Goal: Task Accomplishment & Management: Use online tool/utility

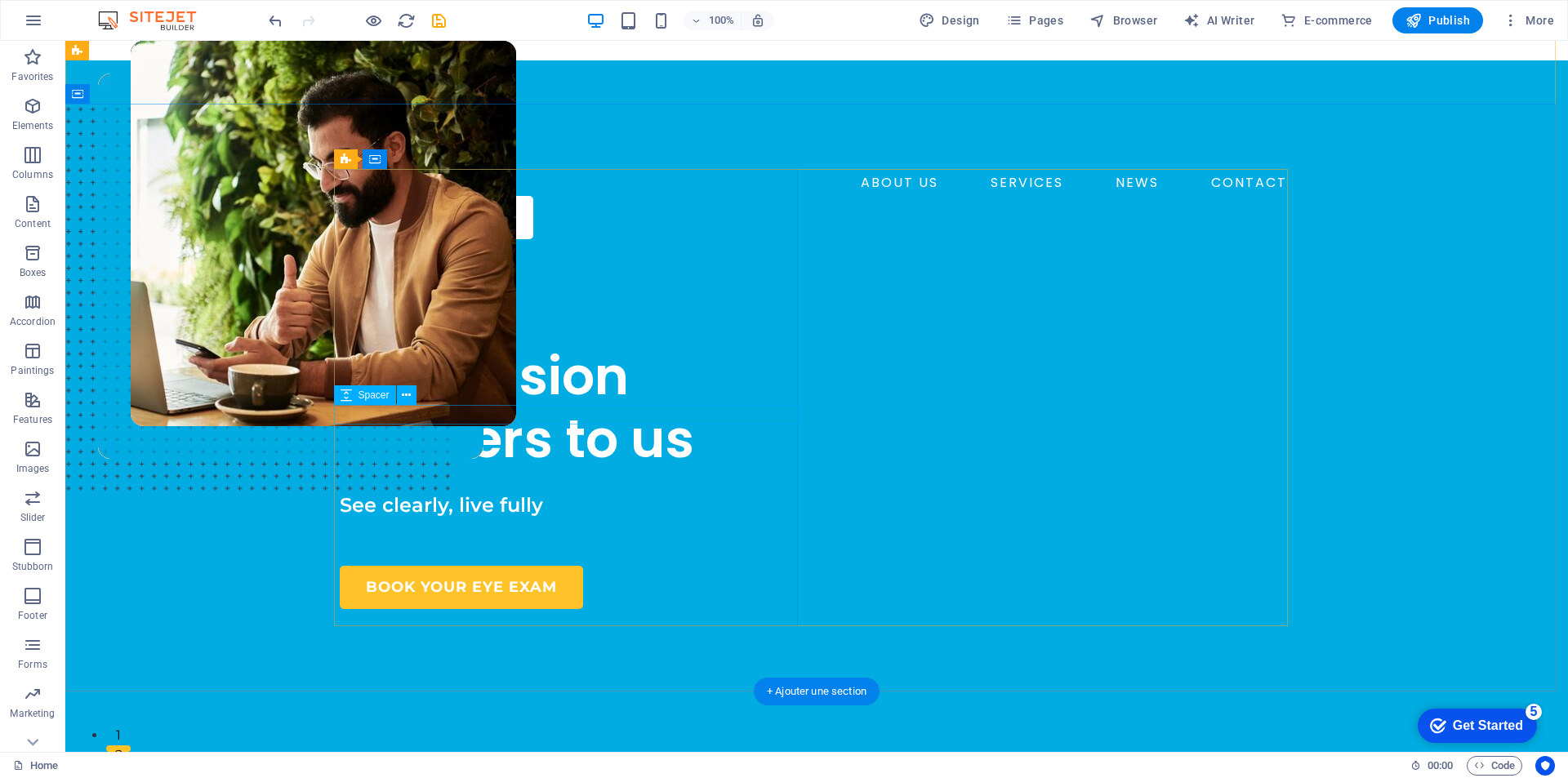
scroll to position [81, 0]
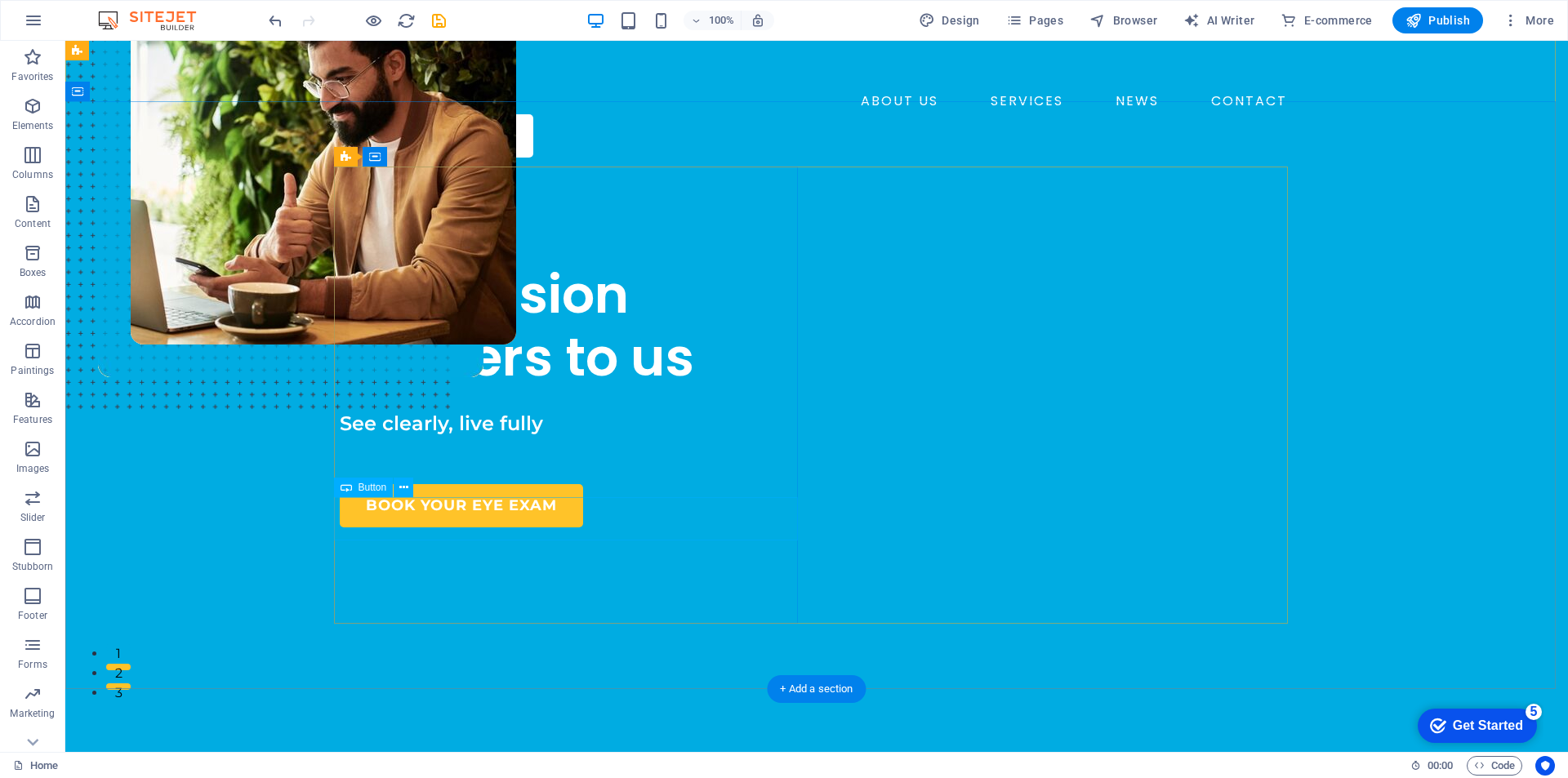
click at [506, 516] on div "BOOK YOUR EYE EXAM" at bounding box center [572, 505] width 464 height 43
click at [397, 489] on button at bounding box center [403, 487] width 20 height 20
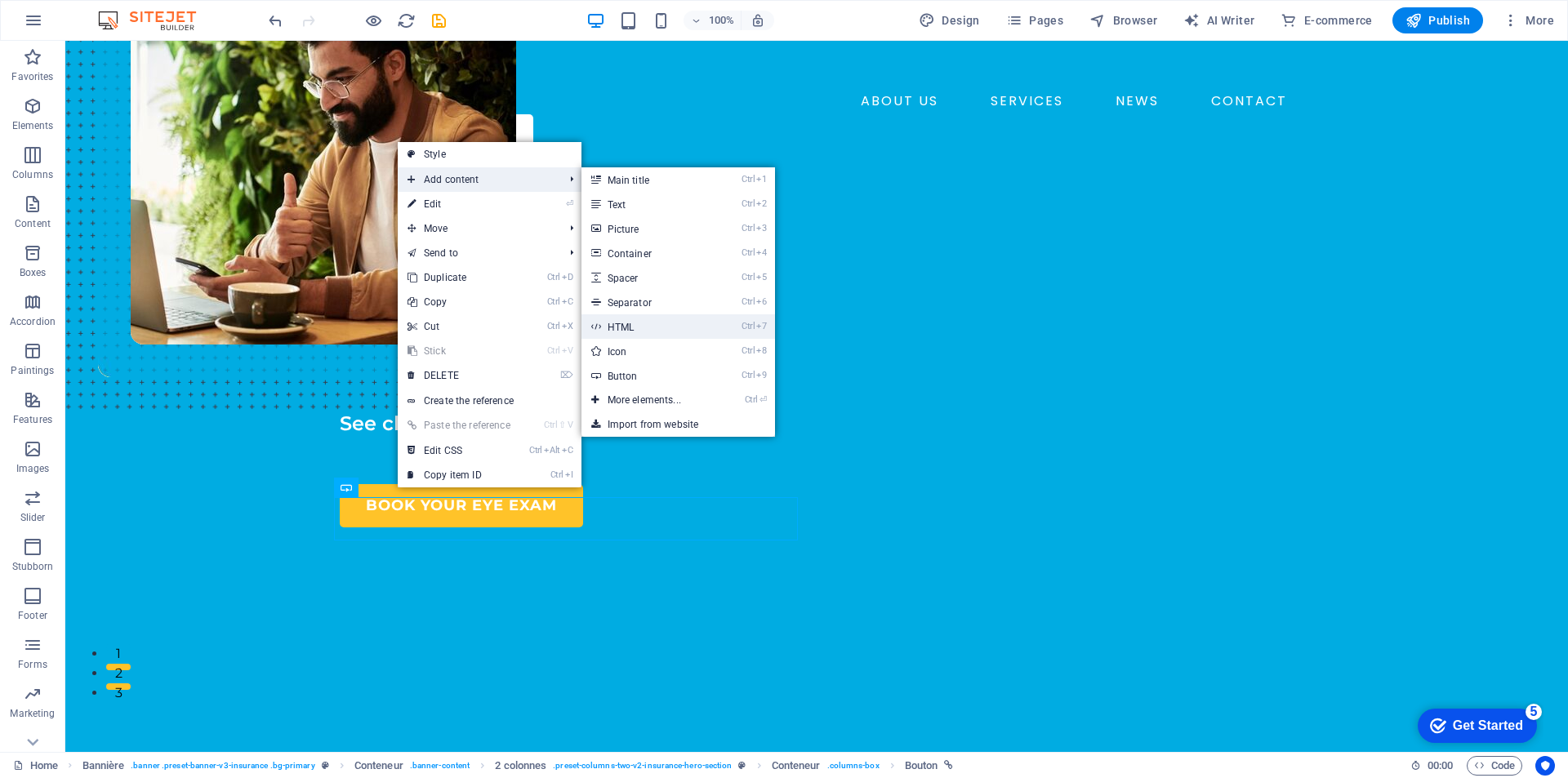
click at [668, 320] on link "Ctrl 7 HTML" at bounding box center [648, 326] width 132 height 25
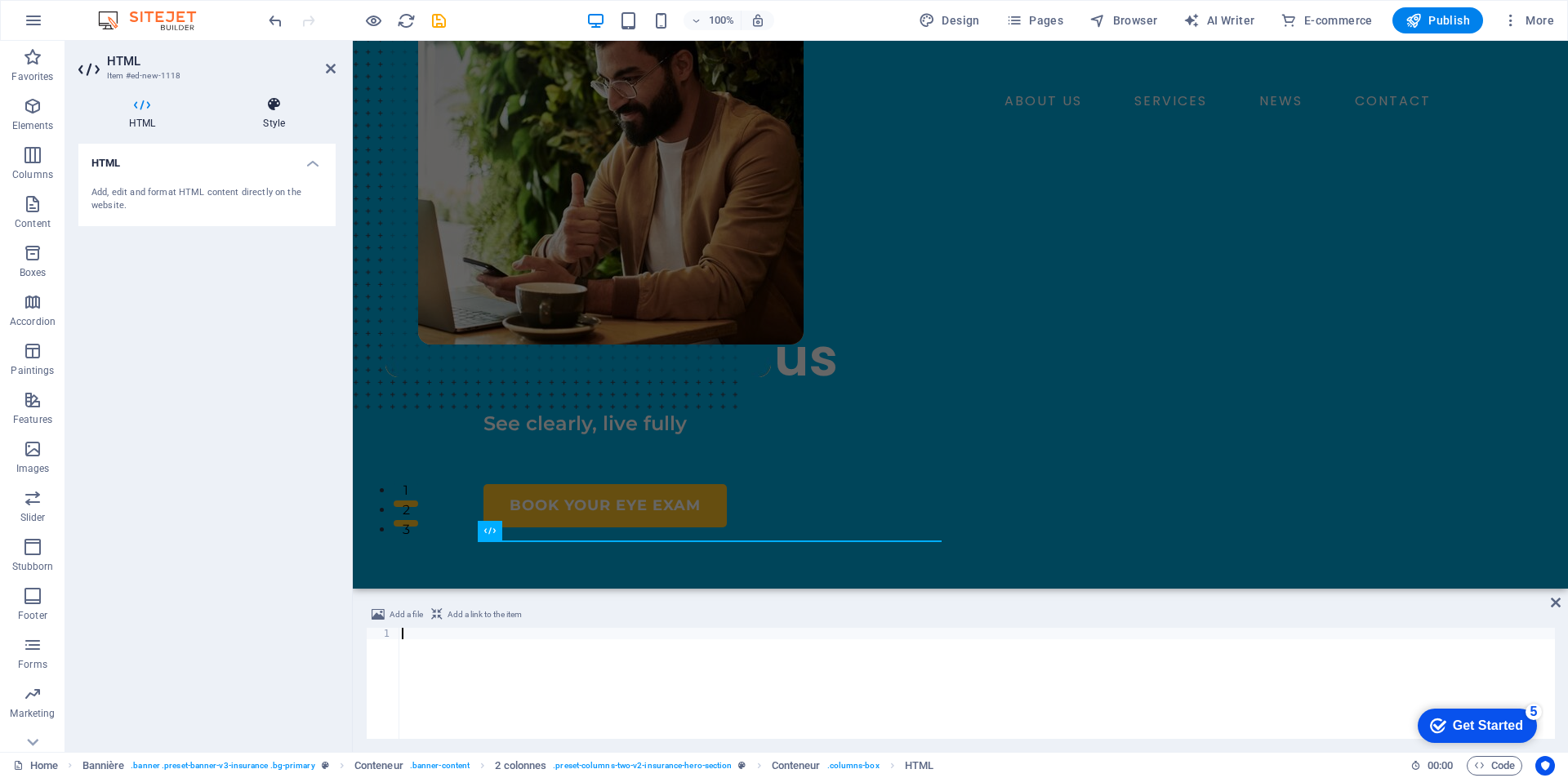
click at [269, 102] on icon at bounding box center [274, 104] width 124 height 16
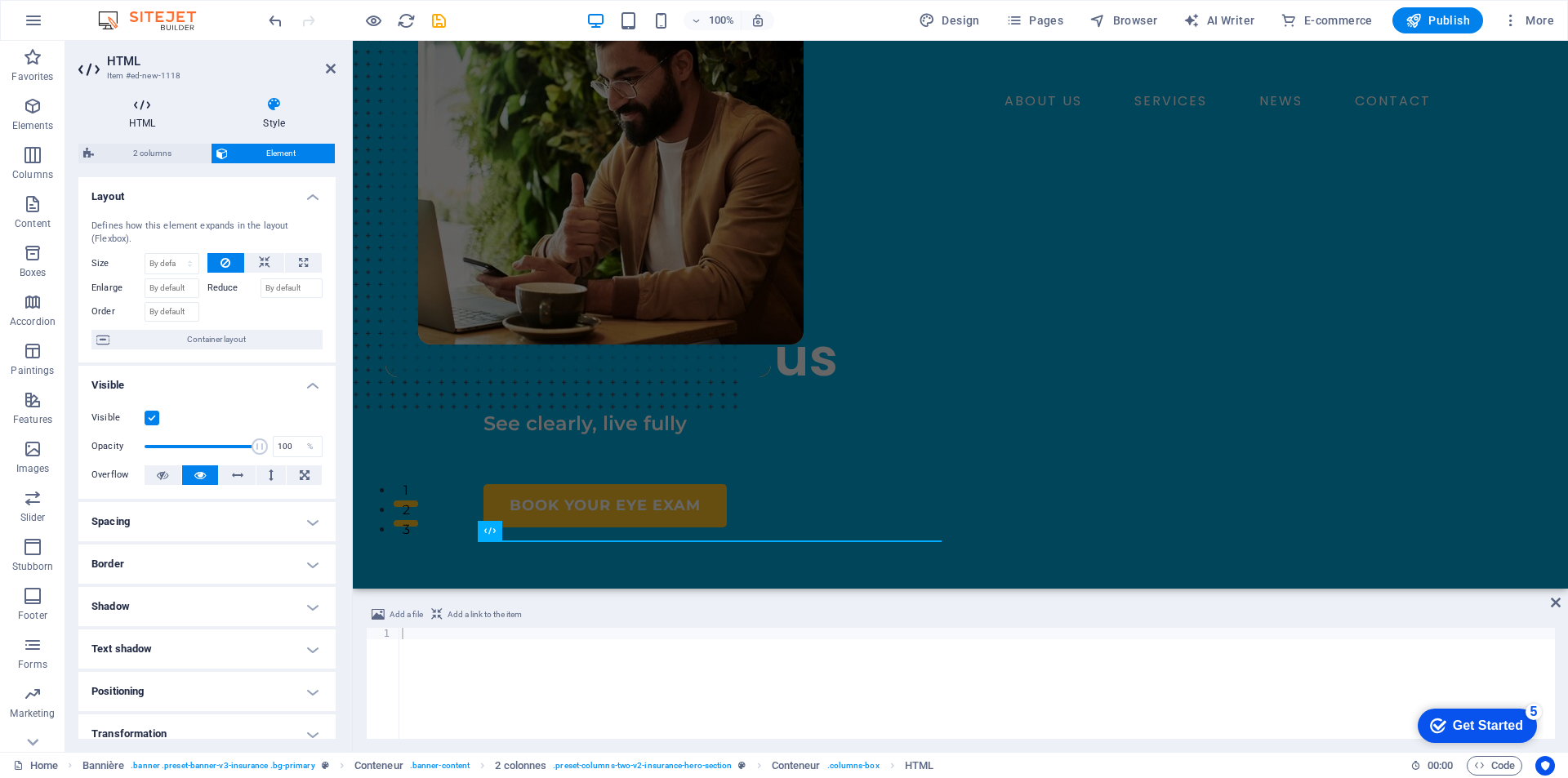
click at [137, 108] on icon at bounding box center [142, 104] width 127 height 16
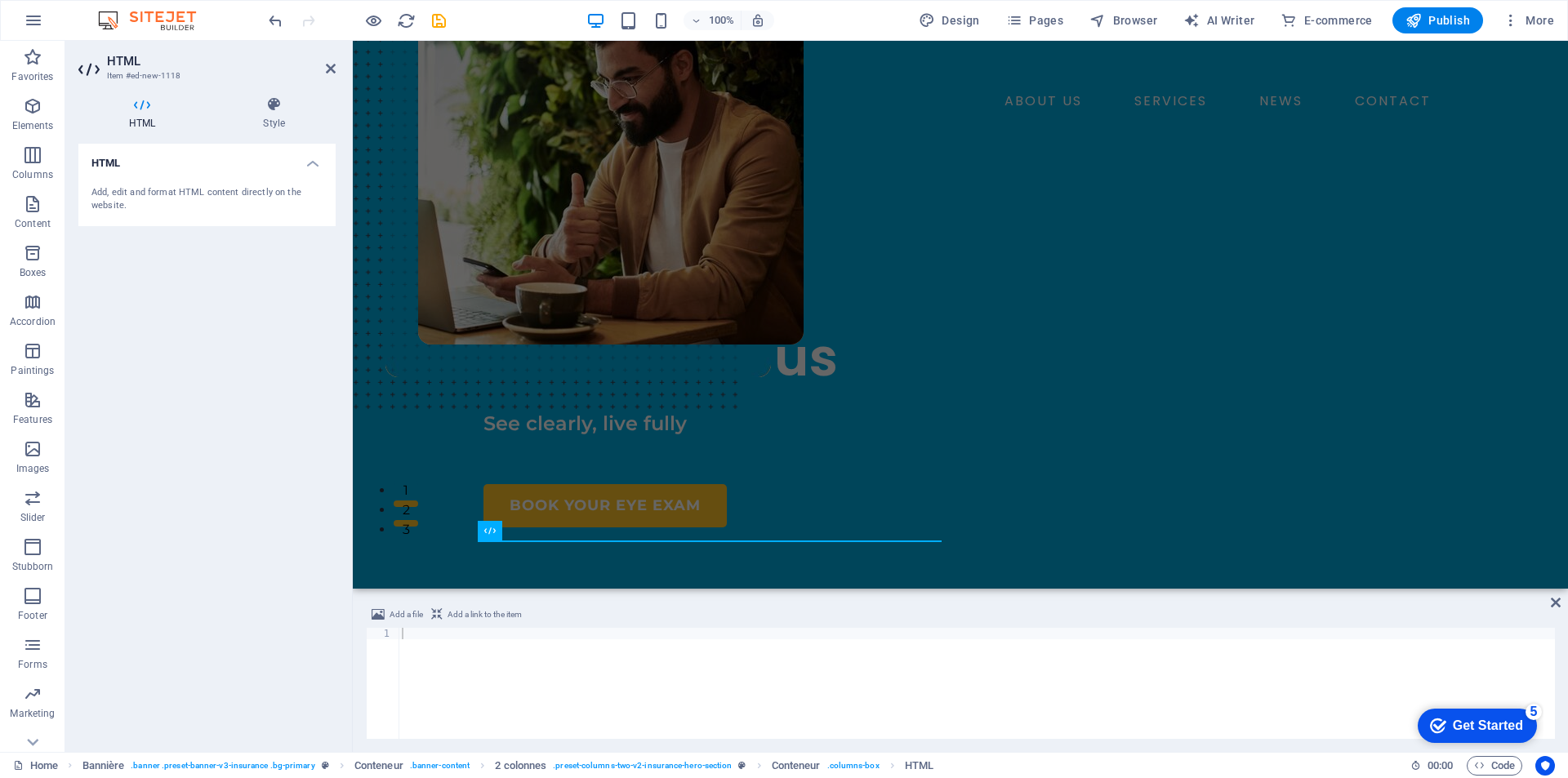
click at [185, 183] on div "Add, edit and format HTML content directly on the website." at bounding box center [207, 200] width 257 height 53
click at [233, 214] on div "Add, edit and format HTML content directly on the website." at bounding box center [207, 200] width 257 height 53
click at [212, 200] on div "Add, edit and format HTML content directly on the website." at bounding box center [207, 199] width 231 height 27
click at [166, 113] on h4 "HTML" at bounding box center [145, 113] width 134 height 34
click at [94, 165] on font "HTML" at bounding box center [106, 163] width 29 height 12
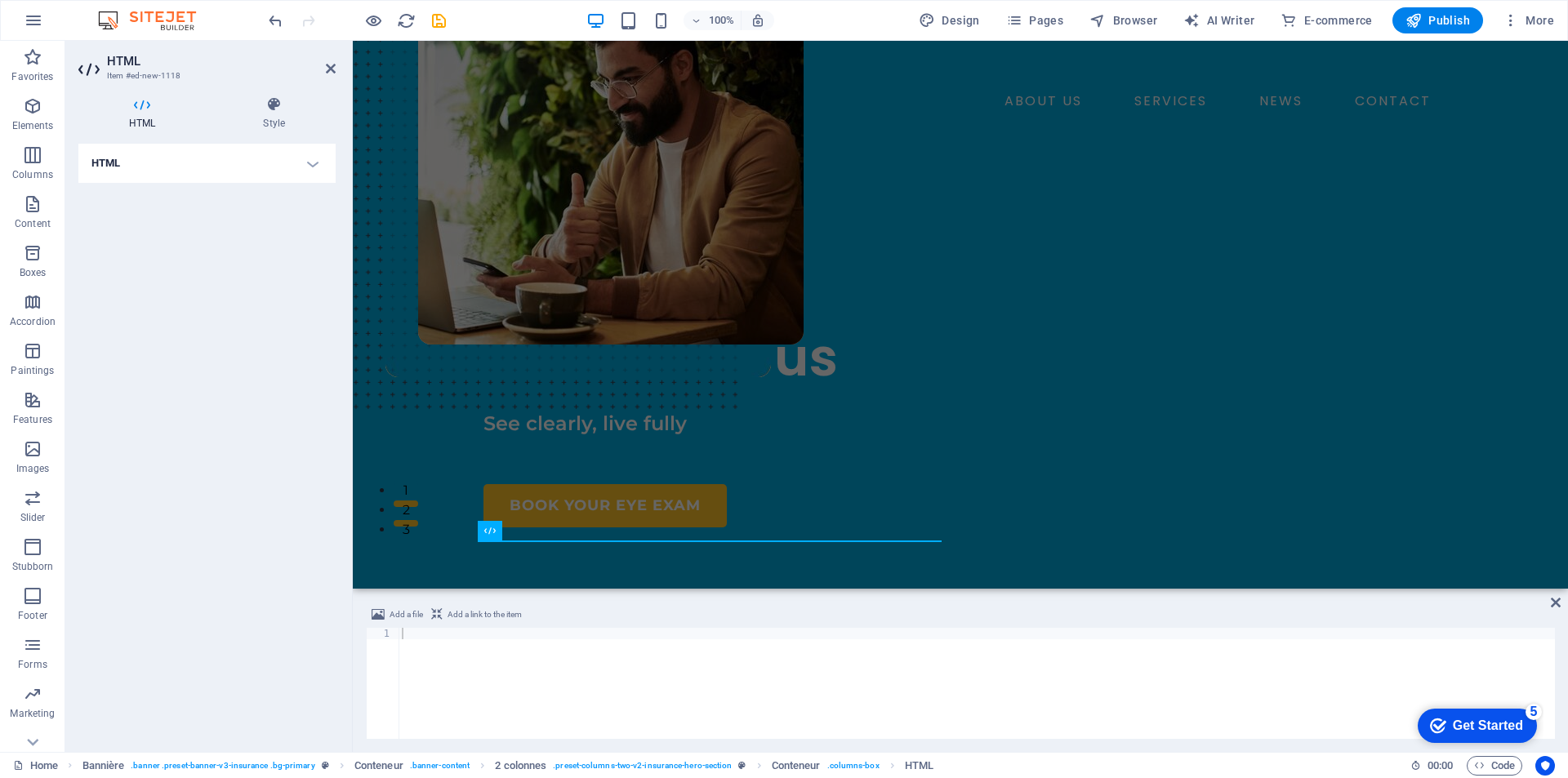
click at [94, 164] on font "HTML" at bounding box center [106, 163] width 29 height 12
click at [177, 195] on font "Add, edit and format HTML content directly on the website." at bounding box center [197, 199] width 210 height 25
click at [177, 194] on font "Add, edit and format HTML content directly on the website." at bounding box center [197, 199] width 210 height 25
click at [177, 193] on font "Add, edit and format HTML content directly on the website." at bounding box center [197, 199] width 210 height 25
click at [251, 113] on h4 "Style" at bounding box center [274, 113] width 124 height 34
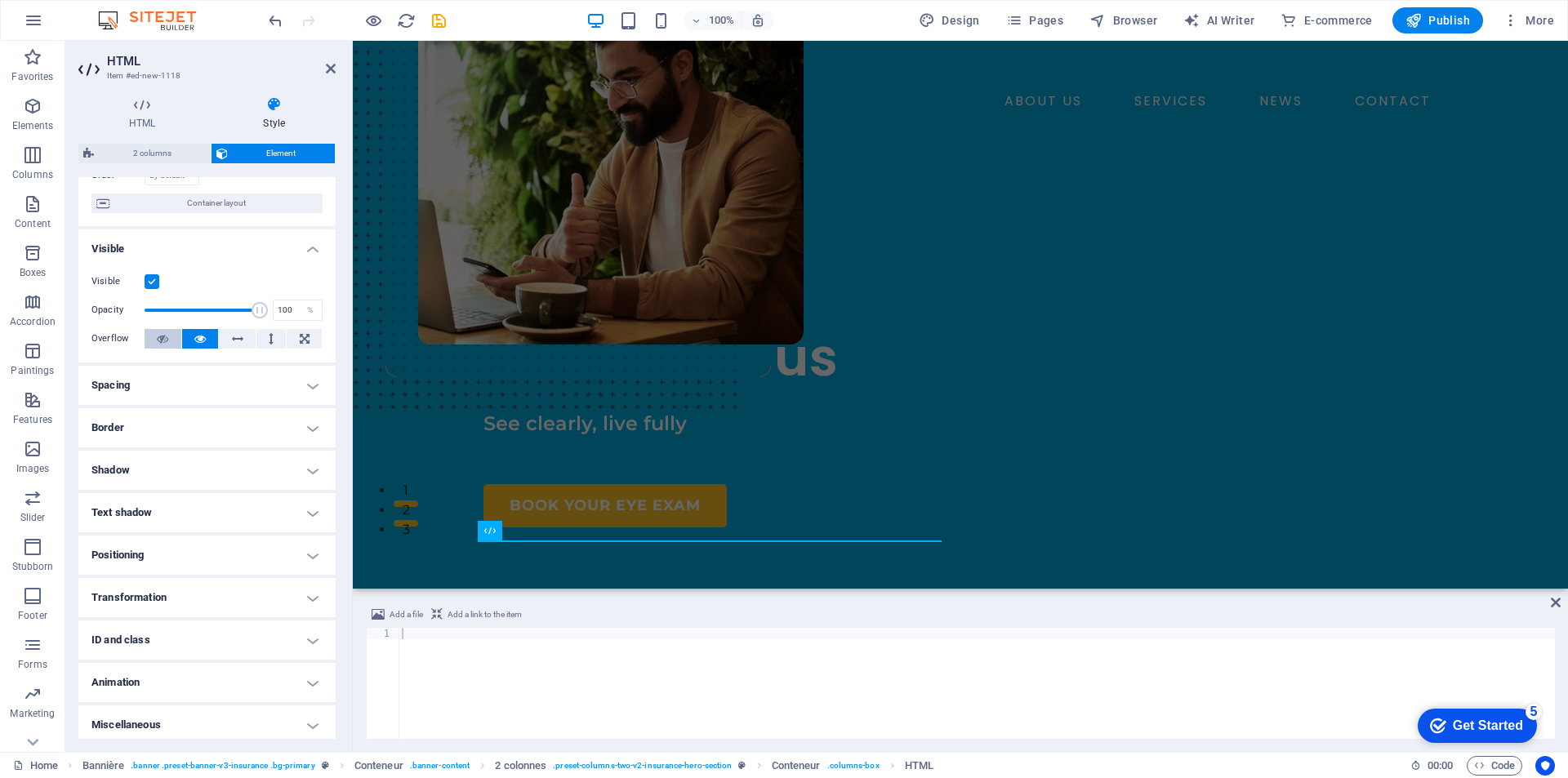
scroll to position [142, 0]
click at [305, 636] on h4 "ID and class" at bounding box center [207, 635] width 257 height 39
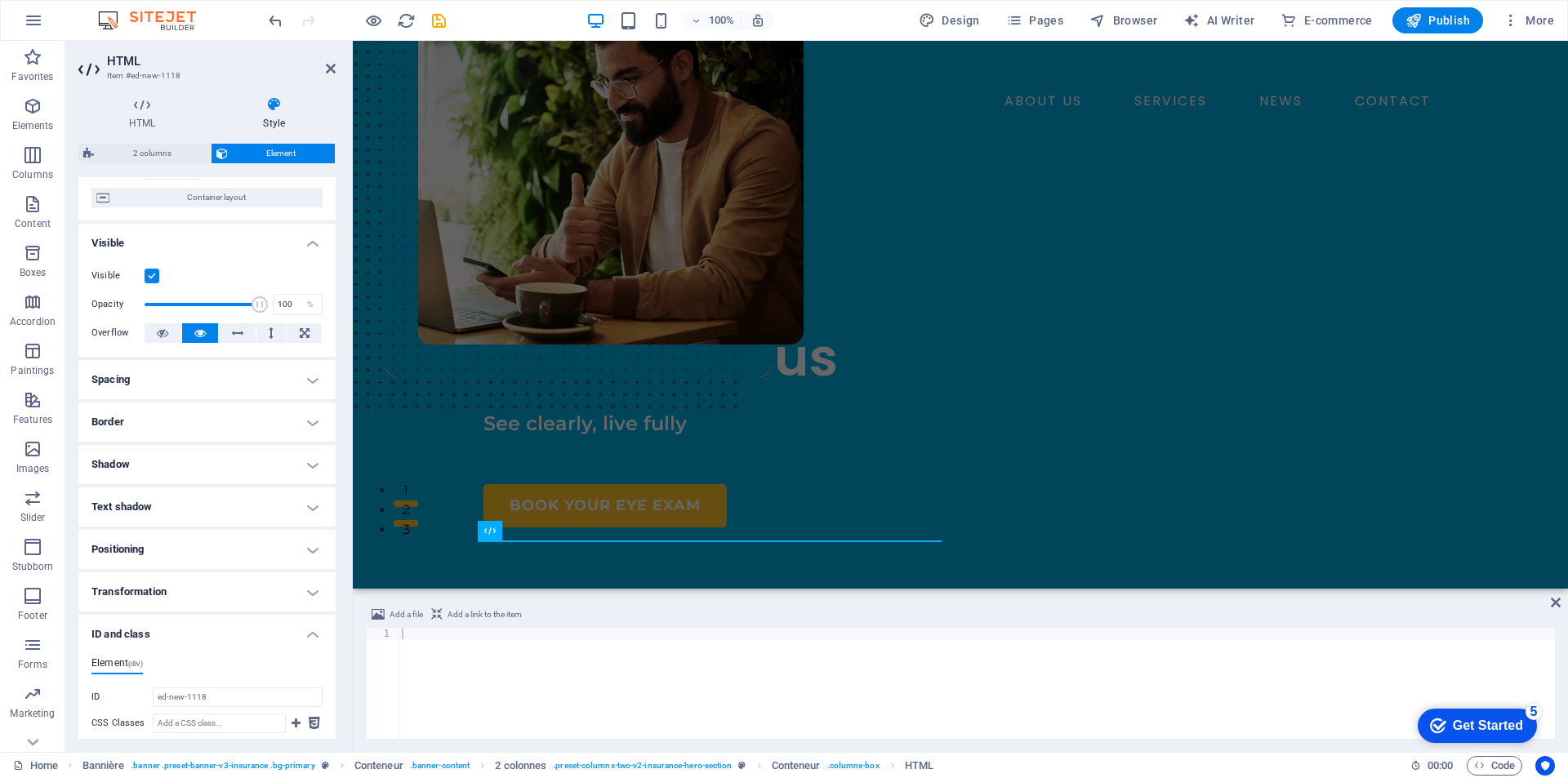
click at [306, 636] on h4 "ID and class" at bounding box center [207, 630] width 257 height 29
click at [657, 594] on div "Add a file Add a link to the item 1 ההההההההההההההההההההההההההההההההההההההההההה…" at bounding box center [960, 672] width 1215 height 160
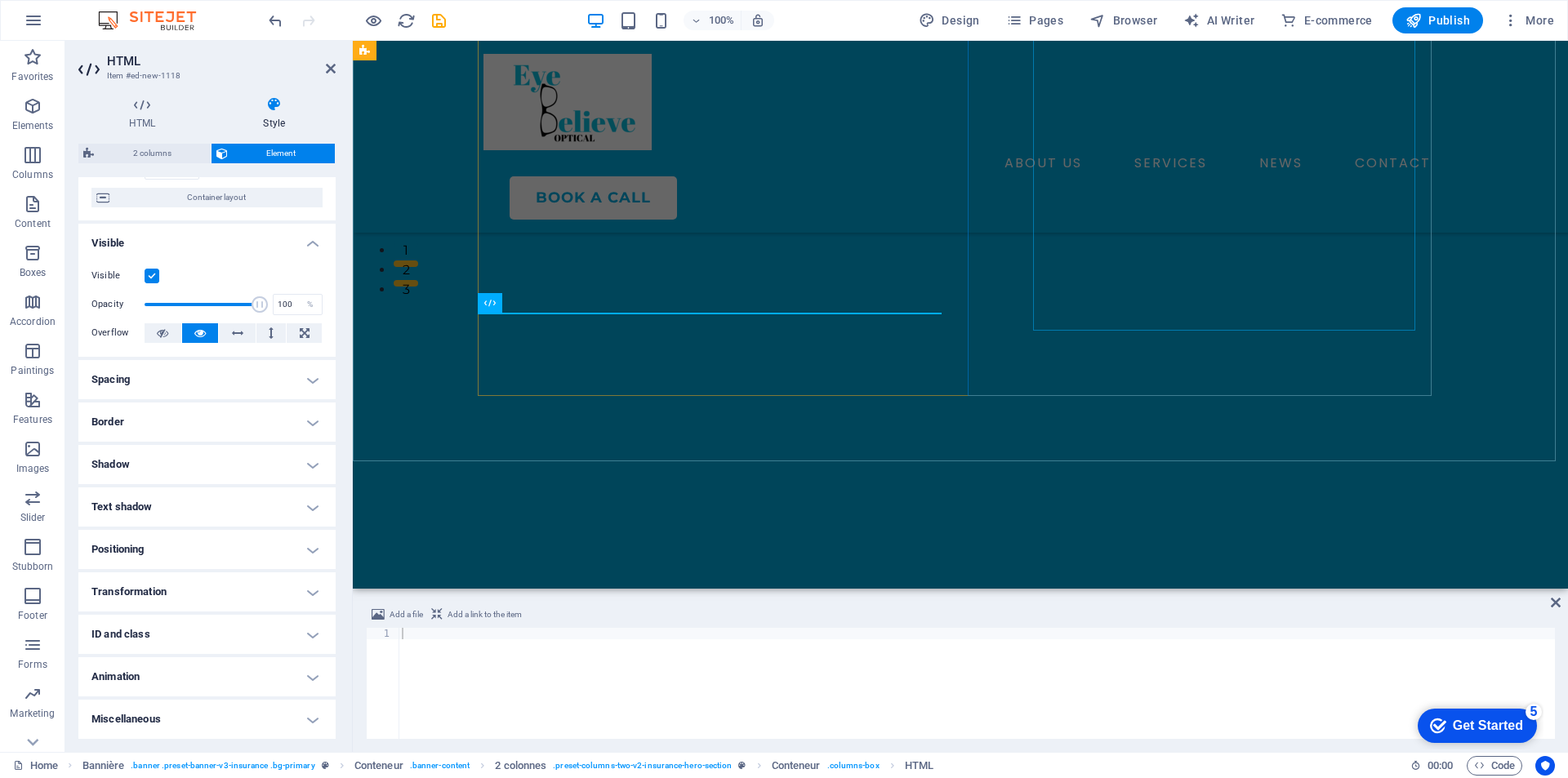
scroll to position [327, 0]
click at [506, 645] on div at bounding box center [977, 695] width 1157 height 134
click at [481, 620] on span "Add a link to the item" at bounding box center [485, 614] width 75 height 20
click at [474, 614] on font "Add a link to the item" at bounding box center [485, 614] width 75 height 9
click at [450, 617] on font "Add a link to the item" at bounding box center [485, 614] width 75 height 9
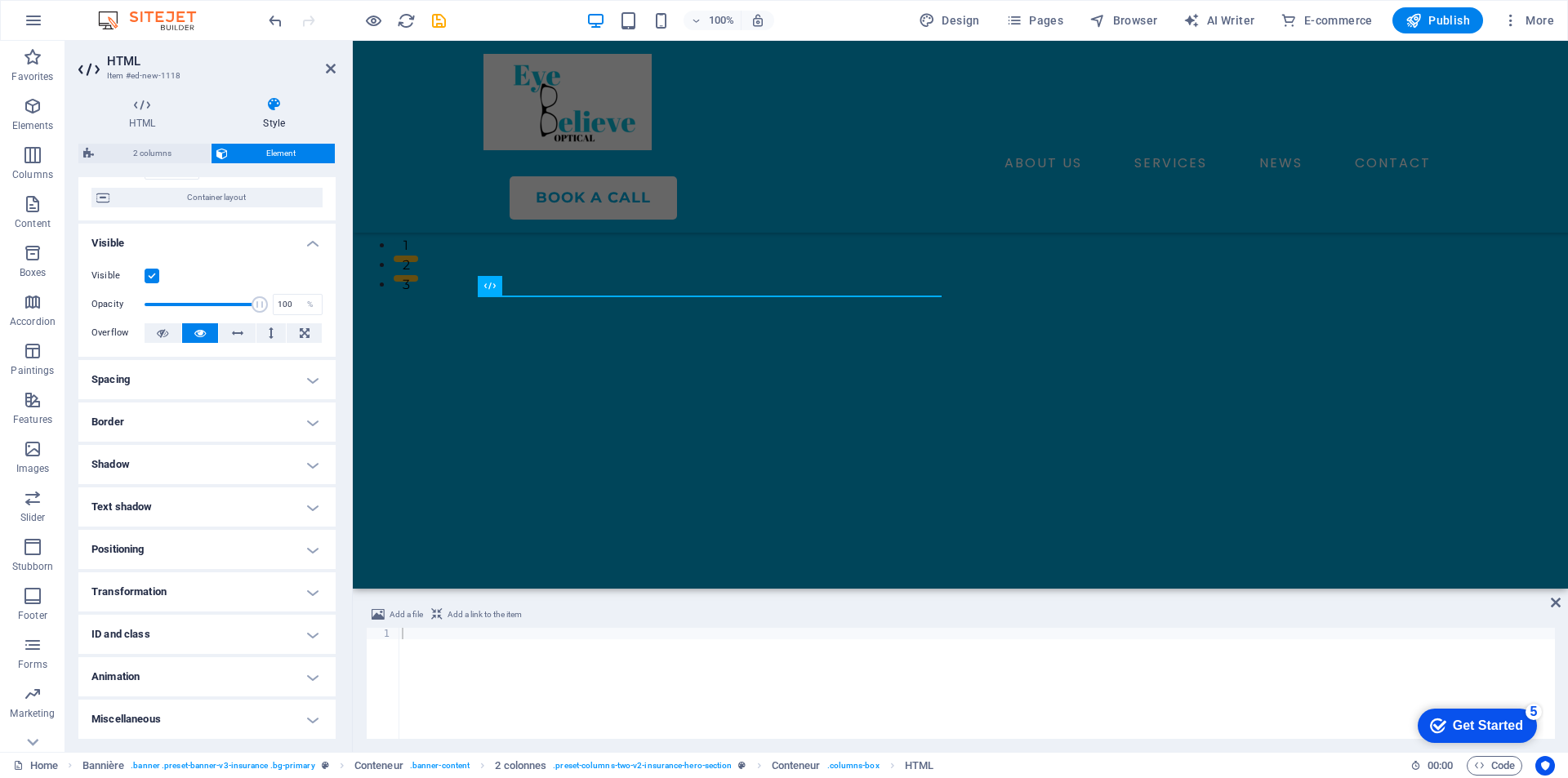
click at [441, 637] on div at bounding box center [977, 695] width 1157 height 134
paste textarea "[URL][DOMAIN_NAME]"
type textarea "[URL][DOMAIN_NAME]"
drag, startPoint x: 1463, startPoint y: 722, endPoint x: 1456, endPoint y: 545, distance: 177.1
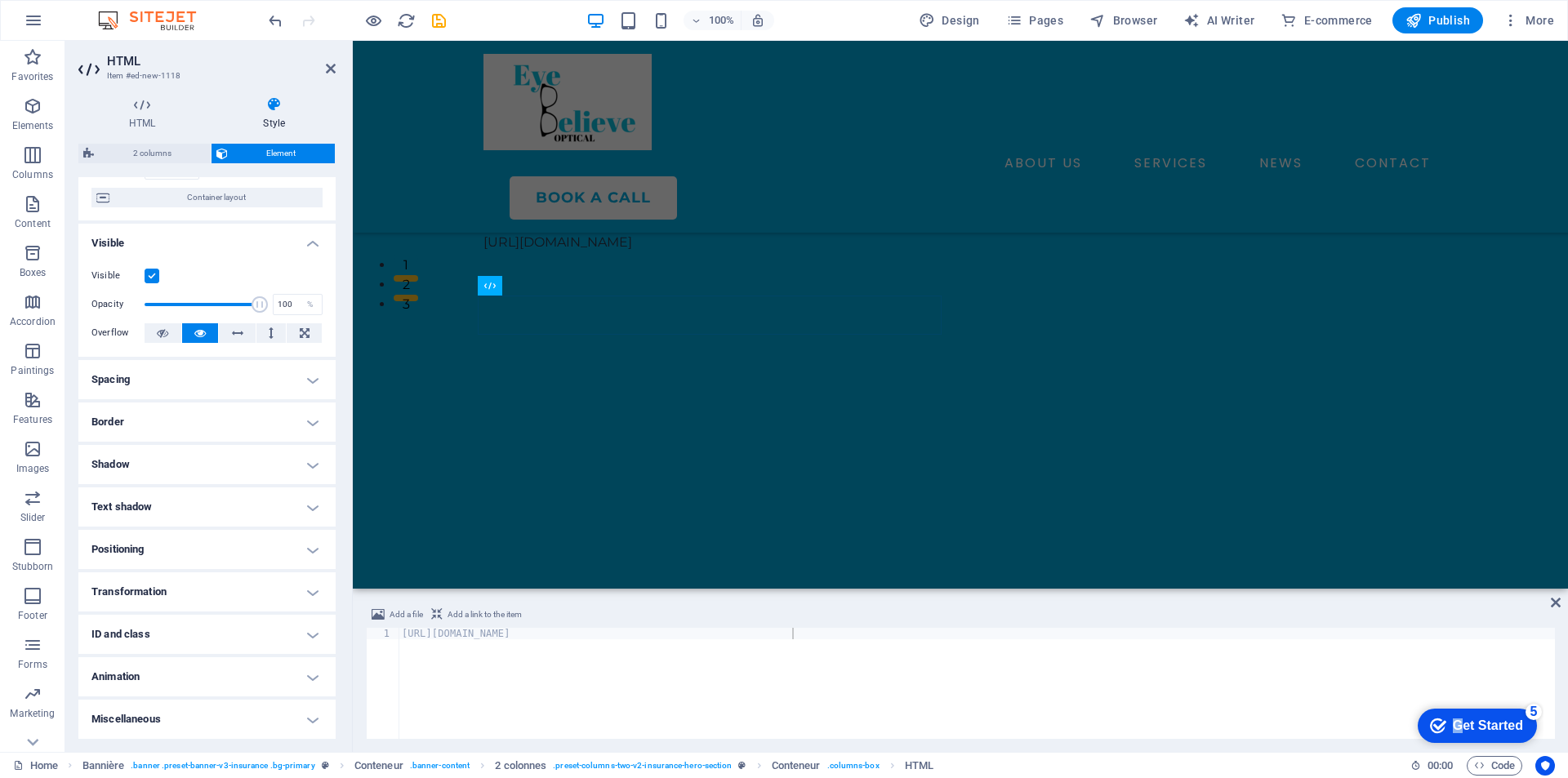
click html "checkmark Get Started 5 First Steps in the Editor Let's guide you through the t…"
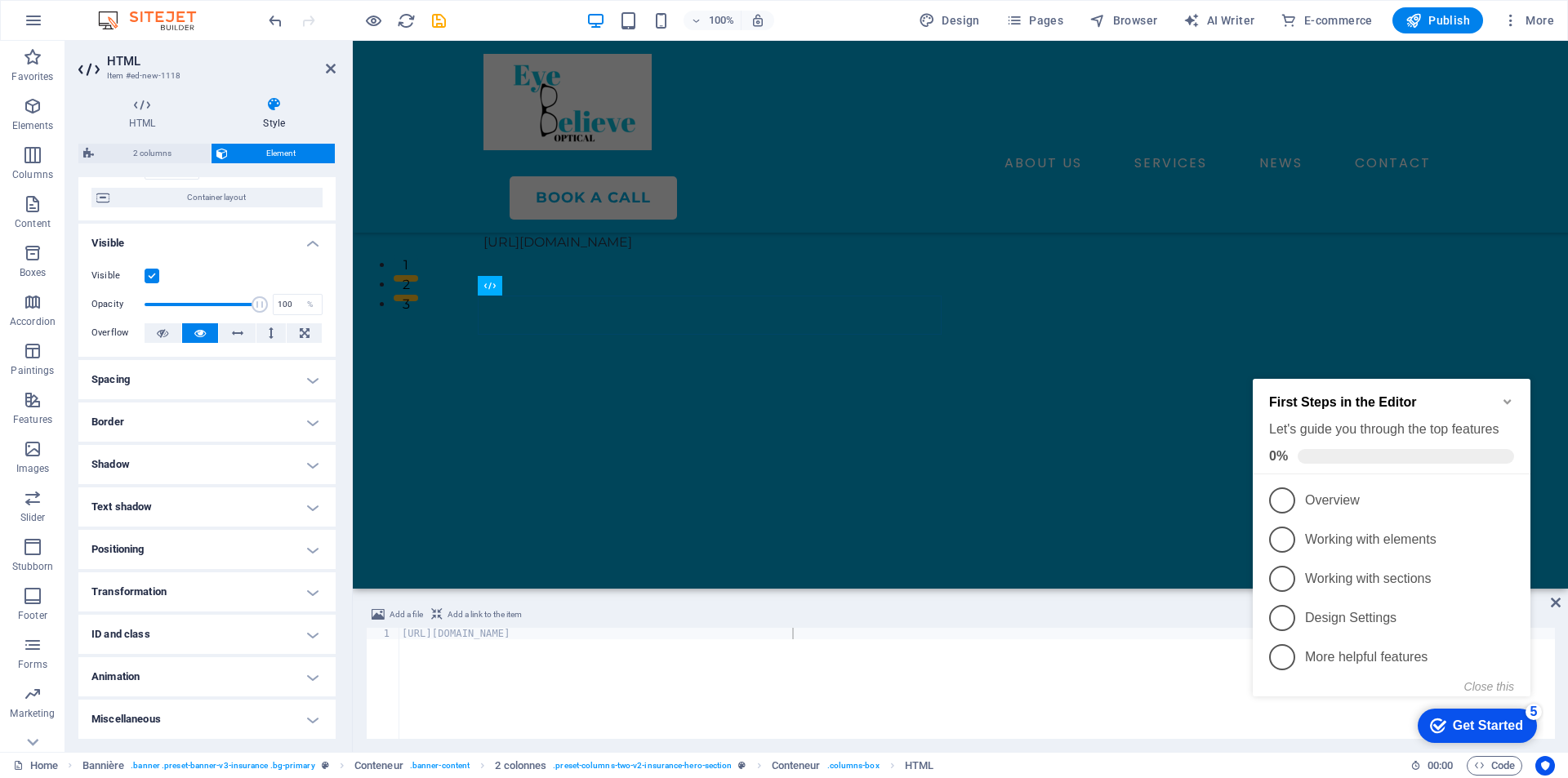
click at [1509, 398] on icon "Minimize checklist" at bounding box center [1507, 401] width 13 height 13
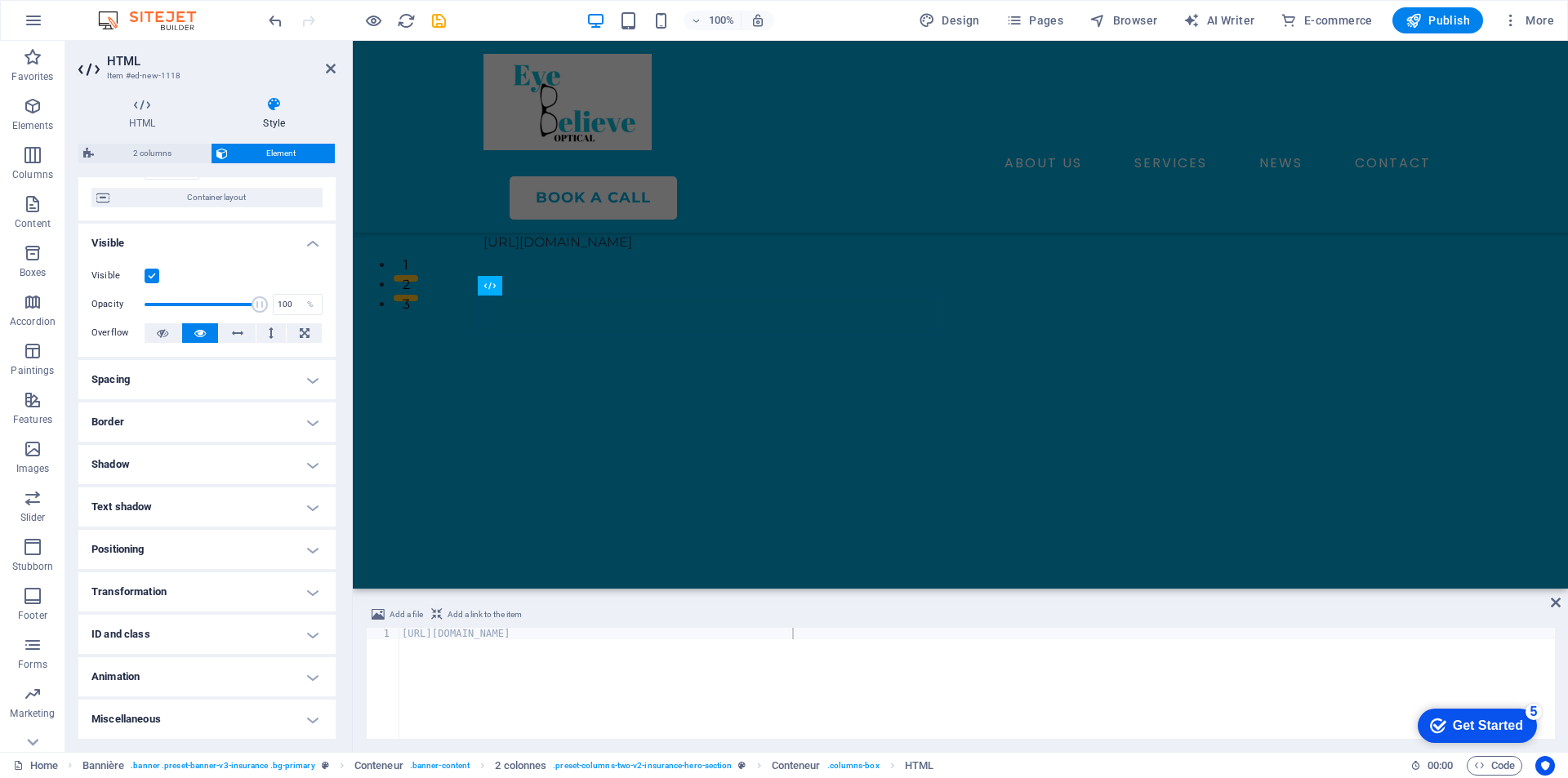
click at [467, 618] on font "Add a link to the item" at bounding box center [485, 614] width 75 height 9
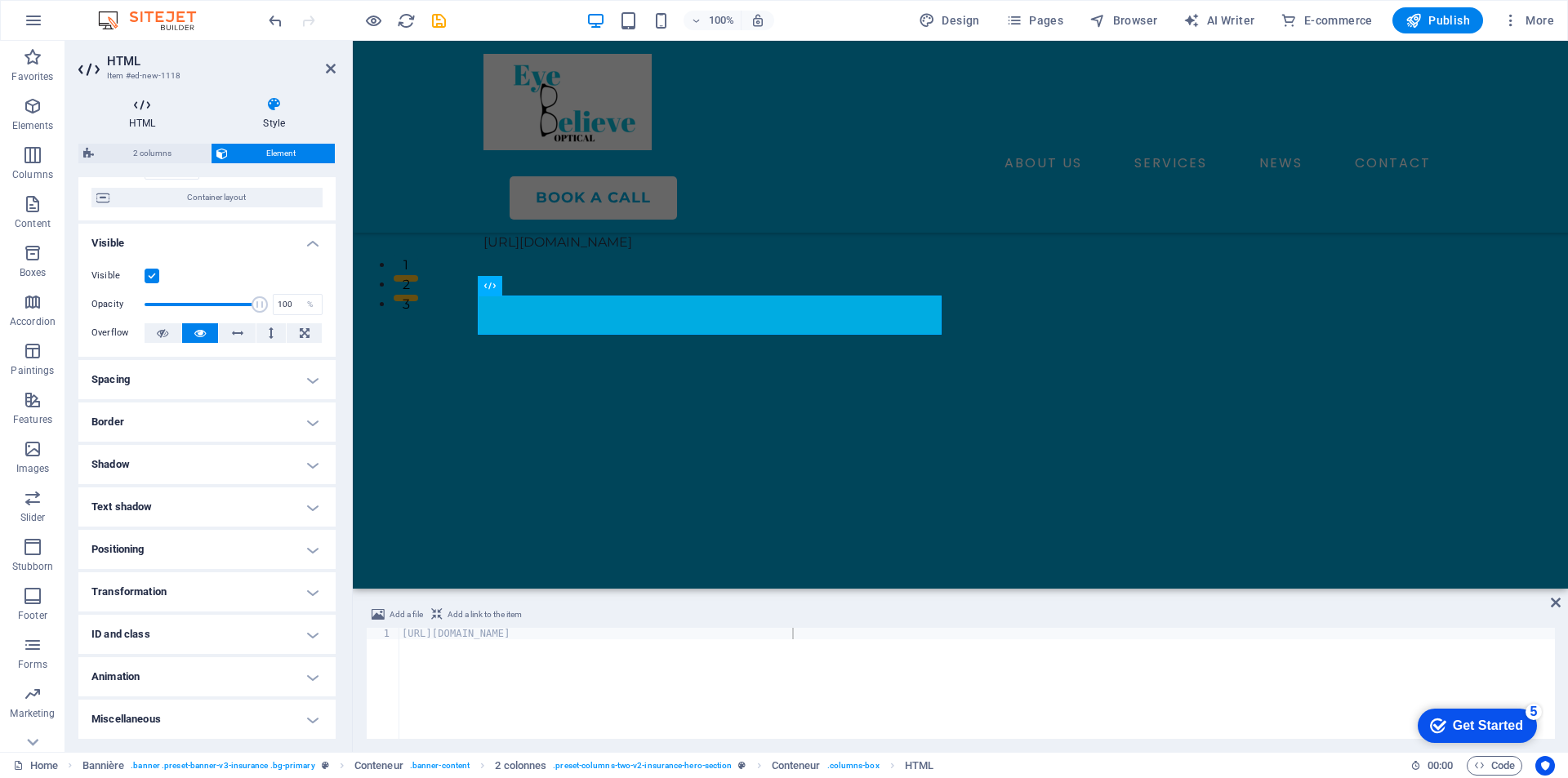
click at [134, 107] on icon at bounding box center [142, 104] width 127 height 16
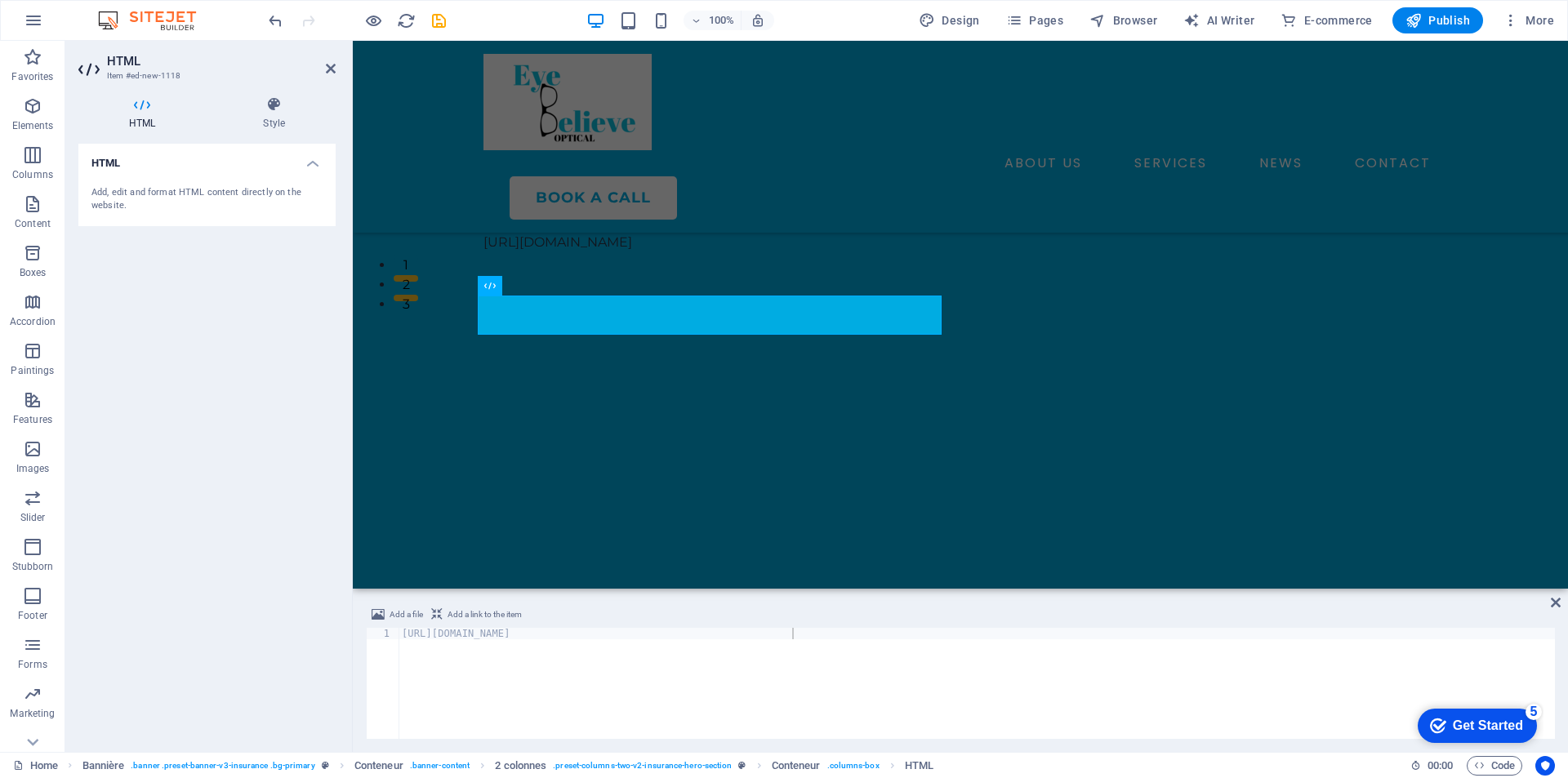
click at [221, 198] on div "Add, edit and format HTML content directly on the website." at bounding box center [207, 199] width 231 height 27
click at [313, 169] on h4 "HTML" at bounding box center [207, 159] width 257 height 29
click at [313, 169] on h4 "HTML" at bounding box center [207, 164] width 257 height 39
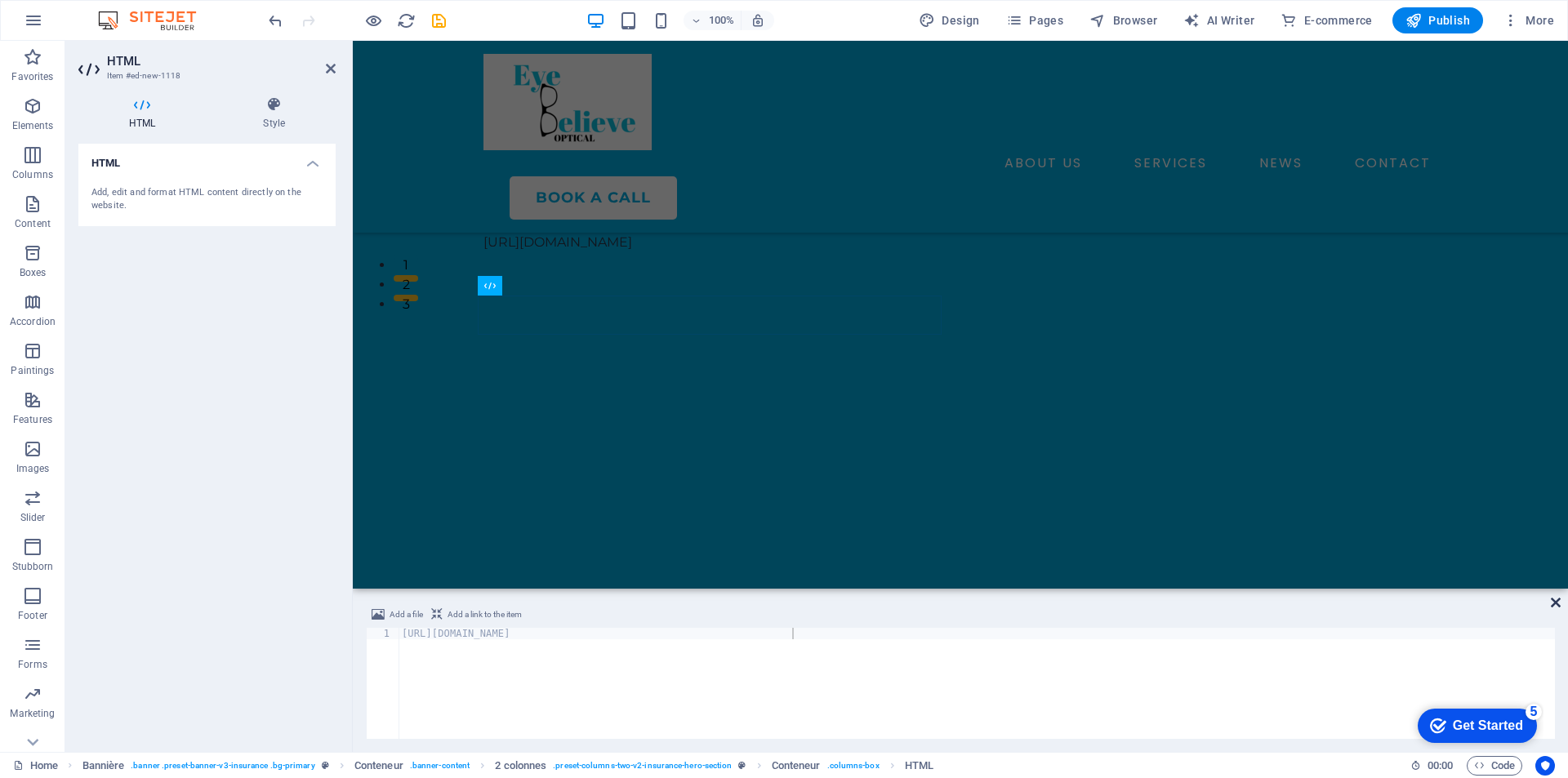
click at [1553, 603] on icon at bounding box center [1555, 602] width 9 height 13
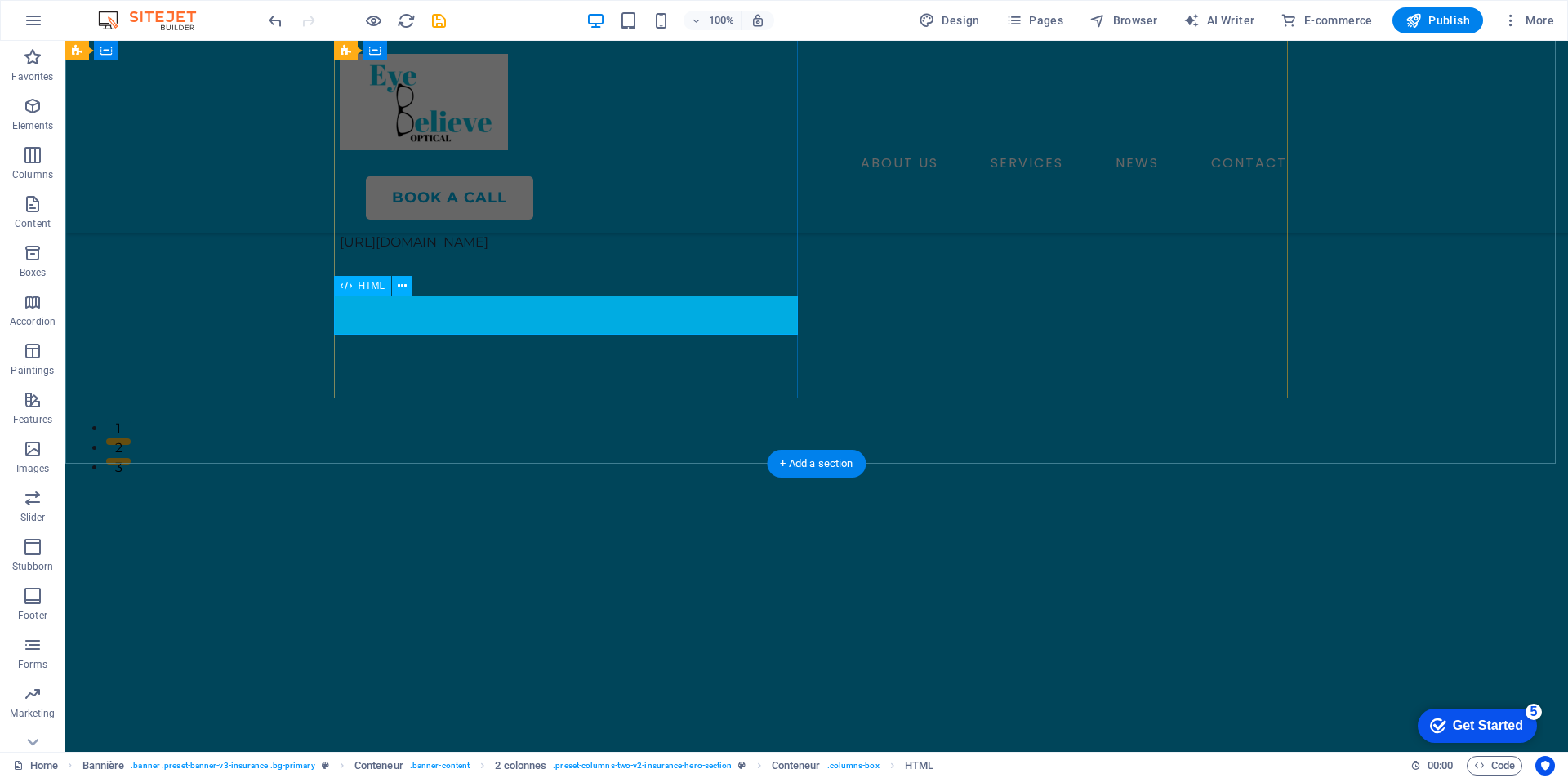
click at [512, 252] on div "[URL][DOMAIN_NAME]" at bounding box center [572, 242] width 464 height 20
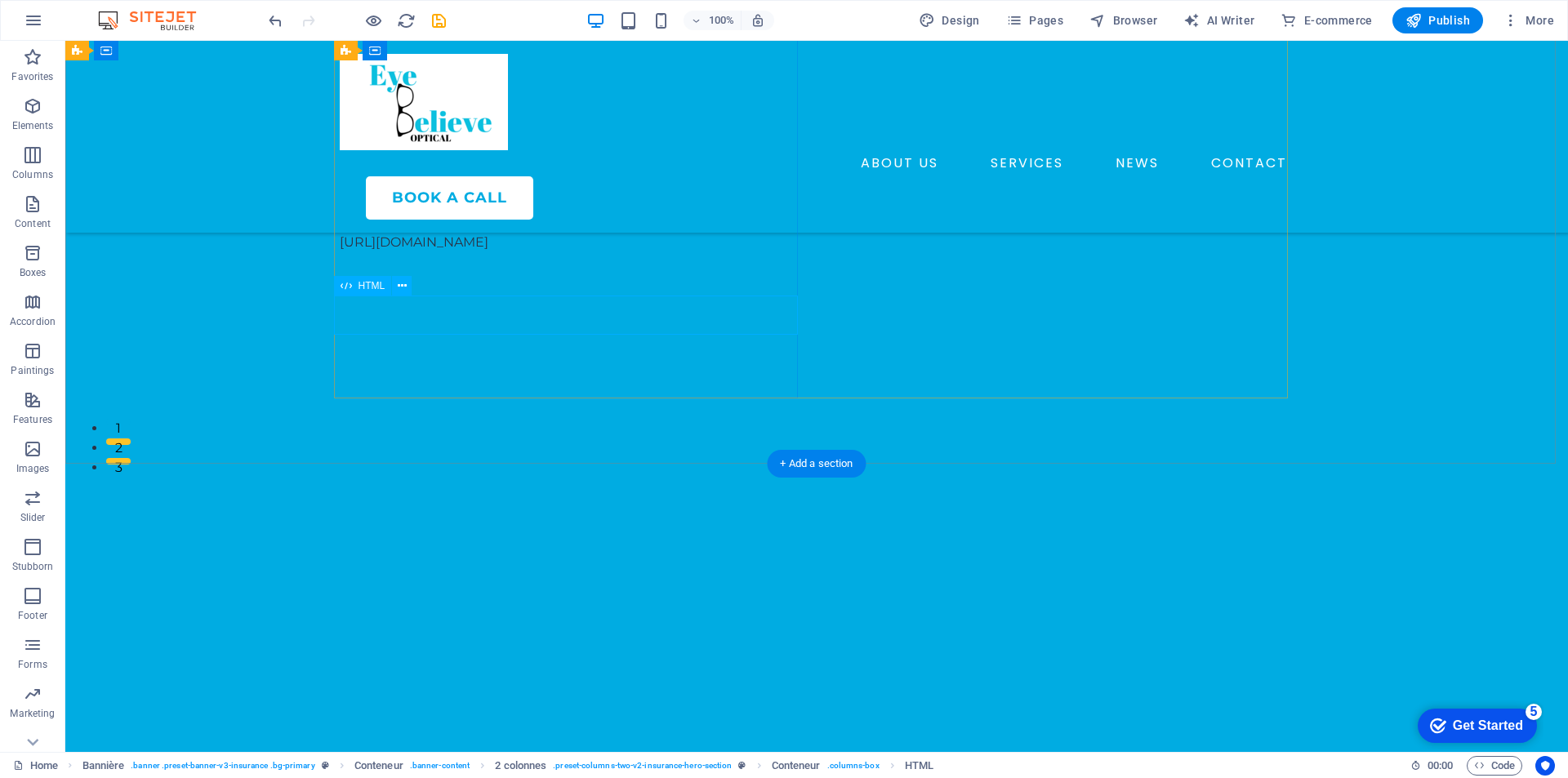
click at [495, 252] on div "[URL][DOMAIN_NAME]" at bounding box center [572, 242] width 464 height 20
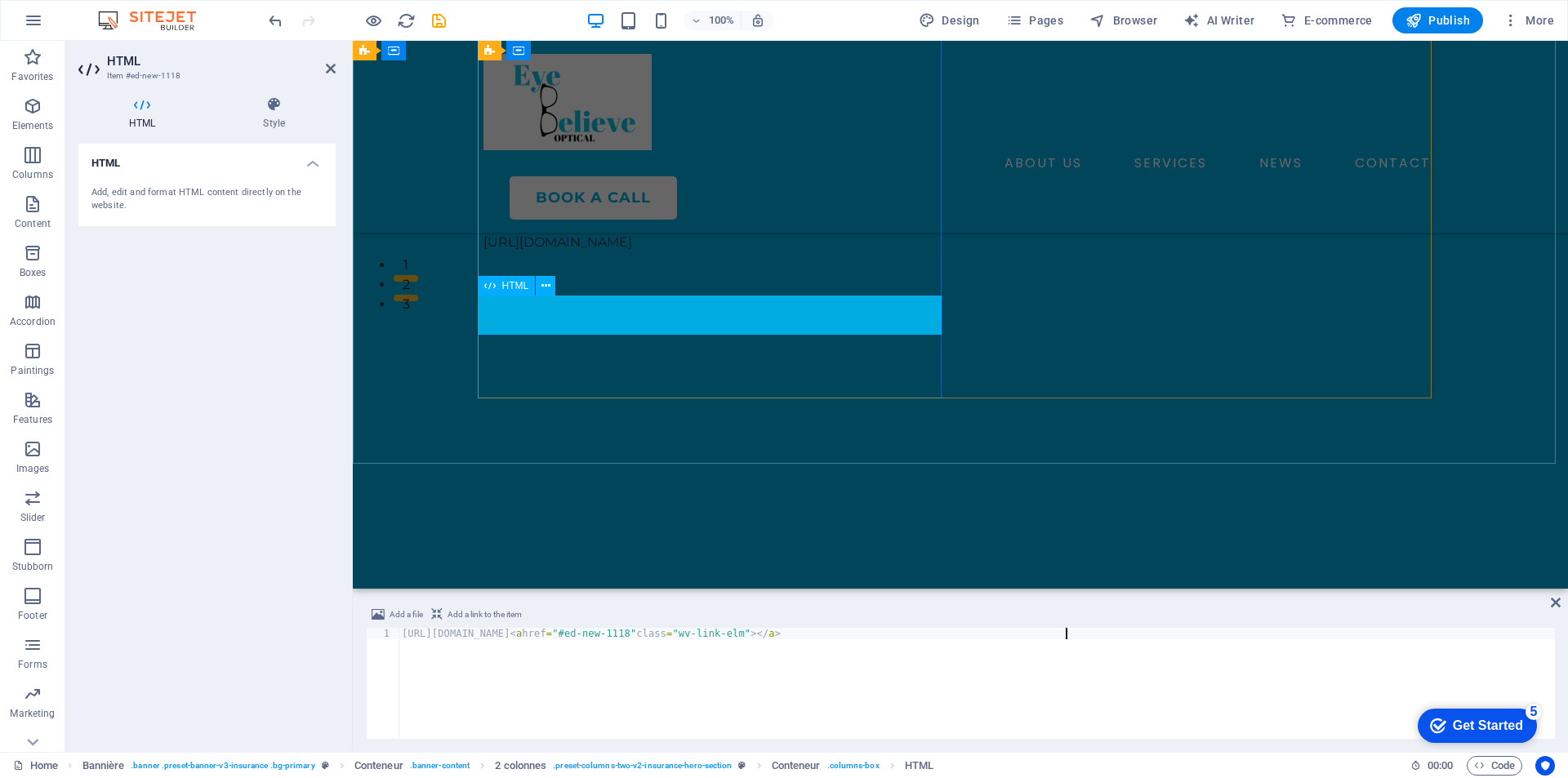
click at [498, 287] on div "HTML" at bounding box center [507, 286] width 58 height 20
click at [547, 287] on icon at bounding box center [546, 286] width 9 height 17
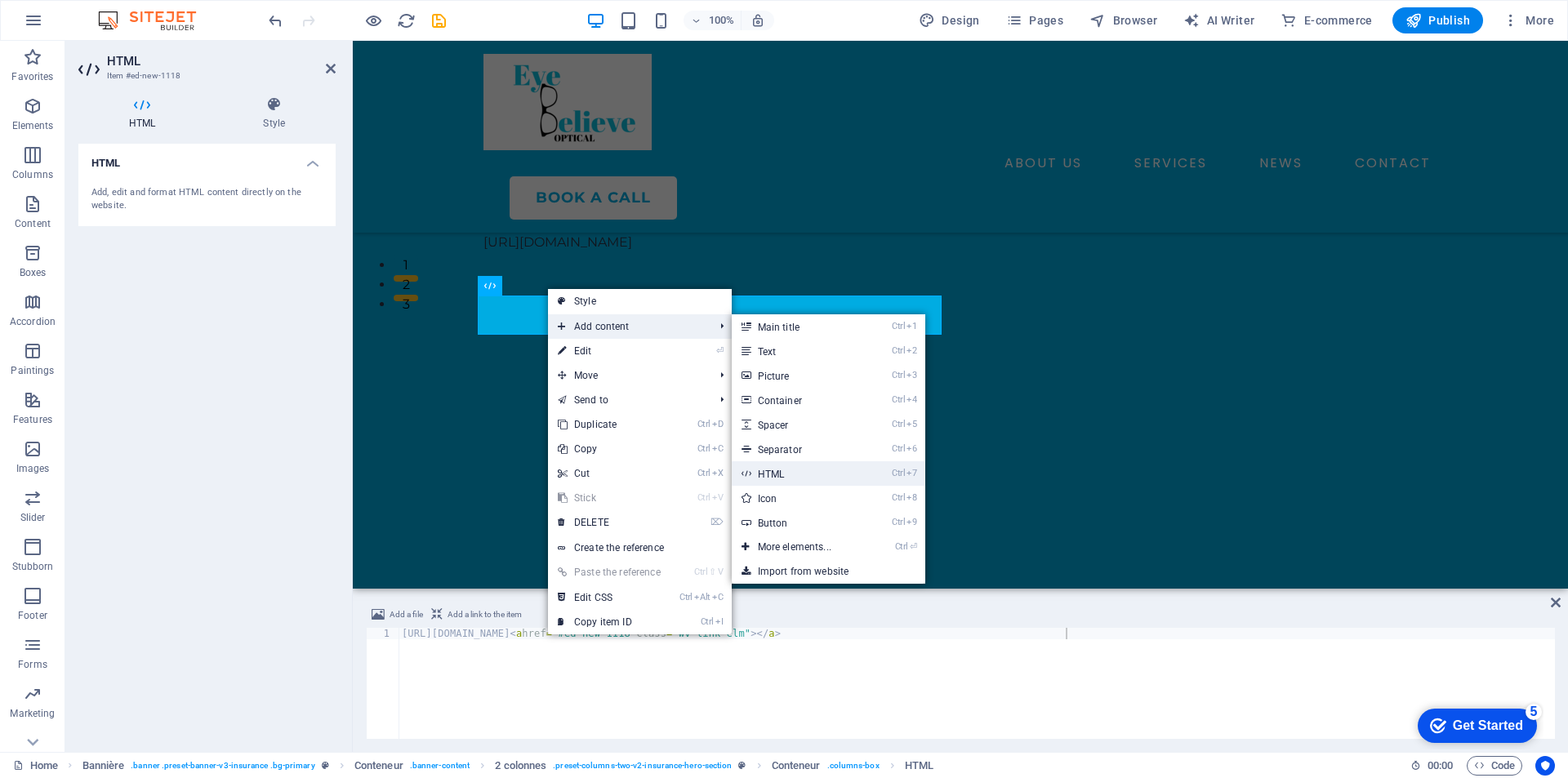
click at [777, 473] on font "HTML" at bounding box center [771, 473] width 27 height 11
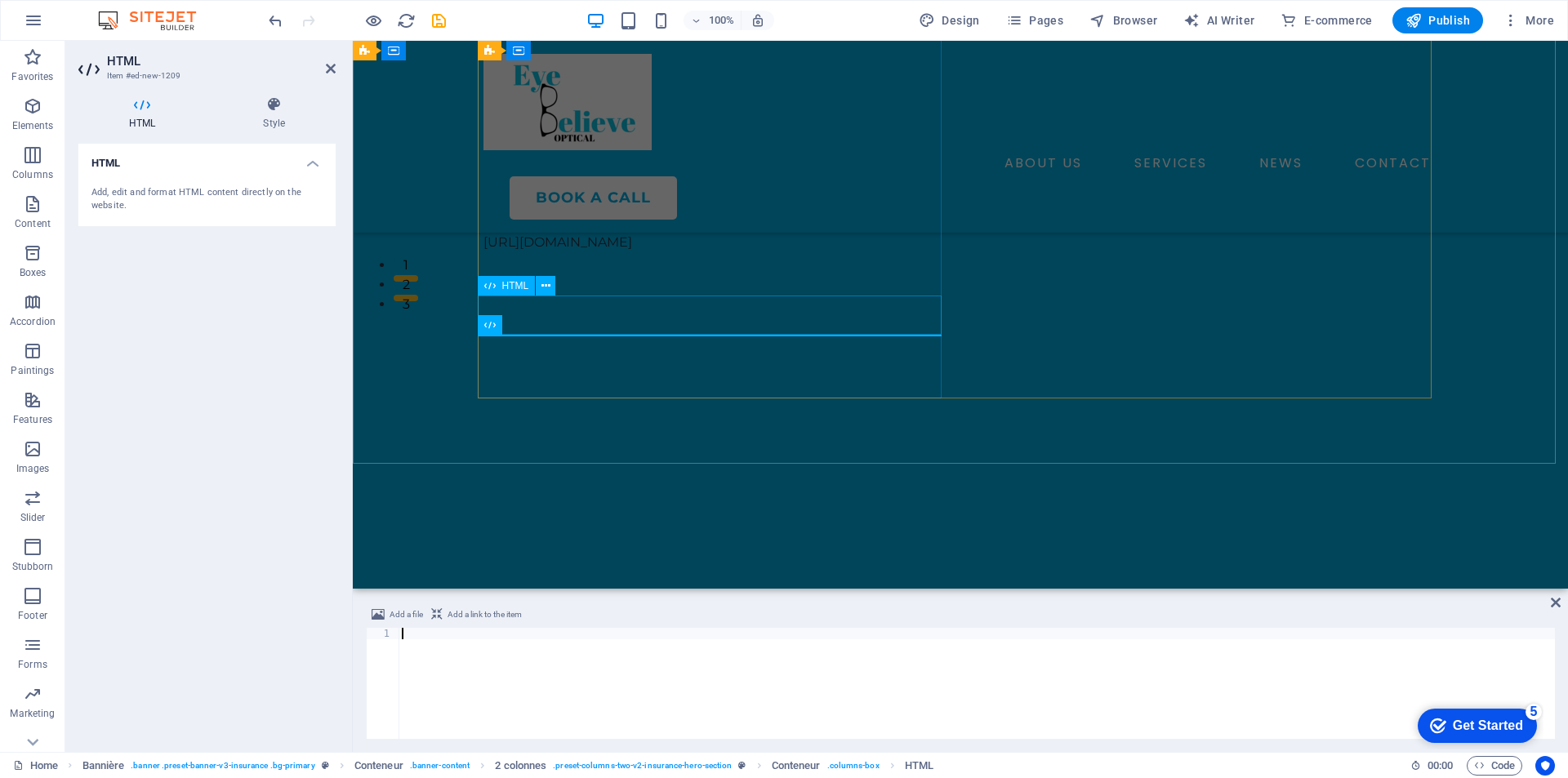
click at [686, 252] on div "[URL][DOMAIN_NAME]" at bounding box center [715, 242] width 464 height 20
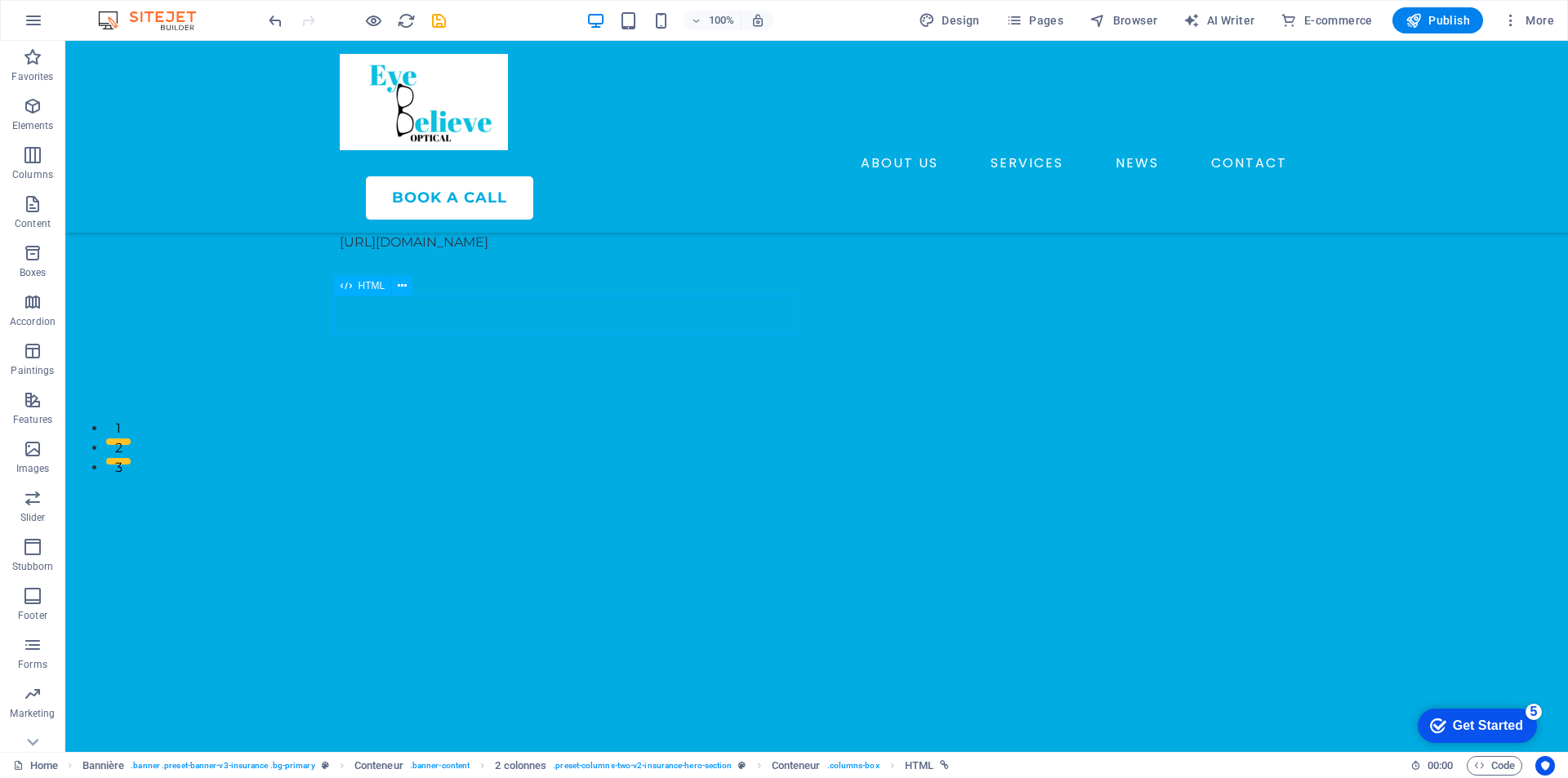
click at [680, 252] on div "[URL][DOMAIN_NAME]" at bounding box center [572, 242] width 464 height 20
click at [530, 252] on div "[URL][DOMAIN_NAME]" at bounding box center [572, 242] width 464 height 20
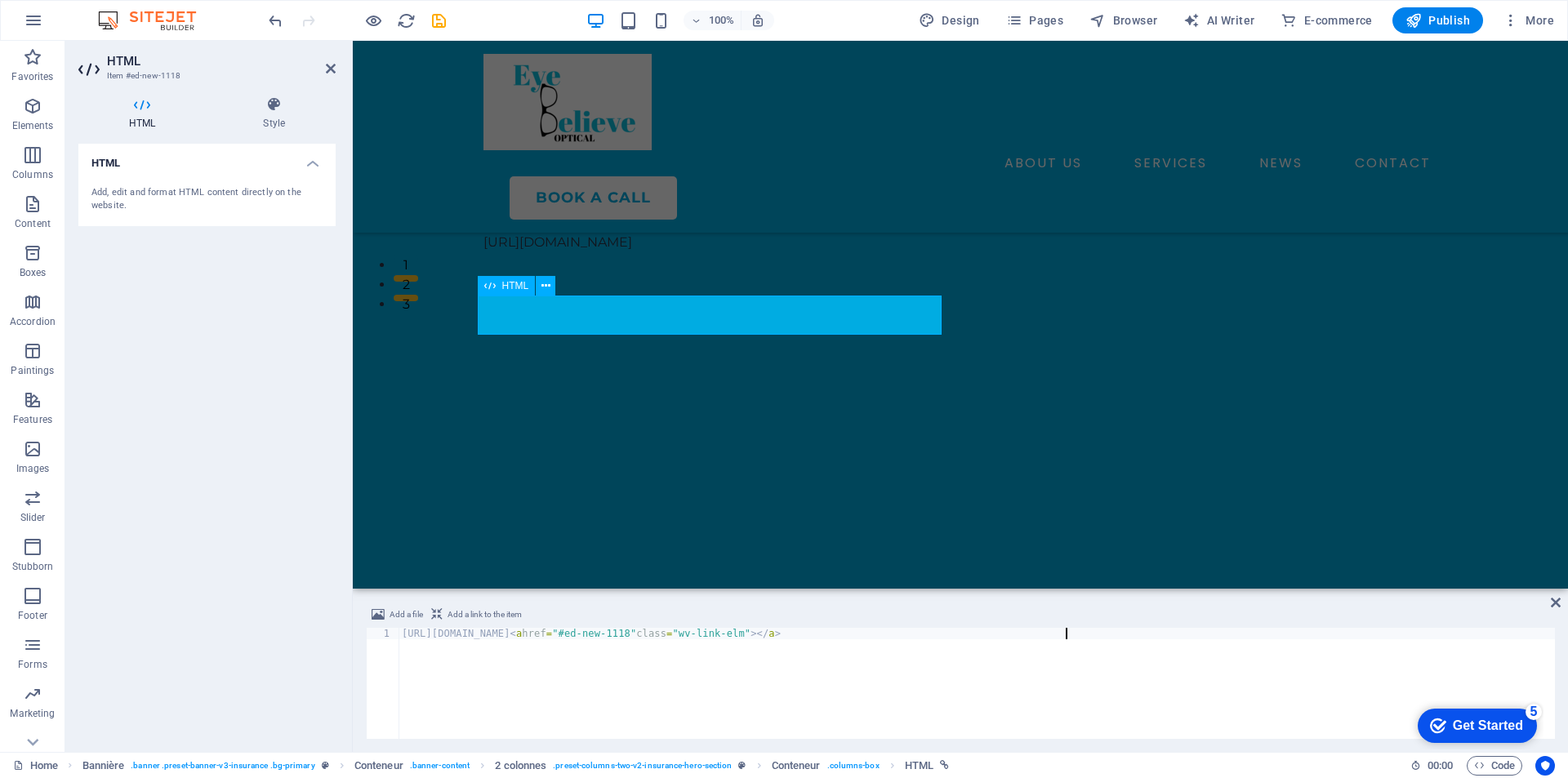
click at [682, 252] on div "[URL][DOMAIN_NAME]" at bounding box center [715, 242] width 464 height 20
click at [552, 285] on button at bounding box center [545, 286] width 20 height 20
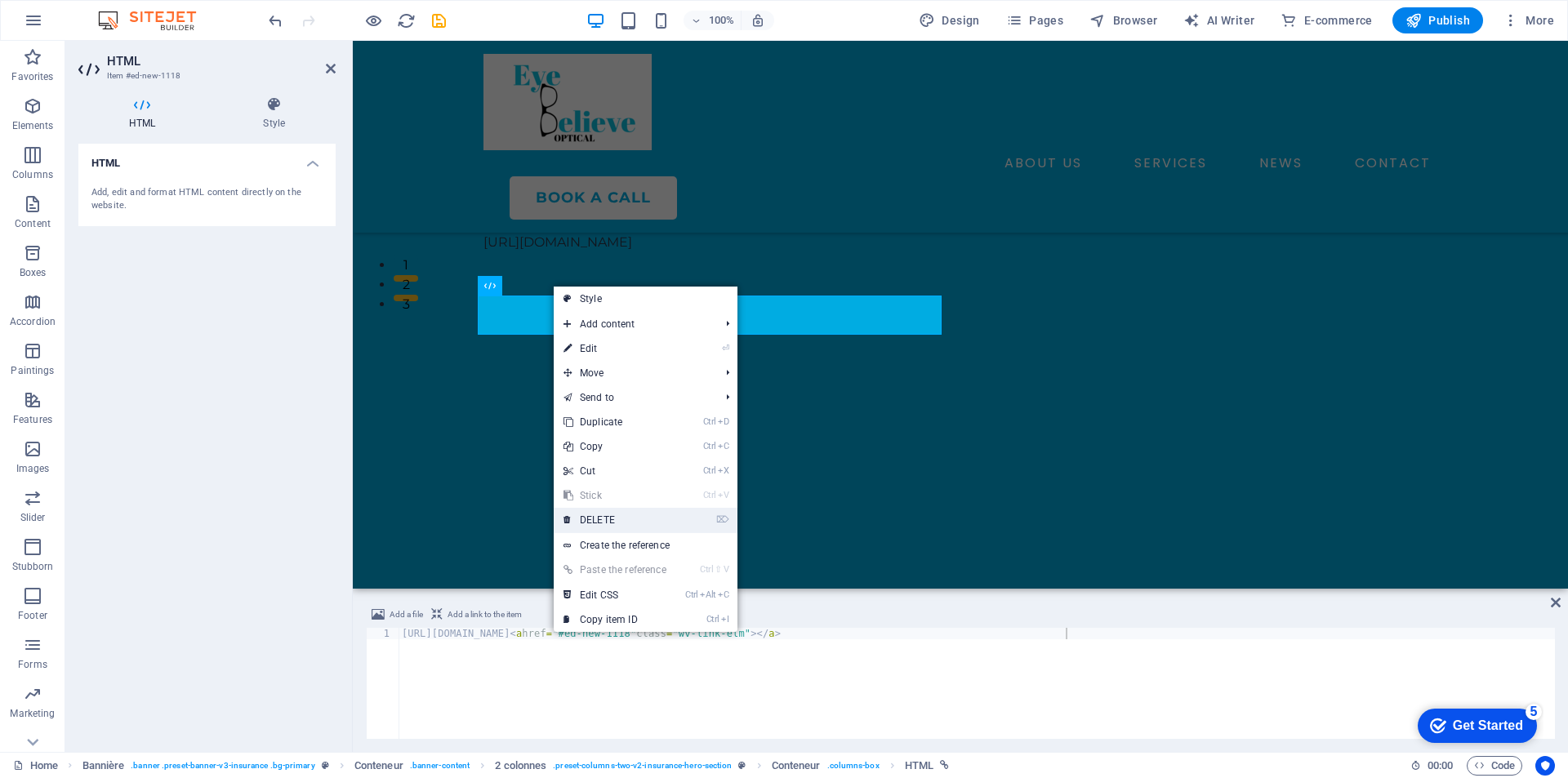
click at [619, 514] on link "⌦ DELETE" at bounding box center [614, 520] width 123 height 25
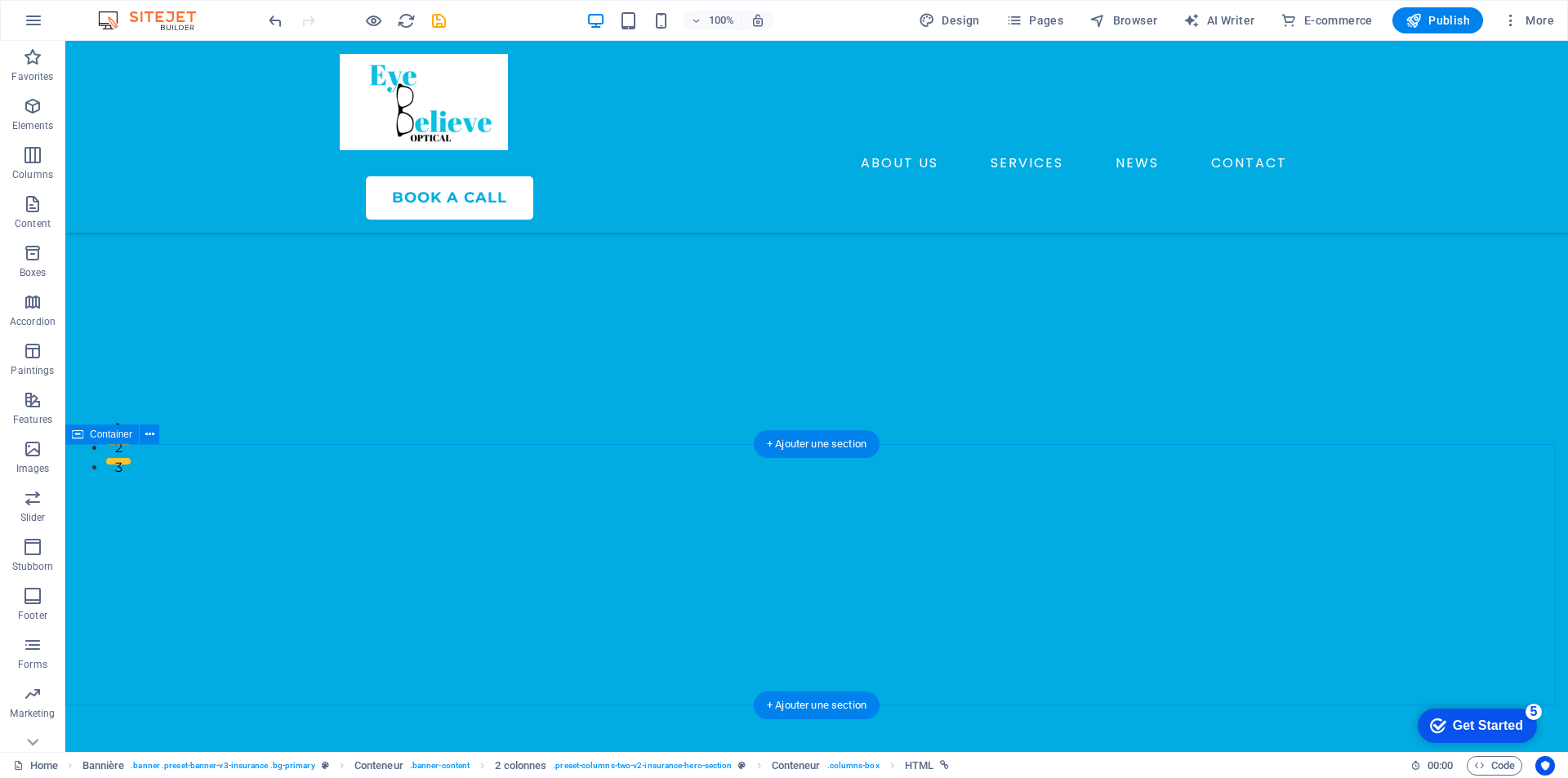
scroll to position [327, 0]
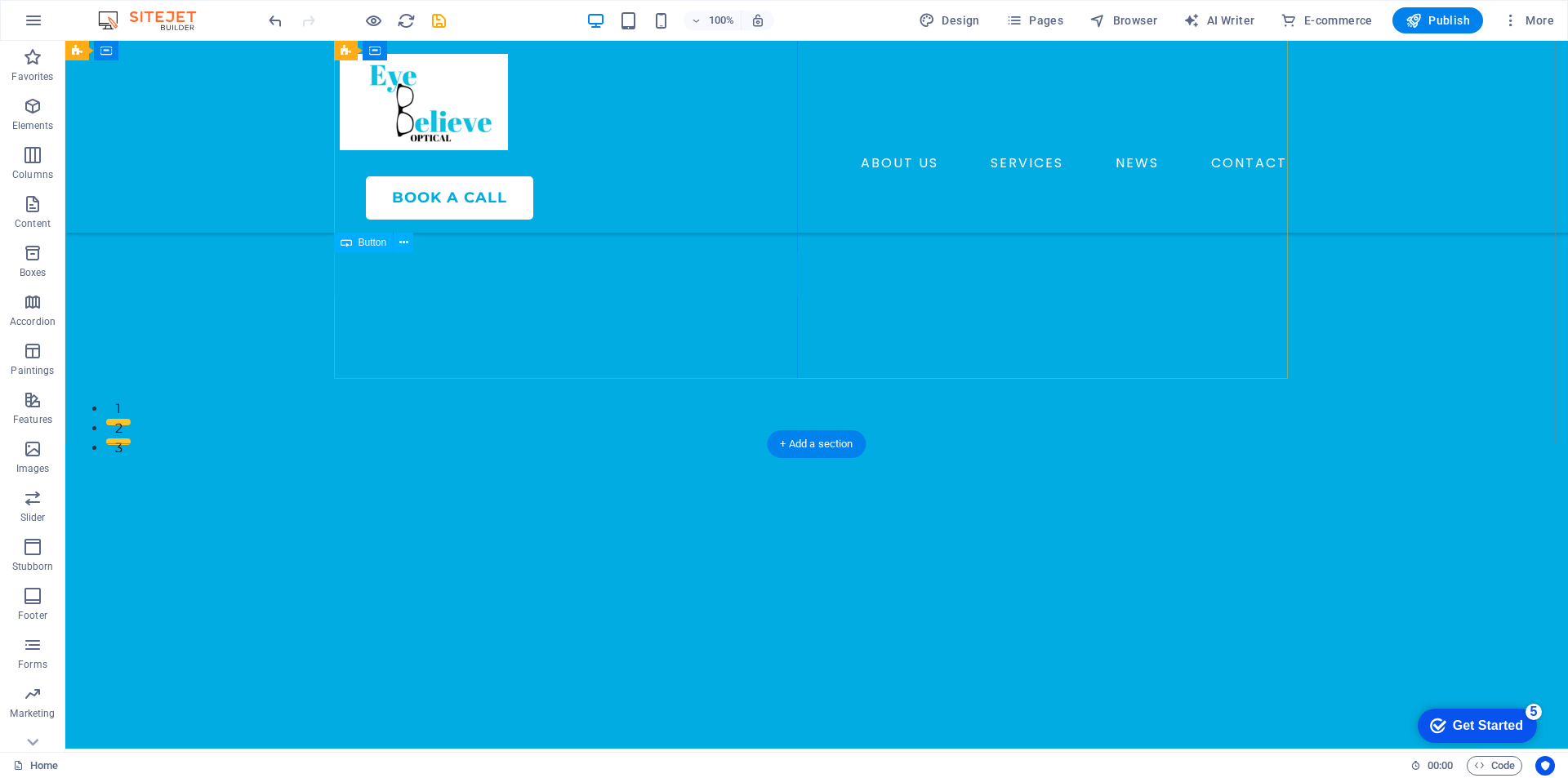
click at [498, 213] on div "BOOK YOUR EYE EXAM" at bounding box center [572, 191] width 464 height 43
click at [400, 246] on icon at bounding box center [403, 243] width 9 height 17
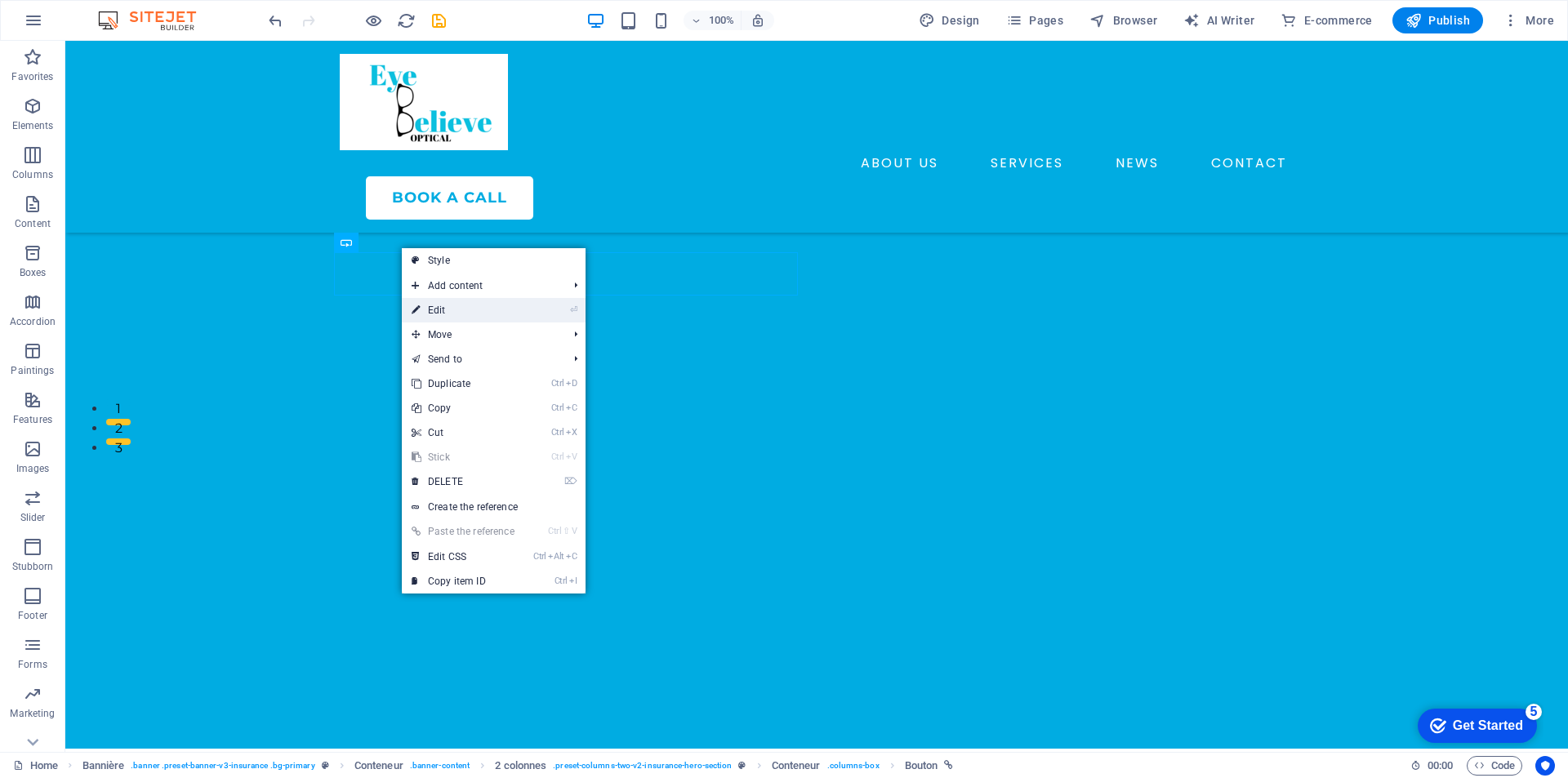
click at [573, 305] on font "⏎" at bounding box center [573, 310] width 8 height 10
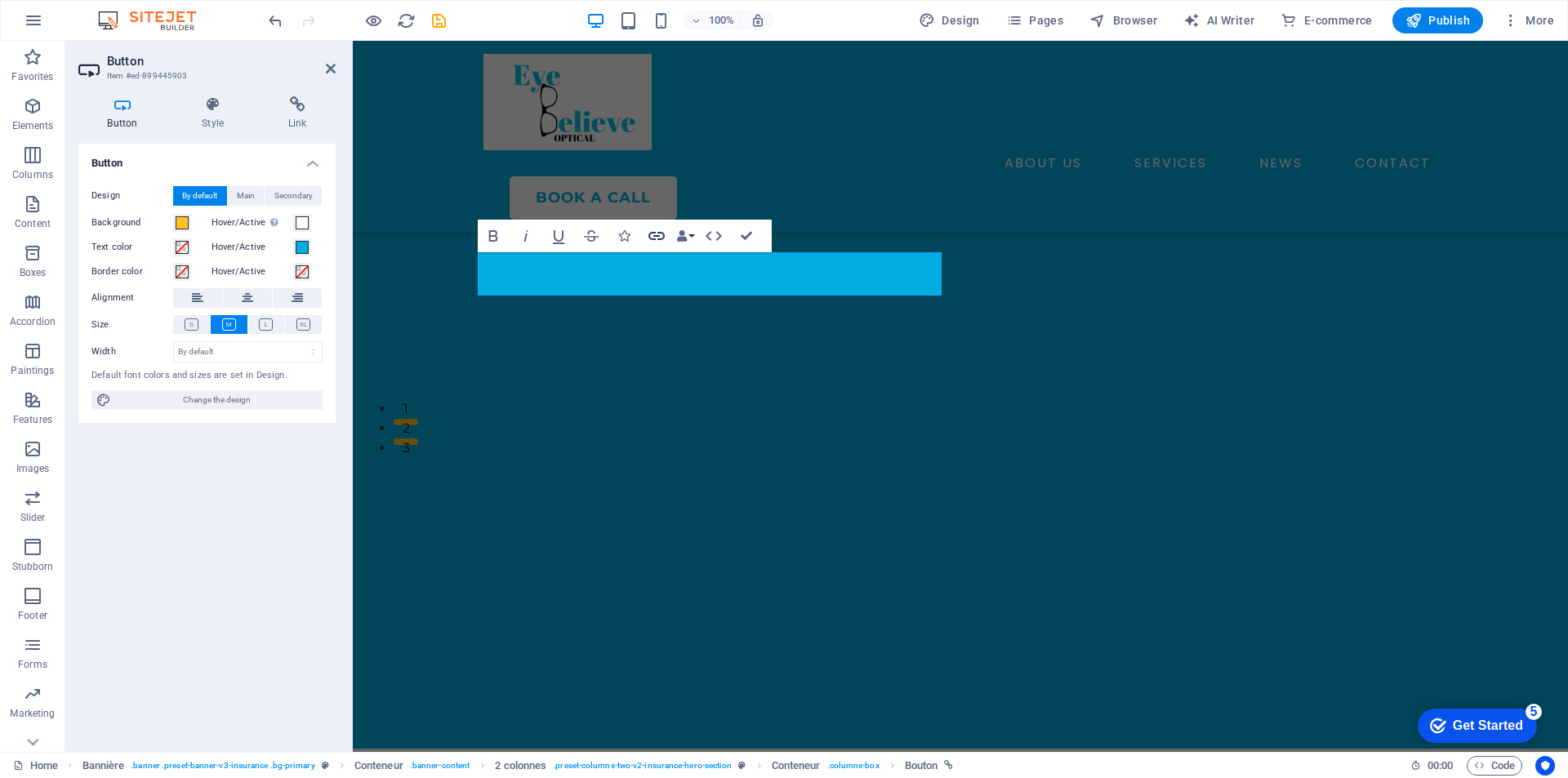
click at [645, 239] on button "Link" at bounding box center [657, 236] width 31 height 33
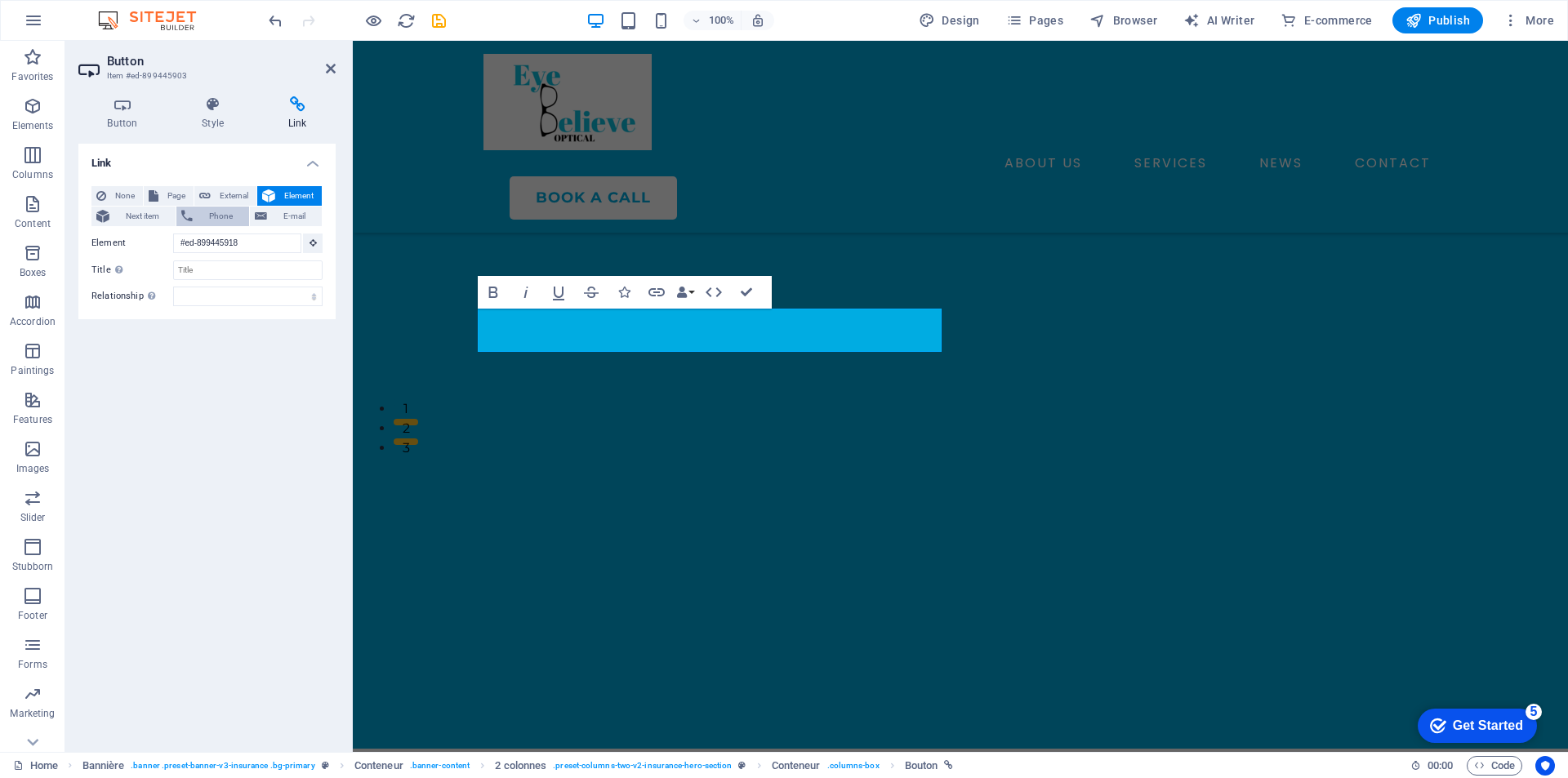
scroll to position [204, 0]
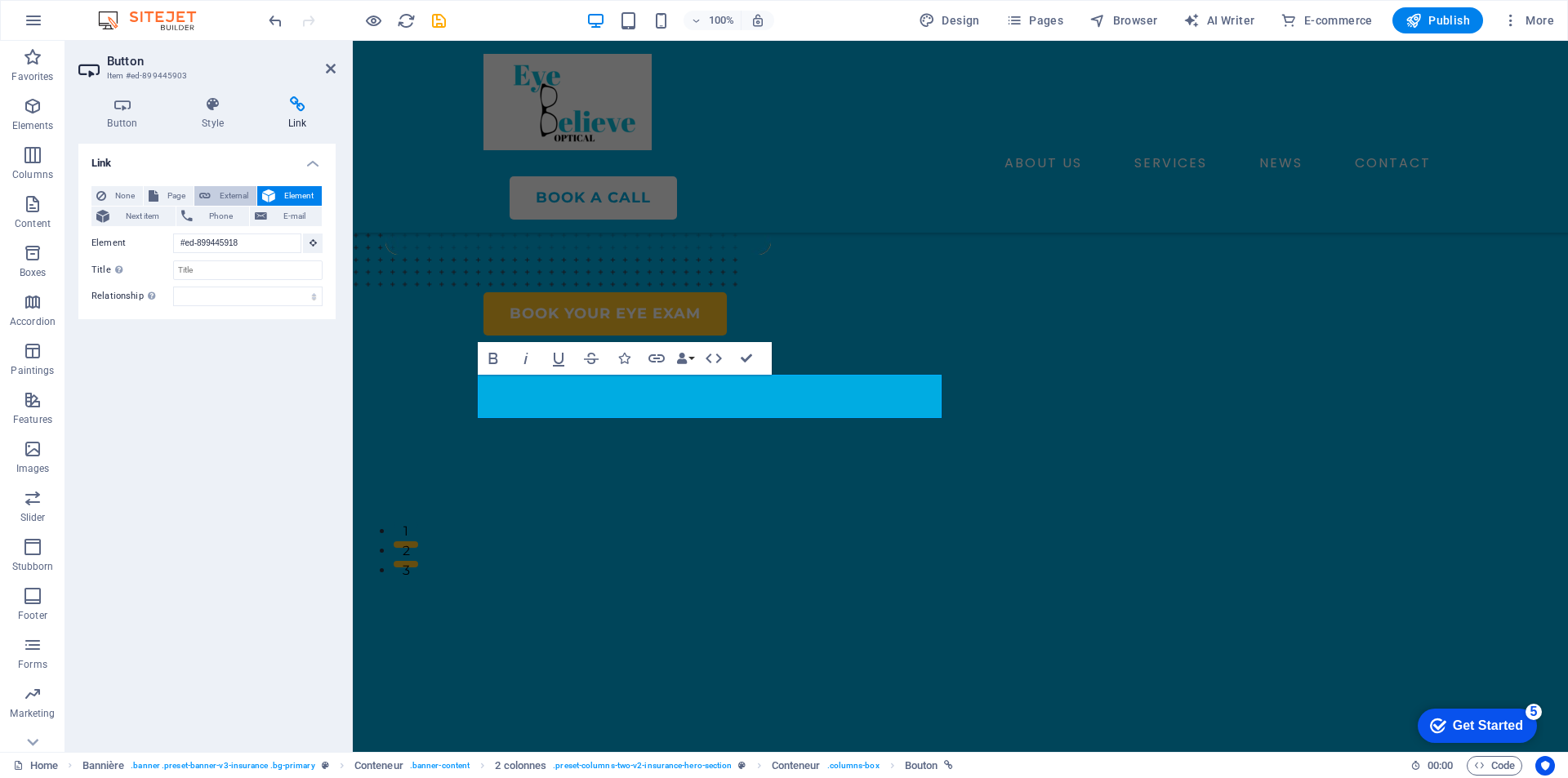
click at [207, 196] on icon at bounding box center [204, 196] width 11 height 20
select select "blank"
click at [185, 188] on span "Page" at bounding box center [176, 196] width 26 height 20
select select
click at [212, 192] on button "External" at bounding box center [226, 196] width 62 height 20
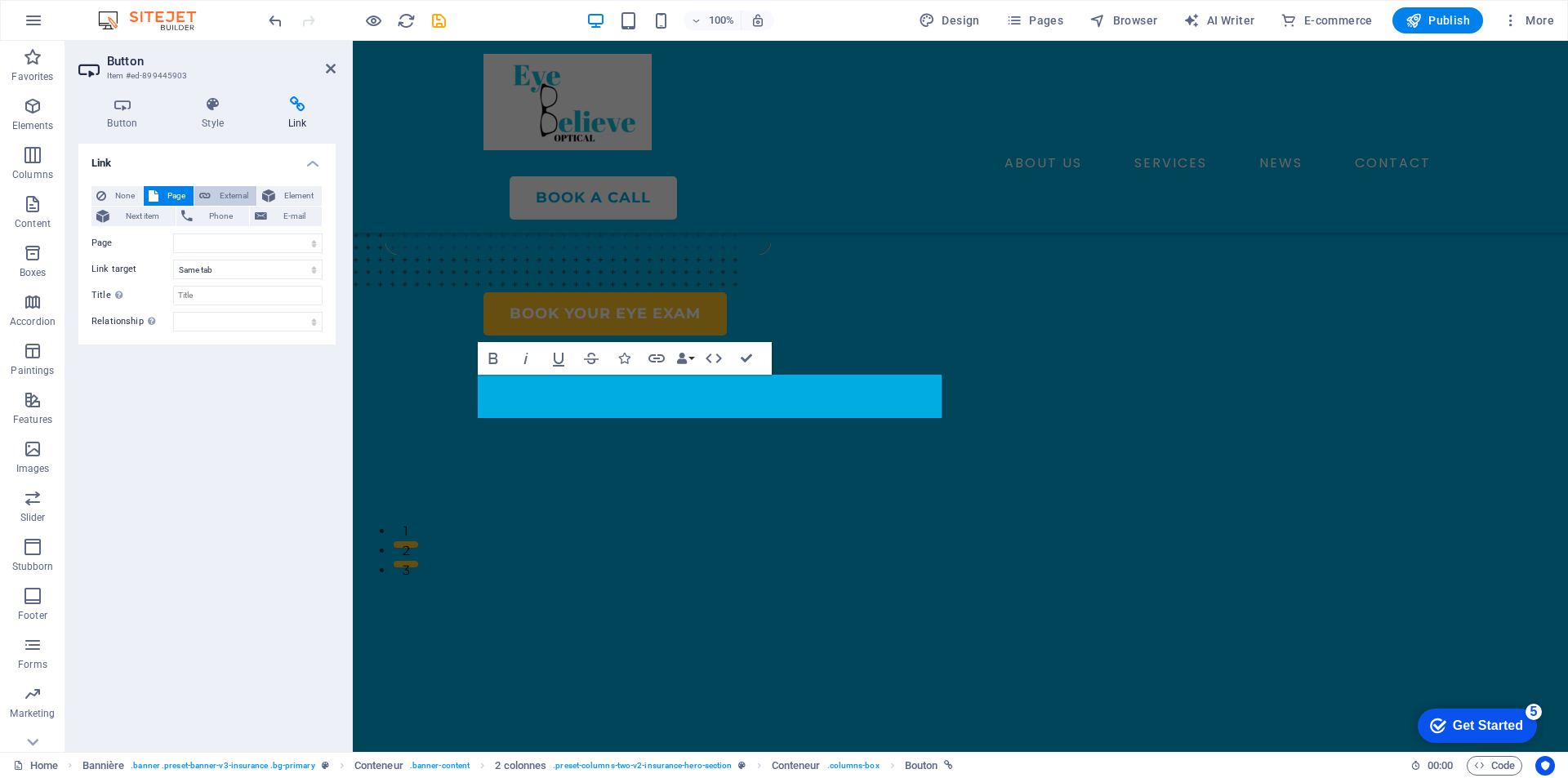
select select "blank"
click at [201, 250] on input "URL" at bounding box center [248, 243] width 149 height 20
paste input "[URL][DOMAIN_NAME]"
type input "[URL][DOMAIN_NAME]"
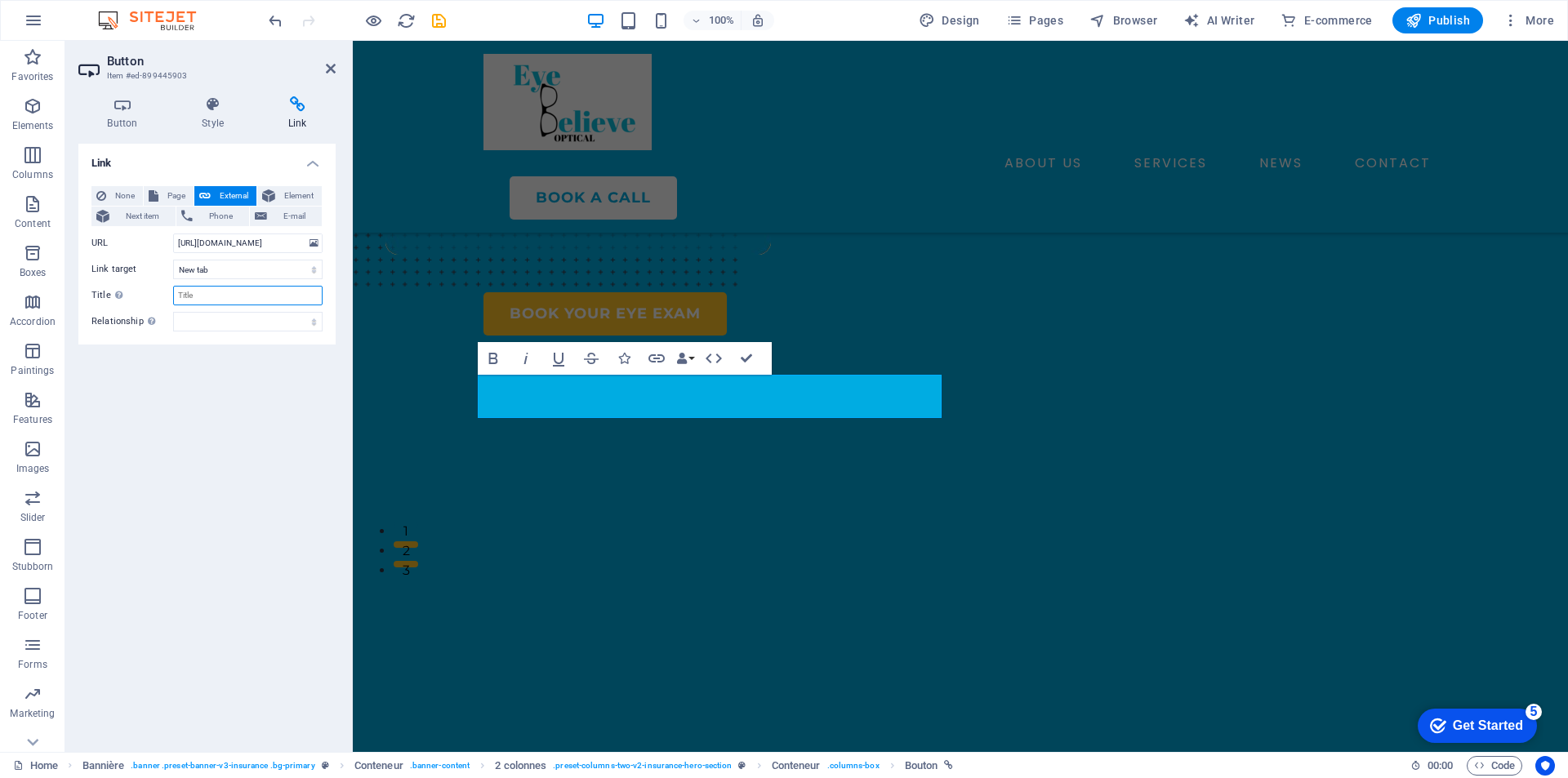
scroll to position [0, 0]
click at [250, 288] on input "Title Additional description of the link. This should be different from the lin…" at bounding box center [248, 295] width 149 height 20
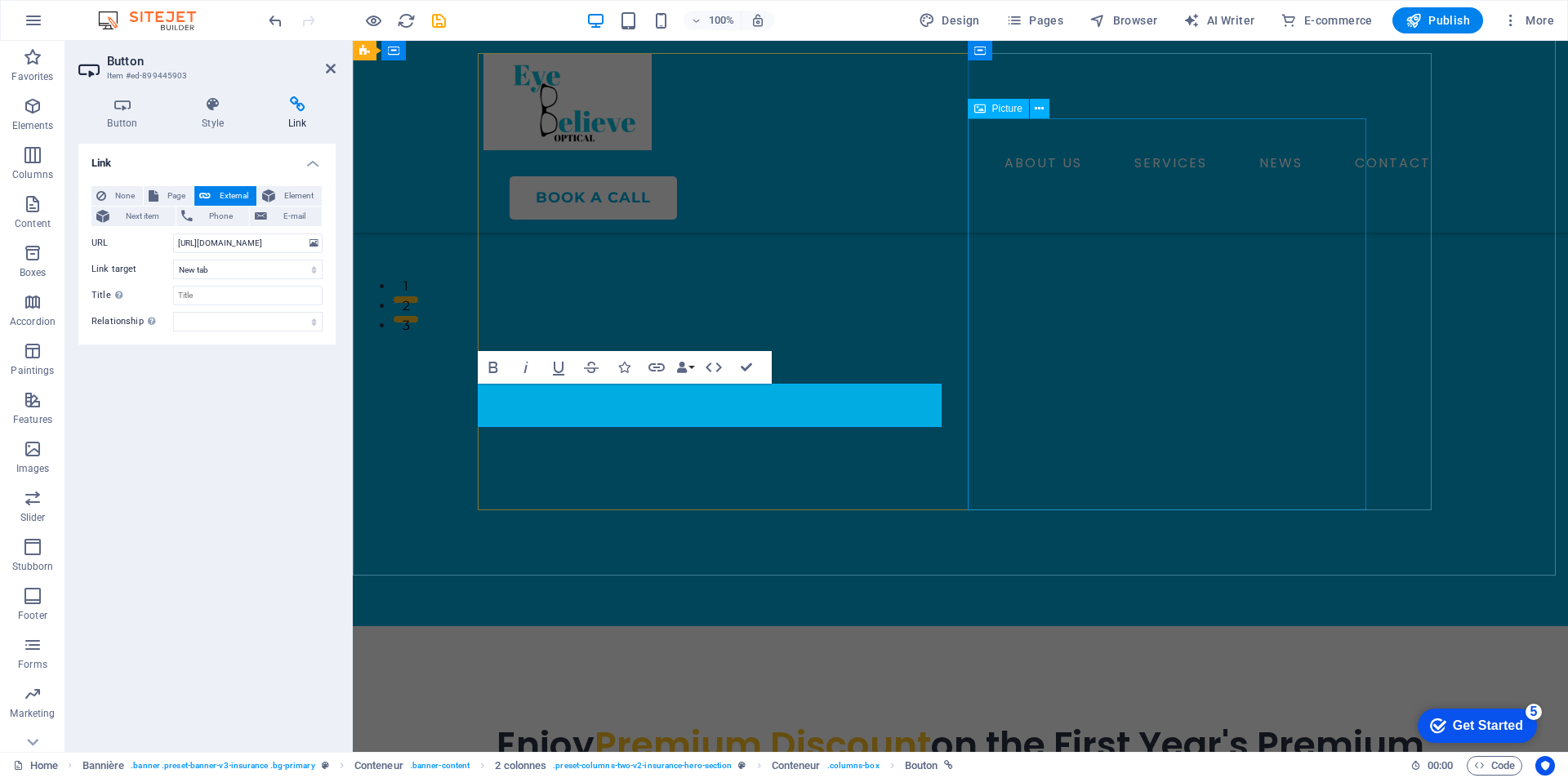
scroll to position [41, 0]
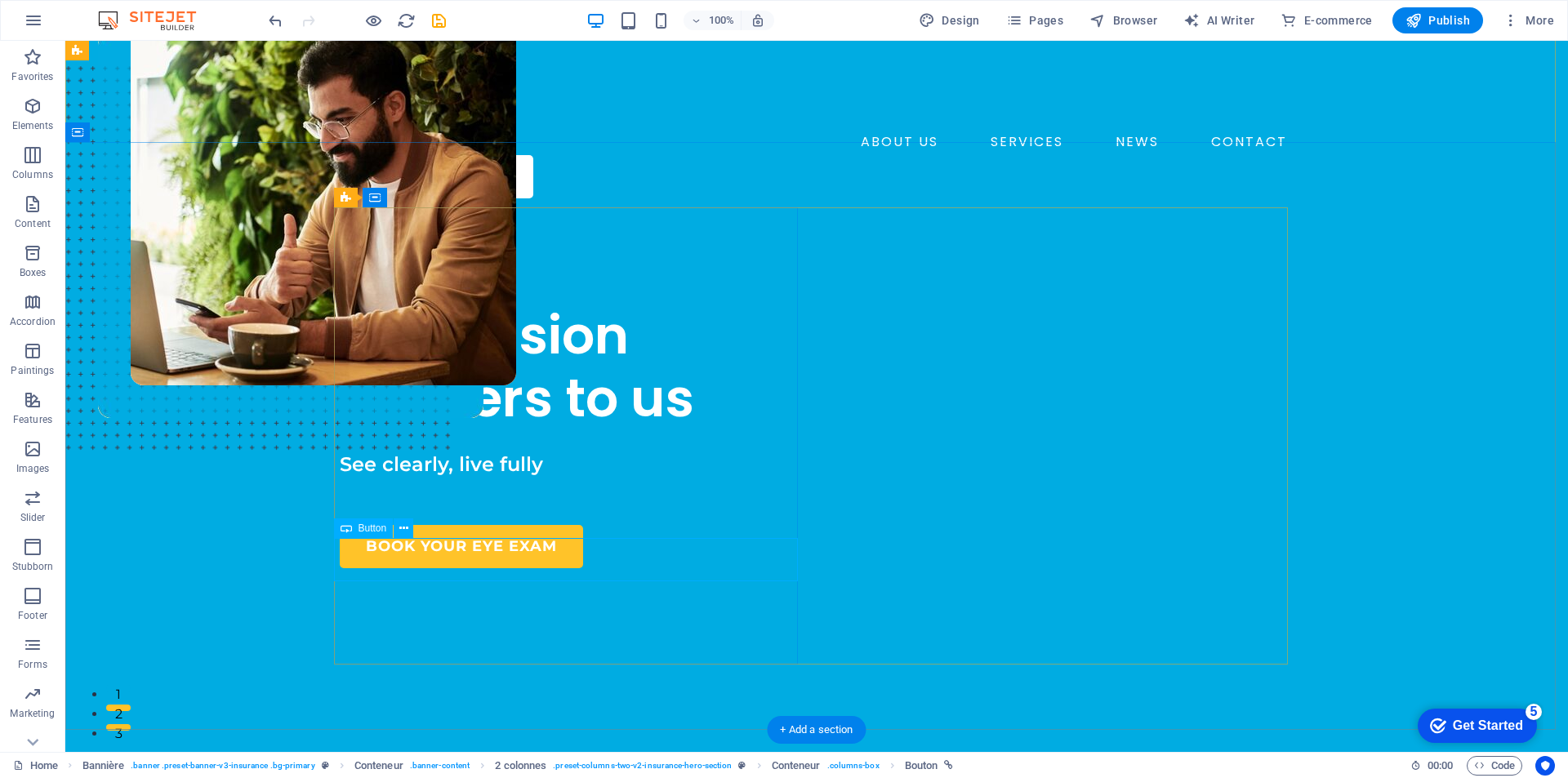
click at [511, 561] on div "BOOK YOUR EYE EXAM" at bounding box center [572, 546] width 464 height 43
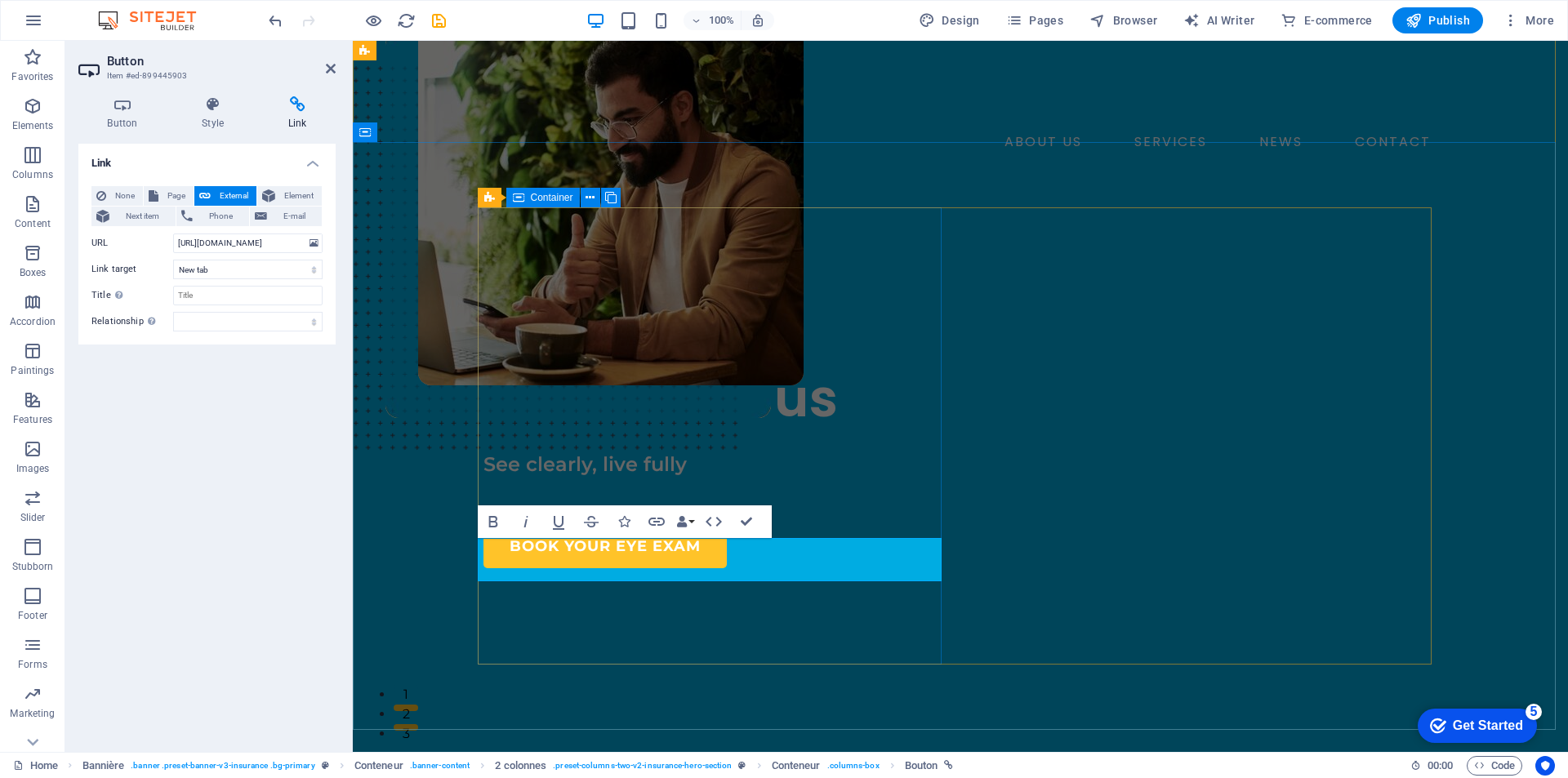
click at [493, 568] on div "OPTICAL STORE Your vision matters to us See clearly, live fully BOOK YOUR EYE E…" at bounding box center [715, 423] width 464 height 292
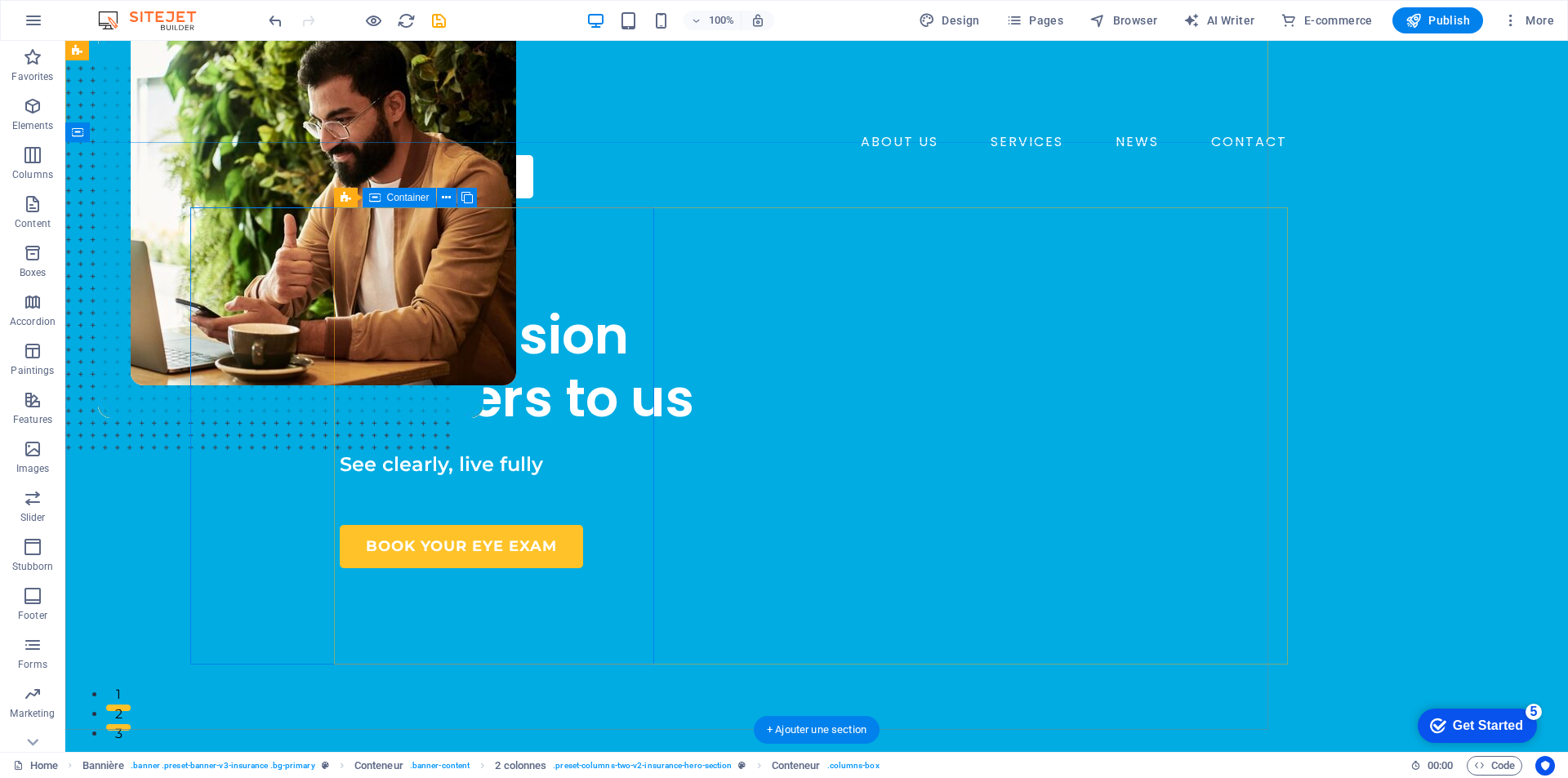
drag, startPoint x: 77, startPoint y: 603, endPoint x: 366, endPoint y: 603, distance: 289.0
click at [366, 568] on div "OPTICAL STORE Your vision matters to us See clearly, live fully BOOK YOUR EYE E…" at bounding box center [572, 423] width 464 height 292
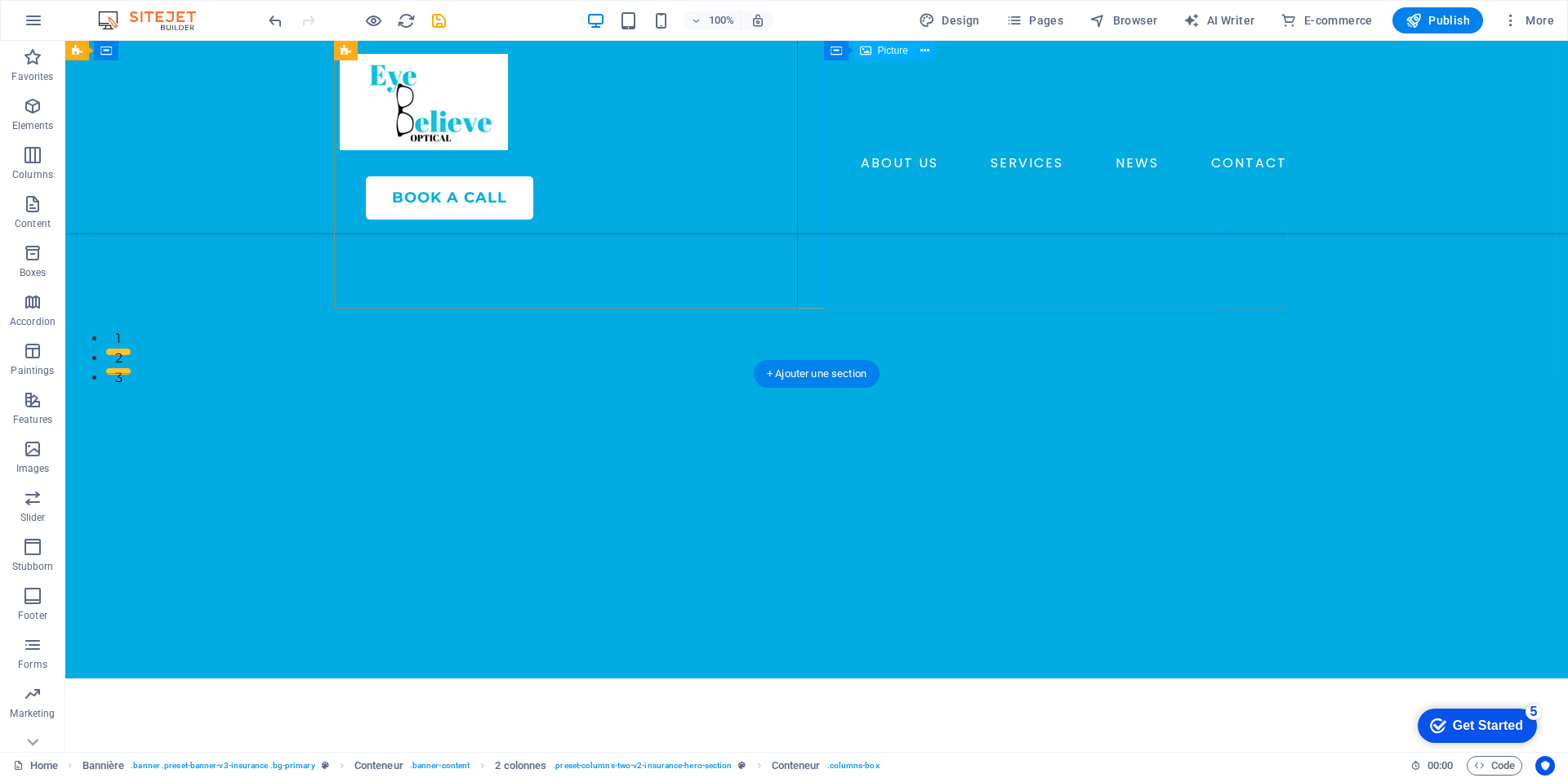
scroll to position [163, 0]
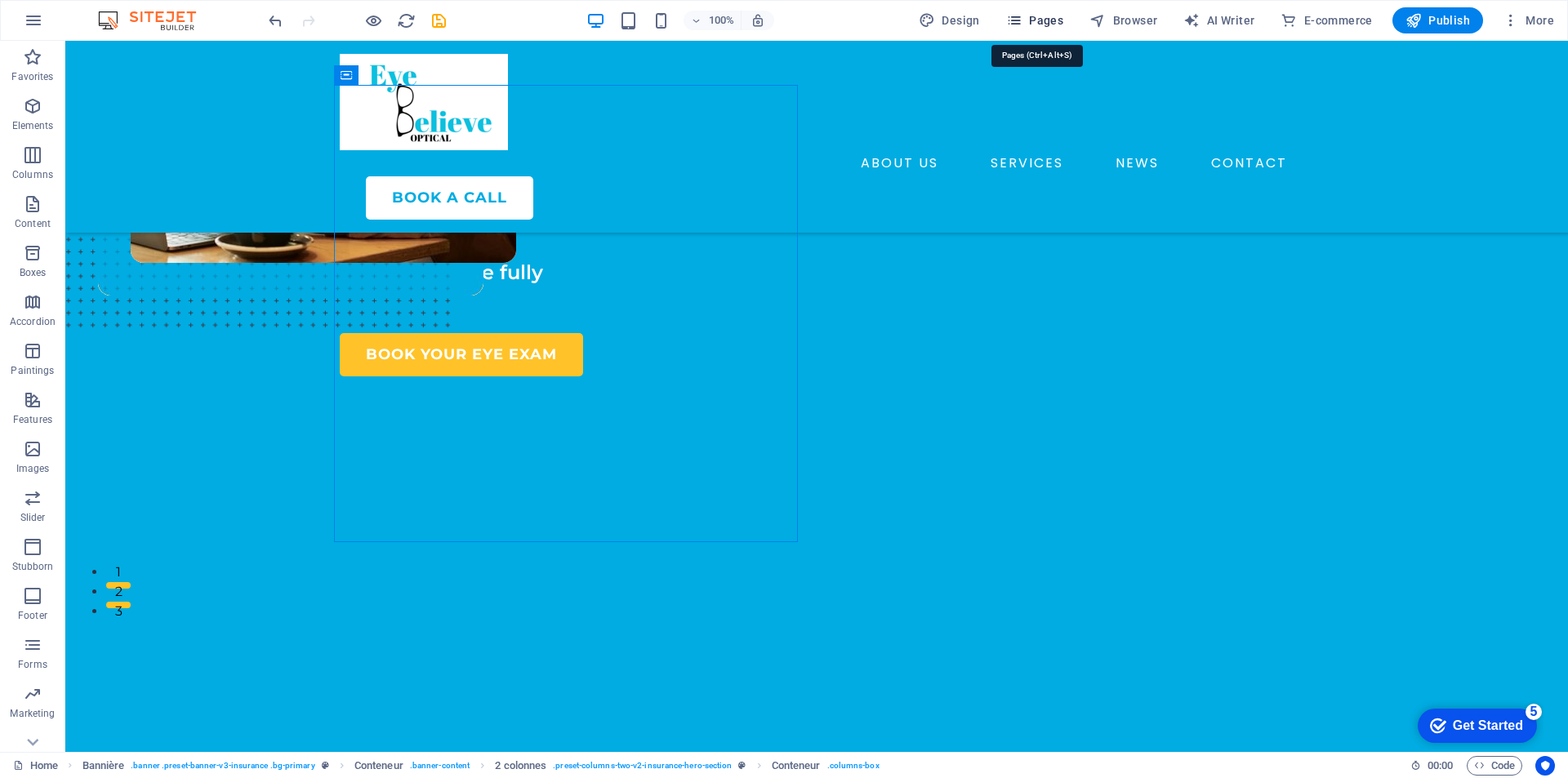
click at [1018, 21] on icon "button" at bounding box center [1014, 20] width 16 height 16
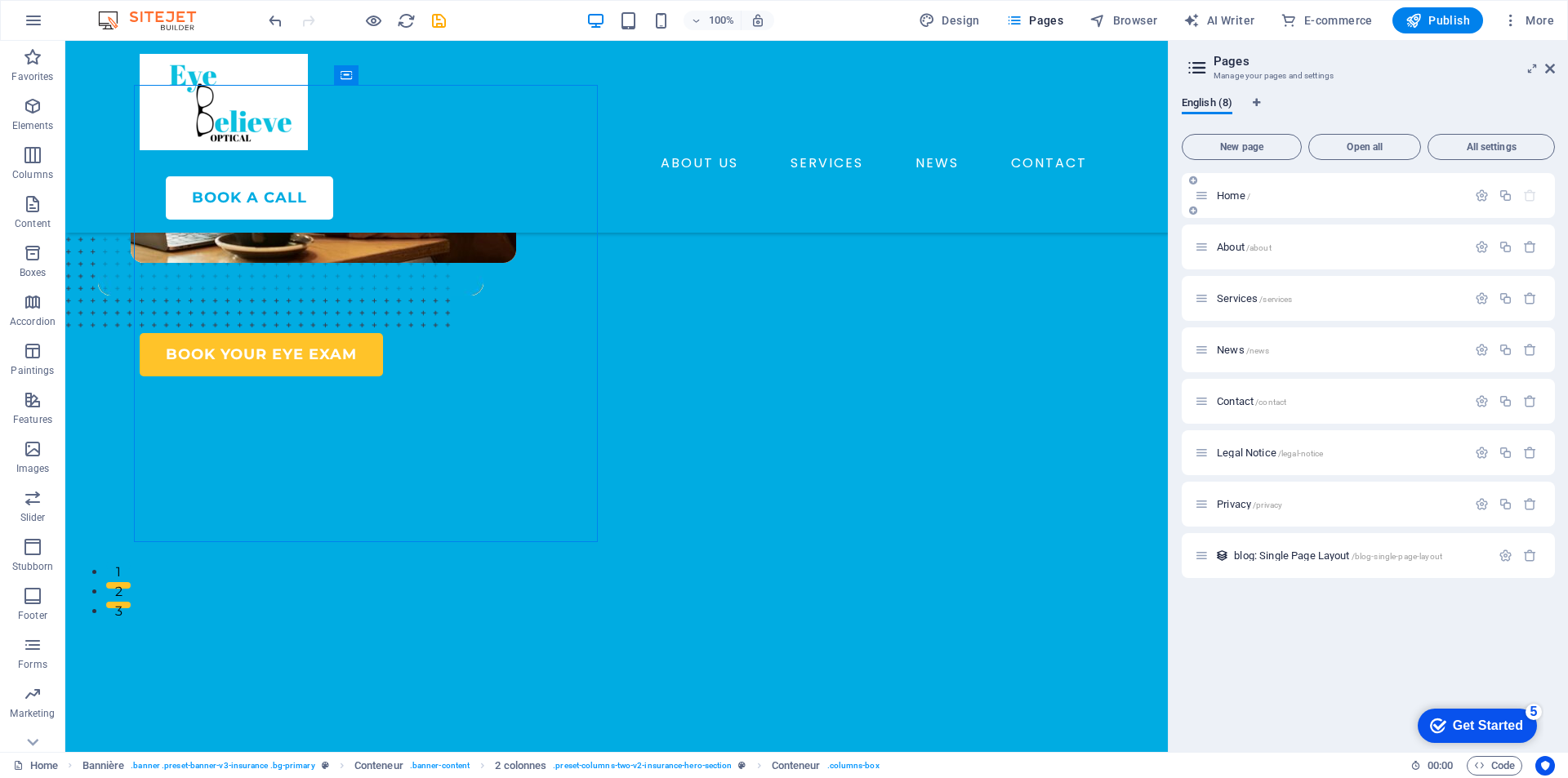
click at [1234, 208] on div "Home /" at bounding box center [1368, 196] width 373 height 45
click at [1207, 240] on icon at bounding box center [1202, 247] width 14 height 14
click at [1217, 244] on font "About" at bounding box center [1231, 247] width 27 height 12
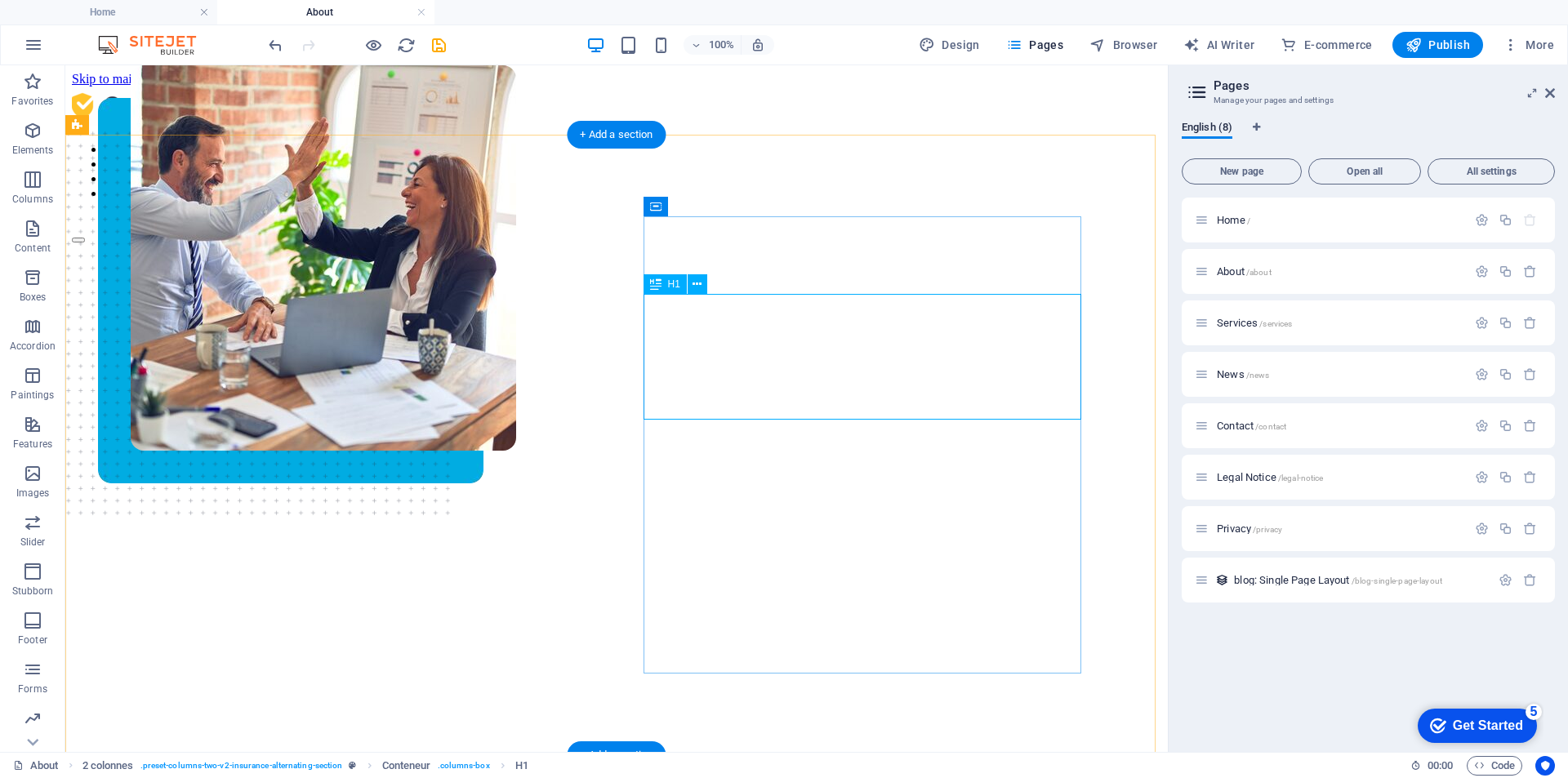
scroll to position [0, 0]
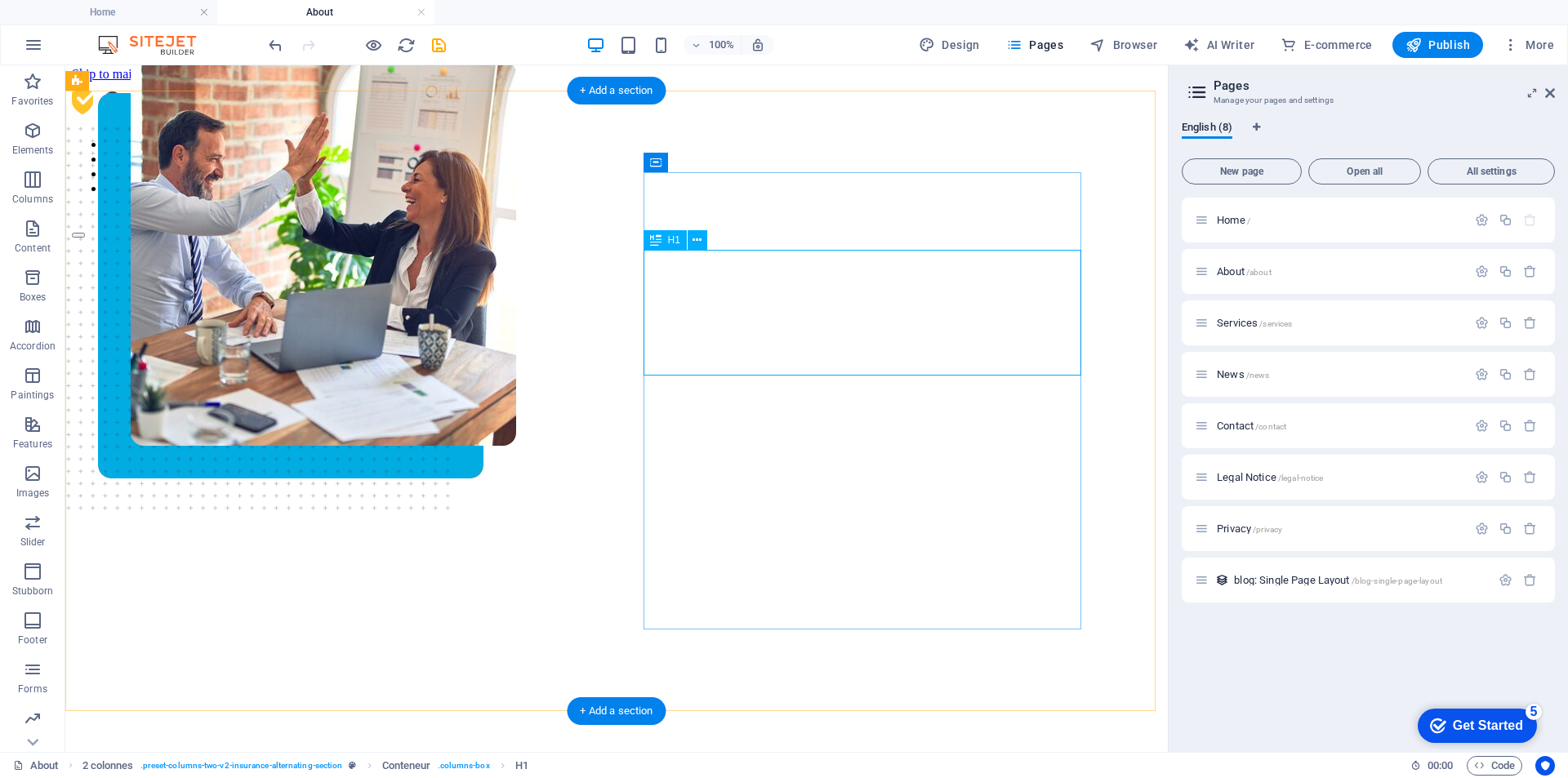
scroll to position [81, 0]
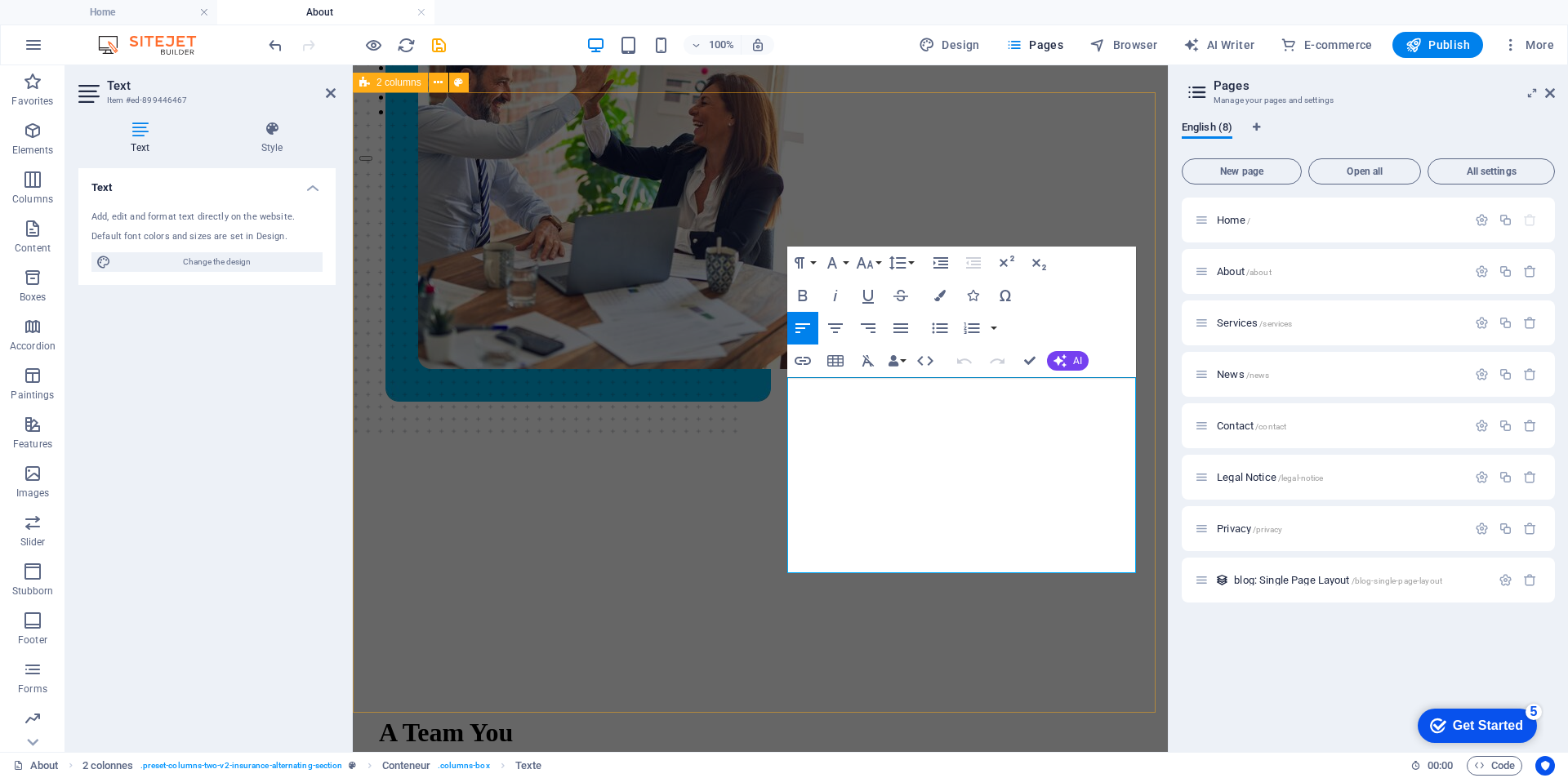
drag, startPoint x: 872, startPoint y: 564, endPoint x: 784, endPoint y: 382, distance: 202.2
click at [784, 382] on div "A Team You Can Trust Lorem ipsum dolor sit amet, consectetur adipiscing elit. E…" at bounding box center [760, 571] width 802 height 821
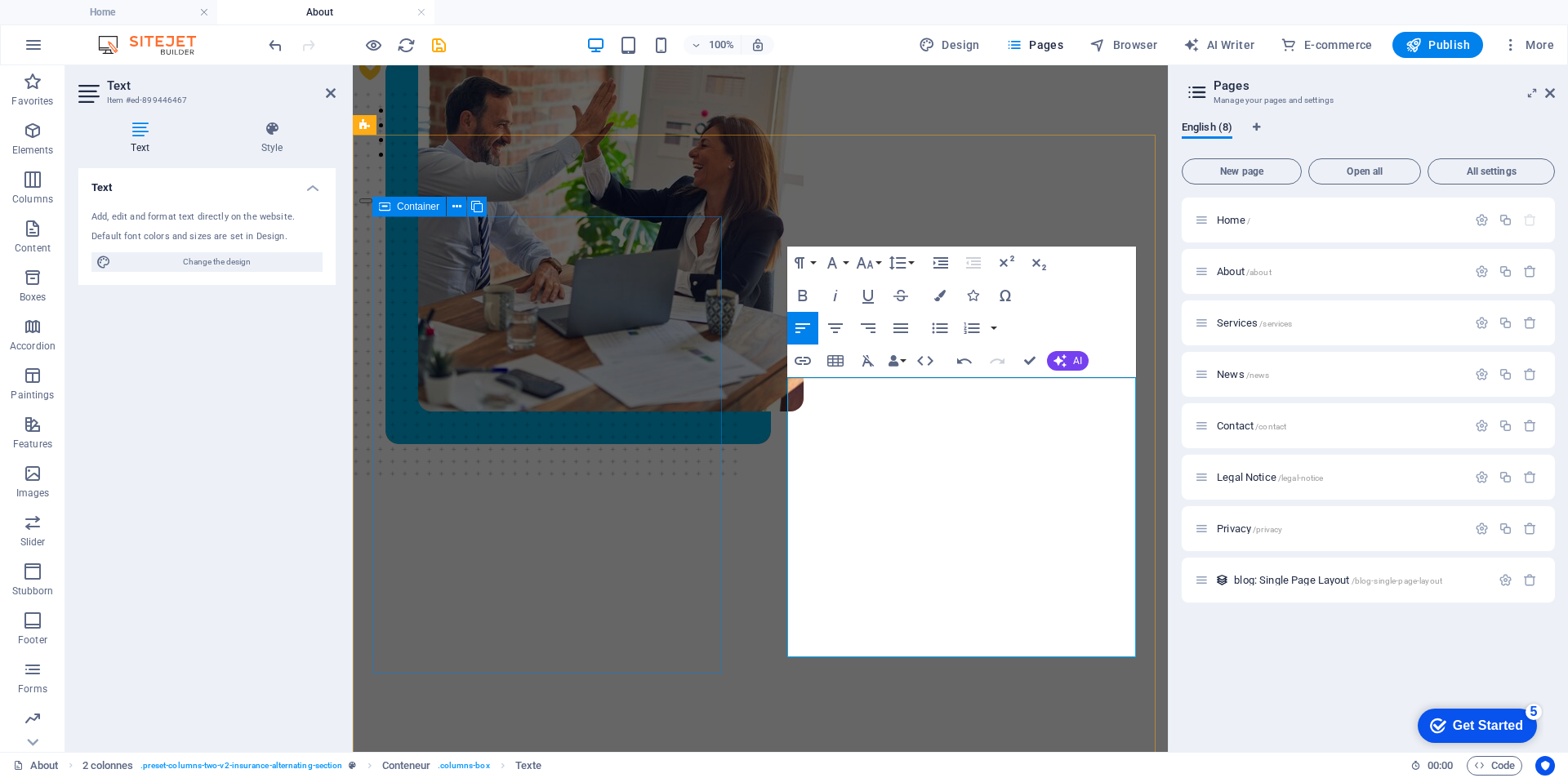
click at [669, 672] on div at bounding box center [760, 514] width 763 height 457
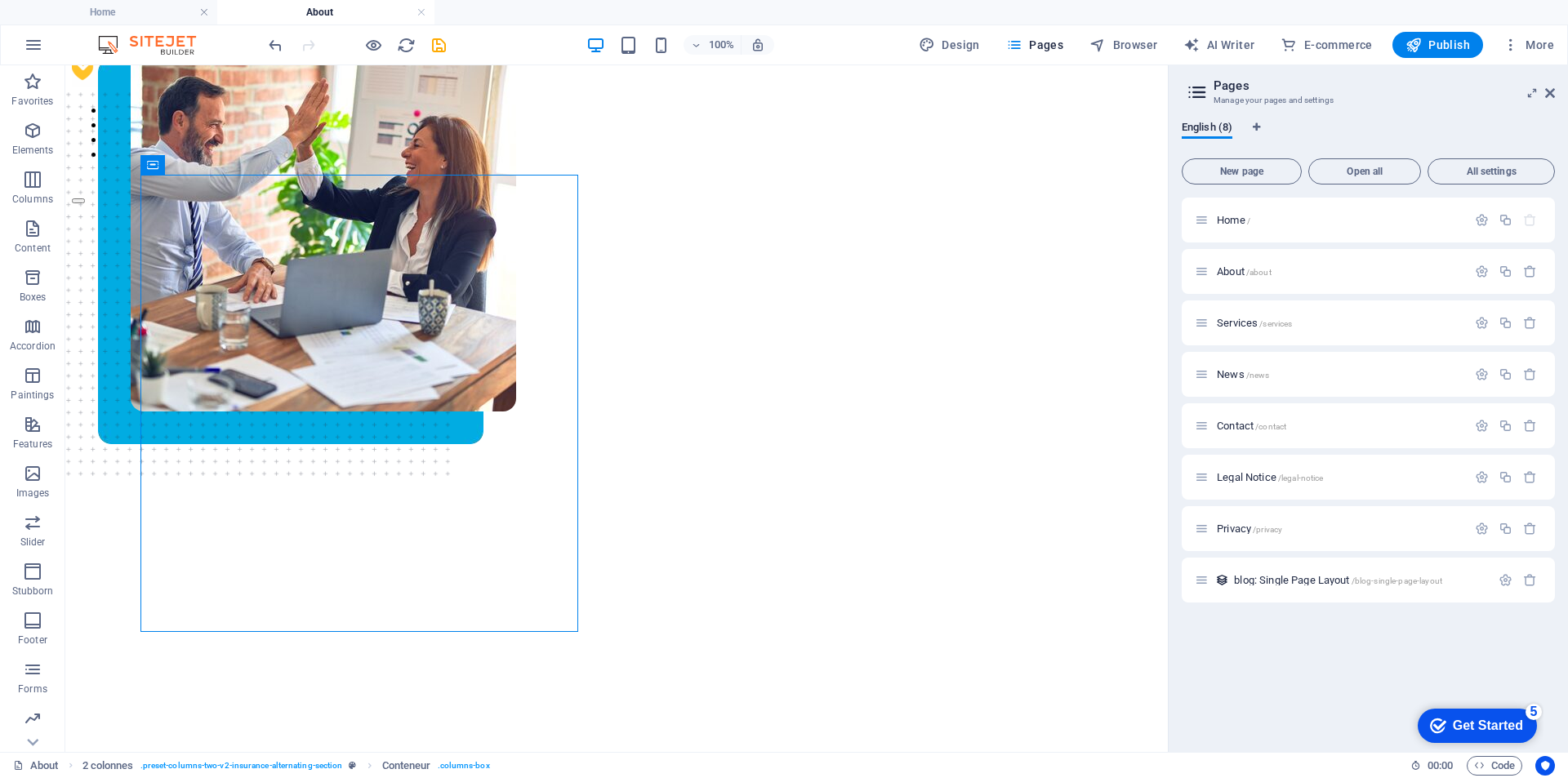
scroll to position [42, 0]
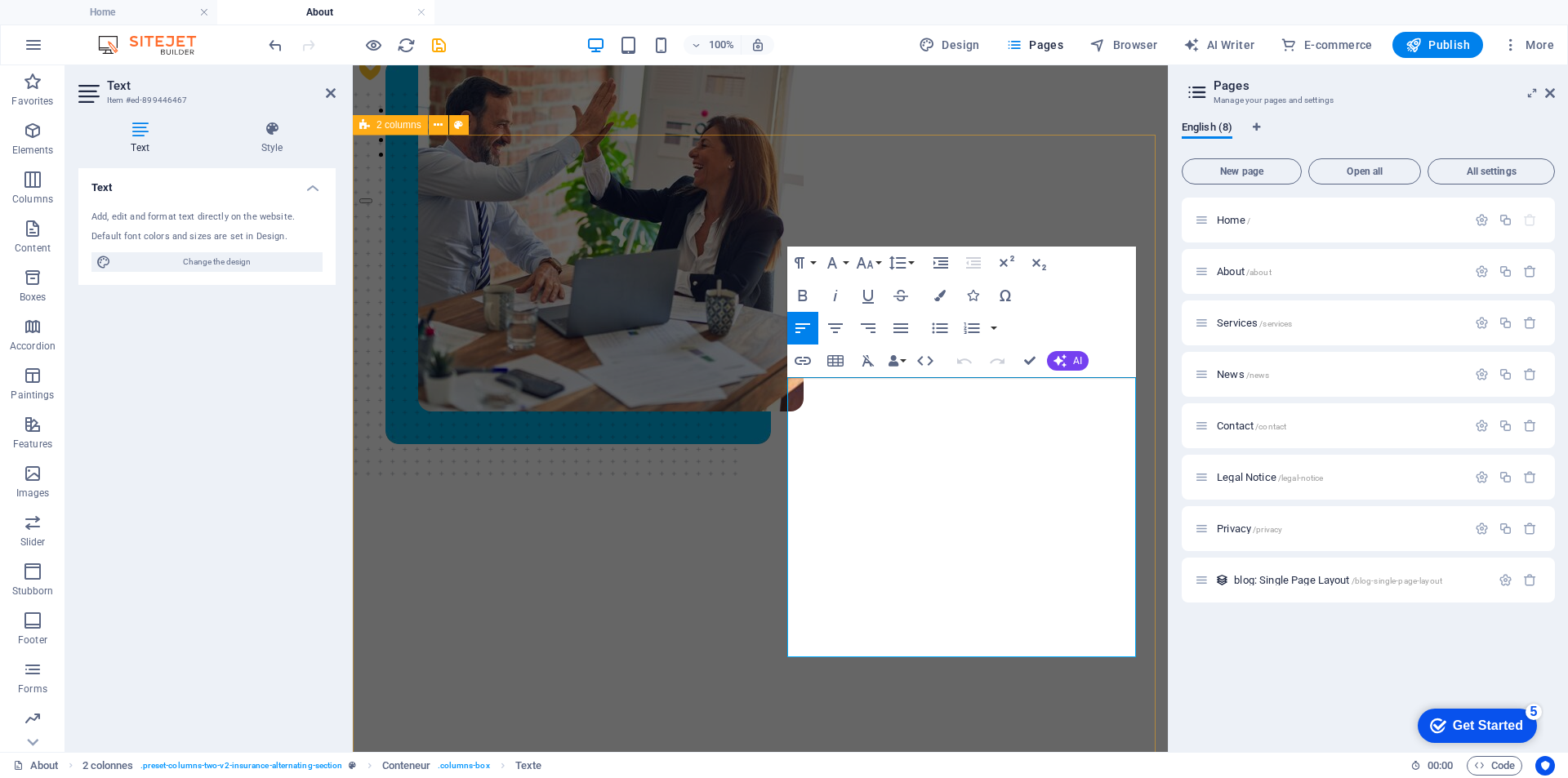
drag, startPoint x: 923, startPoint y: 650, endPoint x: 745, endPoint y: 391, distance: 314.3
click at [745, 391] on div "A Team You Can Trust Welcome to Eye Believe Optical, your trusted local eyewear…" at bounding box center [760, 636] width 802 height 865
click at [831, 297] on icon "button" at bounding box center [835, 295] width 20 height 20
click at [838, 299] on icon "button" at bounding box center [835, 295] width 20 height 20
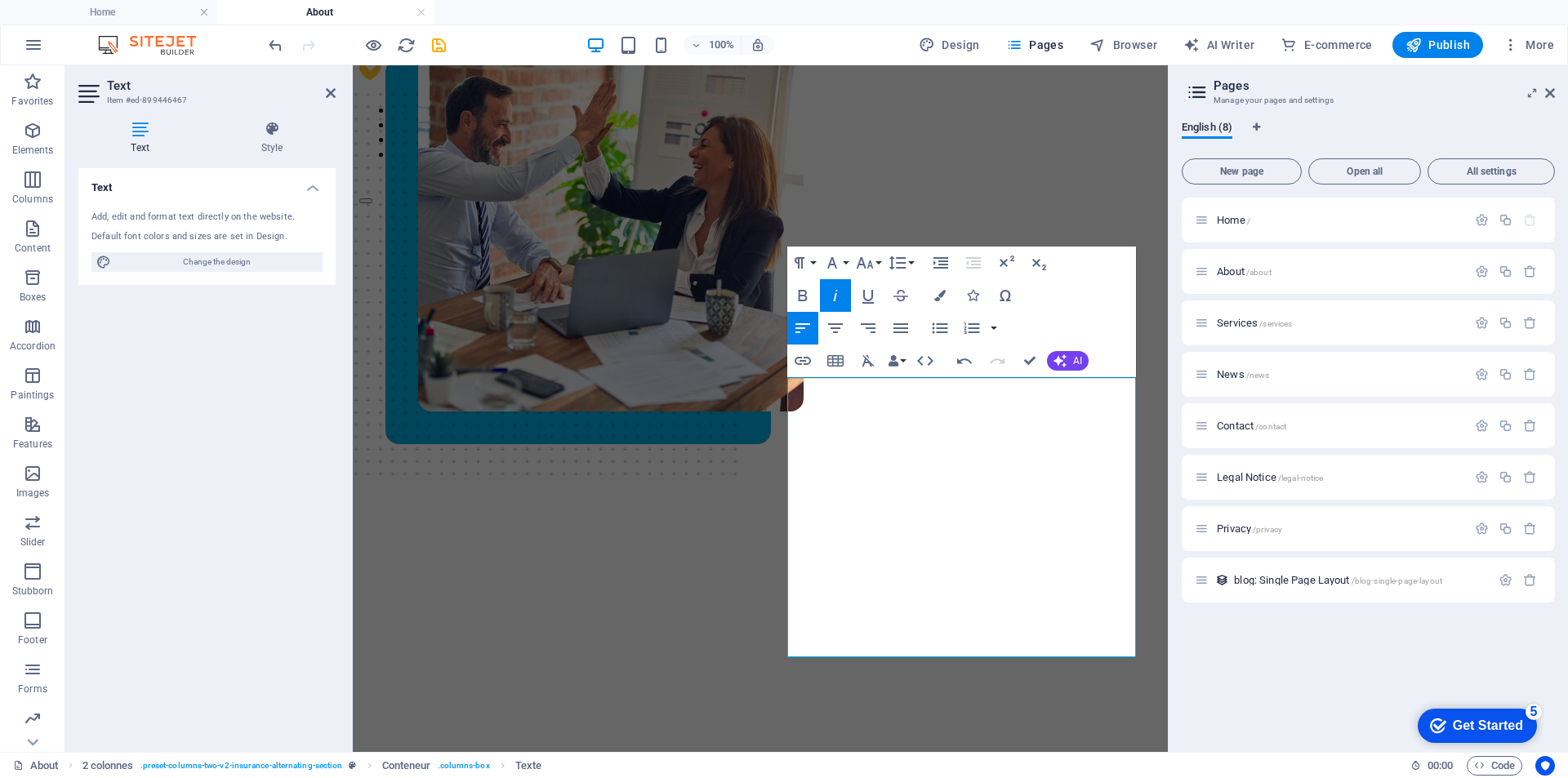
click at [838, 299] on icon "button" at bounding box center [835, 295] width 20 height 20
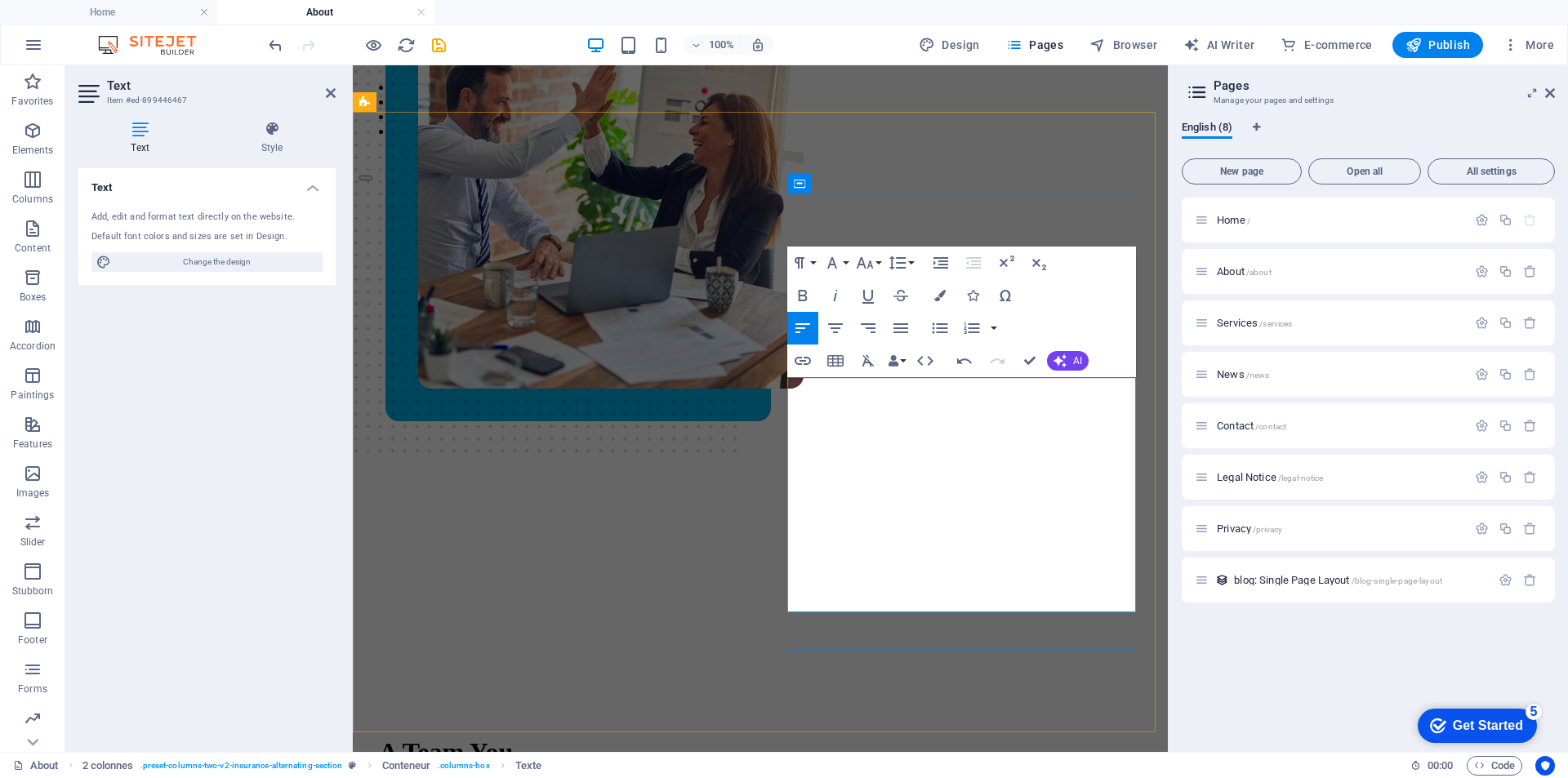
scroll to position [8166, 2]
click at [964, 672] on div "A Team You Can Trust Welcome to Eye Believe Optical, your trusted local eyewear…" at bounding box center [760, 599] width 802 height 835
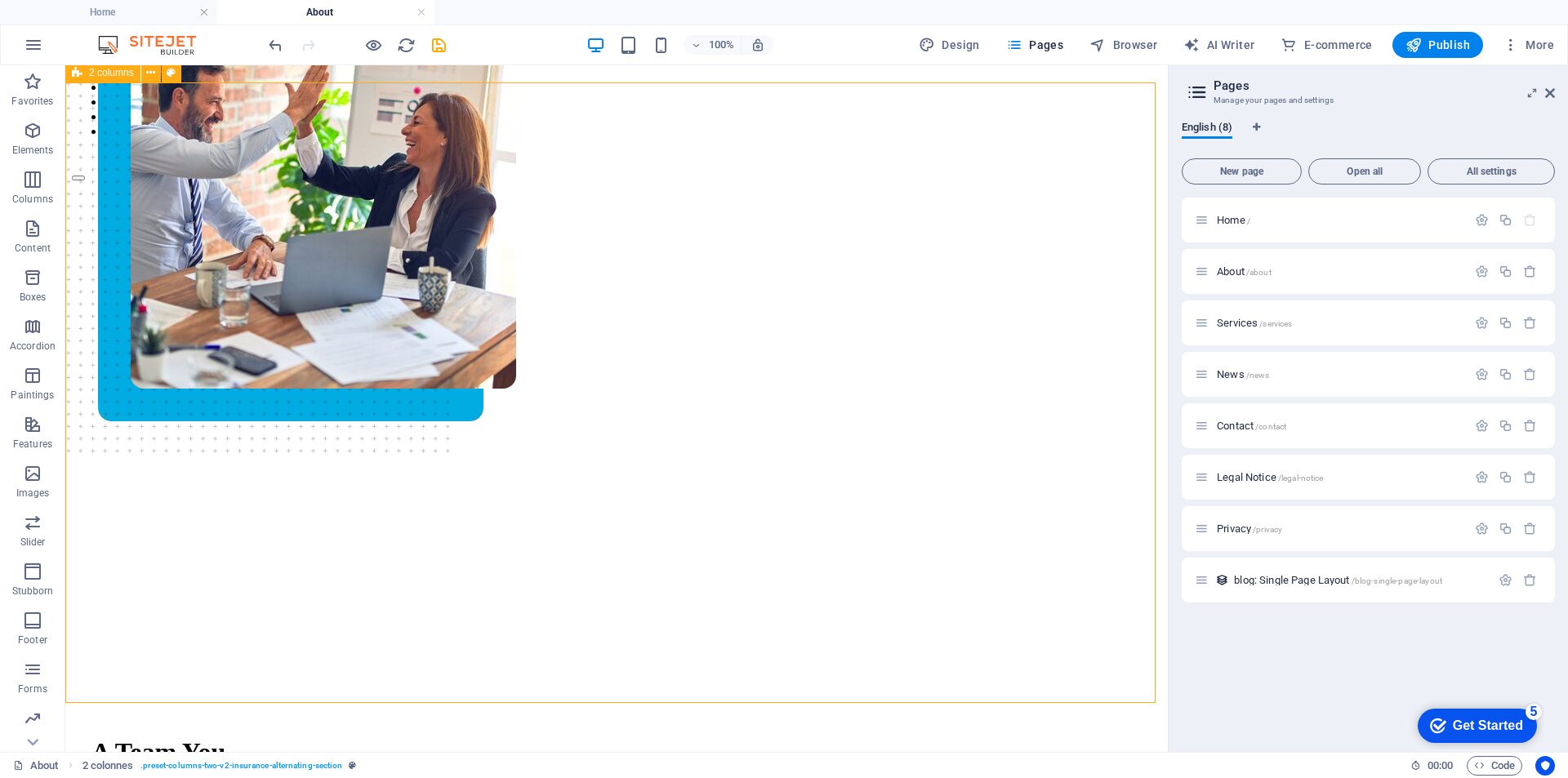
scroll to position [52, 0]
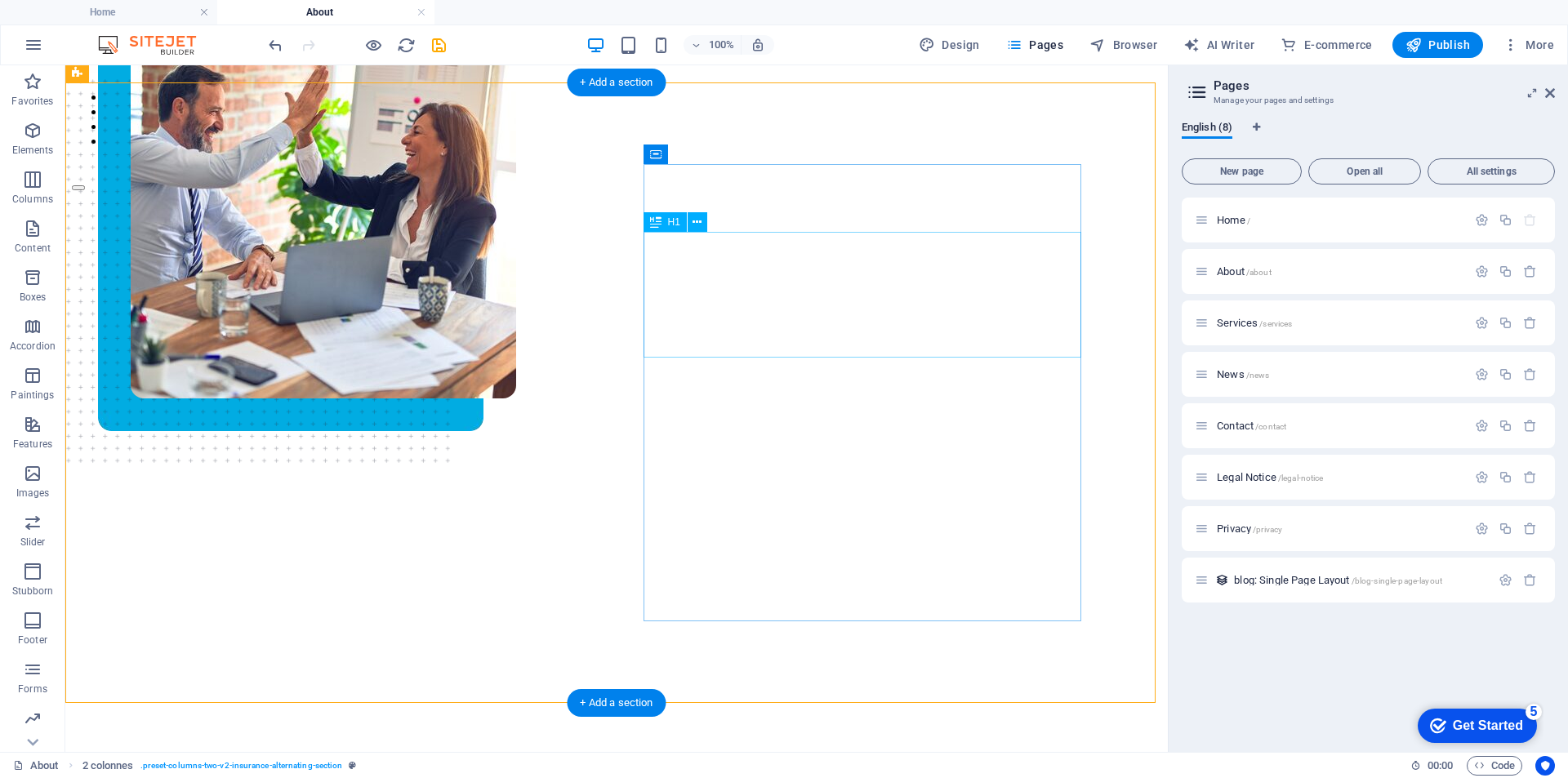
click at [872, 747] on div "A Team You Can Trust" at bounding box center [617, 777] width 1050 height 60
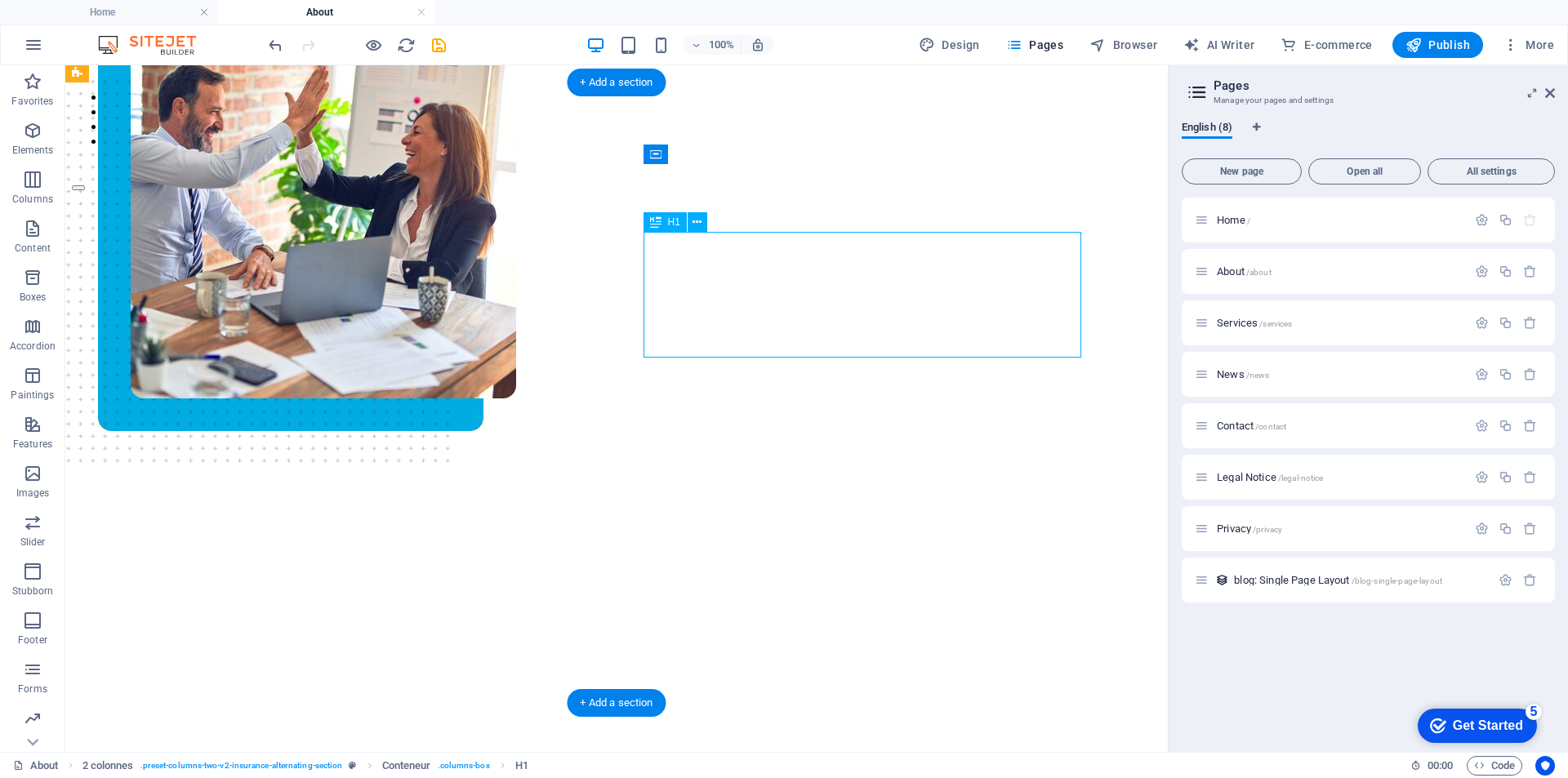
click at [891, 747] on div "A Team You Can Trust" at bounding box center [617, 777] width 1050 height 60
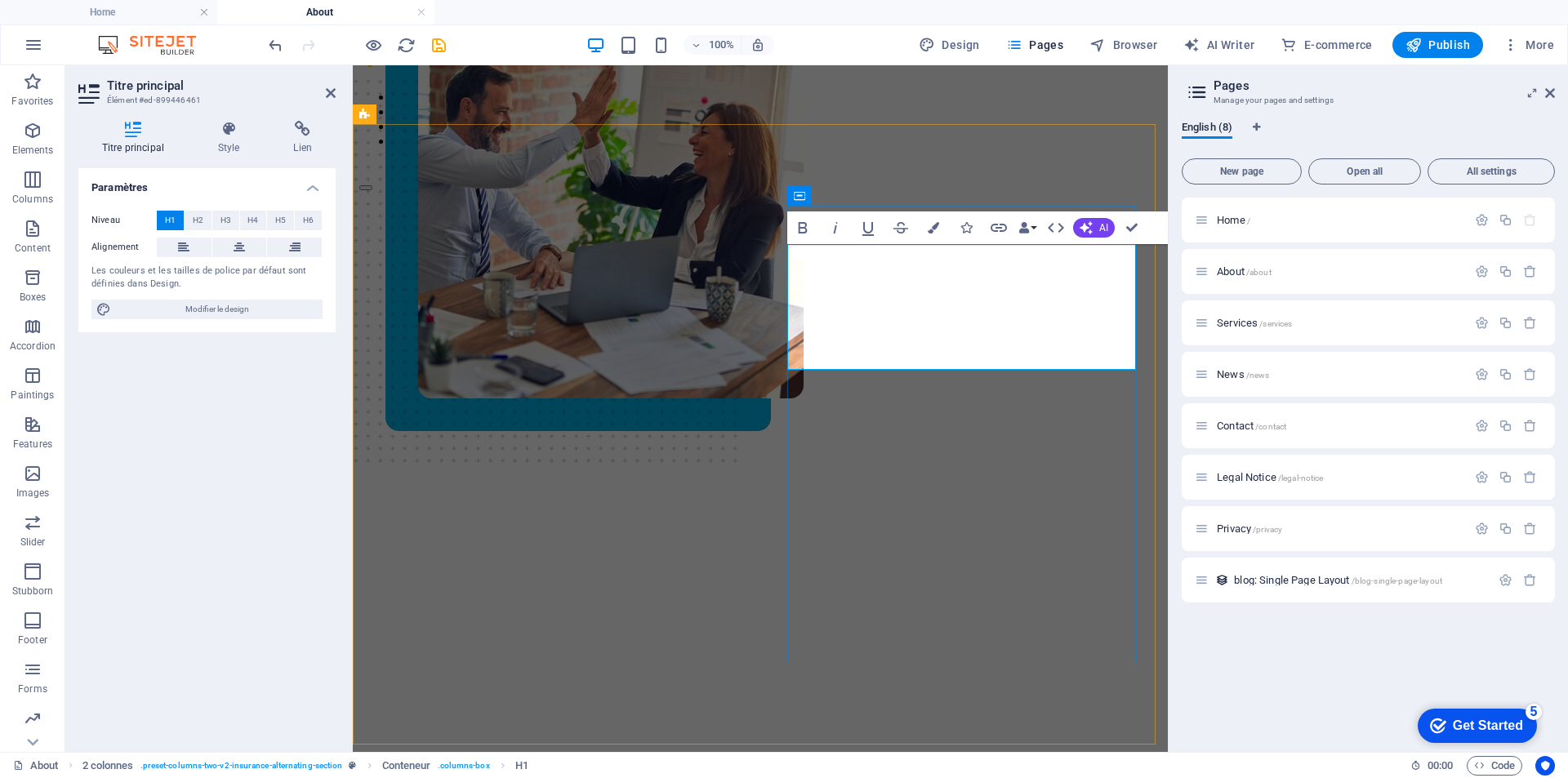
scroll to position [50, 0]
drag, startPoint x: 912, startPoint y: 332, endPoint x: 831, endPoint y: 270, distance: 102.0
click at [513, 750] on span "A Team You Can Trust" at bounding box center [446, 779] width 134 height 59
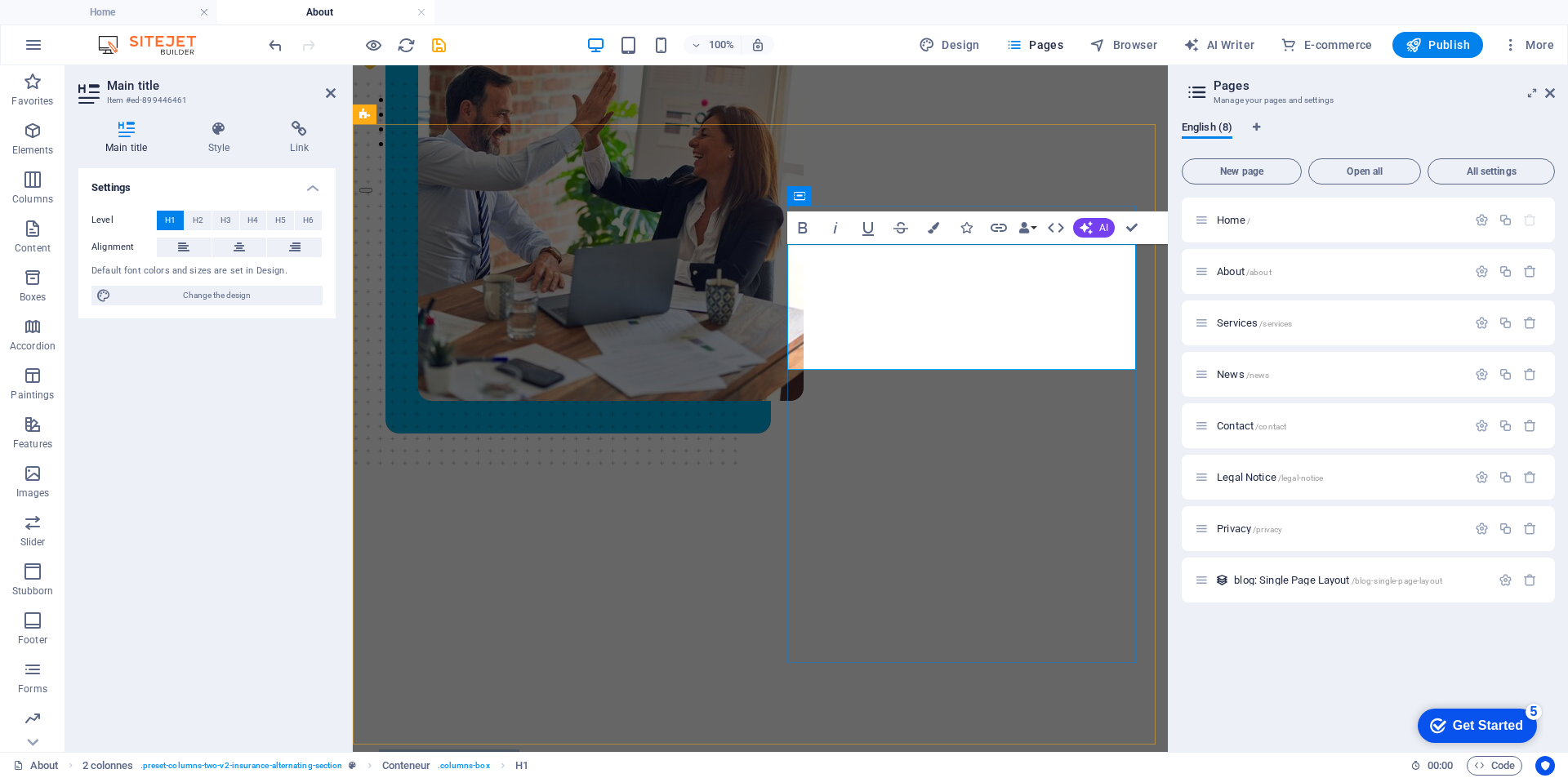
drag, startPoint x: 893, startPoint y: 333, endPoint x: 797, endPoint y: 264, distance: 118.2
click at [513, 750] on span "A Team You Can Trust" at bounding box center [446, 779] width 134 height 59
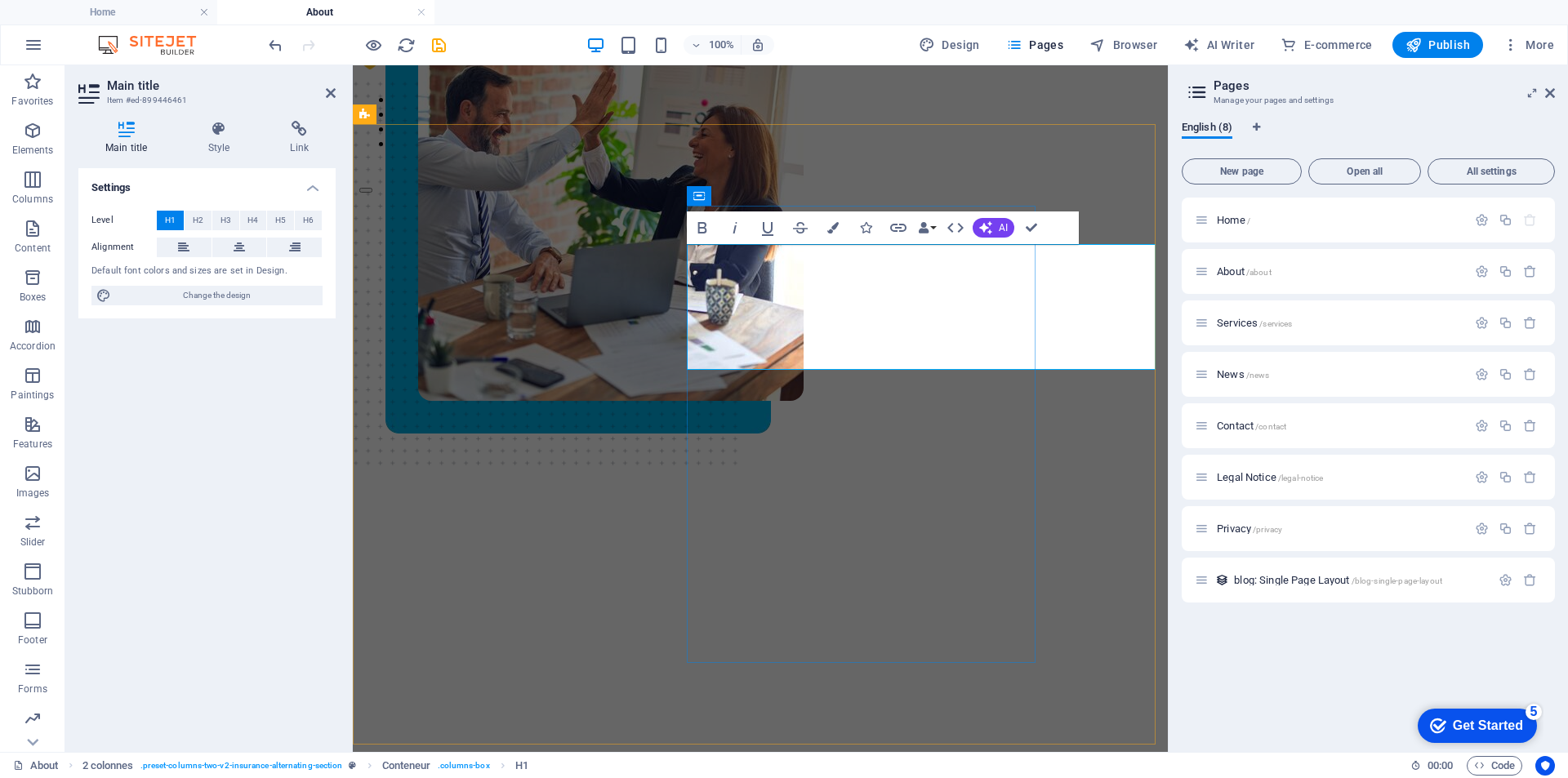
click at [760, 750] on h1 "Our Commitment" at bounding box center [760, 780] width 763 height 60
click at [580, 750] on font "Commitment" at bounding box center [506, 764] width 148 height 29
click at [821, 750] on h1 "Our Commitment" at bounding box center [760, 780] width 763 height 60
click at [580, 750] on font "Commitment" at bounding box center [506, 764] width 148 height 29
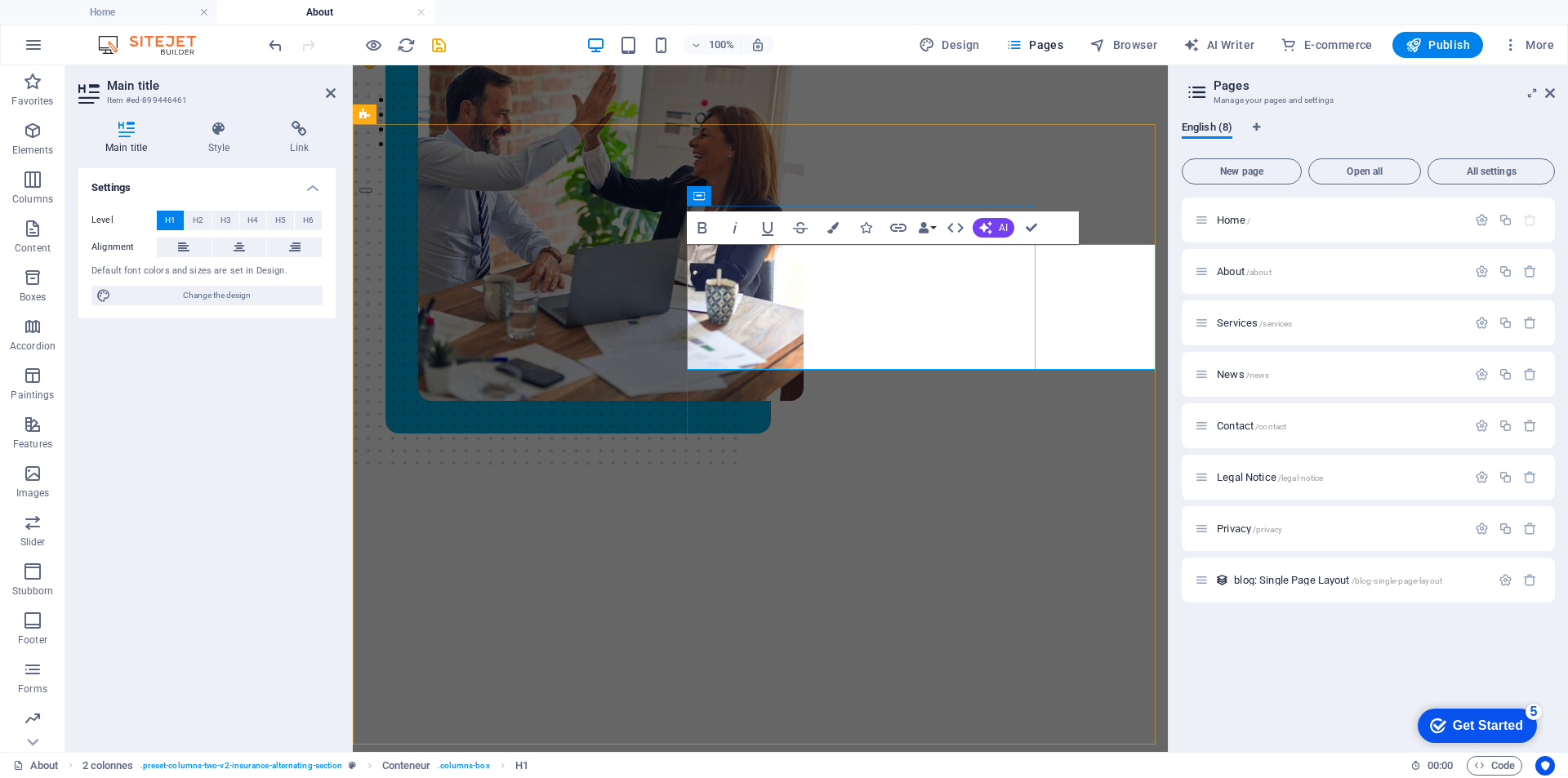
click at [580, 750] on font "Commitment" at bounding box center [506, 764] width 148 height 29
click at [572, 750] on font "Commitmen" at bounding box center [501, 764] width 140 height 29
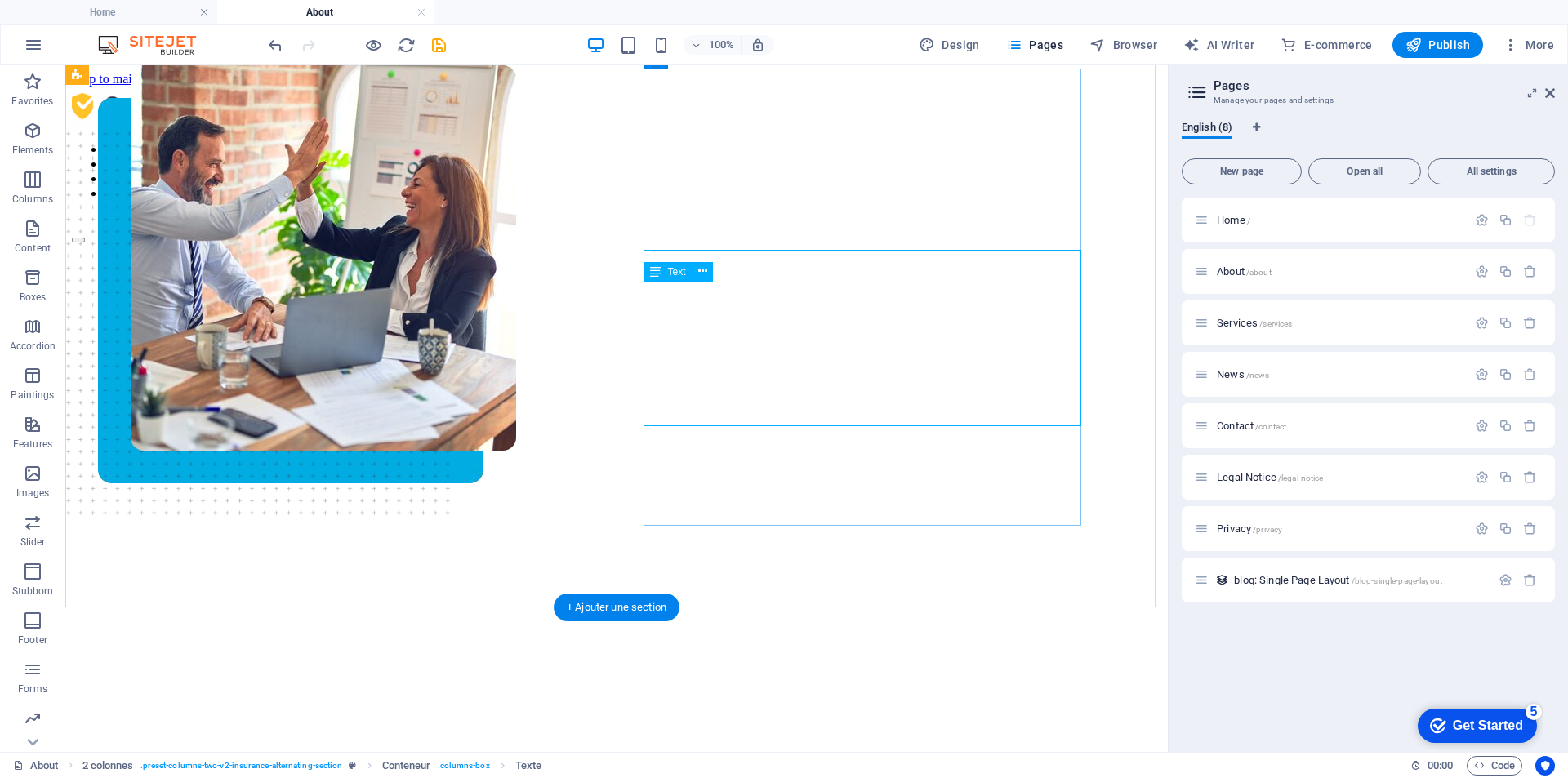
scroll to position [163, 0]
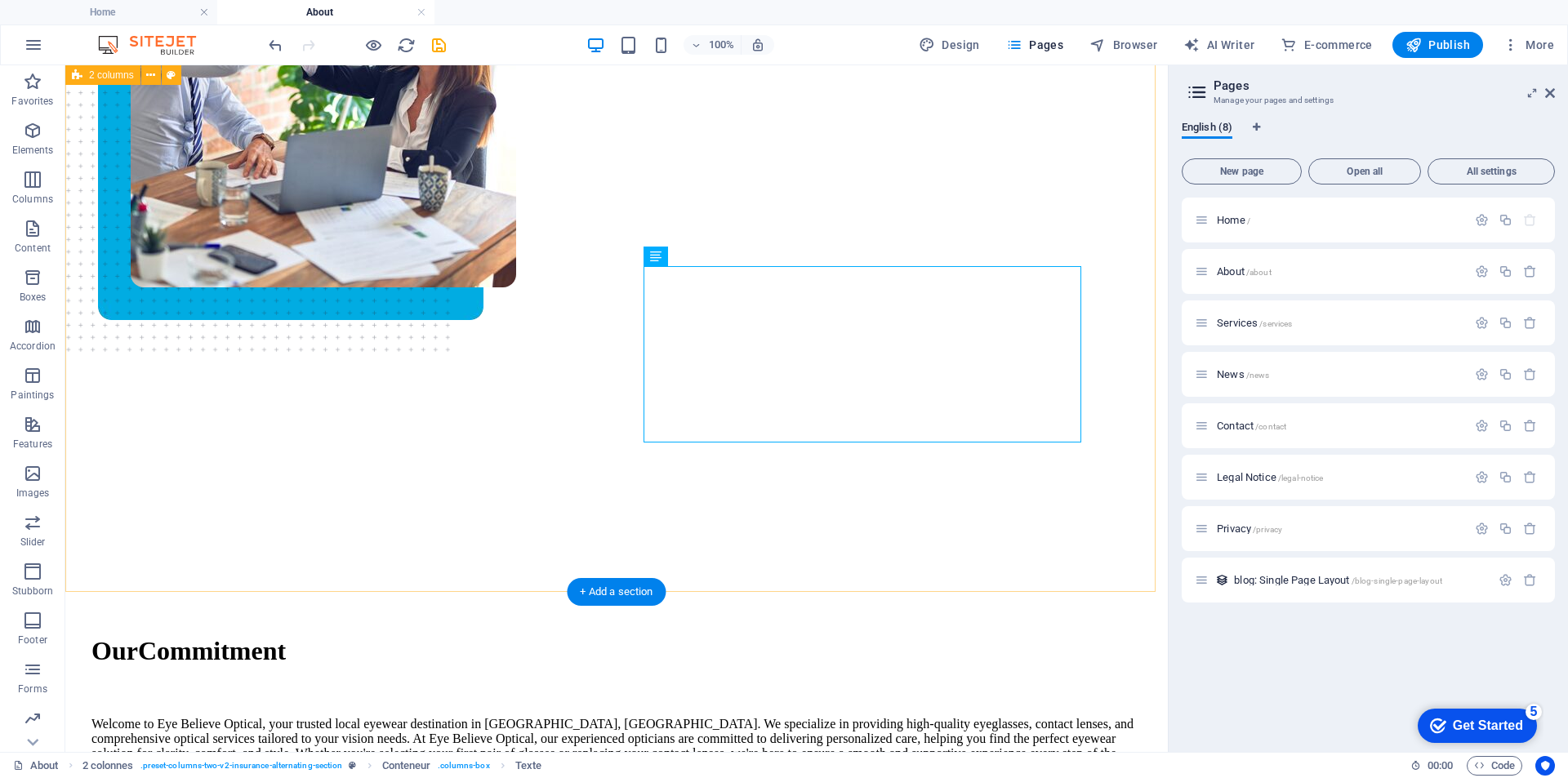
click at [911, 522] on div "Our Commitment Welcome to Eye Believe Optical, your trusted local eyewear desti…" at bounding box center [617, 474] width 1090 height 790
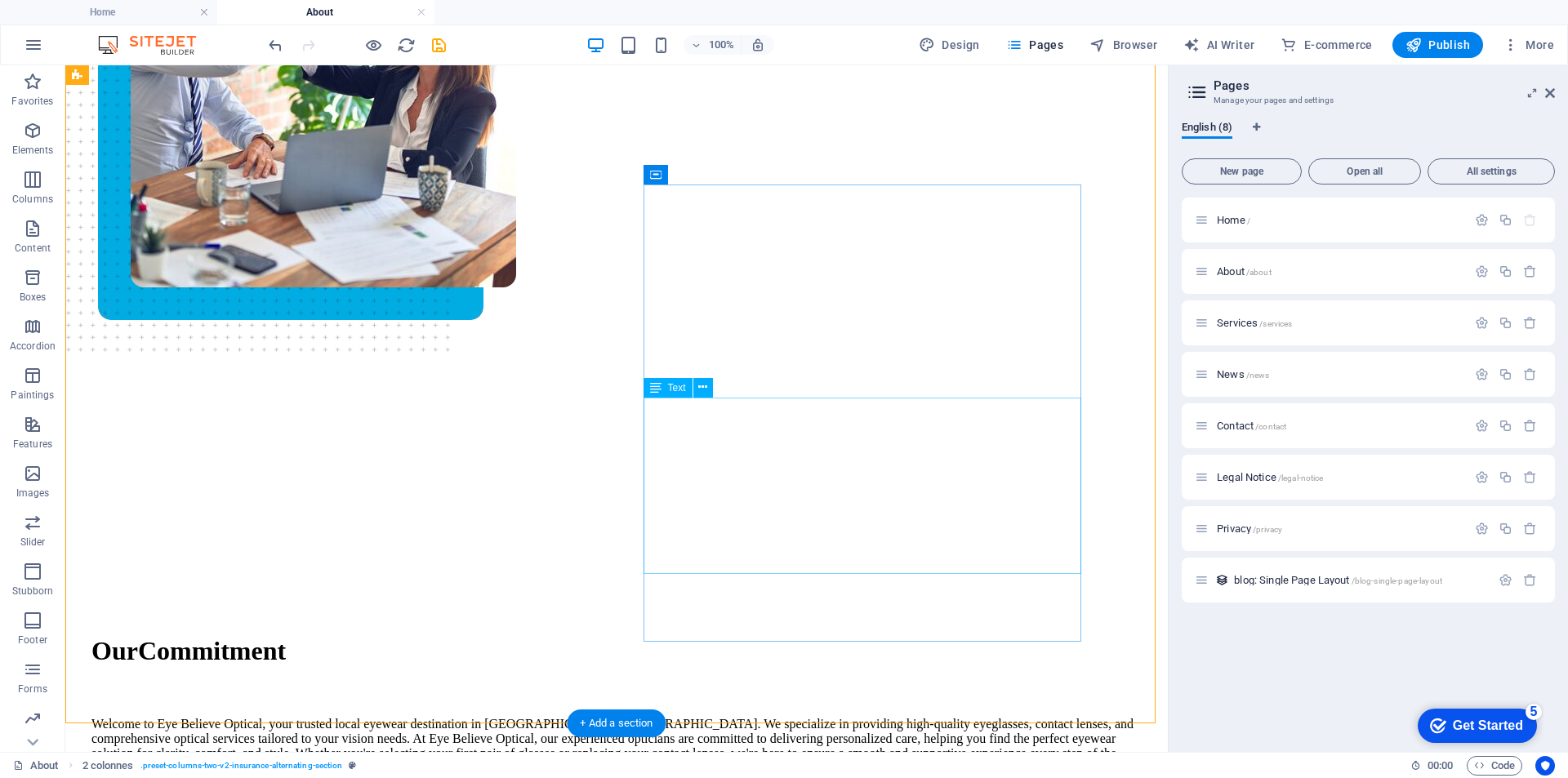
scroll to position [0, 0]
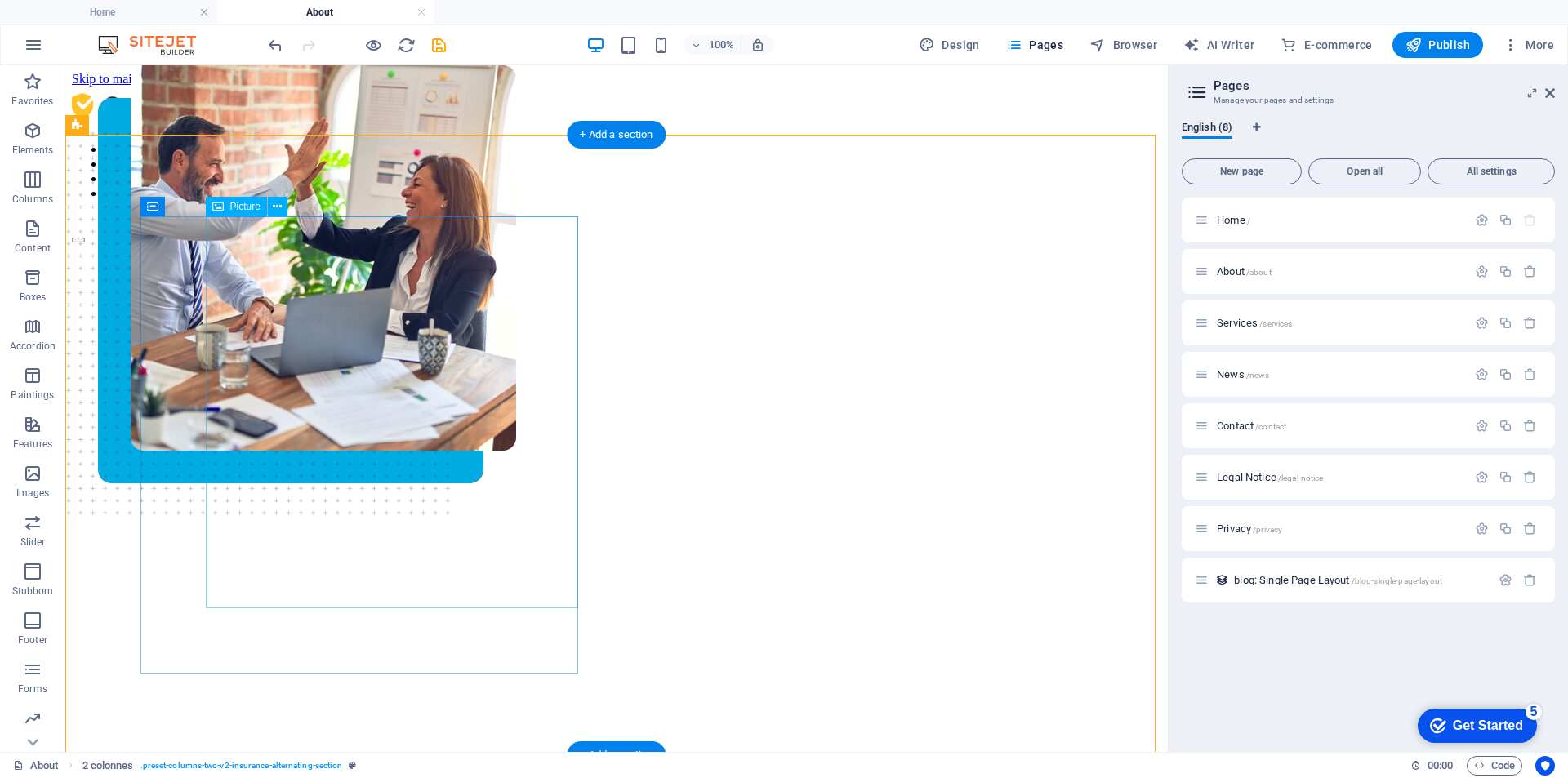
click at [463, 378] on figure at bounding box center [323, 376] width 385 height 621
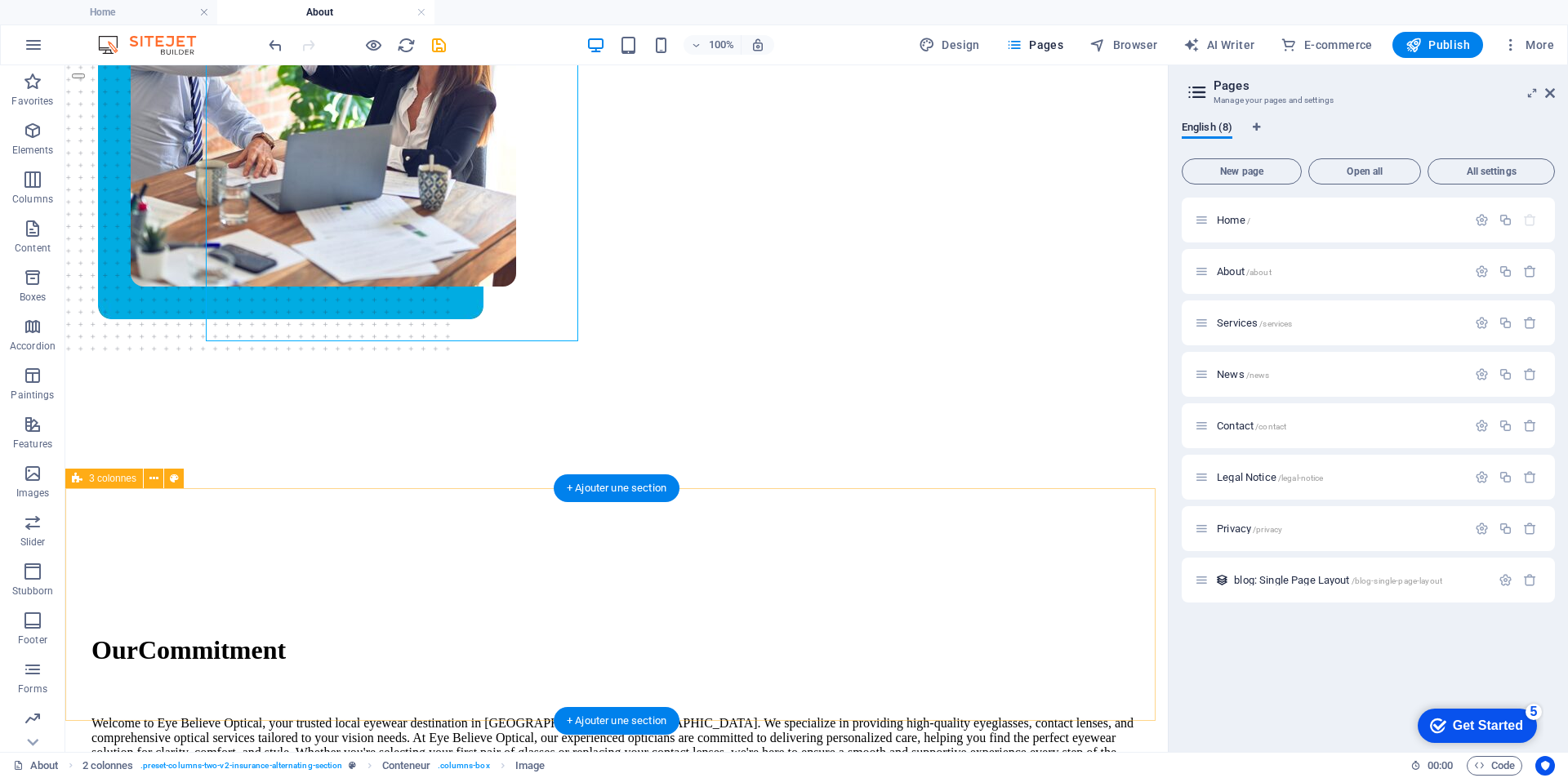
scroll to position [408, 0]
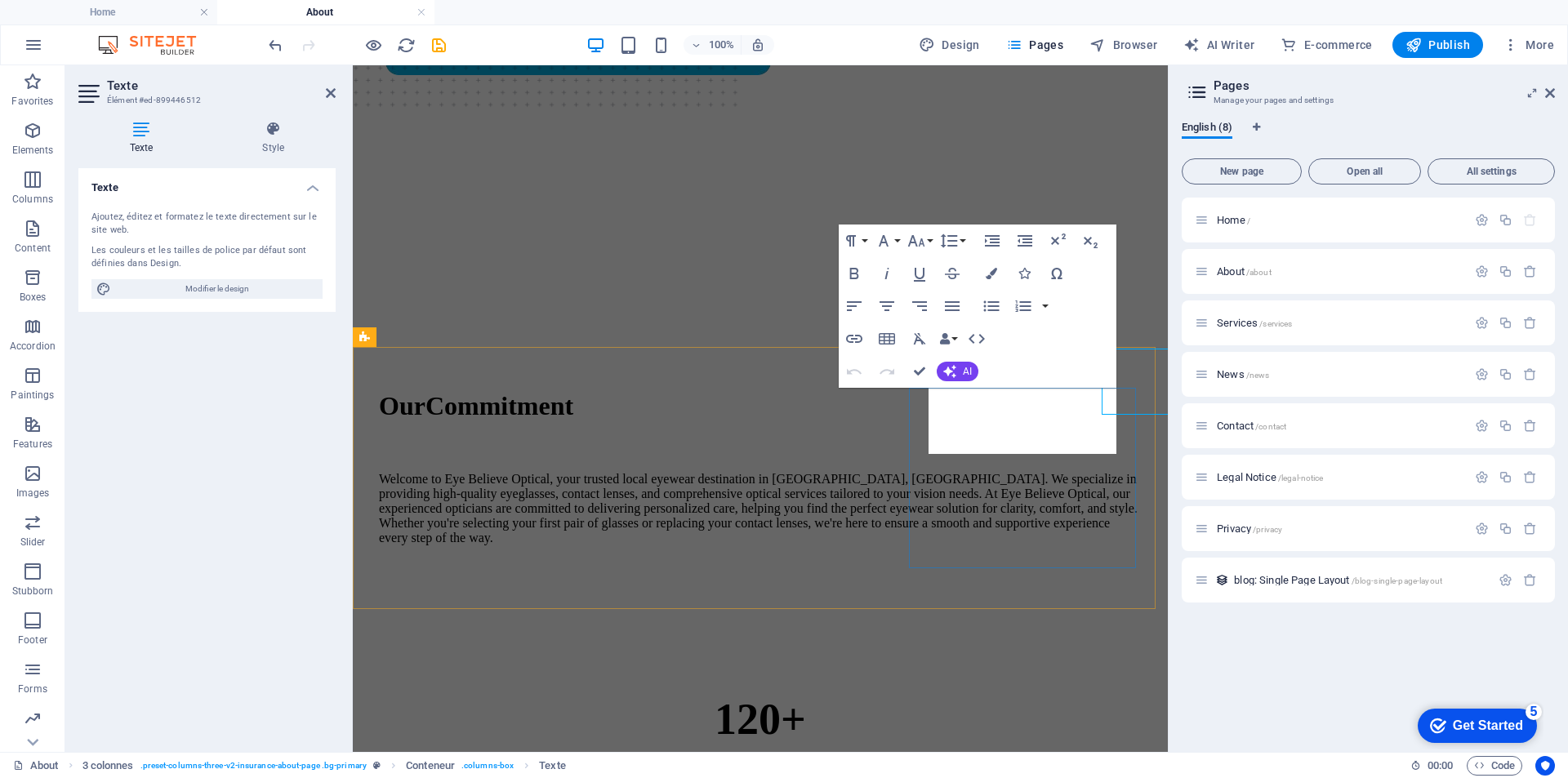
scroll to position [448, 0]
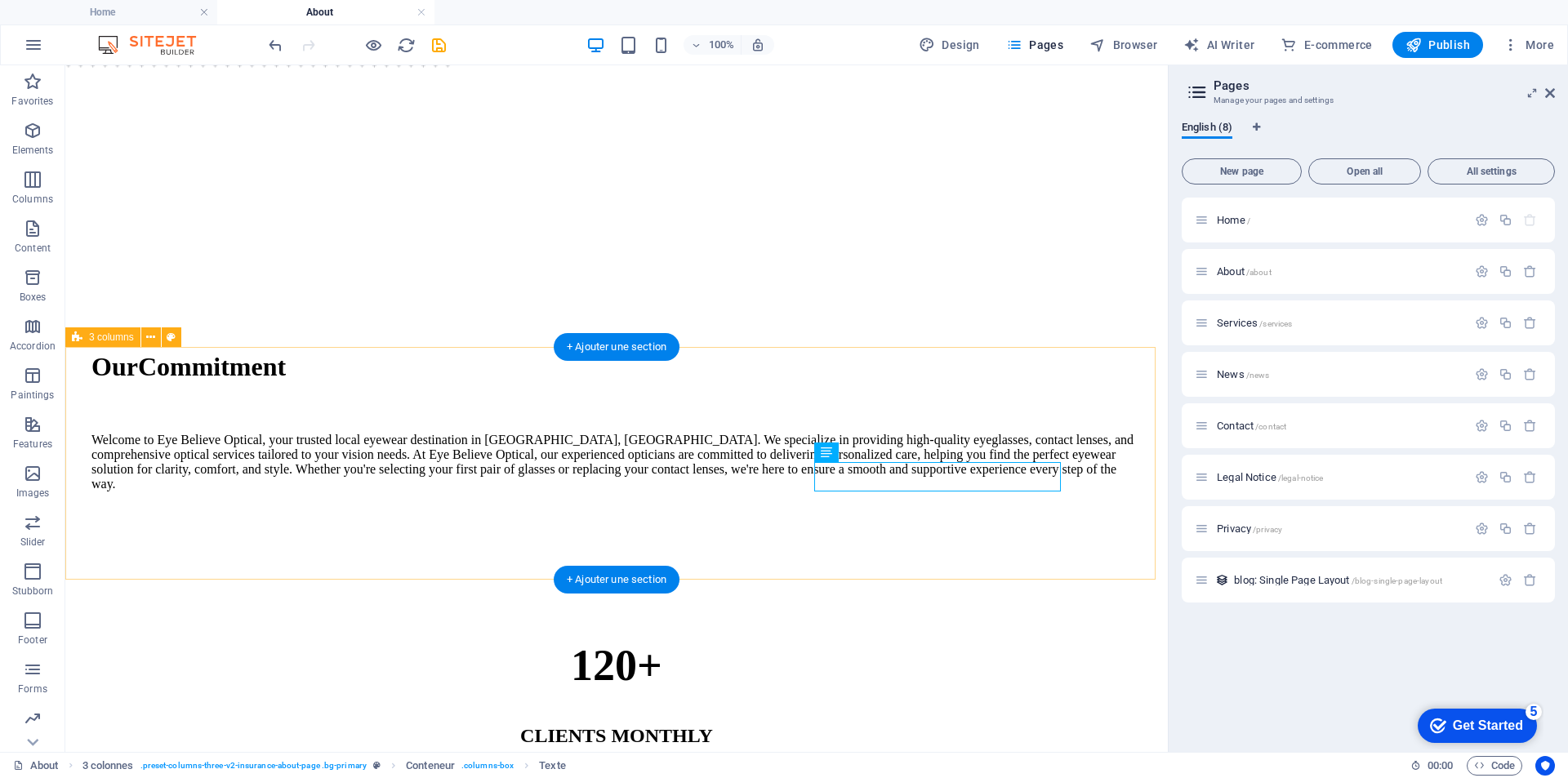
scroll to position [408, 0]
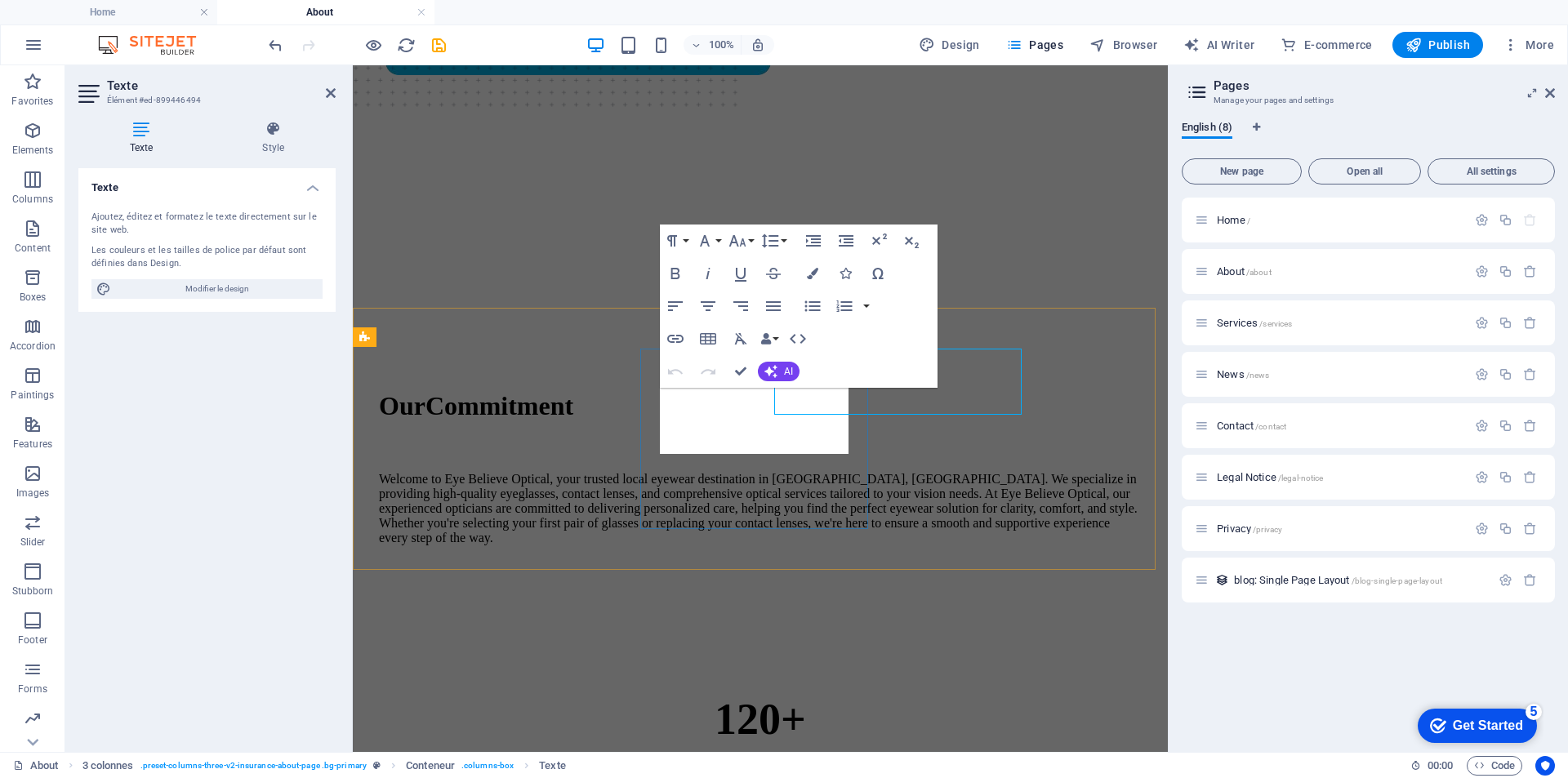
scroll to position [448, 0]
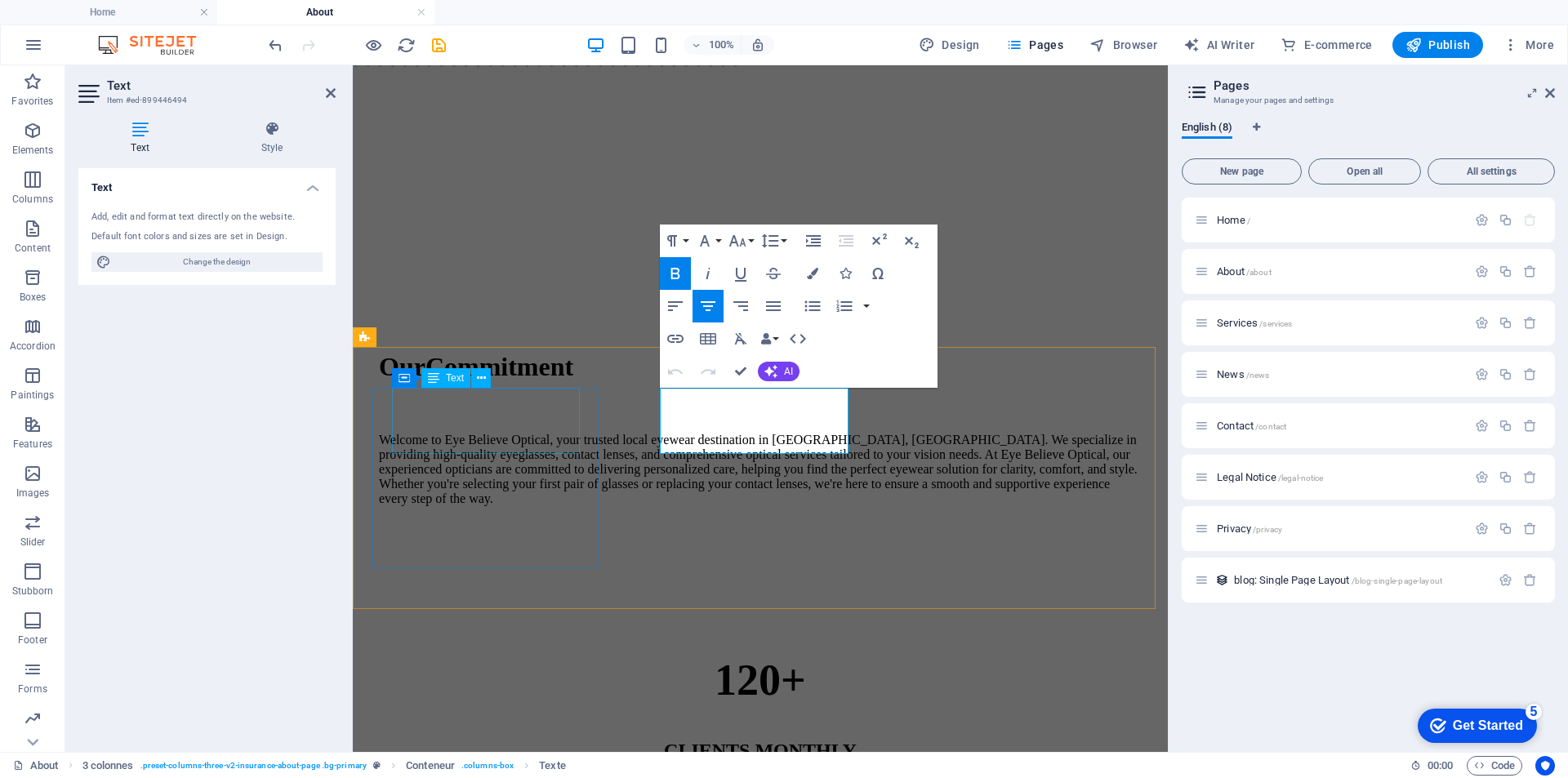
click at [529, 654] on div "120+" at bounding box center [760, 679] width 763 height 51
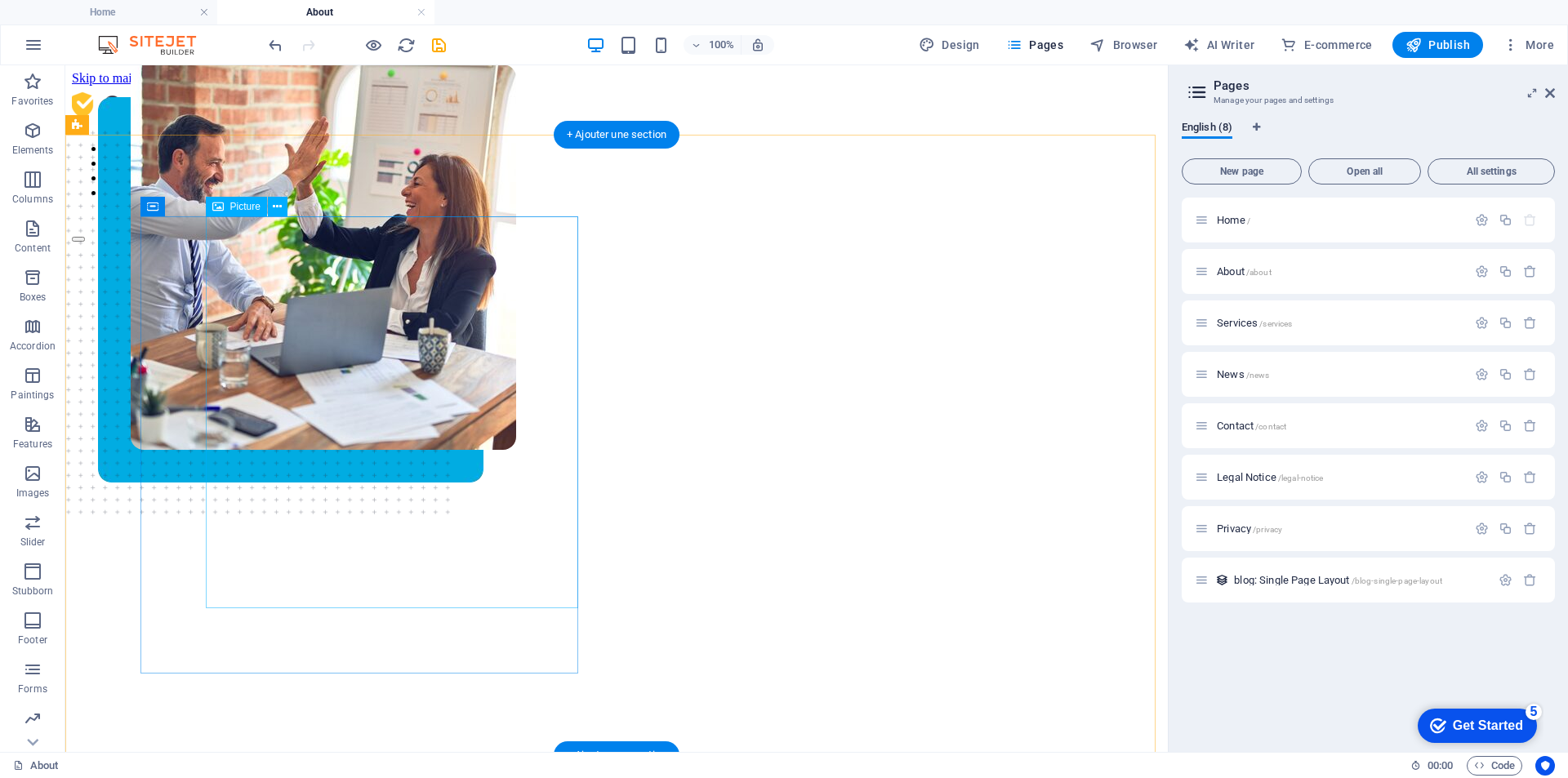
scroll to position [0, 0]
click at [463, 379] on figure at bounding box center [323, 376] width 385 height 621
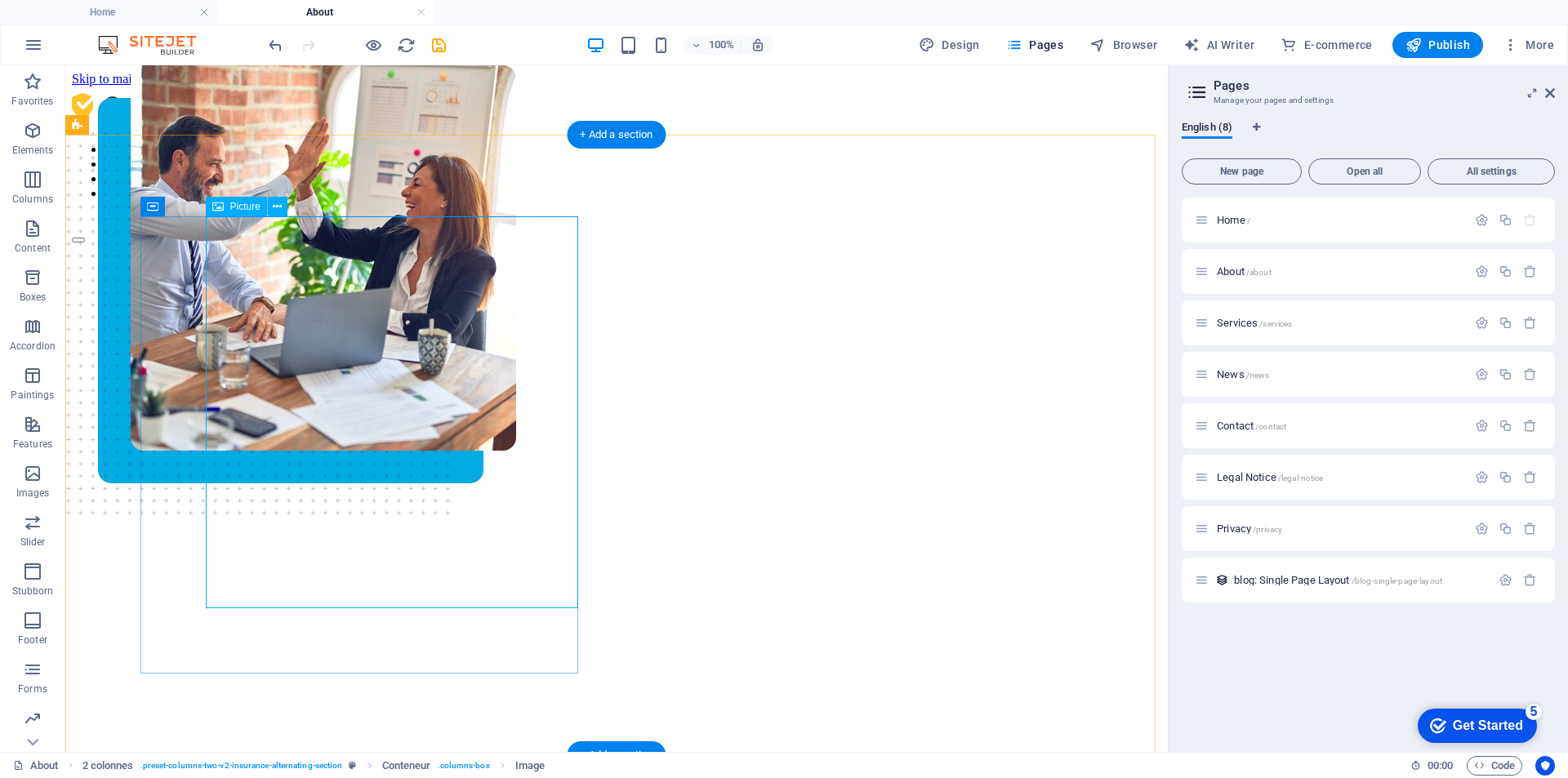
click at [288, 293] on figure at bounding box center [323, 376] width 385 height 621
click at [233, 204] on font "Picture" at bounding box center [245, 206] width 30 height 11
click at [275, 212] on icon at bounding box center [277, 207] width 9 height 17
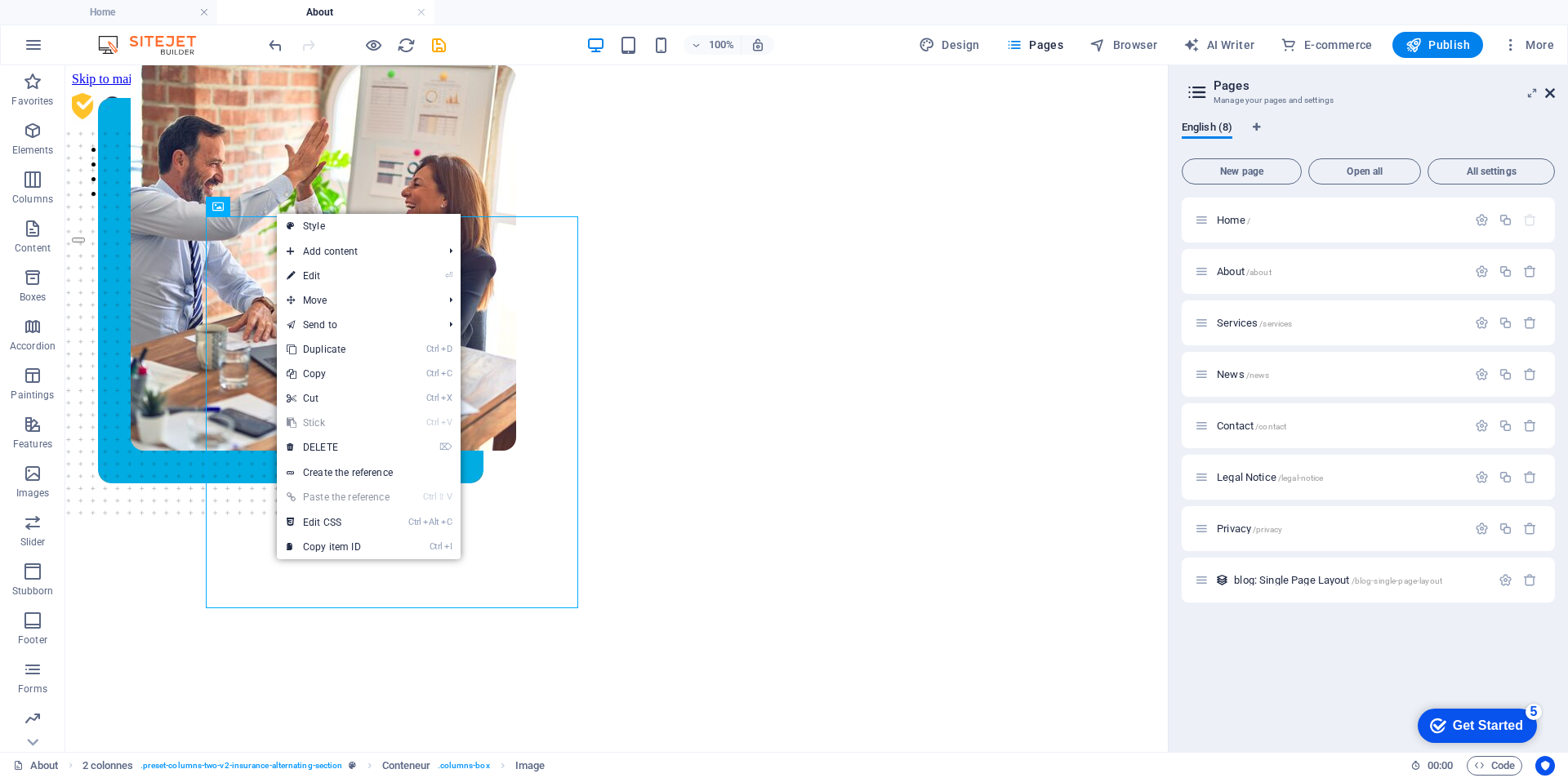
click at [1550, 92] on icon at bounding box center [1550, 93] width 9 height 13
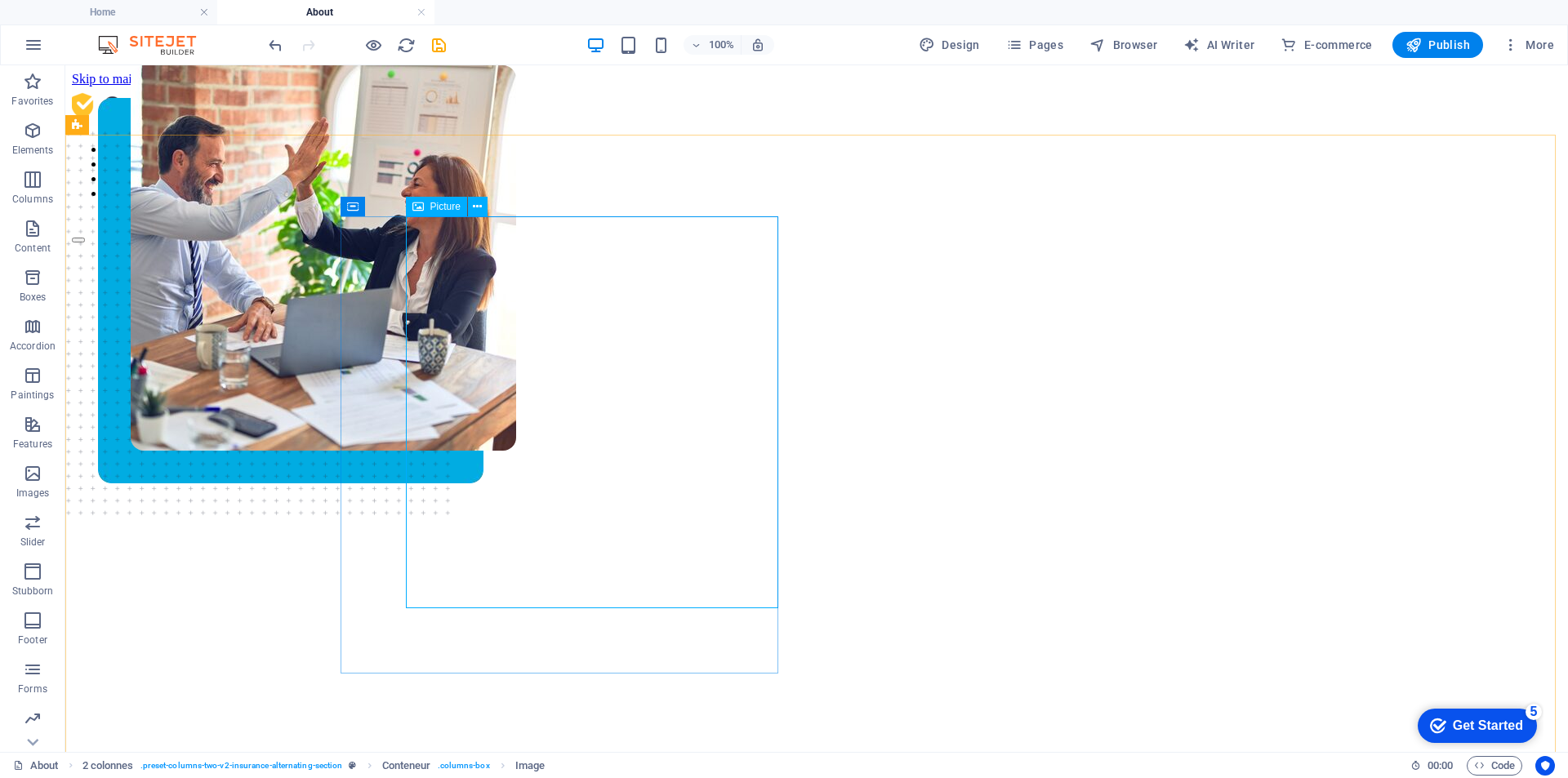
click at [452, 212] on div "Picture" at bounding box center [436, 206] width 61 height 20
click at [421, 213] on icon at bounding box center [424, 207] width 9 height 17
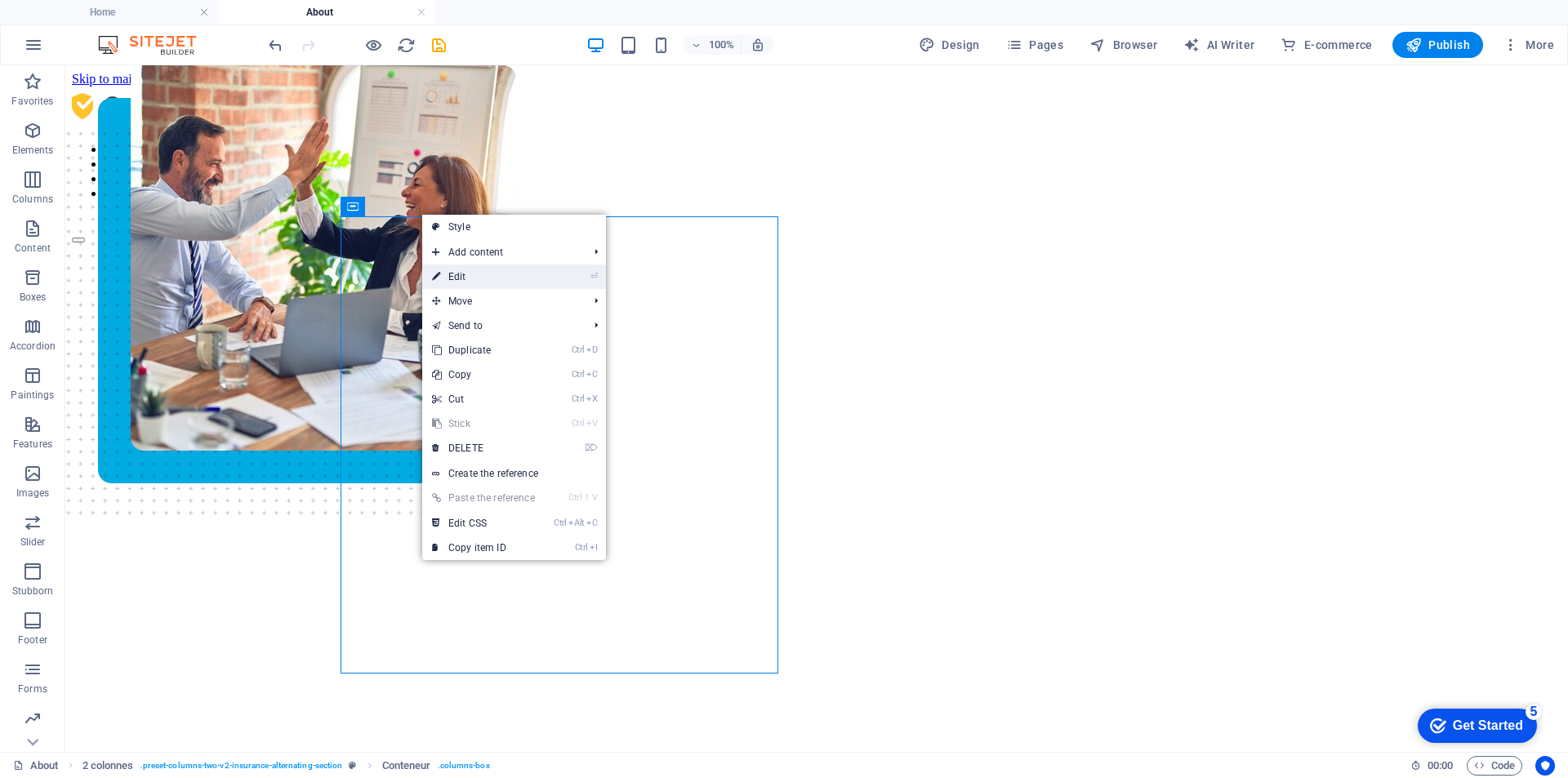
click at [592, 277] on font "⏎" at bounding box center [594, 276] width 8 height 10
select select "px"
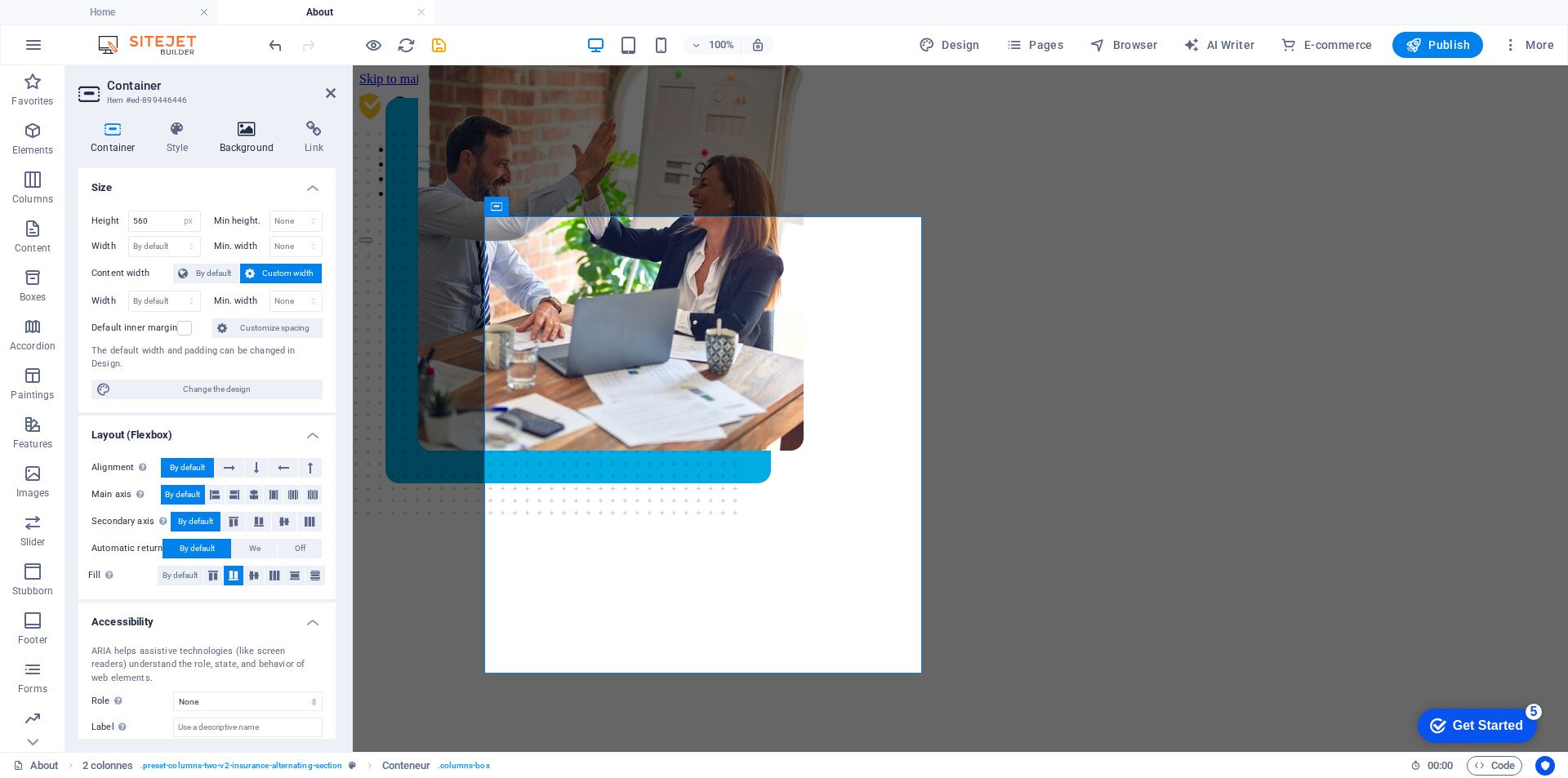
click at [220, 144] on font "Background" at bounding box center [246, 148] width 54 height 11
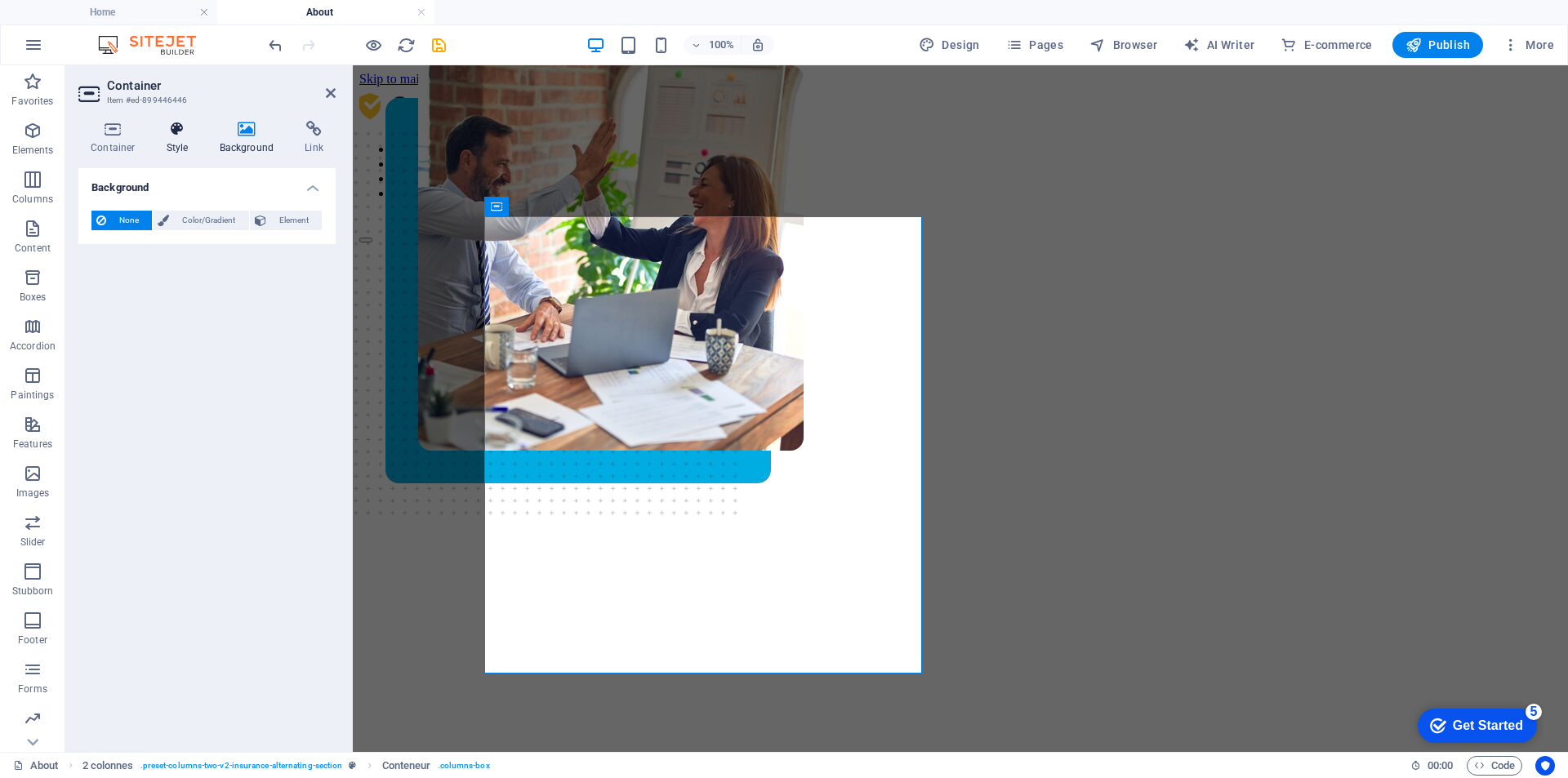
click at [181, 154] on h4 "Style" at bounding box center [181, 138] width 53 height 34
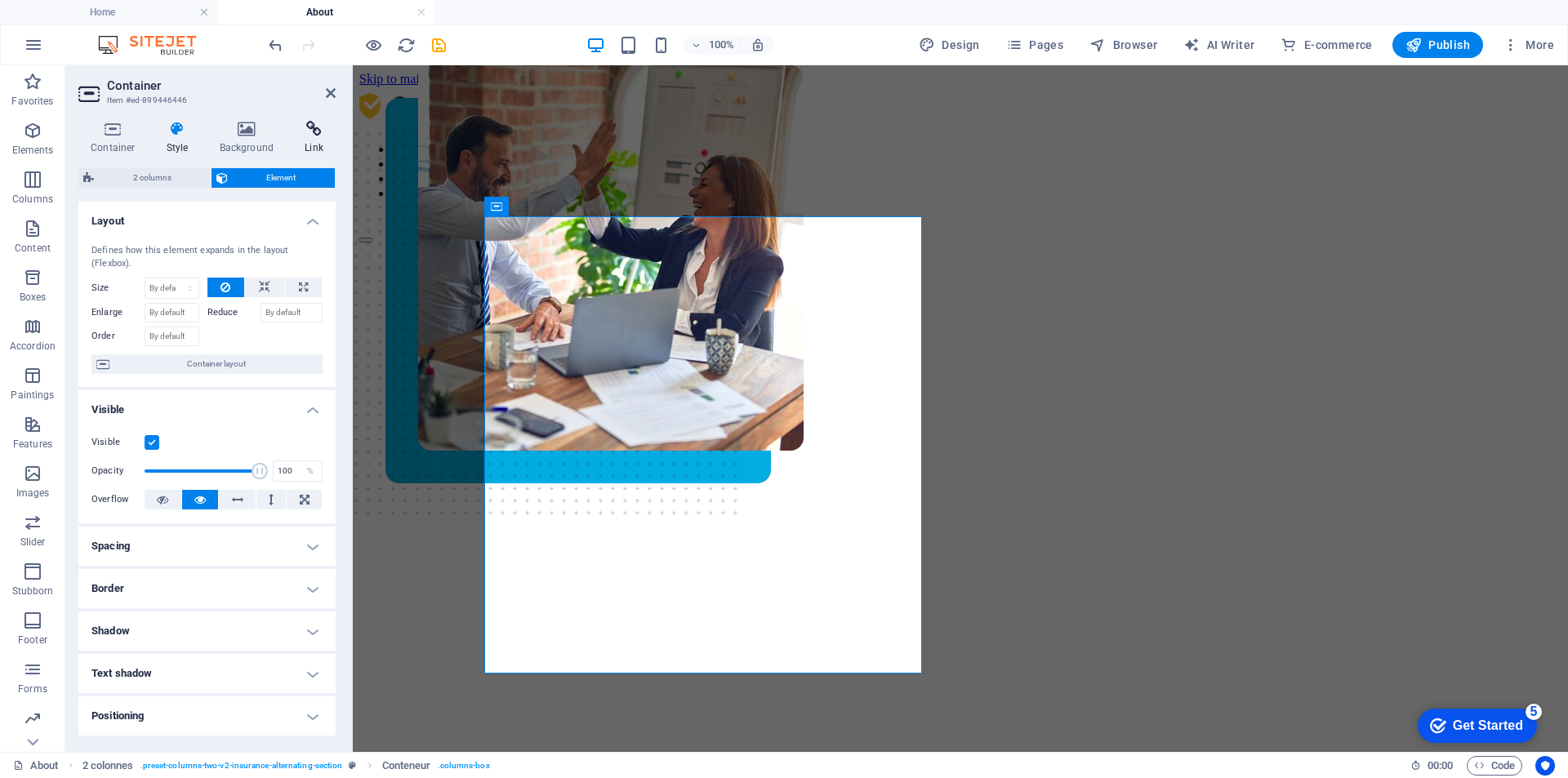
click at [304, 127] on icon at bounding box center [314, 129] width 43 height 16
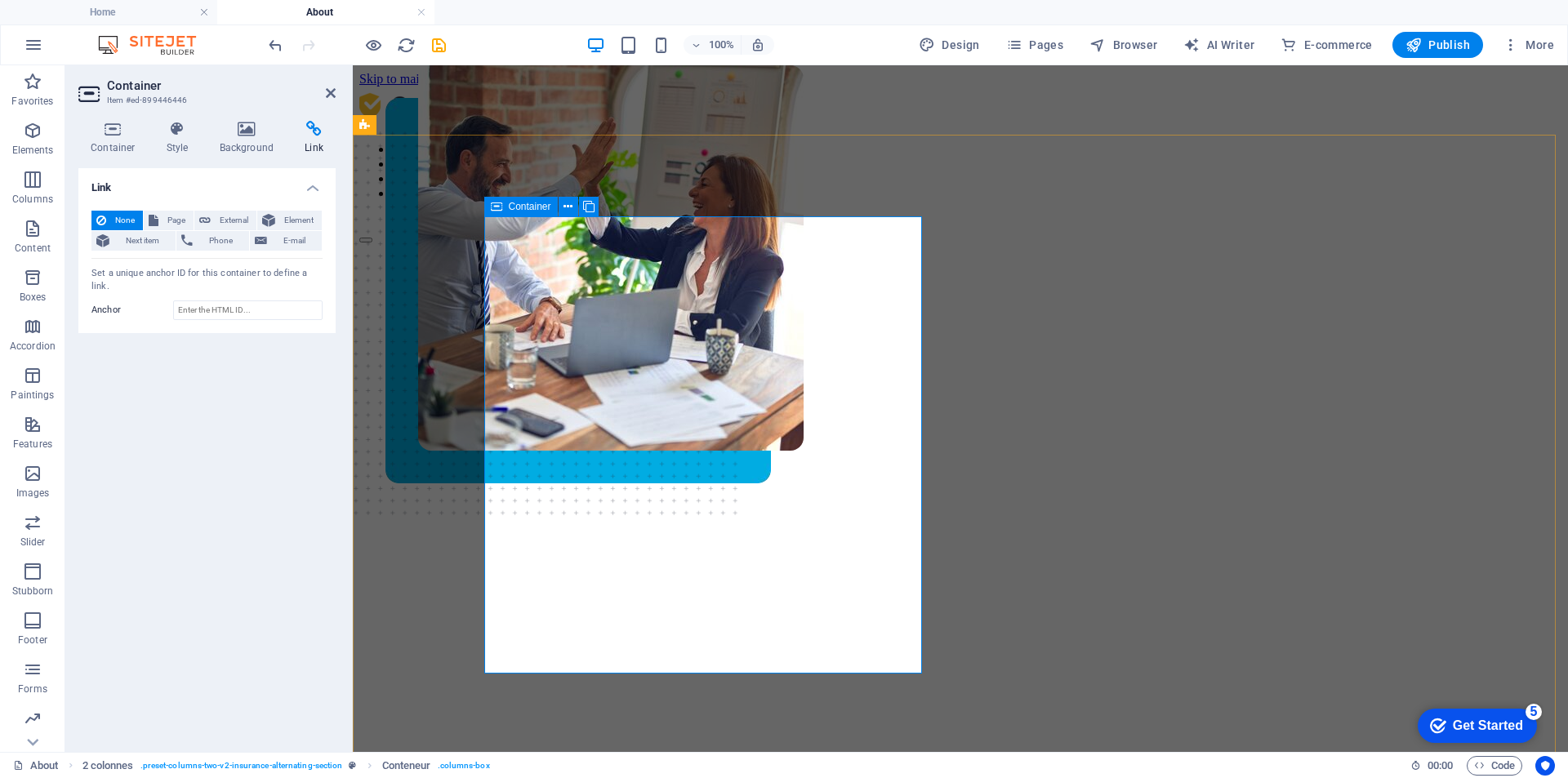
click at [505, 206] on div "Container" at bounding box center [521, 206] width 74 height 20
click at [763, 347] on figure at bounding box center [610, 376] width 385 height 621
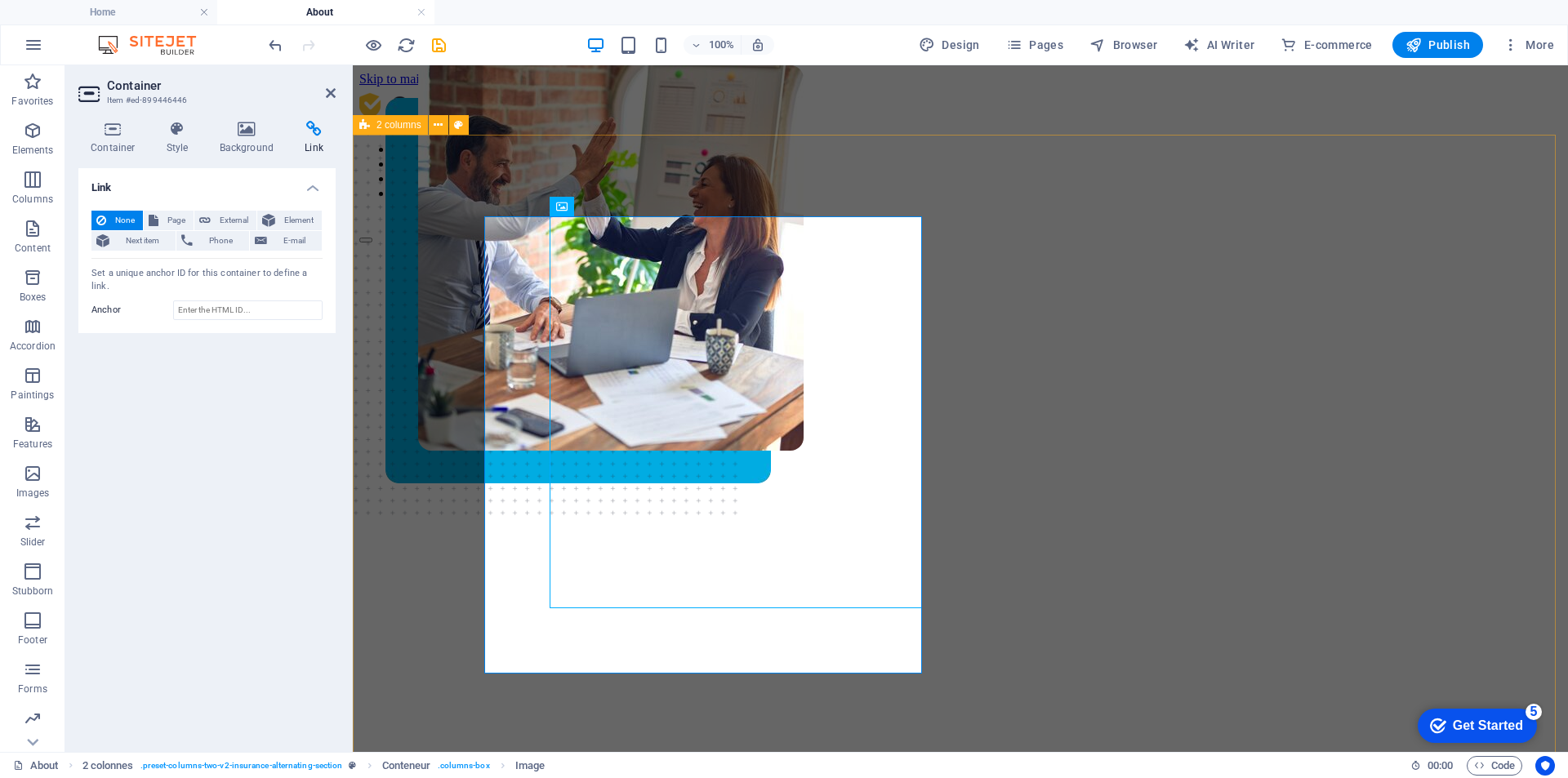
click at [421, 244] on div "Our Commitment Welcome to Eye Believe Optical, your trusted local eyewear desti…" at bounding box center [960, 631] width 1202 height 775
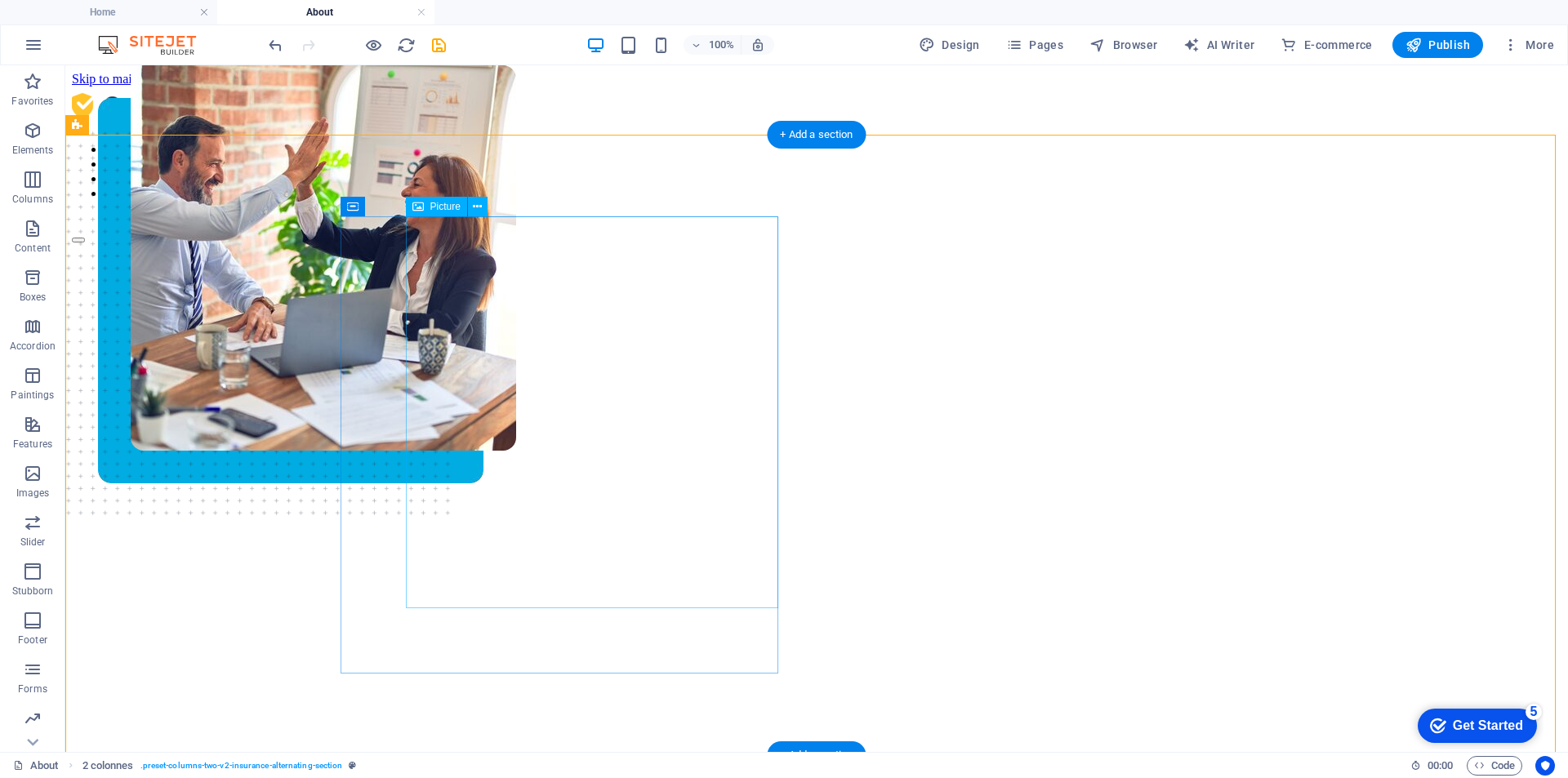
click at [517, 369] on figure at bounding box center [323, 376] width 385 height 621
click at [477, 212] on icon at bounding box center [477, 207] width 9 height 17
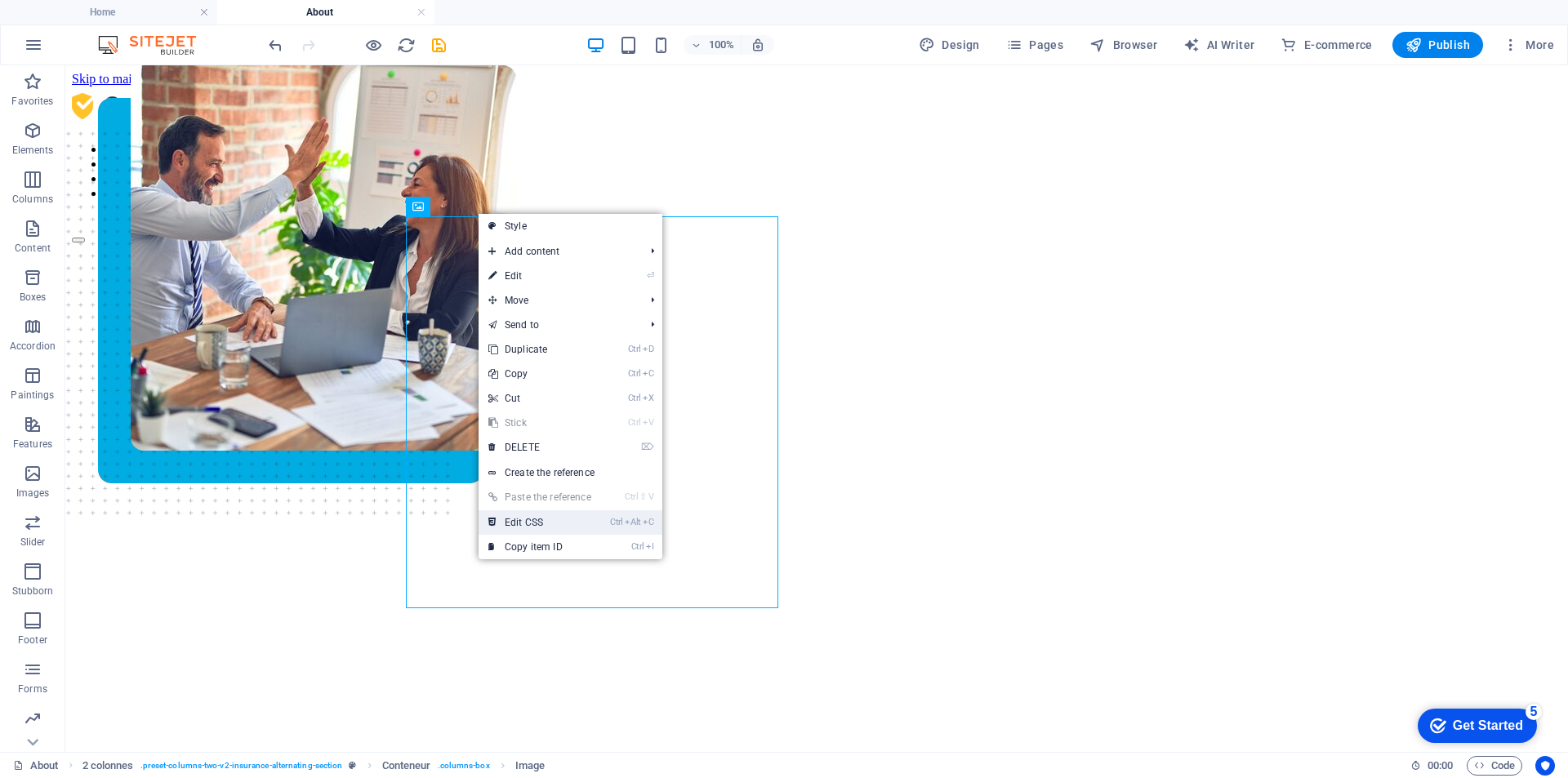
click at [582, 532] on link "Ctrl Alt C Edit CSS" at bounding box center [540, 522] width 123 height 25
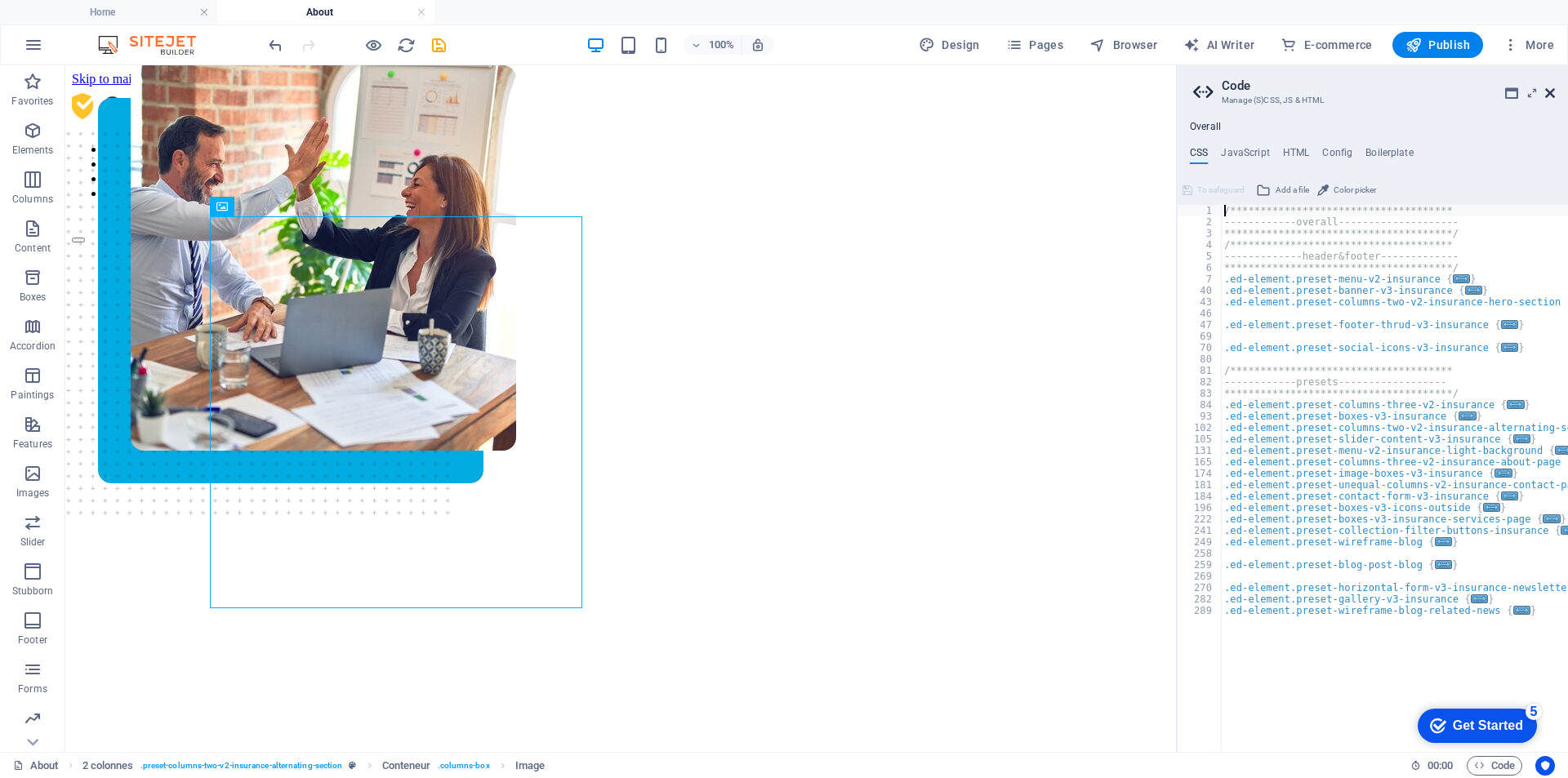
click at [1551, 97] on icon at bounding box center [1550, 93] width 9 height 13
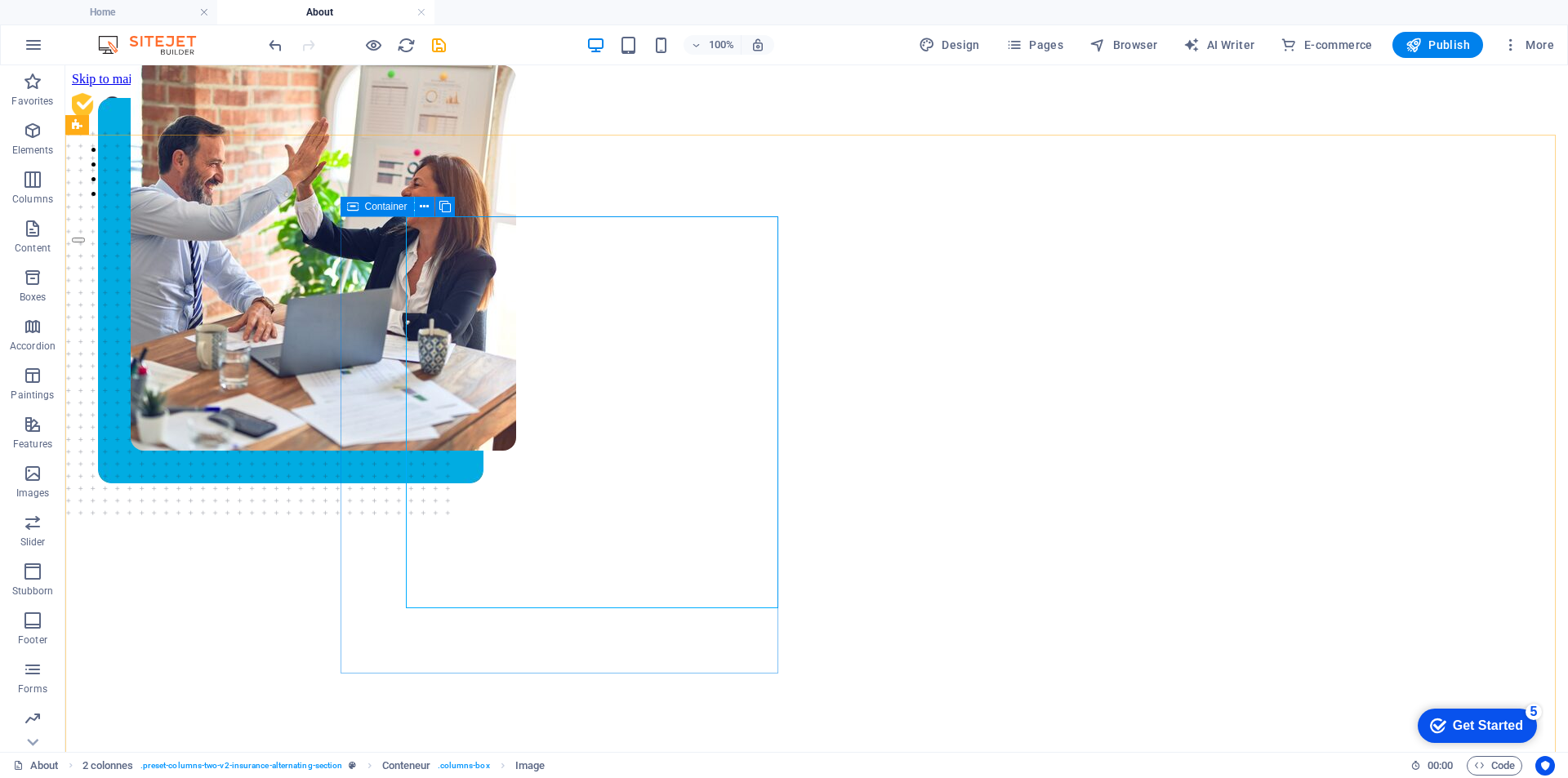
click at [346, 212] on div "Container" at bounding box center [378, 206] width 74 height 20
click at [423, 201] on icon at bounding box center [424, 207] width 9 height 17
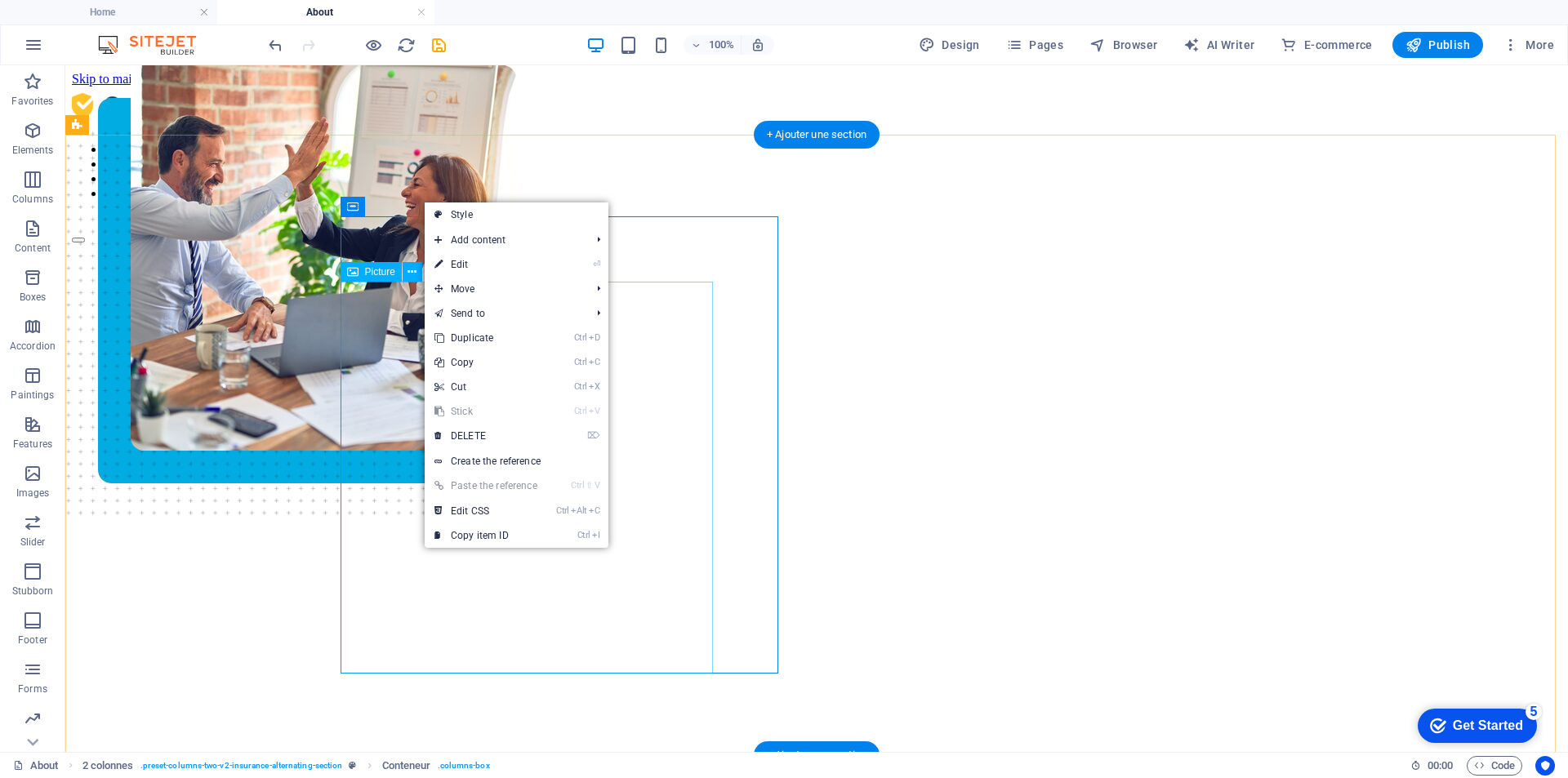
click at [402, 365] on figure at bounding box center [784, 441] width 1438 height 621
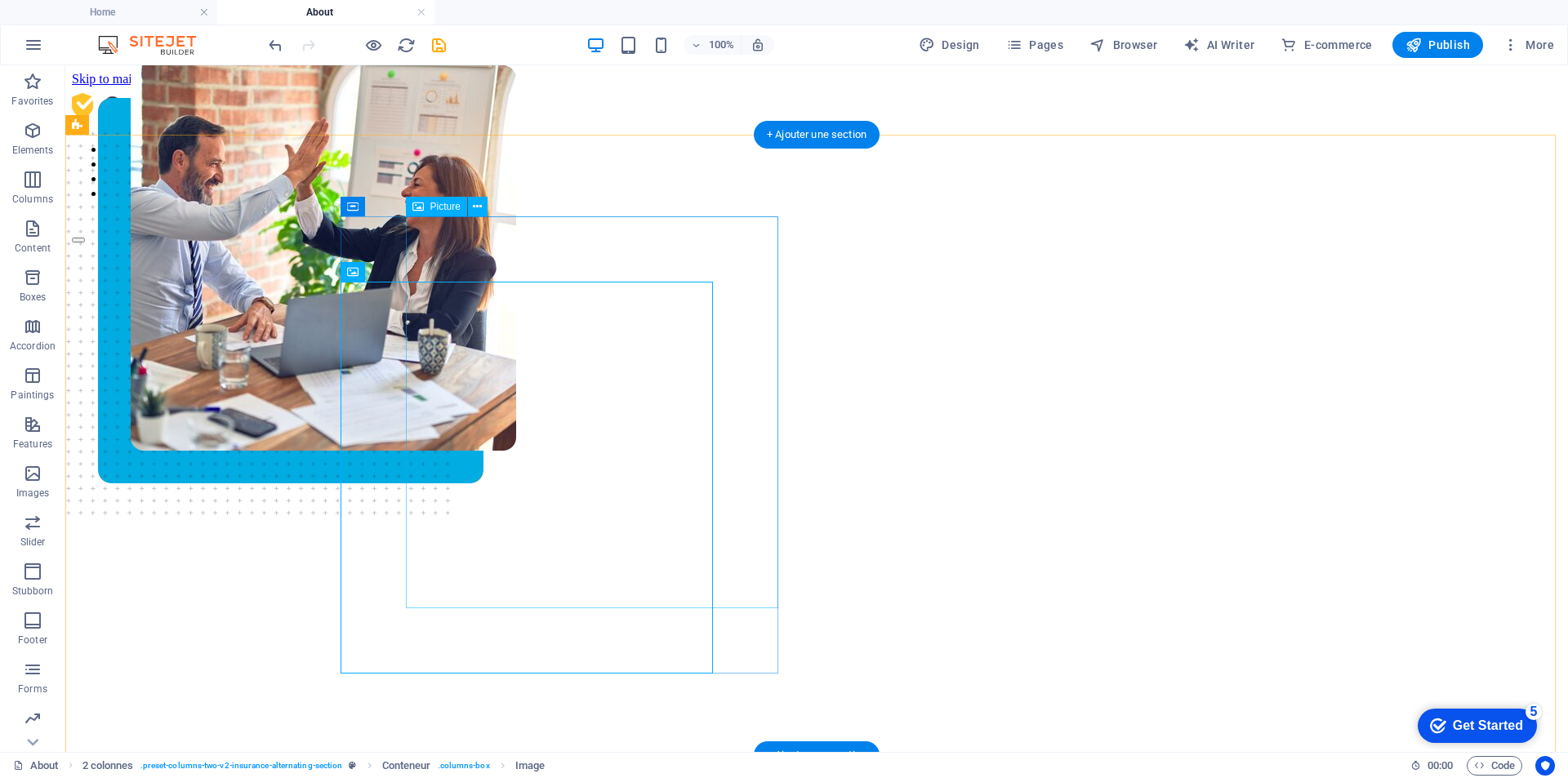
click at [458, 373] on figure at bounding box center [323, 376] width 385 height 621
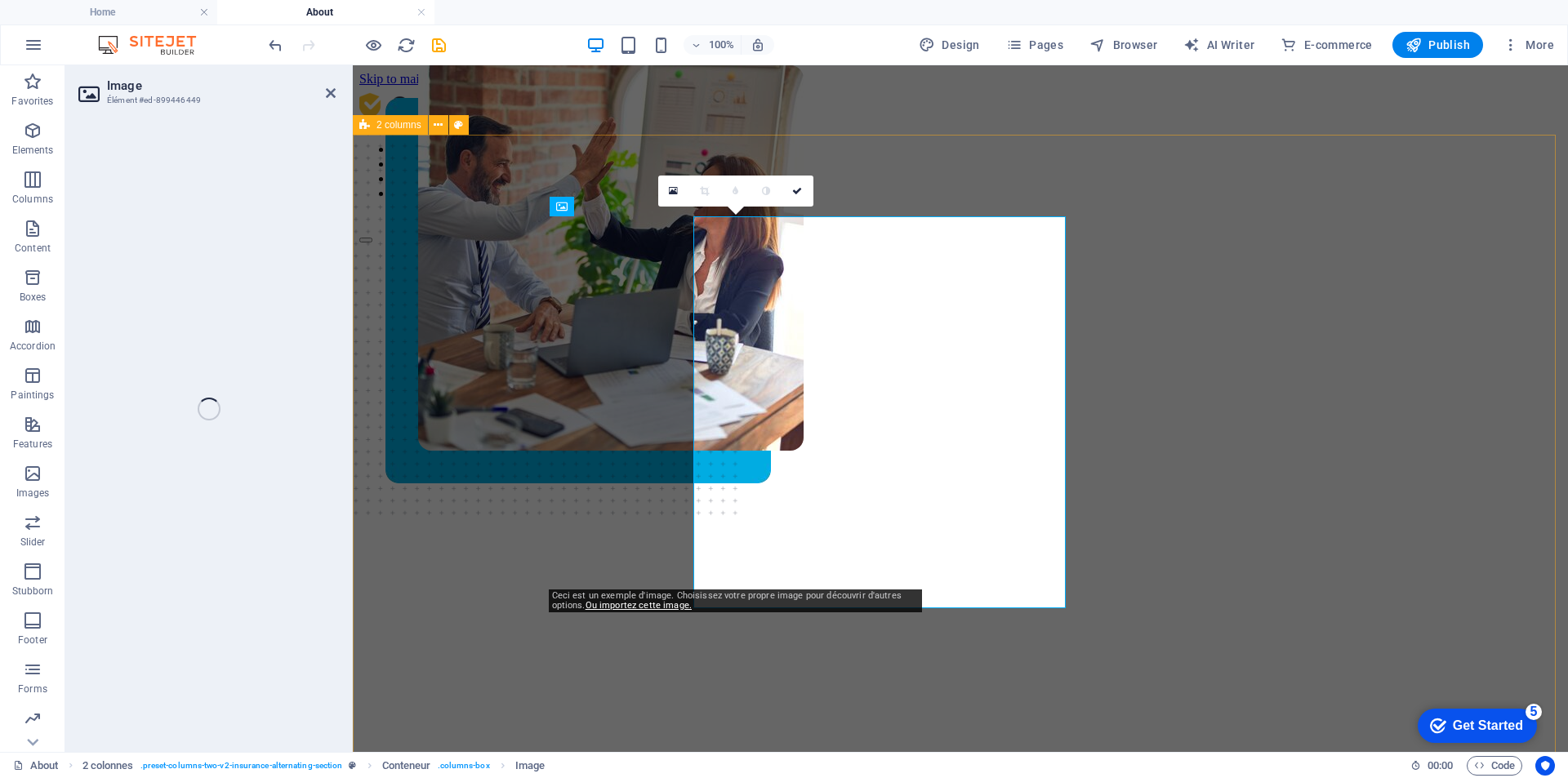
select select "px"
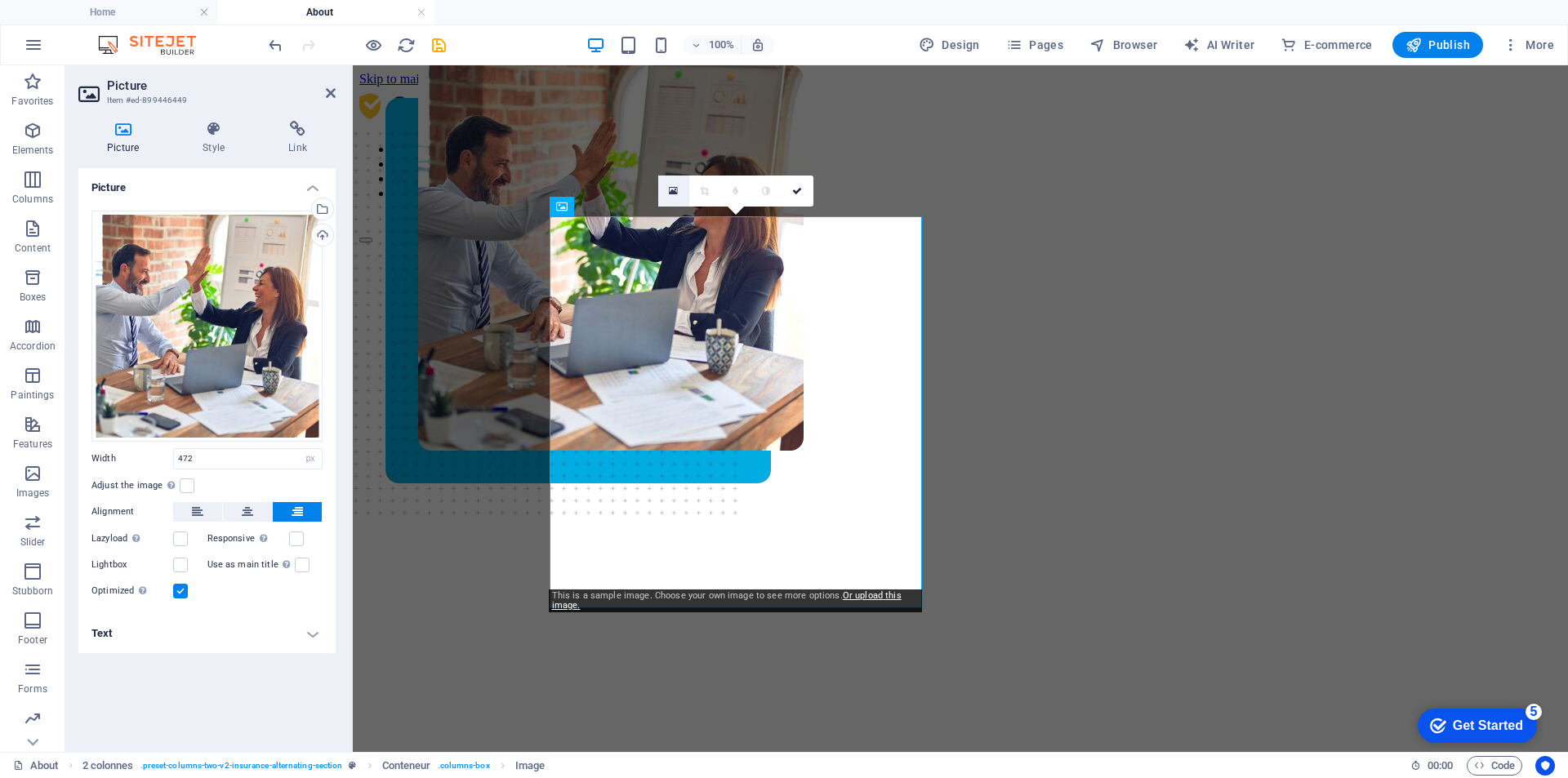
click at [669, 192] on icon at bounding box center [673, 190] width 9 height 11
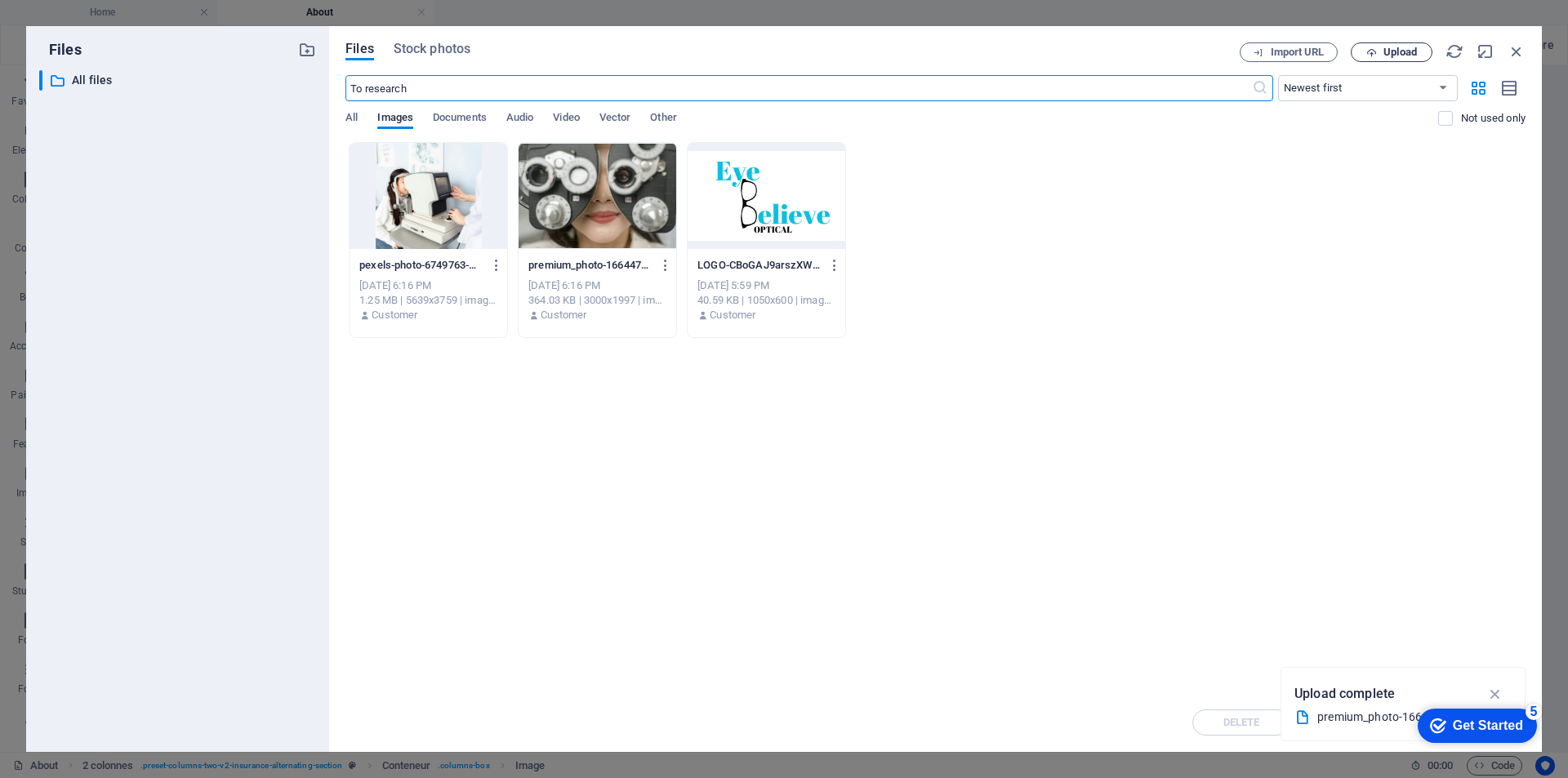
click at [1366, 59] on button "Upload" at bounding box center [1391, 51] width 82 height 20
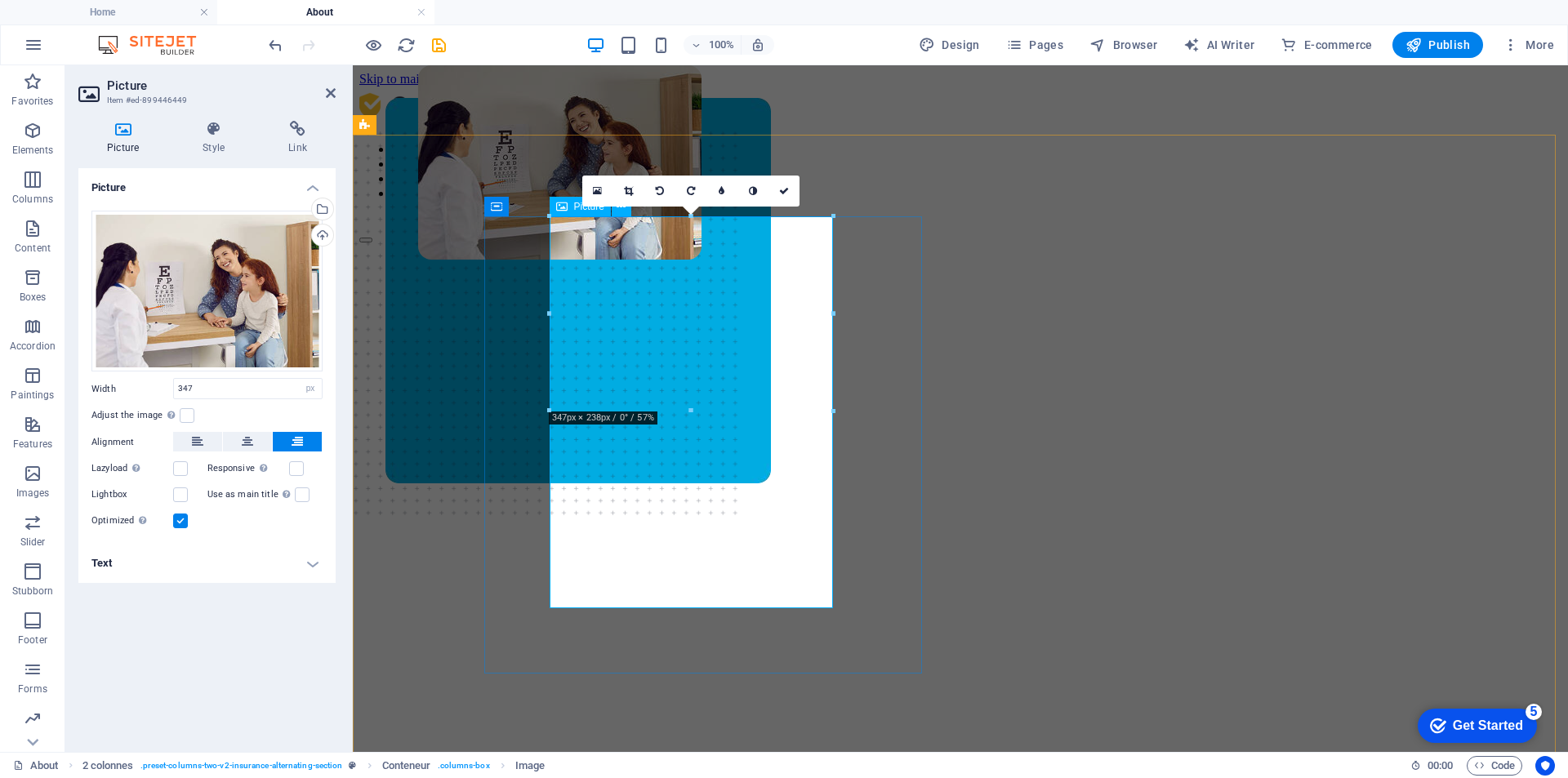
drag, startPoint x: 1186, startPoint y: 478, endPoint x: 828, endPoint y: 536, distance: 362.7
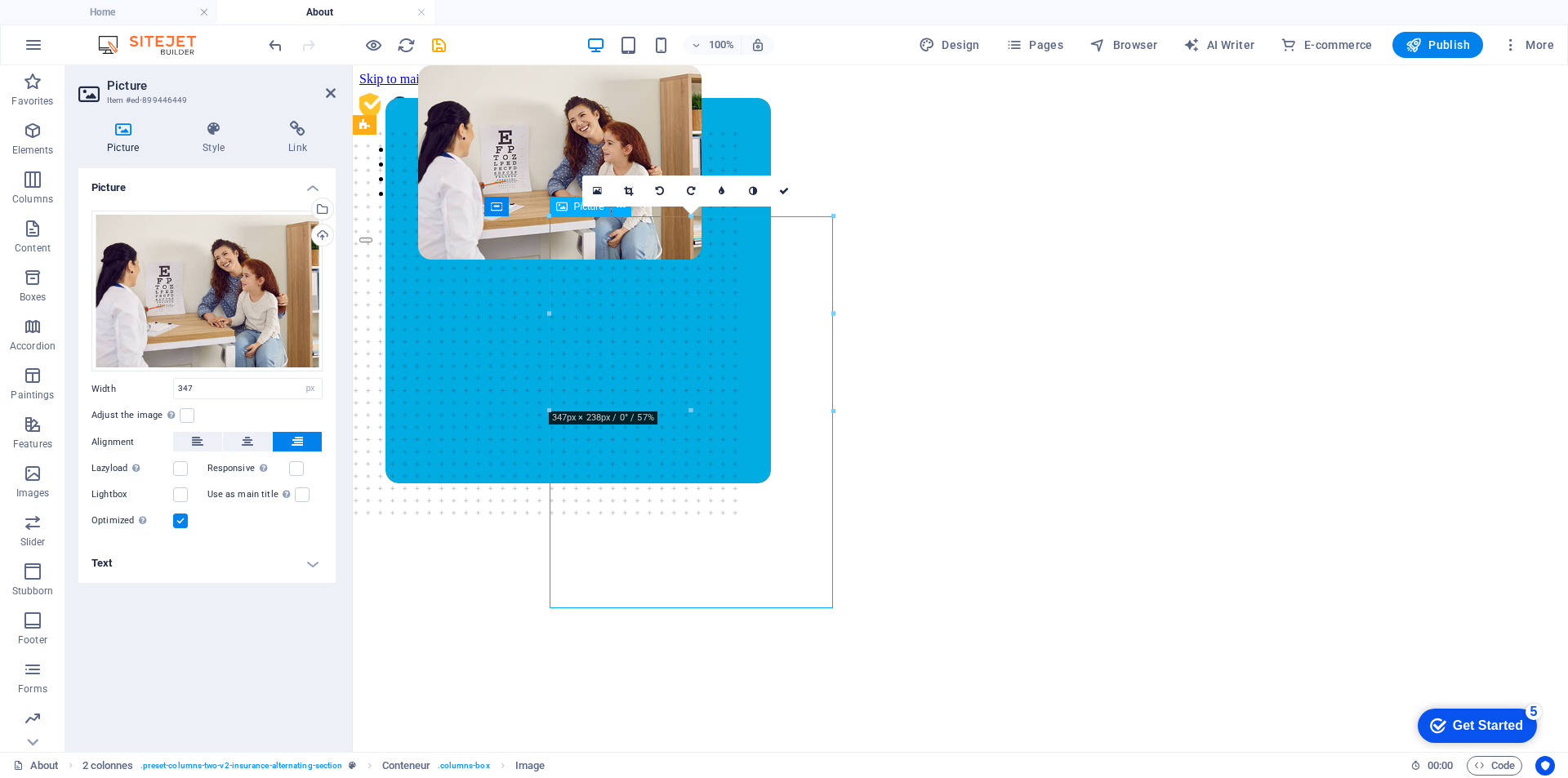
drag, startPoint x: 774, startPoint y: 394, endPoint x: 772, endPoint y: 404, distance: 10.2
click at [702, 404] on figure at bounding box center [560, 376] width 283 height 621
drag, startPoint x: 721, startPoint y: 367, endPoint x: 720, endPoint y: 421, distance: 54.0
click at [702, 421] on figure at bounding box center [560, 376] width 283 height 621
click at [702, 311] on figure at bounding box center [560, 376] width 283 height 621
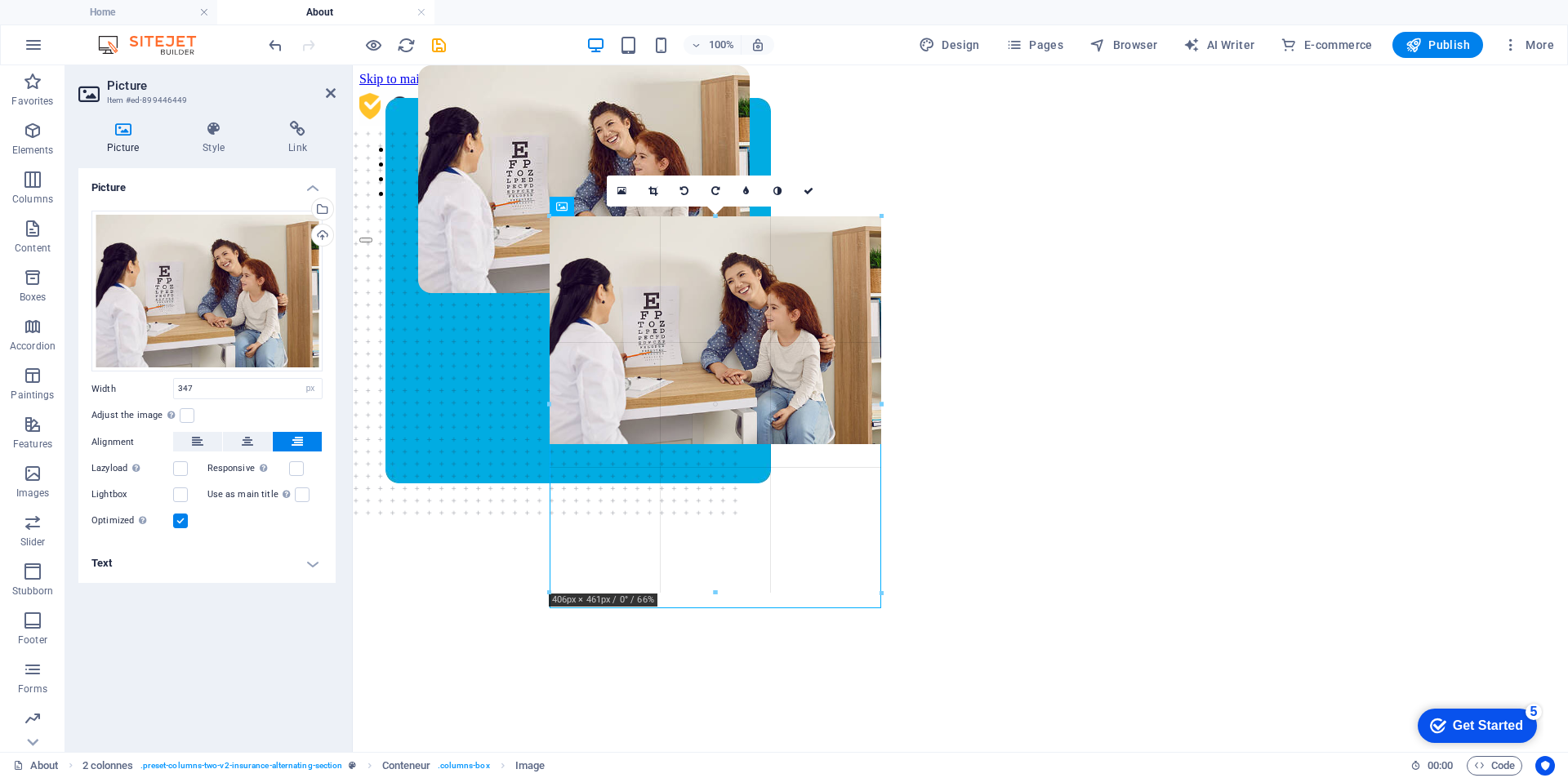
type input "406"
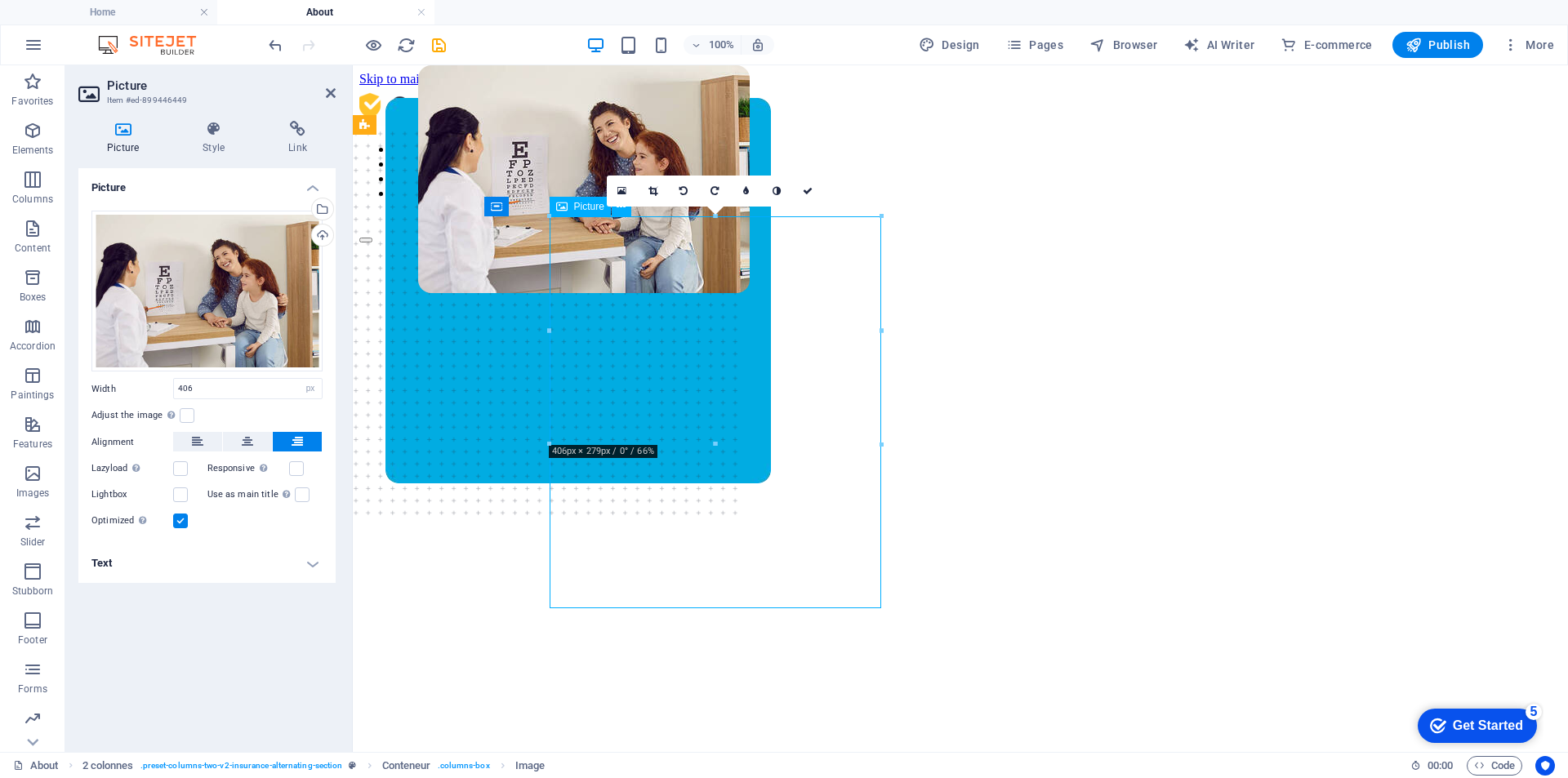
drag, startPoint x: 747, startPoint y: 407, endPoint x: 748, endPoint y: 389, distance: 18.0
click at [742, 482] on figure at bounding box center [584, 376] width 331 height 621
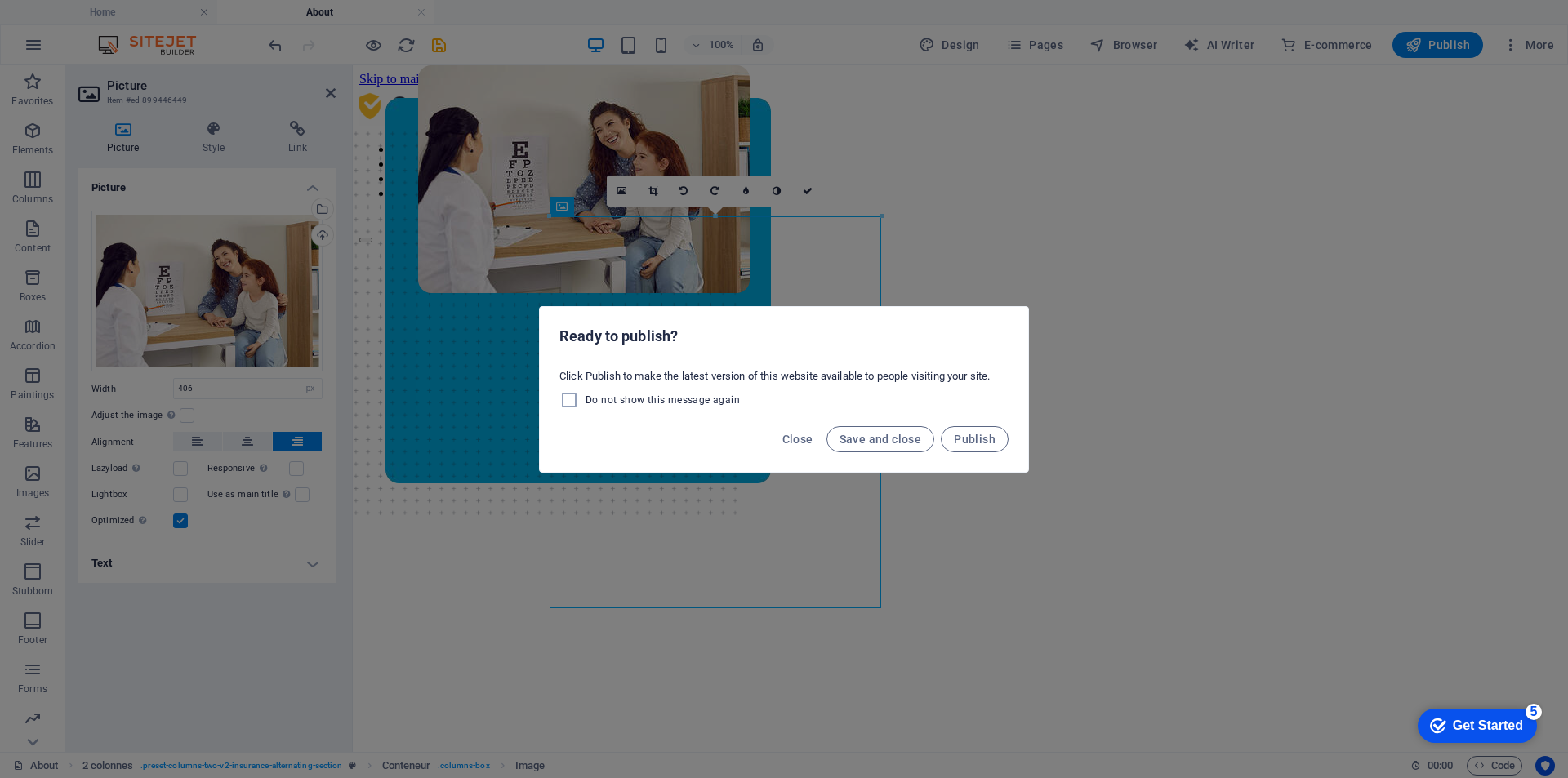
click at [911, 279] on div "Ready to publish? Click Publish to make the latest version of this website avai…" at bounding box center [784, 389] width 1568 height 778
click at [920, 442] on font "Save and close" at bounding box center [881, 438] width 82 height 13
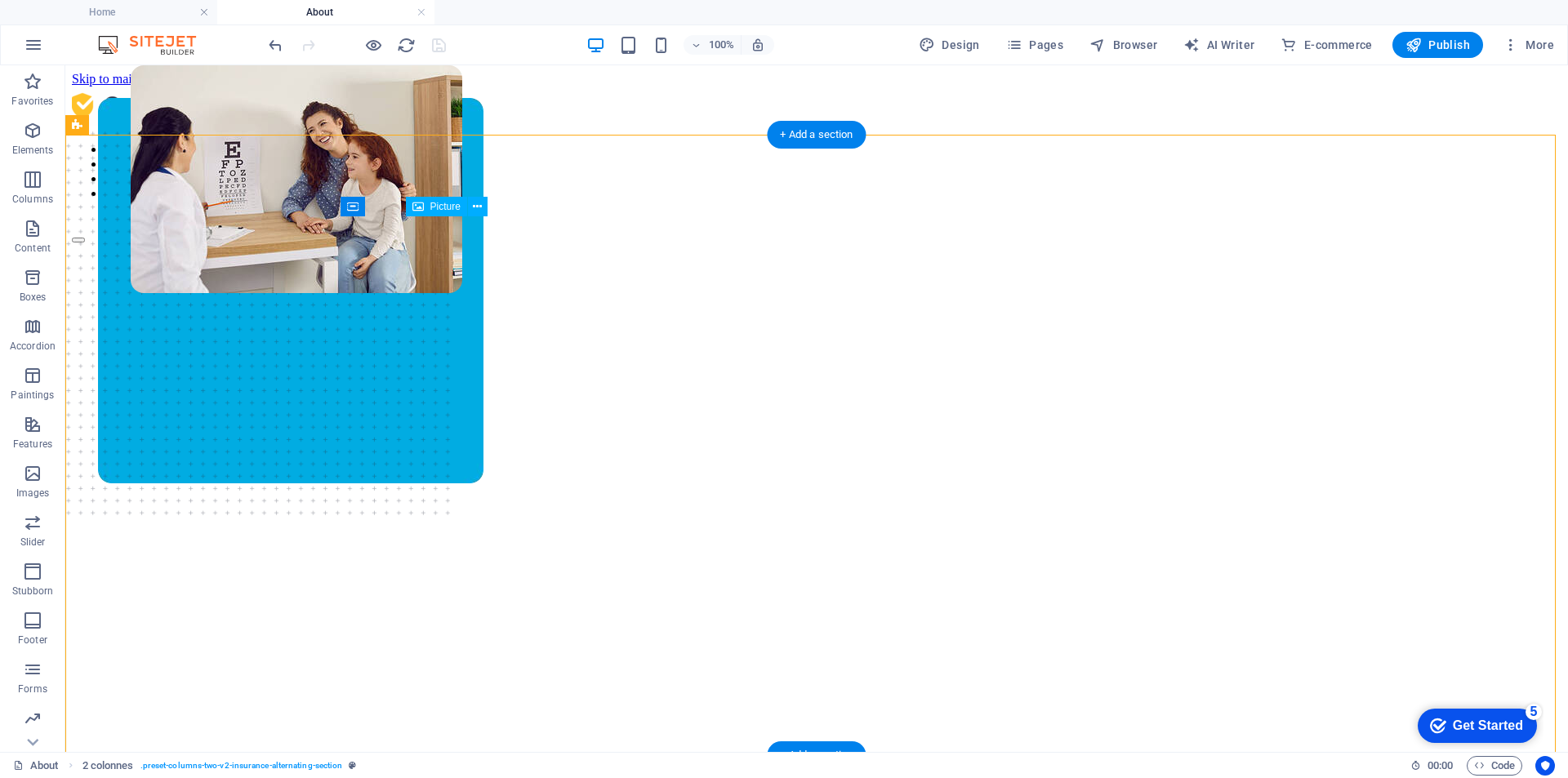
drag, startPoint x: 647, startPoint y: 364, endPoint x: 631, endPoint y: 445, distance: 82.6
click at [463, 445] on figure at bounding box center [296, 376] width 331 height 621
click at [463, 390] on figure at bounding box center [296, 376] width 331 height 621
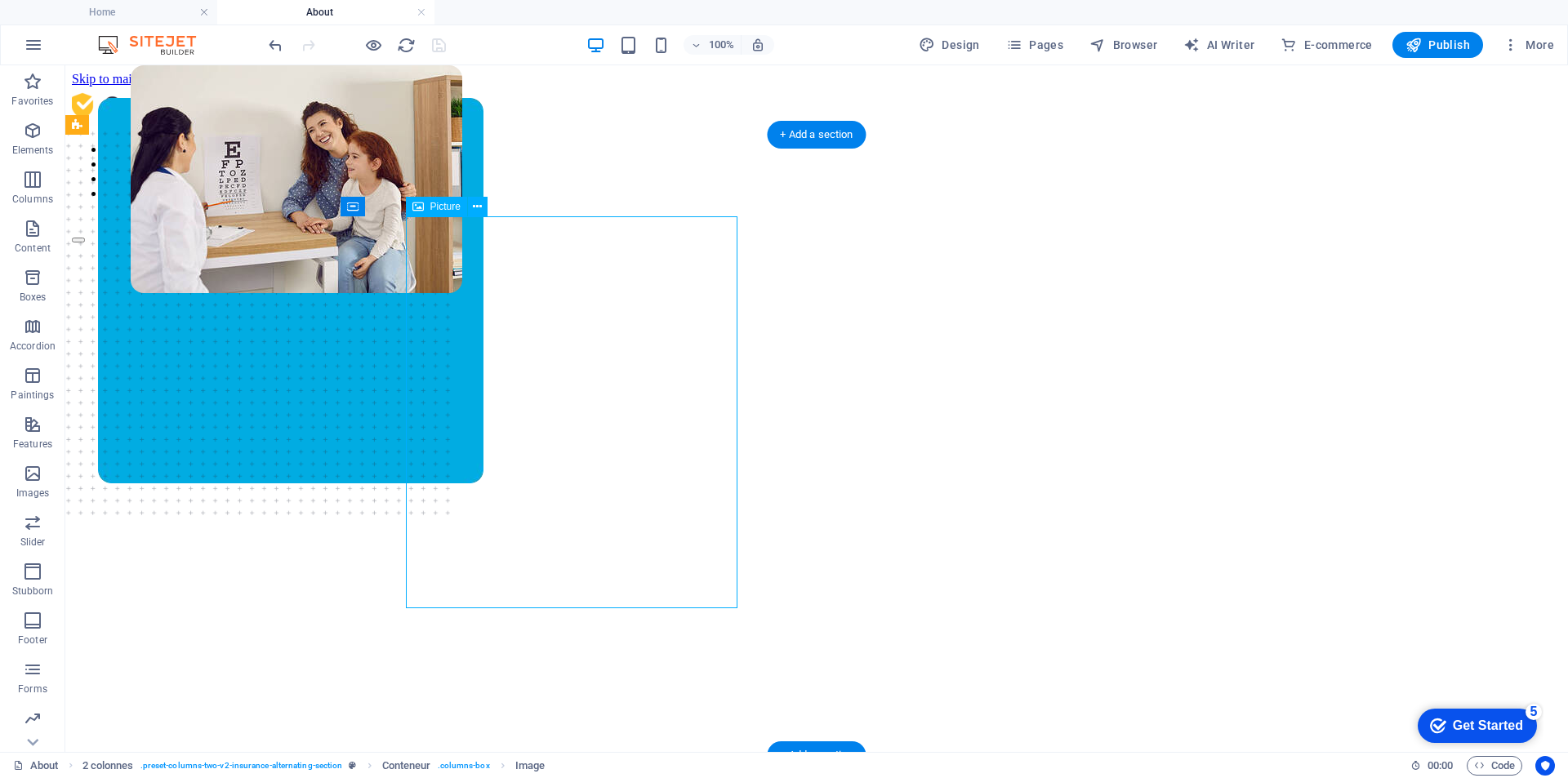
click at [463, 520] on figure at bounding box center [296, 376] width 331 height 621
select select "px"
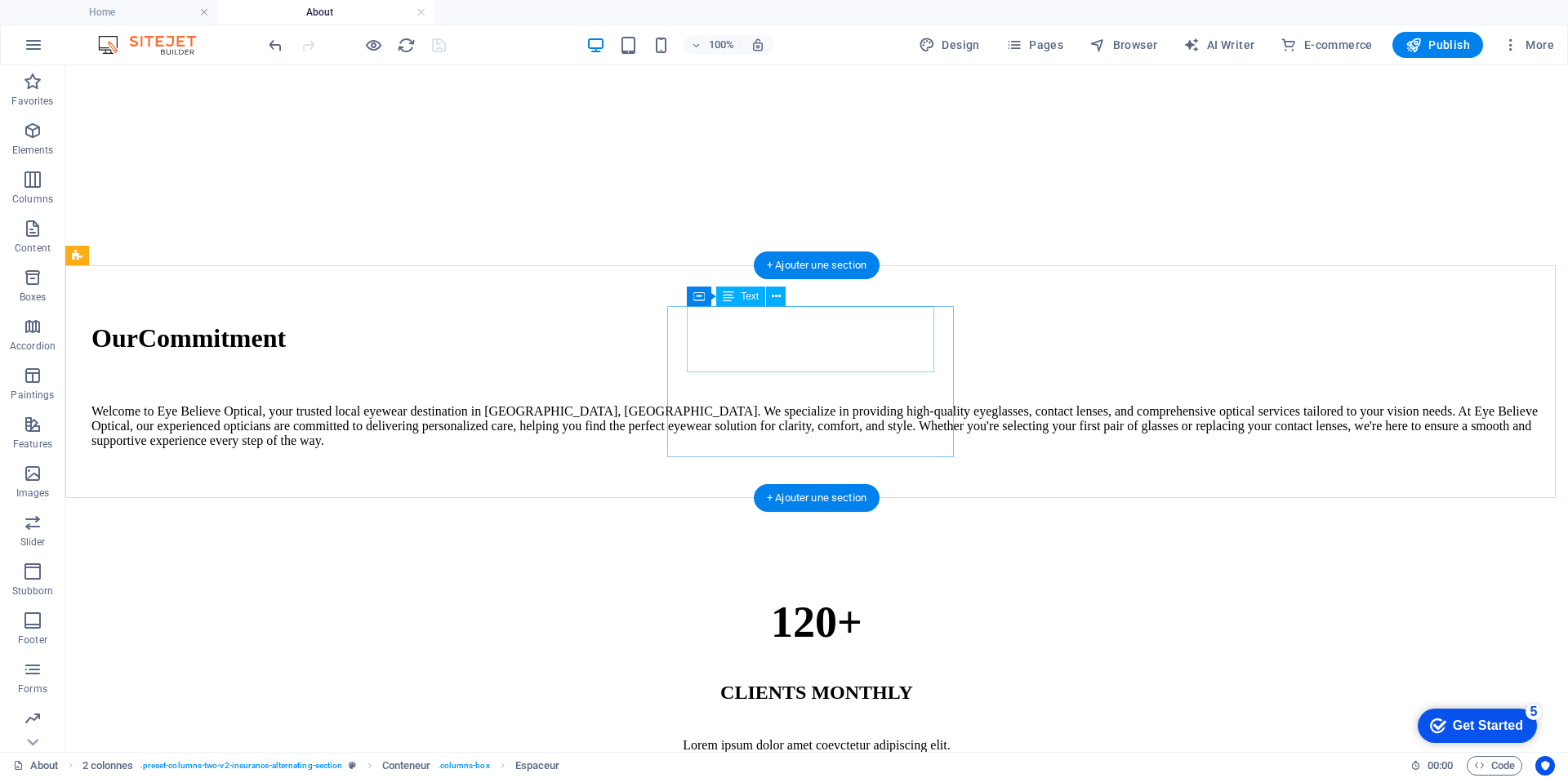
scroll to position [490, 0]
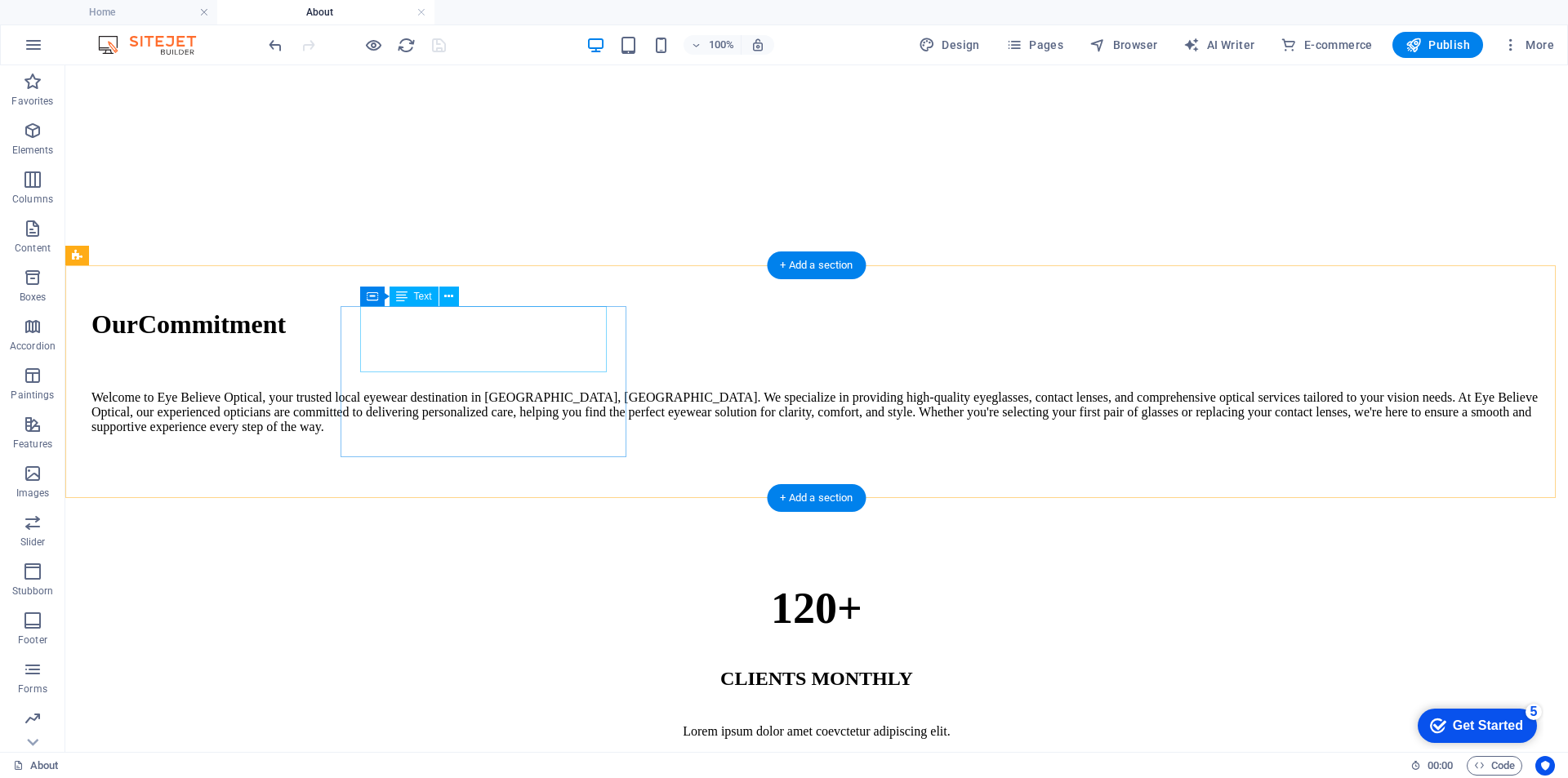
click at [511, 583] on div "120+" at bounding box center [817, 608] width 1450 height 51
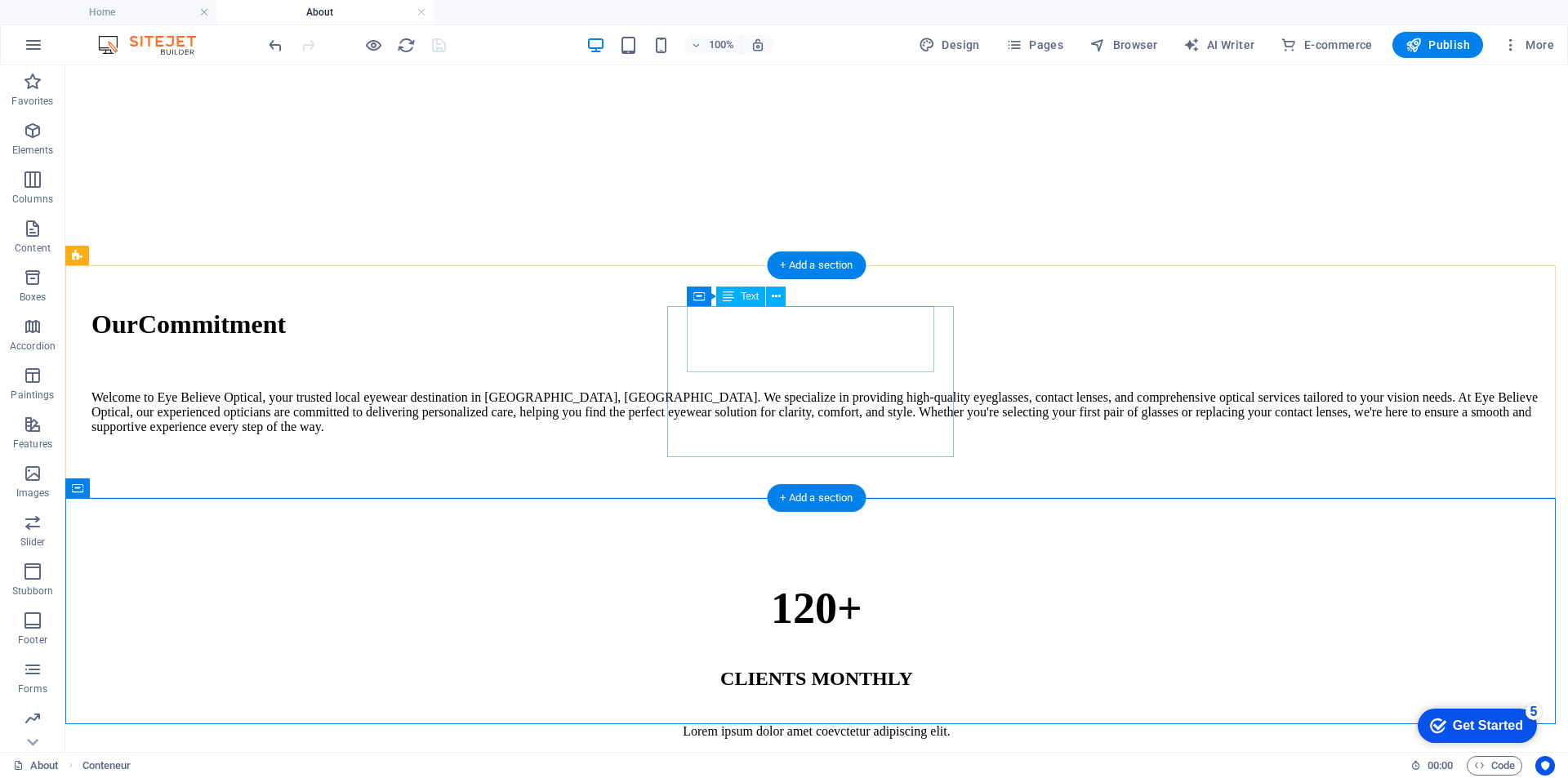
click at [860, 752] on div "100%" at bounding box center [817, 777] width 1450 height 51
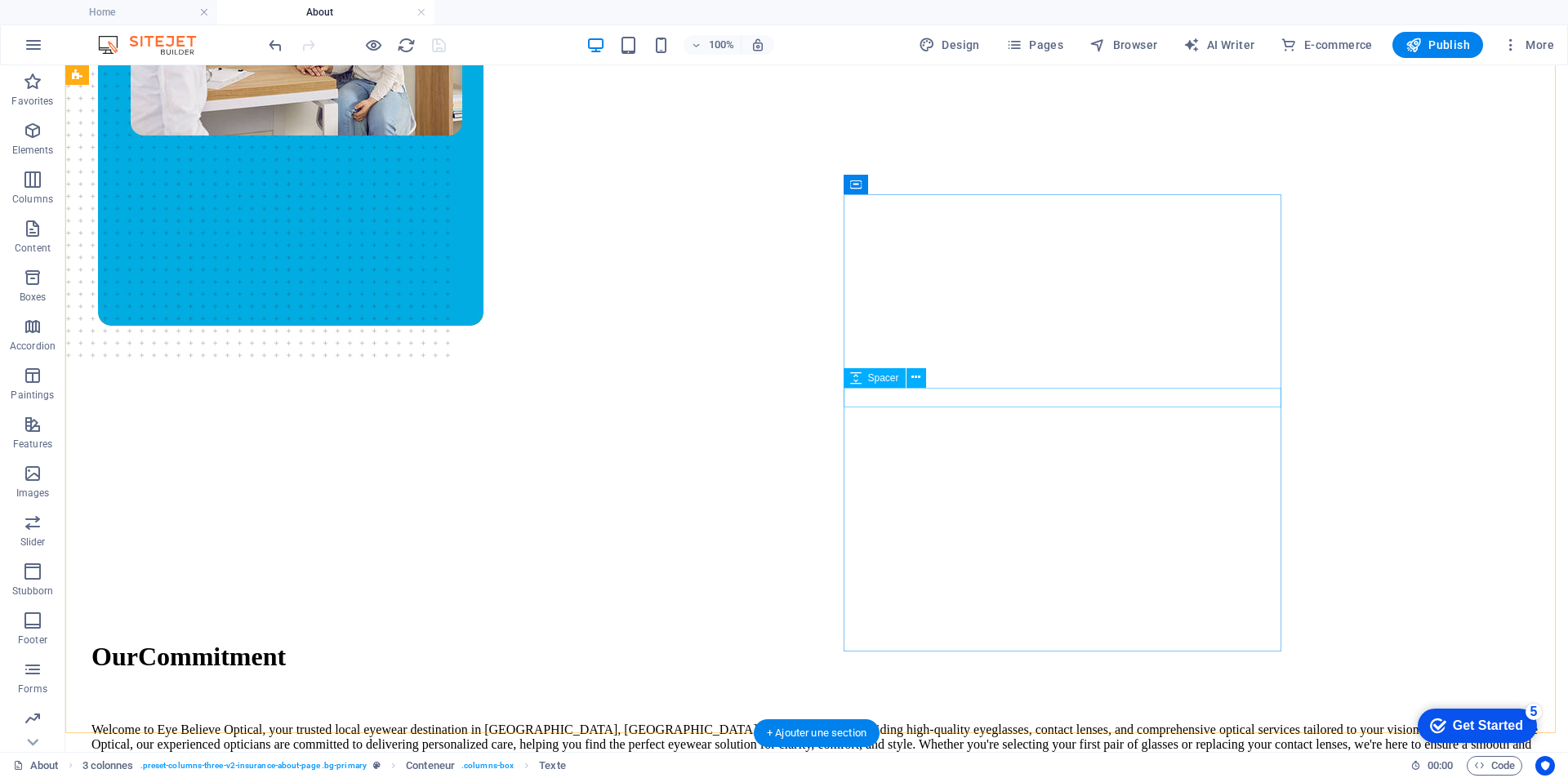
scroll to position [0, 0]
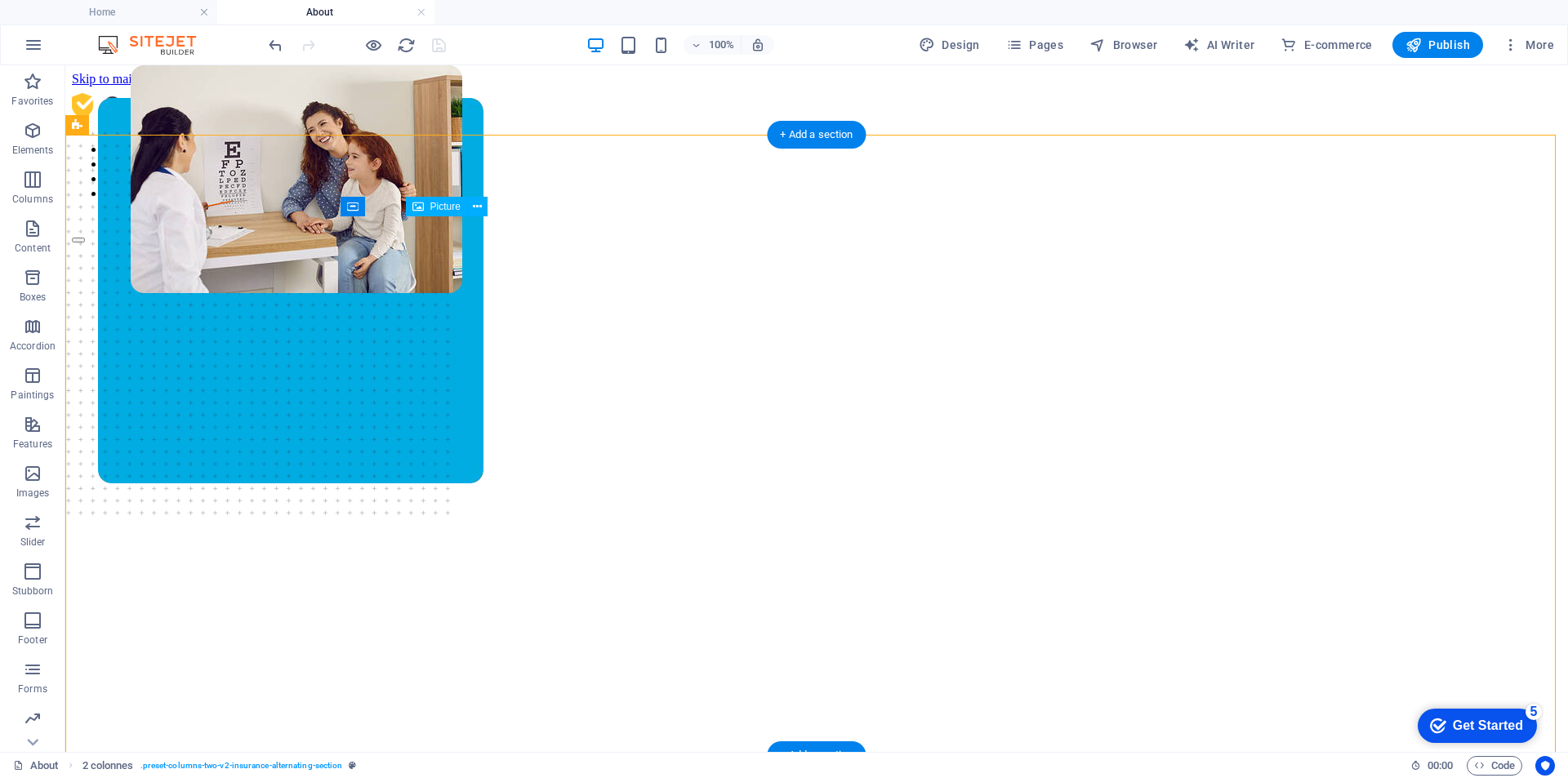
drag, startPoint x: 638, startPoint y: 389, endPoint x: 666, endPoint y: 466, distance: 81.9
click at [463, 466] on figure at bounding box center [296, 376] width 331 height 621
click at [463, 399] on figure at bounding box center [296, 376] width 331 height 621
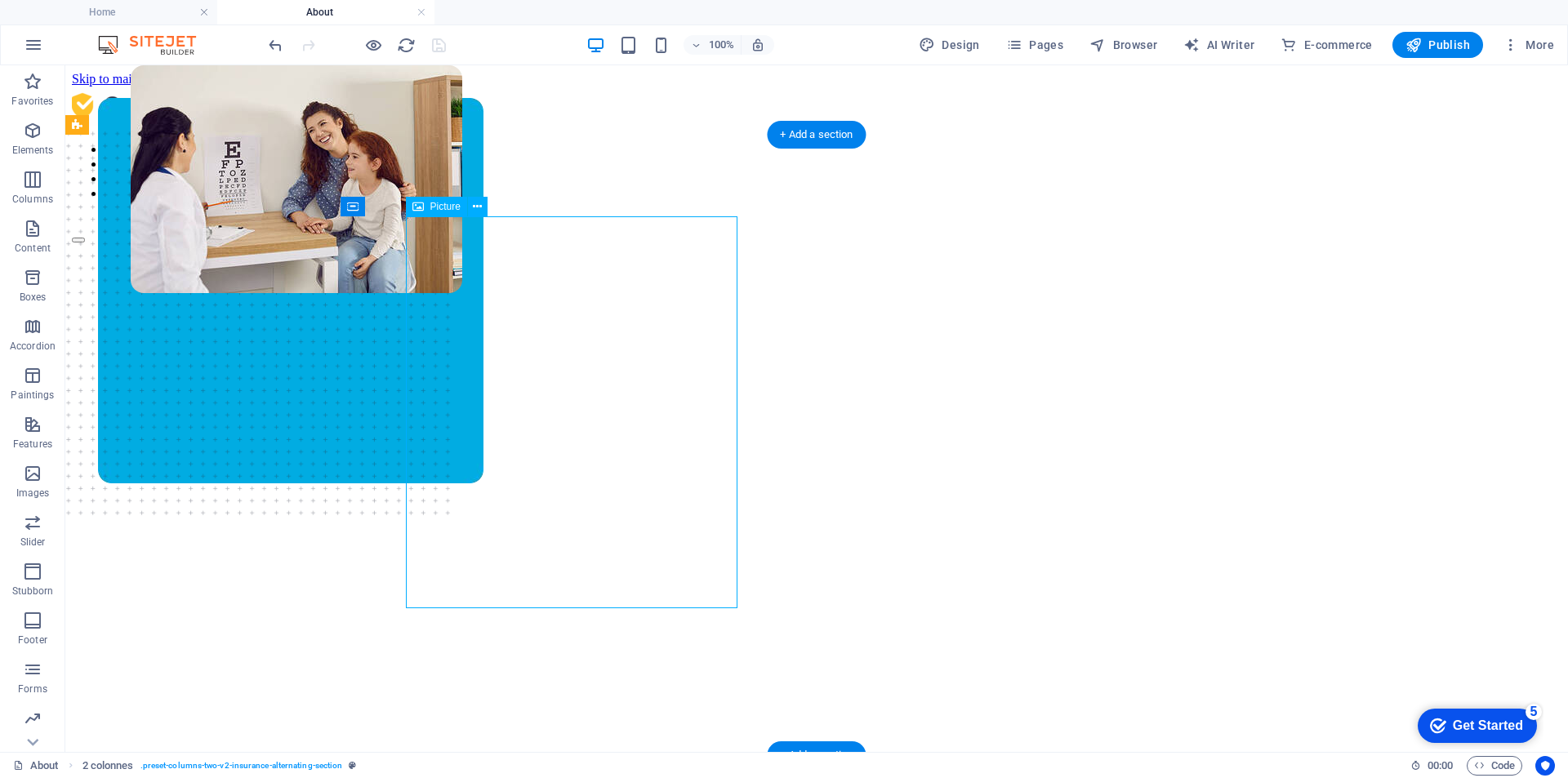
click at [463, 399] on figure at bounding box center [296, 376] width 331 height 621
select select "px"
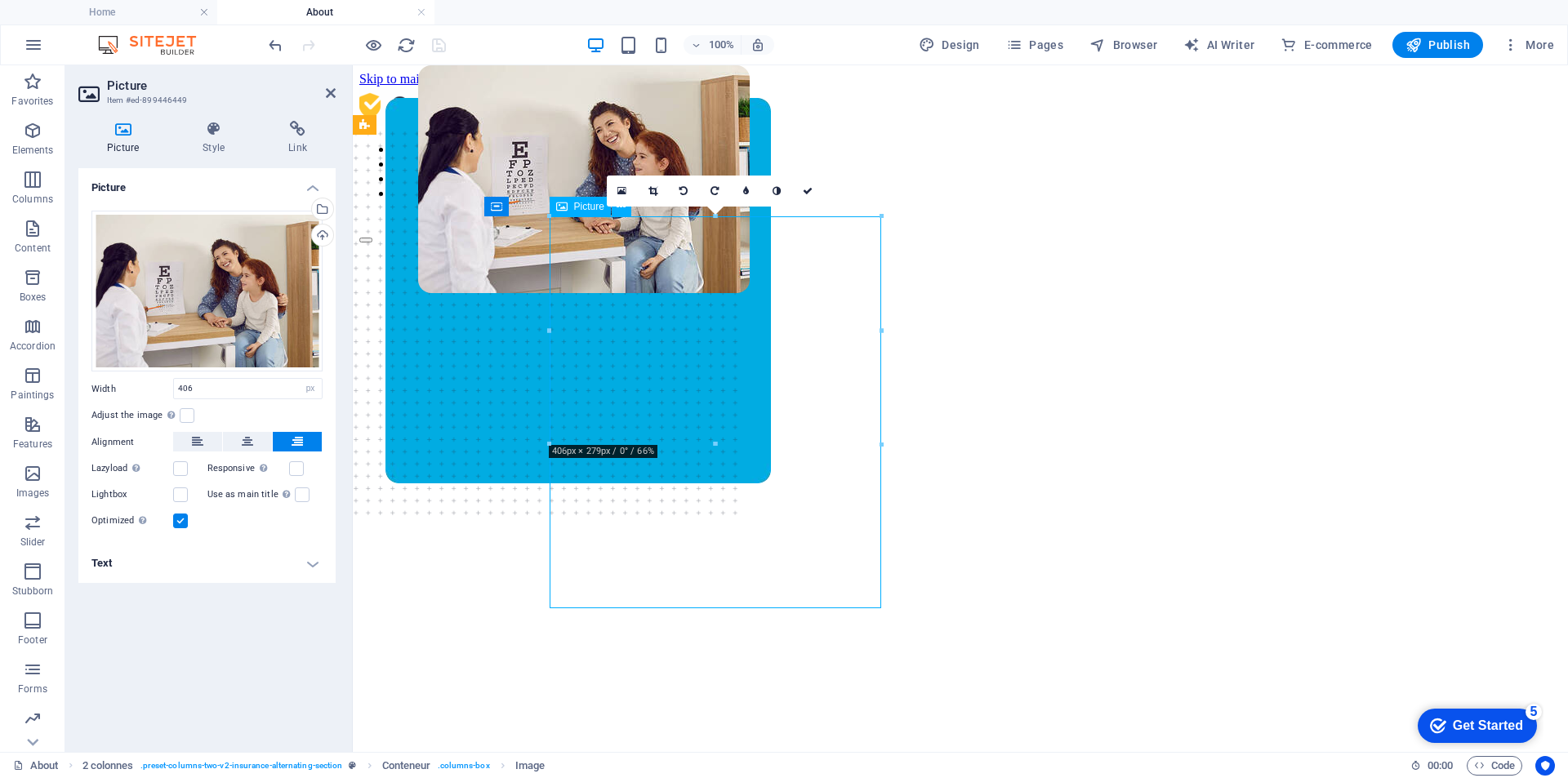
drag, startPoint x: 744, startPoint y: 355, endPoint x: 702, endPoint y: 431, distance: 86.8
click at [707, 439] on figure at bounding box center [584, 376] width 331 height 621
click at [695, 366] on figure at bounding box center [584, 376] width 331 height 621
click at [652, 193] on icon at bounding box center [653, 190] width 9 height 9
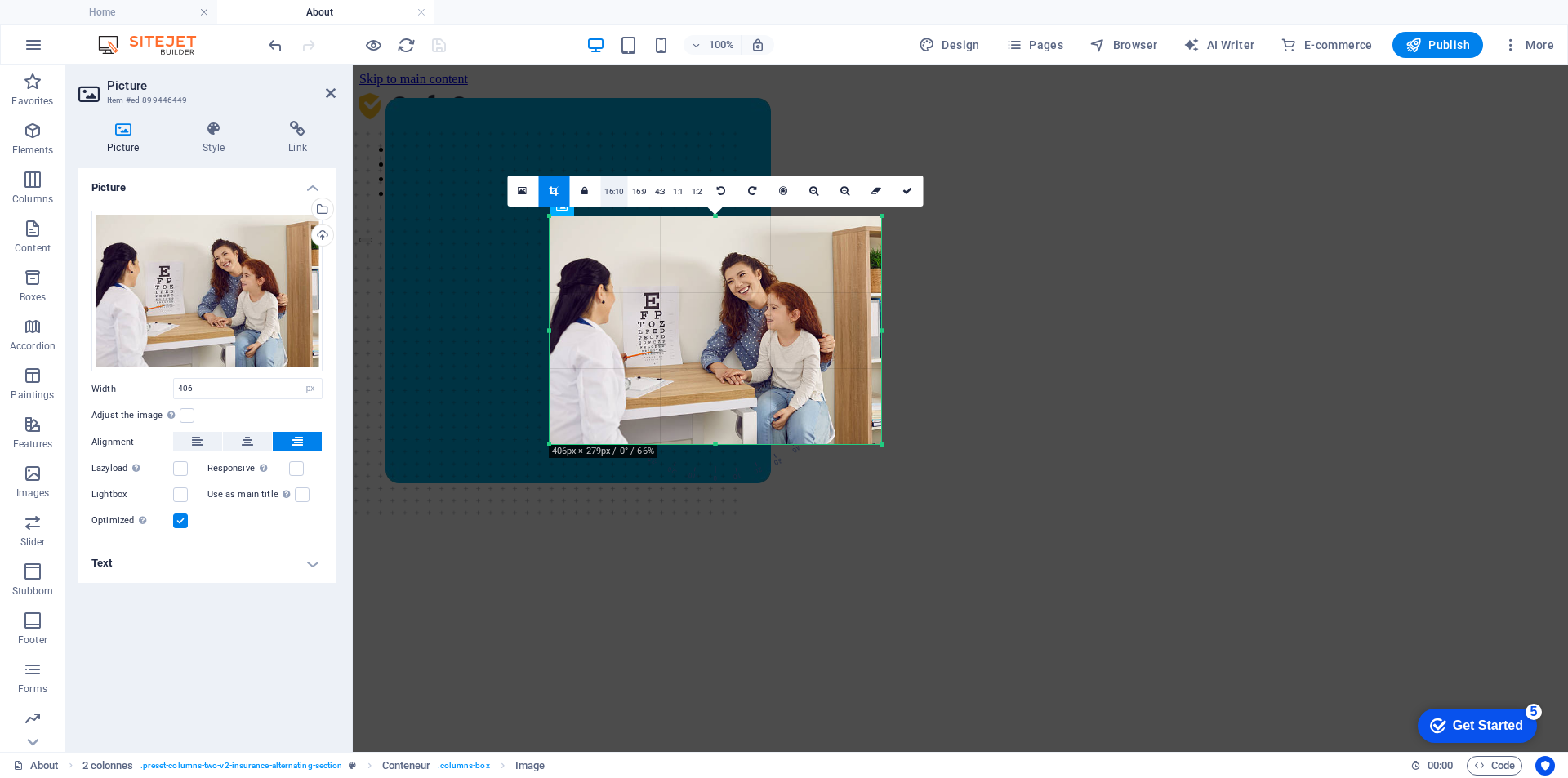
click at [622, 195] on font "16:10" at bounding box center [614, 191] width 20 height 9
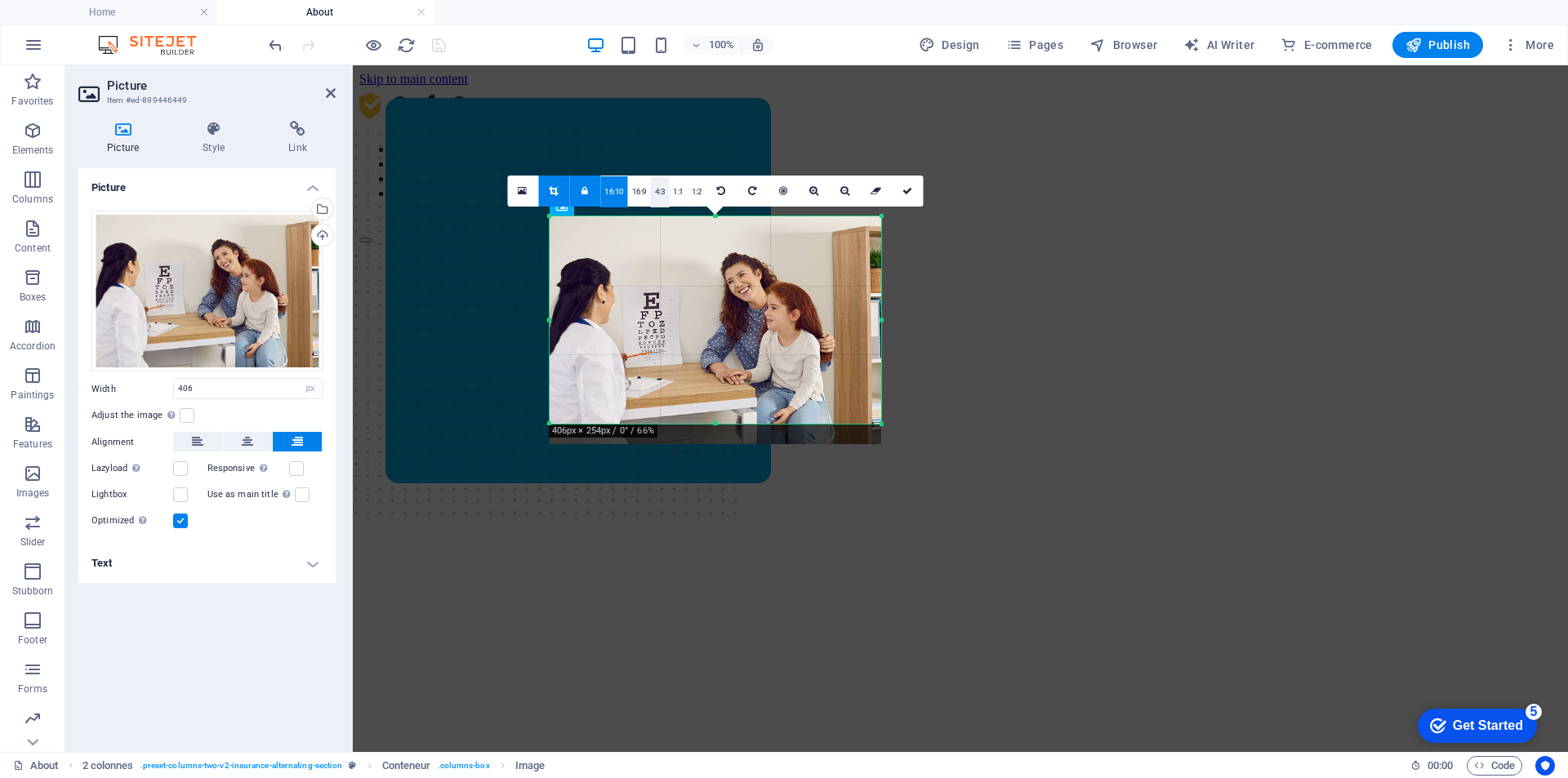
click at [651, 196] on link "4:3" at bounding box center [661, 192] width 19 height 31
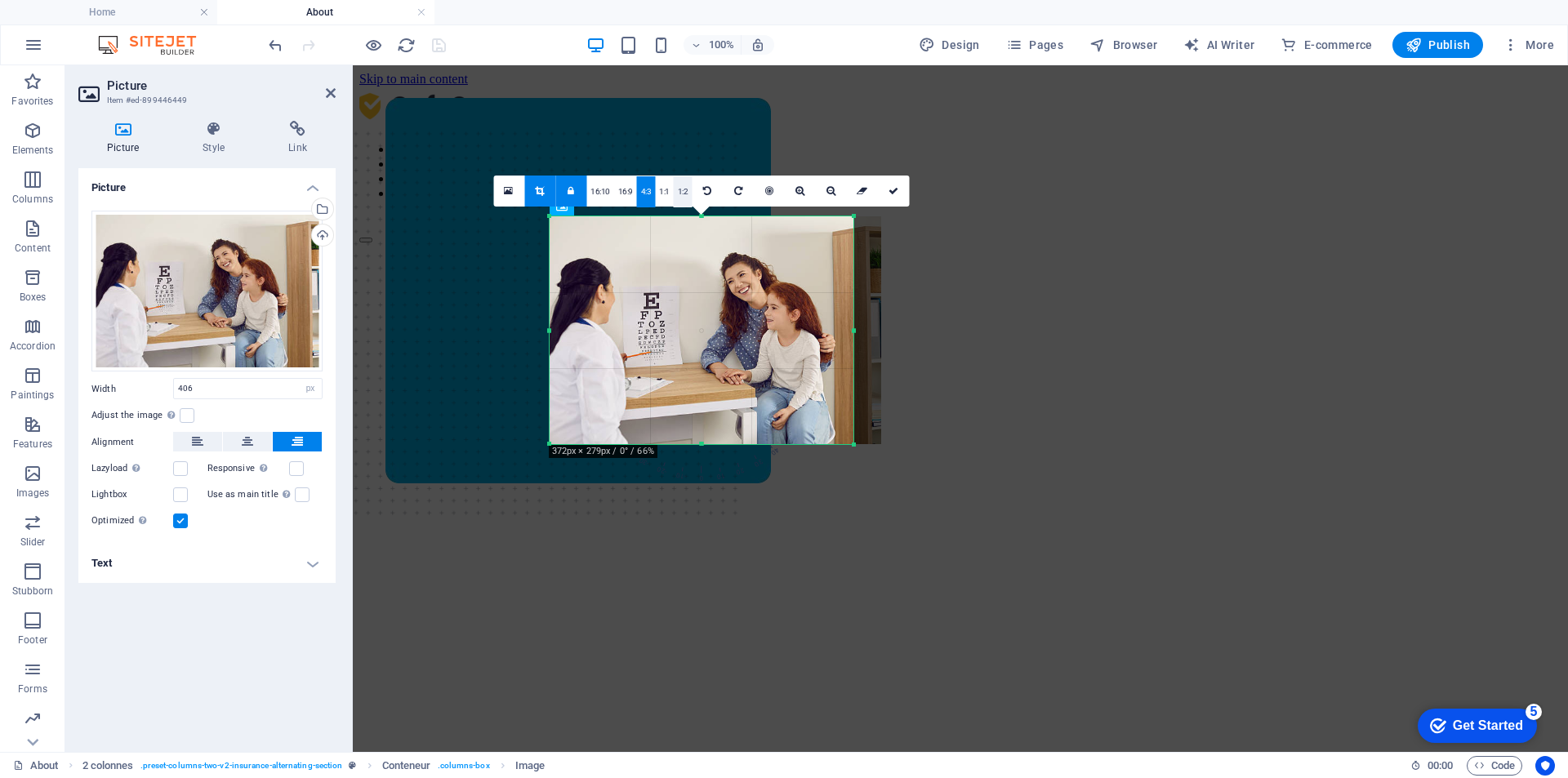
click at [675, 198] on link "1:2" at bounding box center [683, 192] width 19 height 31
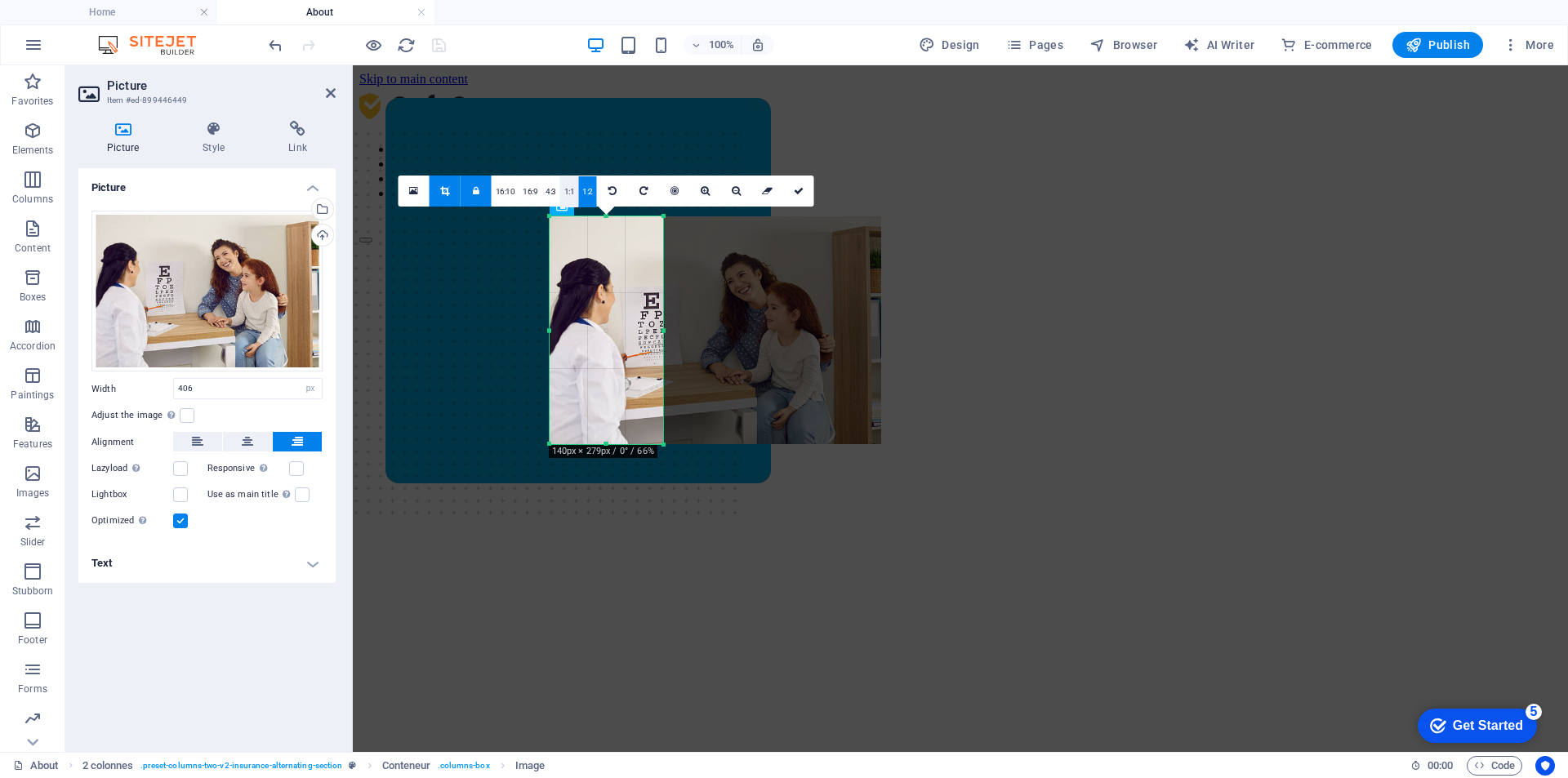
click at [566, 185] on link "1:1" at bounding box center [570, 192] width 19 height 31
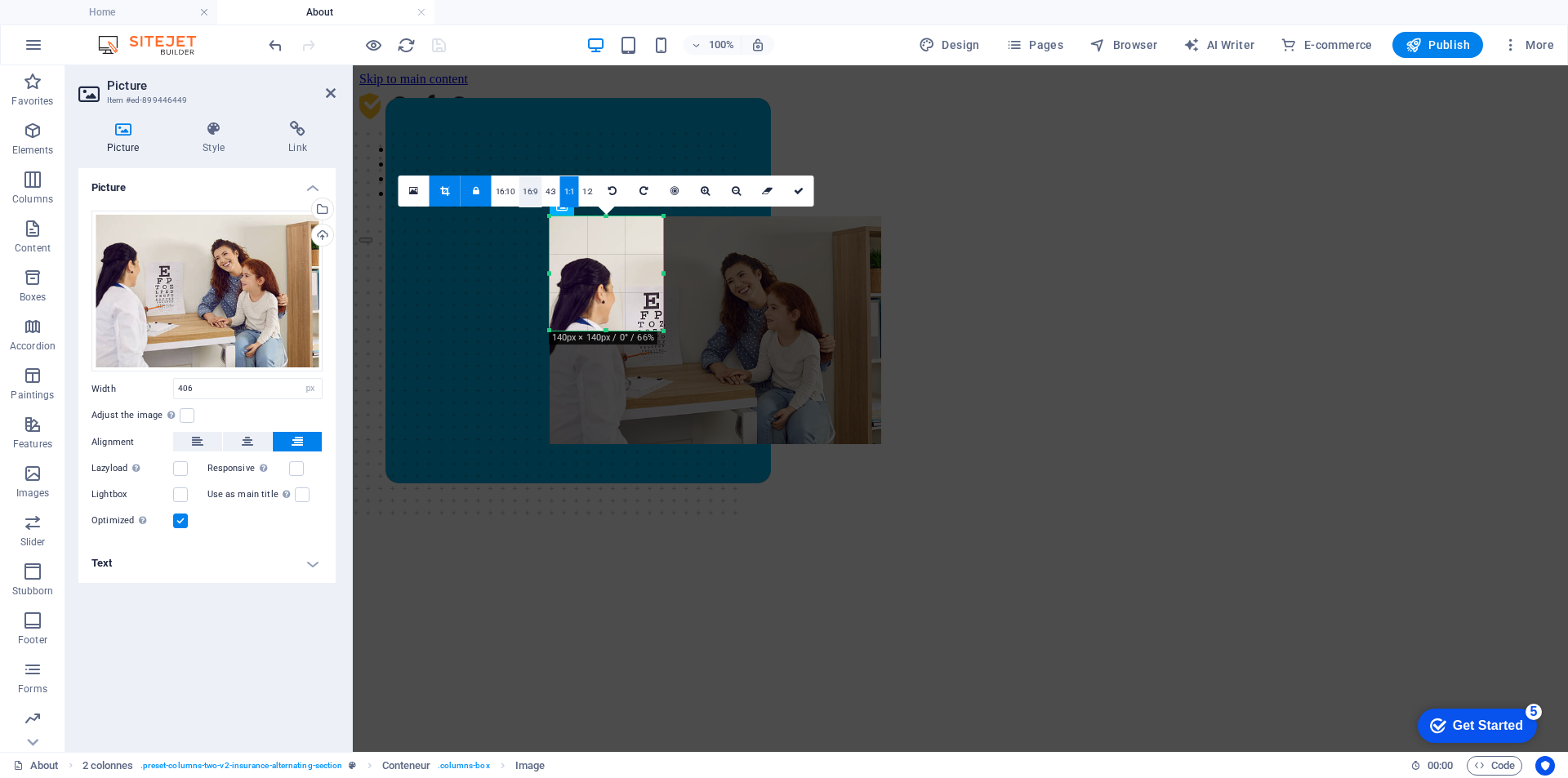
click at [524, 184] on link "16:9" at bounding box center [530, 192] width 23 height 31
click at [515, 184] on link "16:10" at bounding box center [506, 192] width 27 height 31
click at [452, 186] on link at bounding box center [445, 191] width 31 height 31
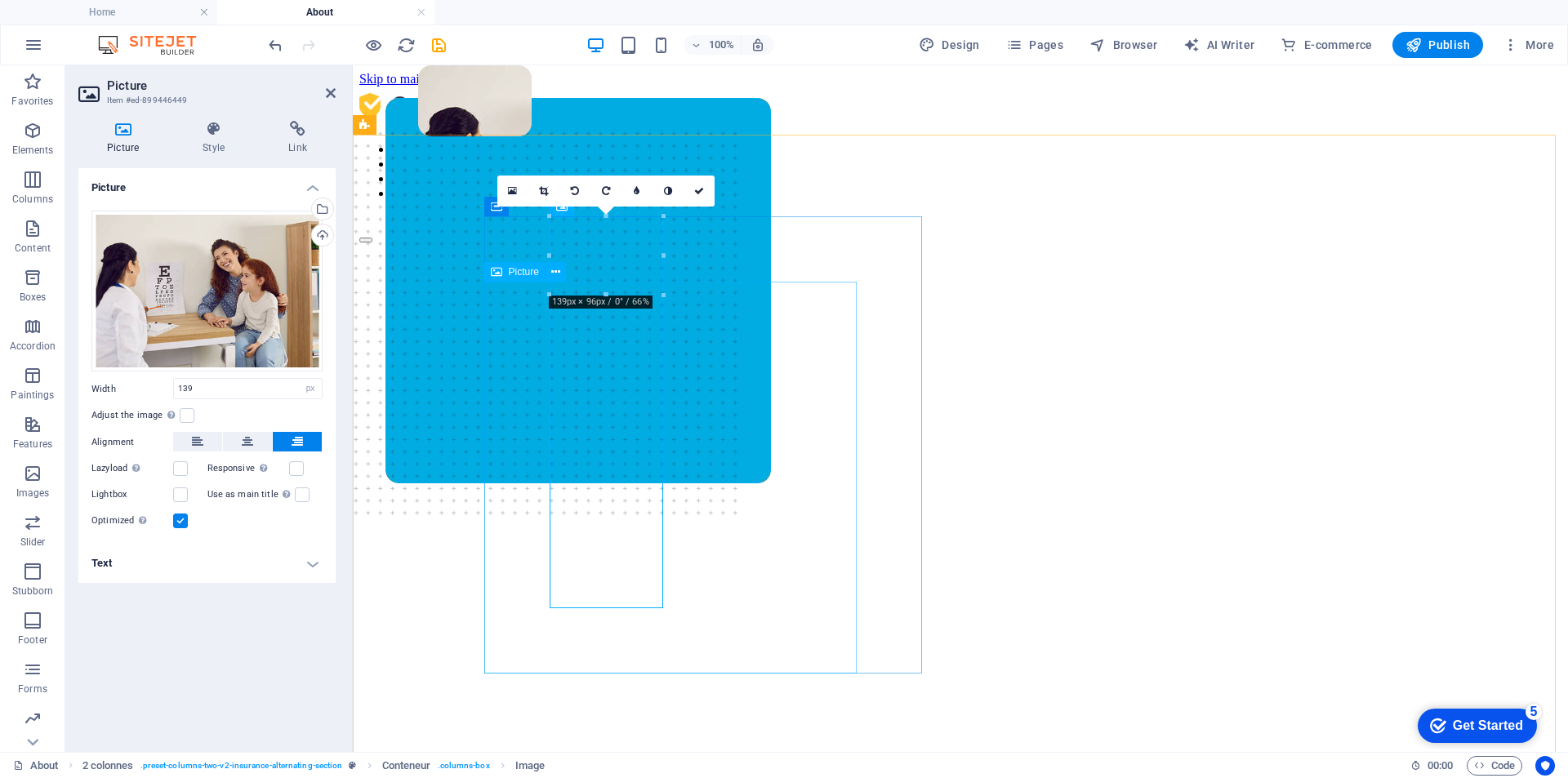
drag, startPoint x: 1015, startPoint y: 359, endPoint x: 767, endPoint y: 414, distance: 254.0
click at [532, 280] on figure at bounding box center [475, 376] width 113 height 621
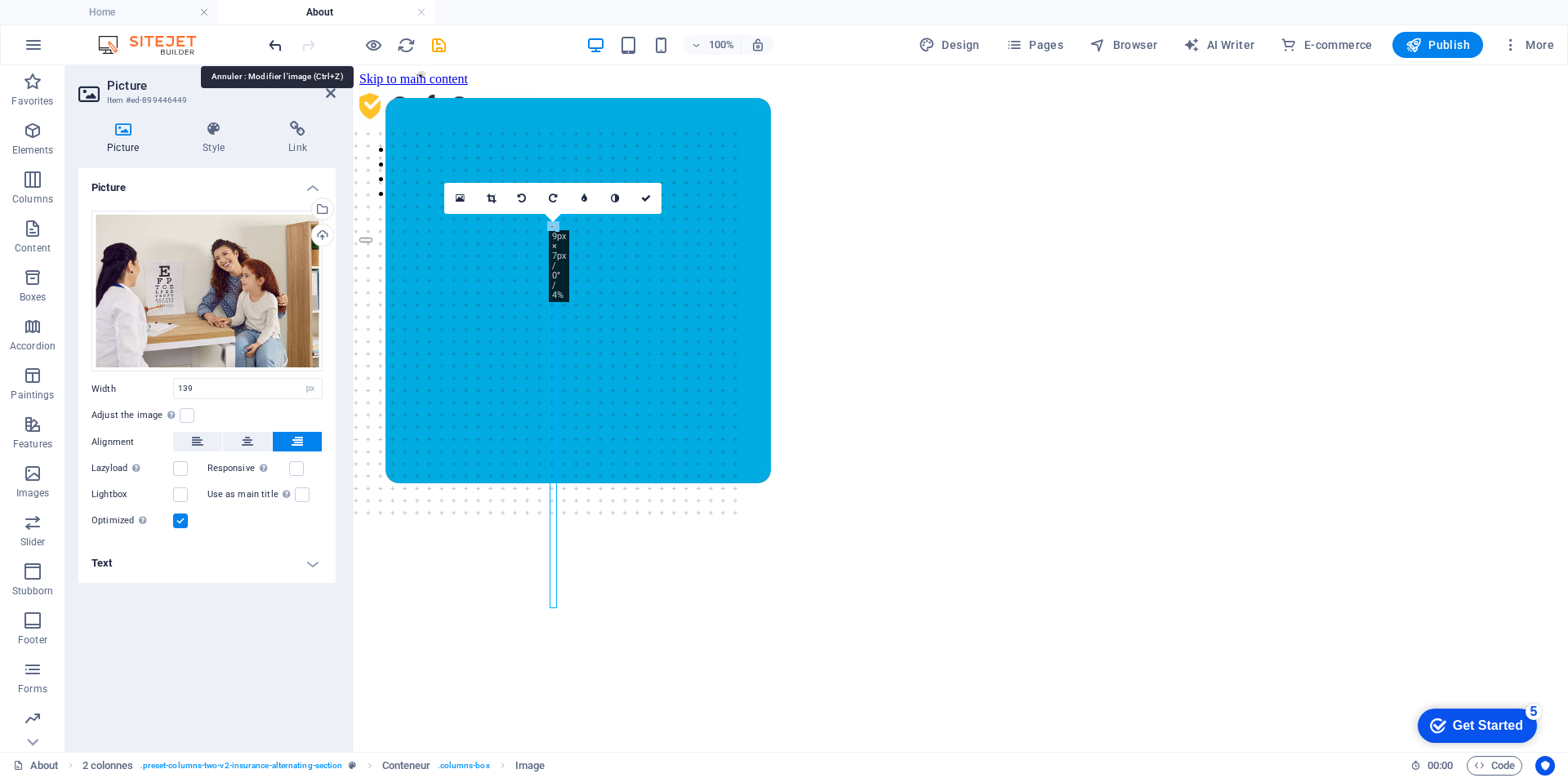
click at [271, 47] on icon "undo" at bounding box center [275, 45] width 19 height 19
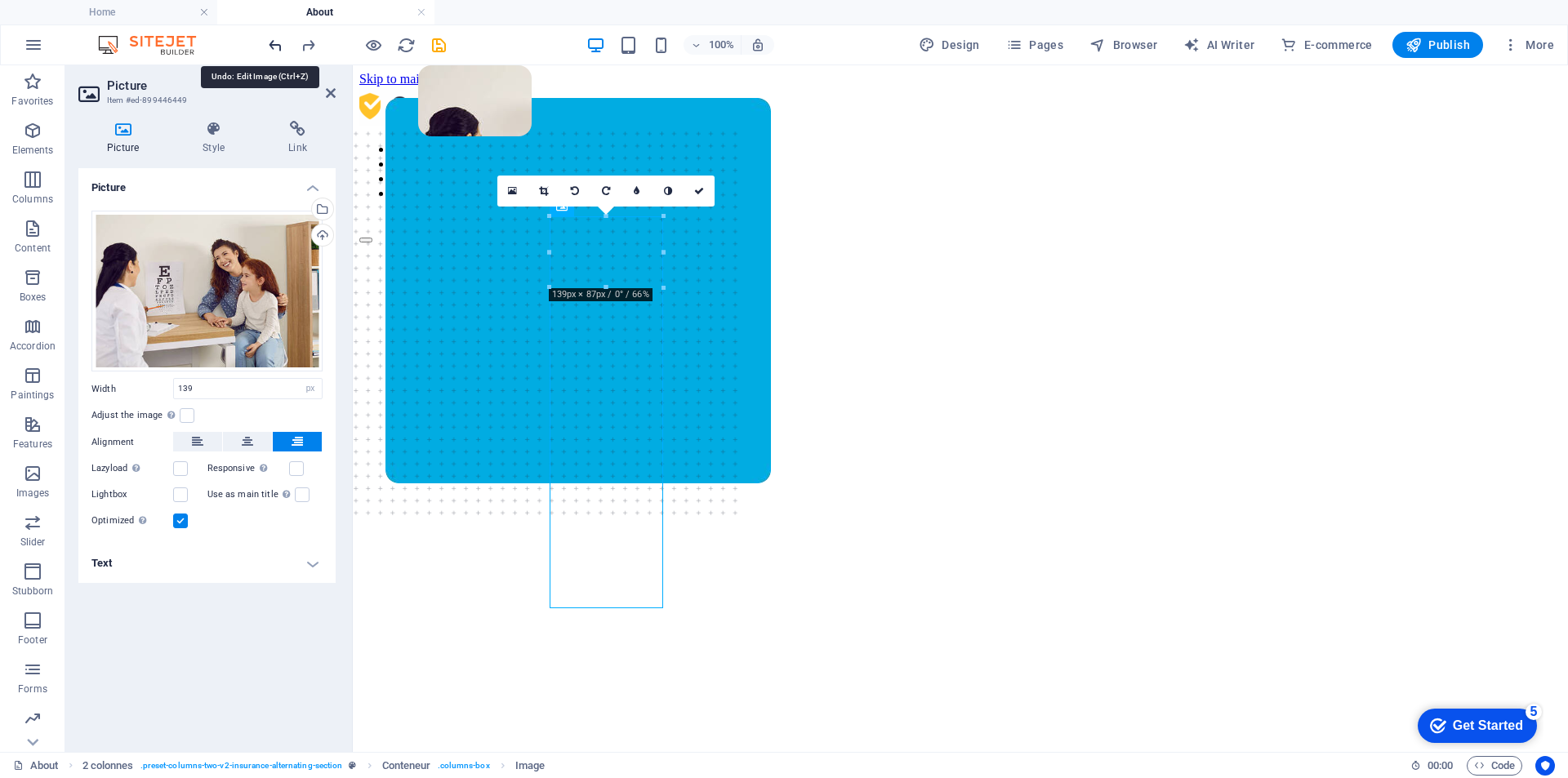
click at [271, 47] on icon "undo" at bounding box center [275, 45] width 19 height 19
type input "406"
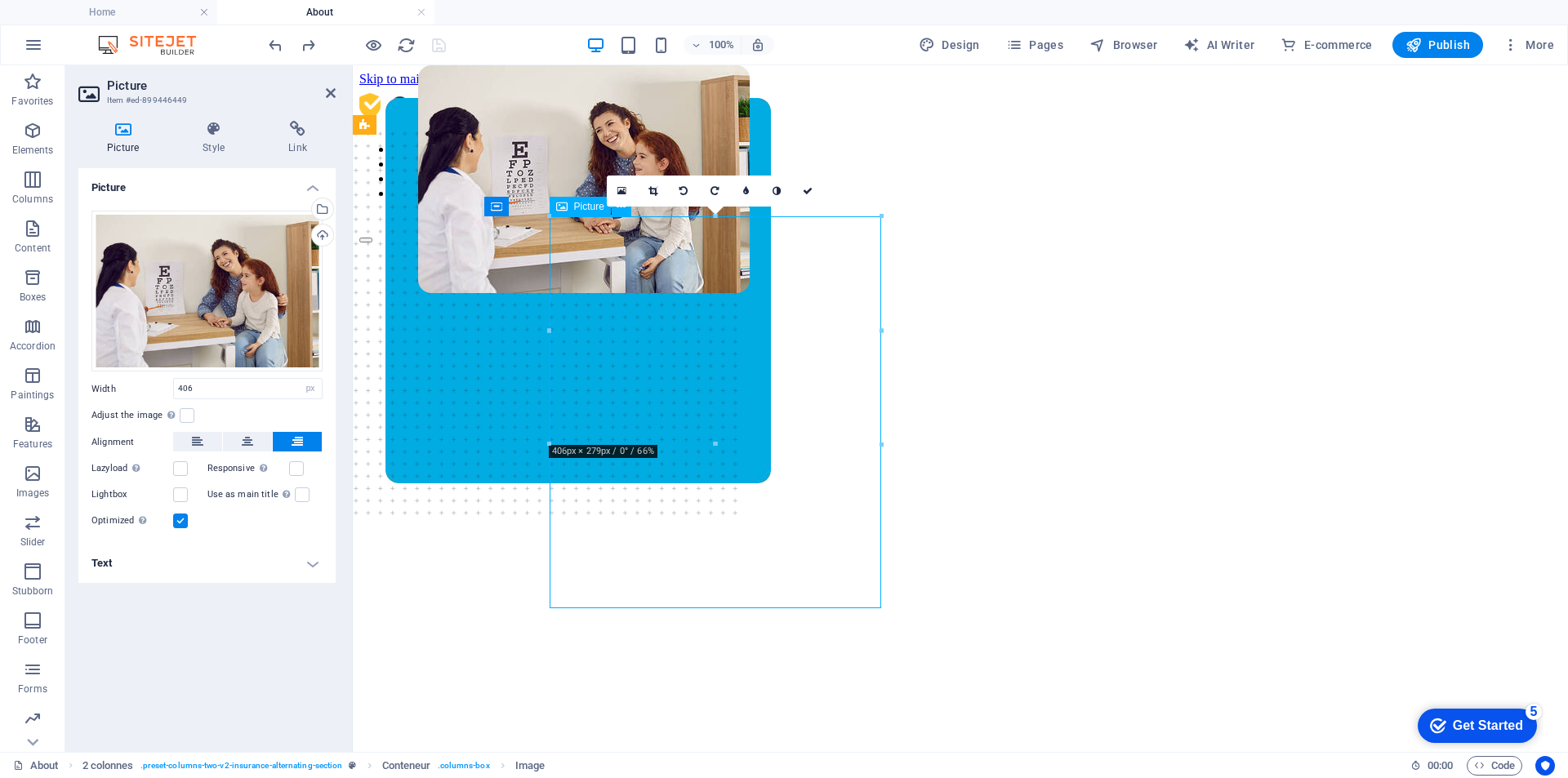
drag, startPoint x: 640, startPoint y: 360, endPoint x: 633, endPoint y: 383, distance: 24.0
click at [633, 383] on figure at bounding box center [584, 376] width 331 height 621
click at [750, 408] on figure at bounding box center [584, 376] width 331 height 621
click at [664, 514] on figure at bounding box center [584, 376] width 331 height 621
click at [673, 411] on figure at bounding box center [584, 376] width 331 height 621
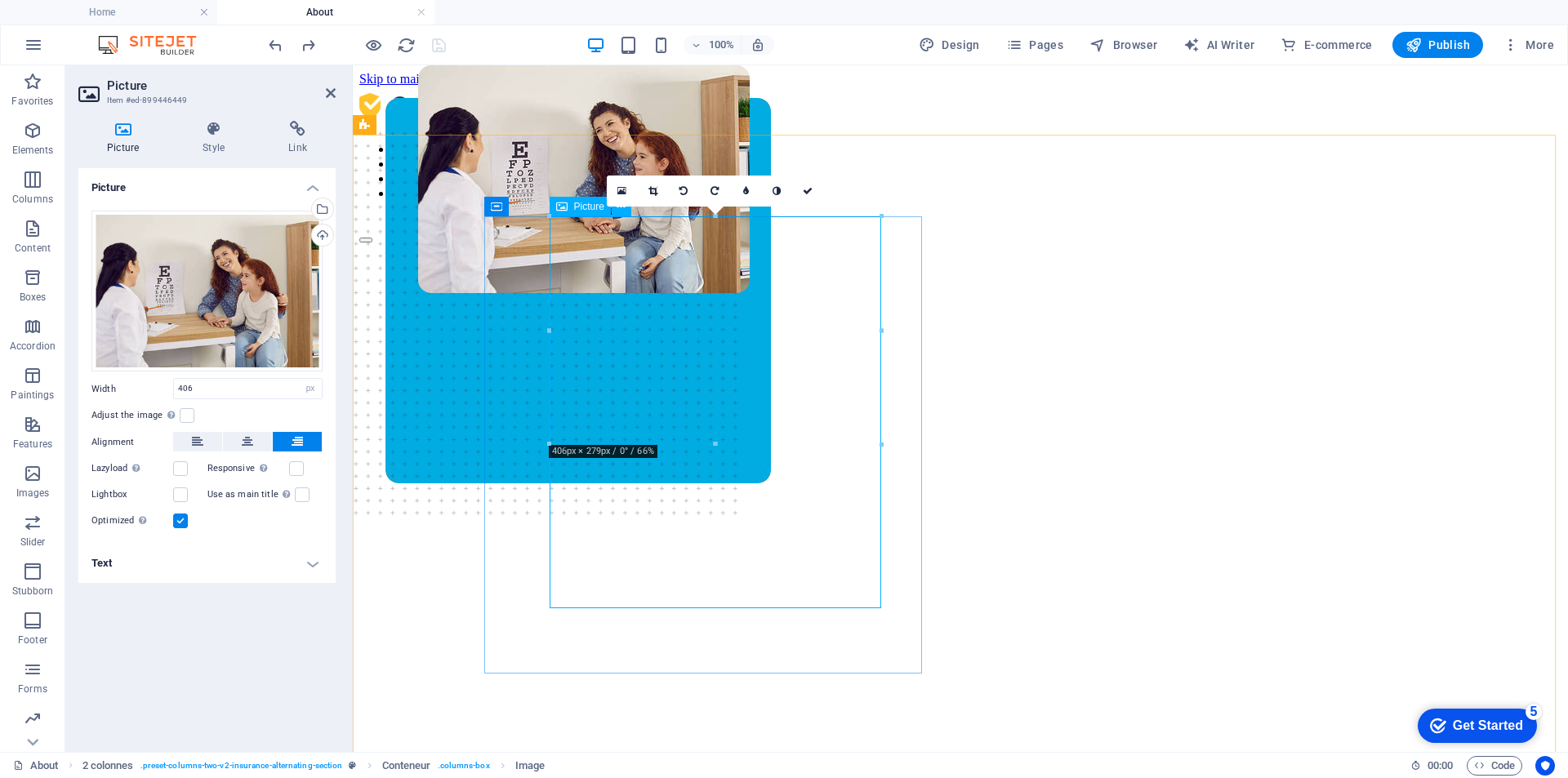
click at [673, 411] on figure at bounding box center [584, 376] width 331 height 621
click at [213, 130] on icon at bounding box center [214, 129] width 79 height 16
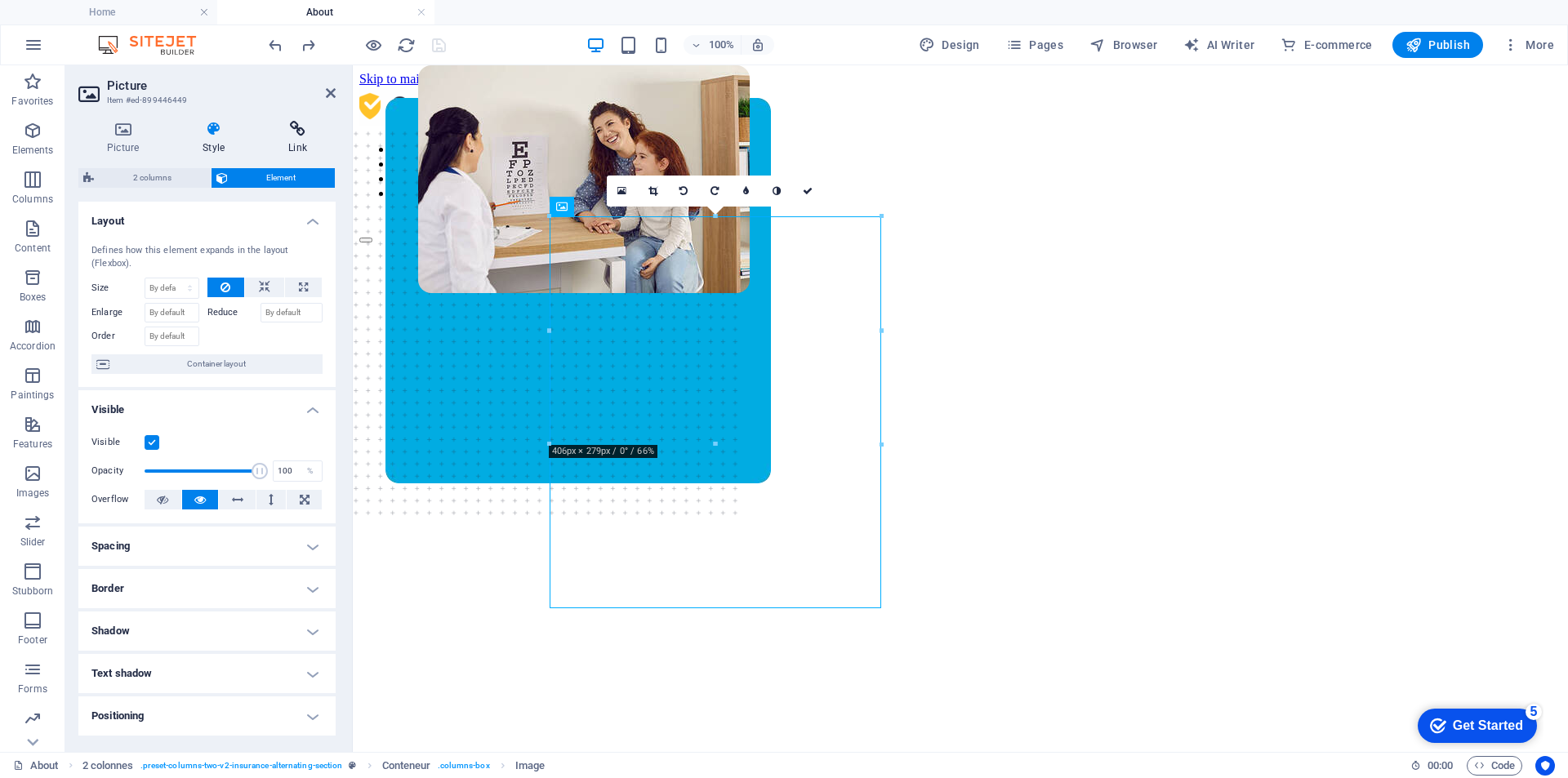
click at [290, 140] on h4 "Link" at bounding box center [298, 138] width 76 height 34
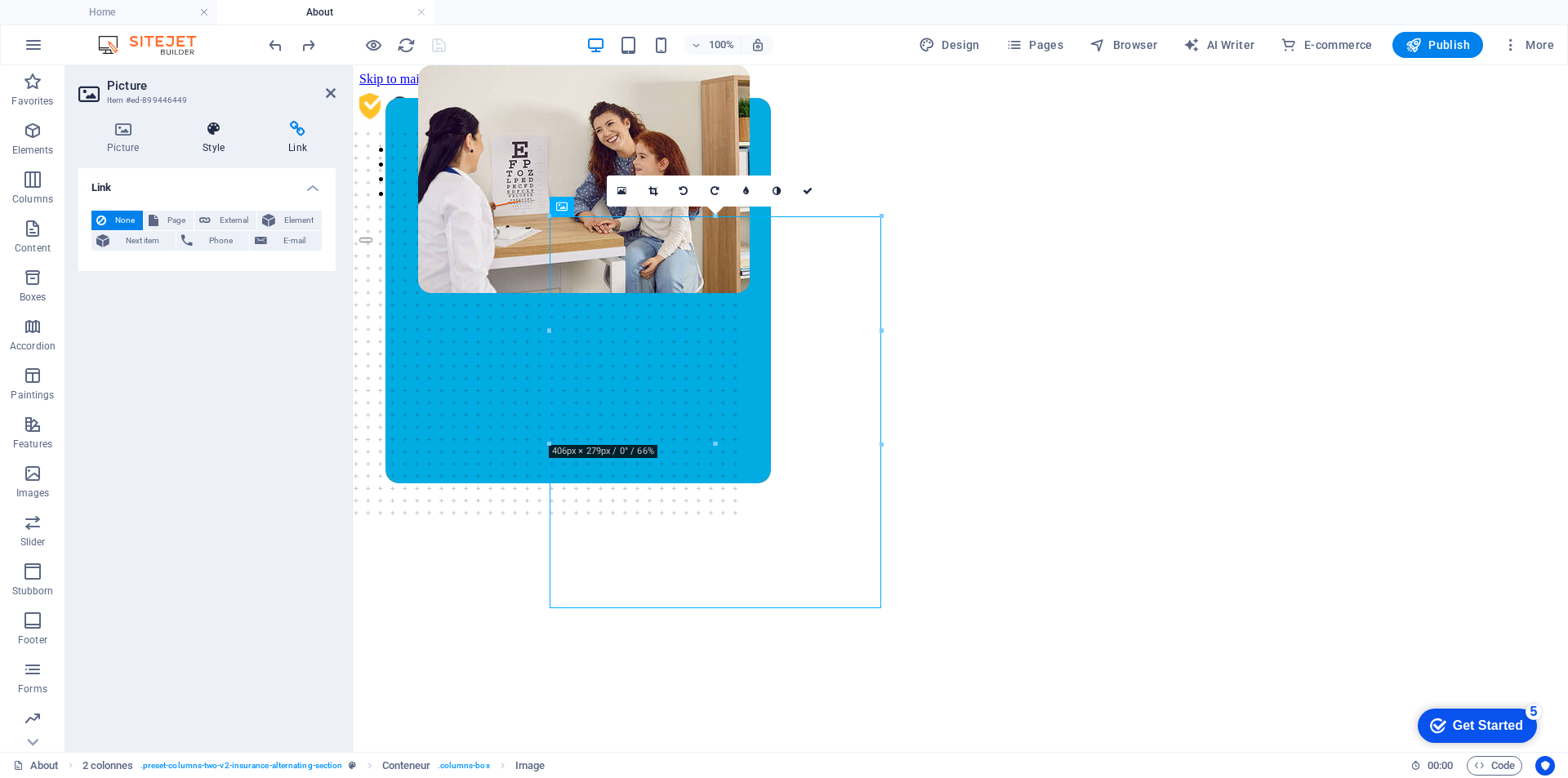
click at [196, 144] on h4 "Style" at bounding box center [217, 138] width 86 height 34
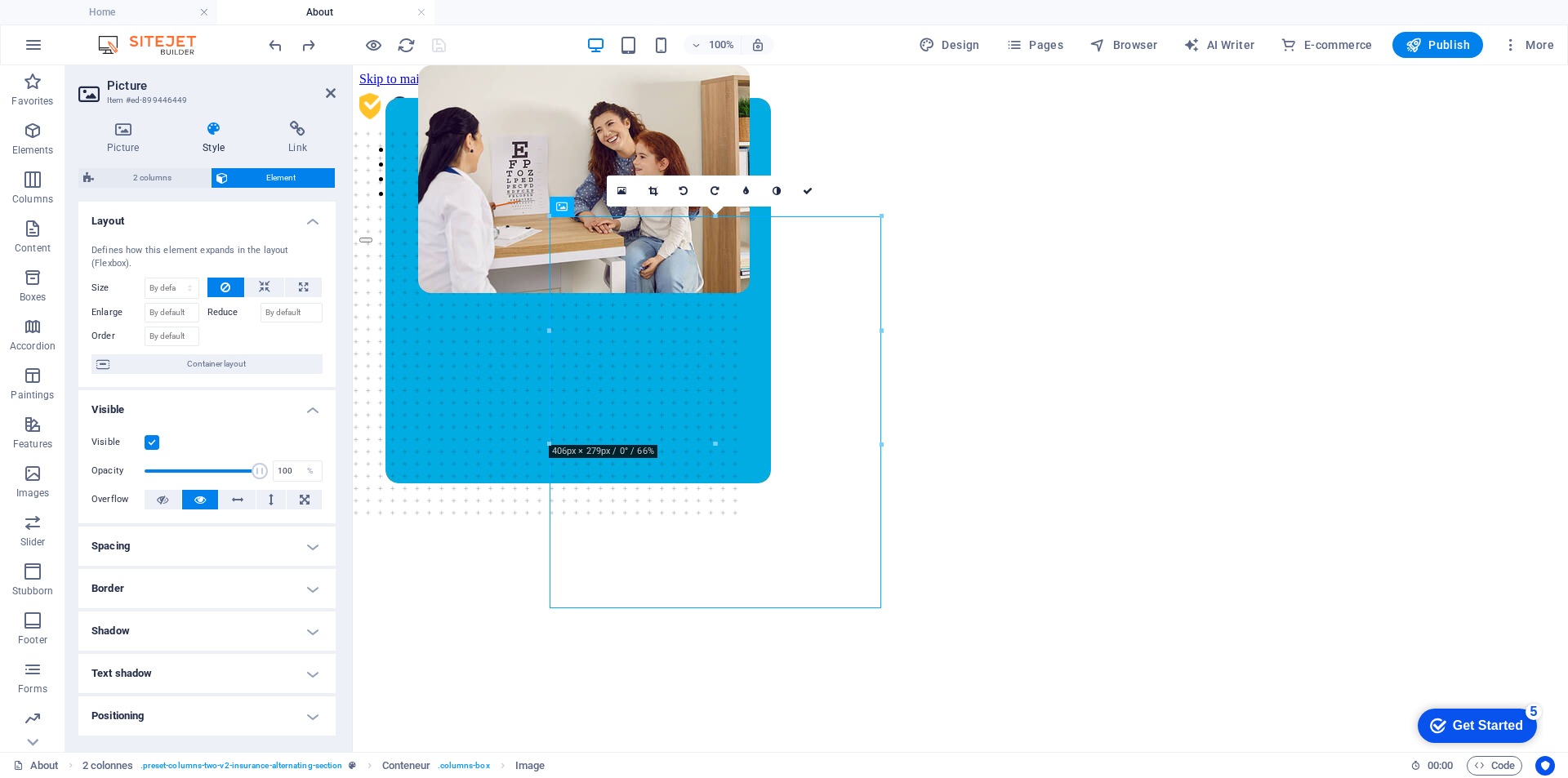
click at [118, 118] on div "Picture Style Link Picture Drag files here, click to choose files, or select fi…" at bounding box center [207, 430] width 283 height 644
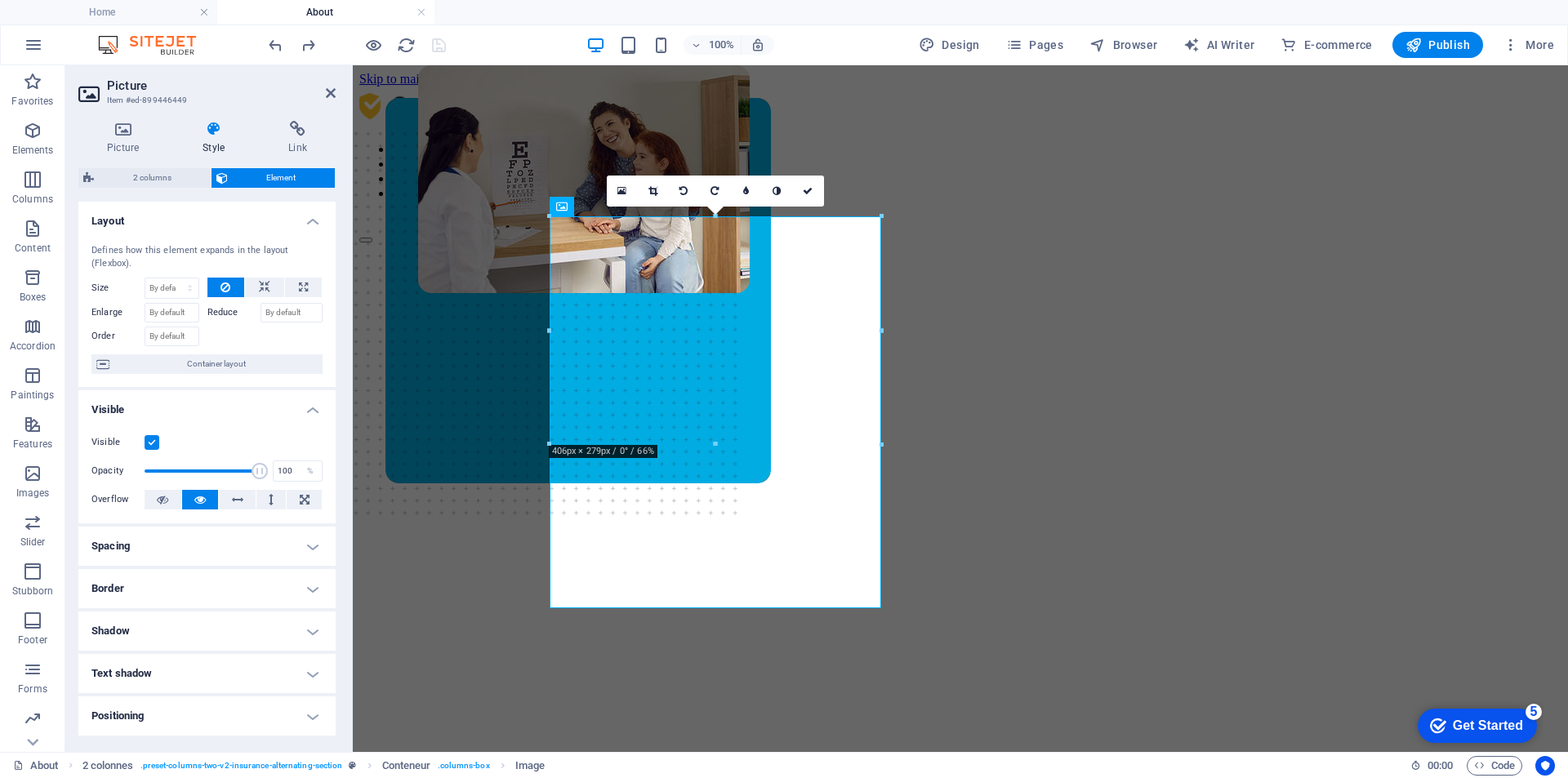
click at [875, 443] on div at bounding box center [716, 444] width 331 height 6
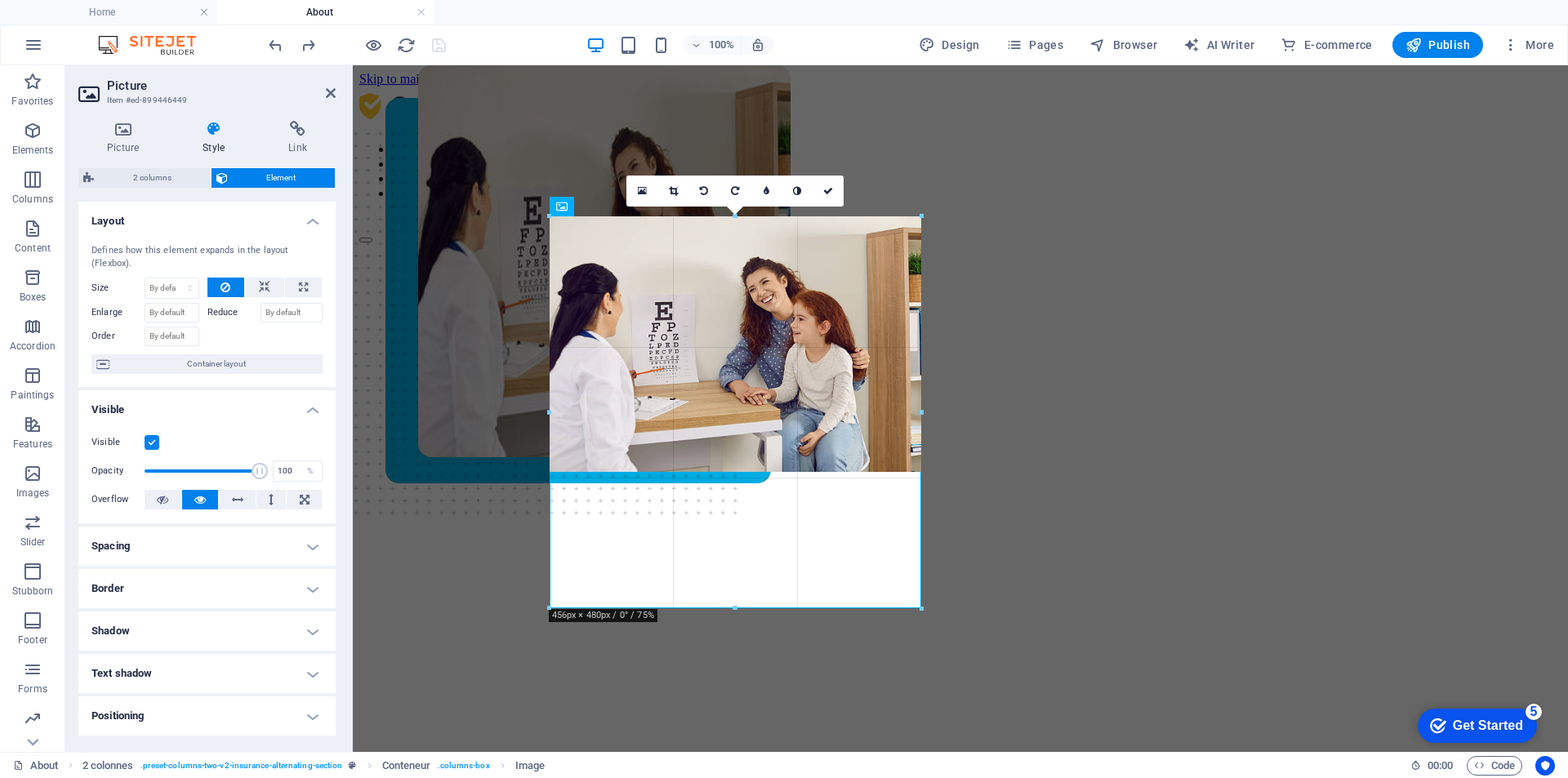
drag, startPoint x: 881, startPoint y: 443, endPoint x: 906, endPoint y: 609, distance: 167.9
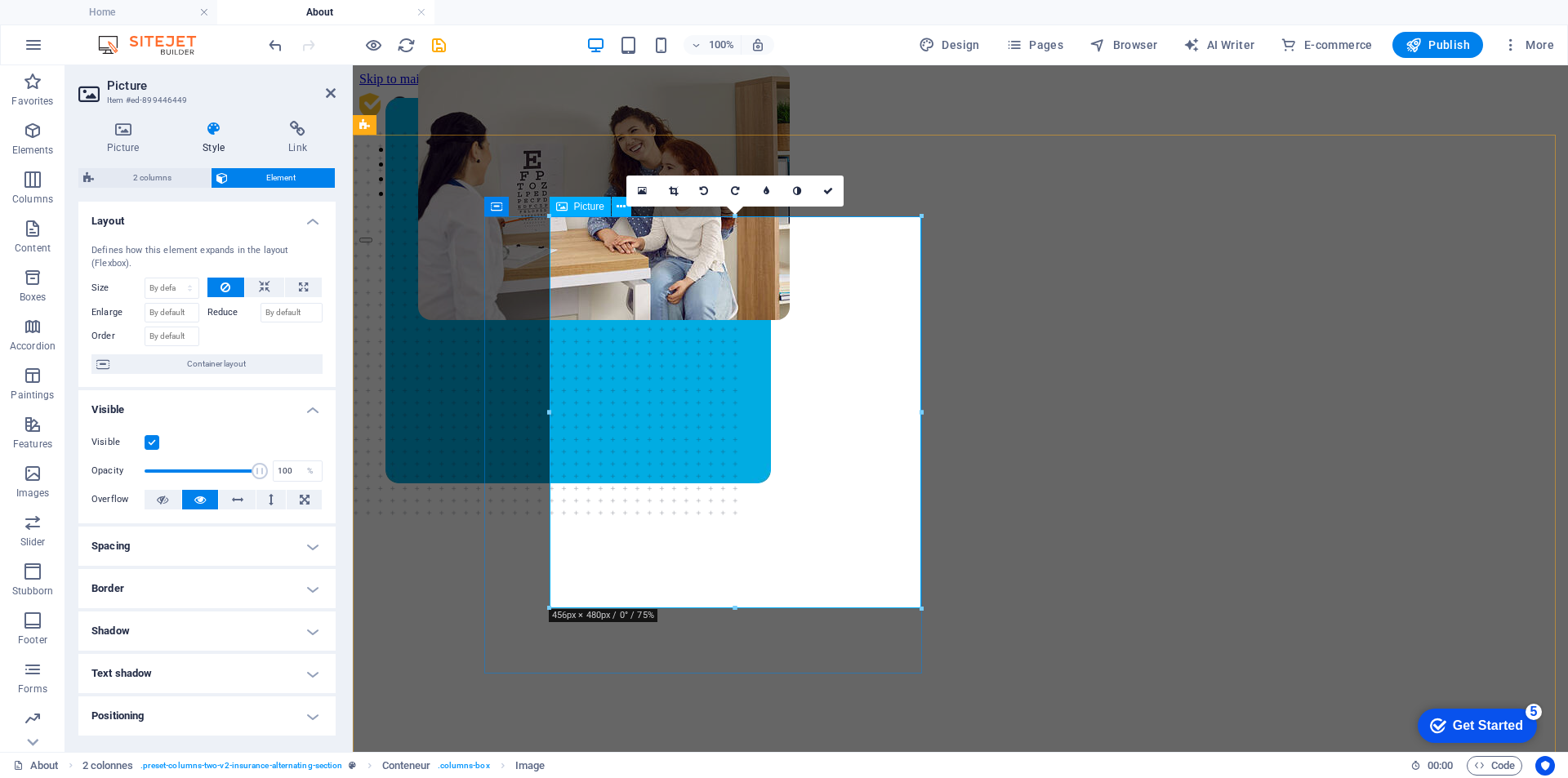
click at [788, 474] on figure at bounding box center [603, 376] width 372 height 621
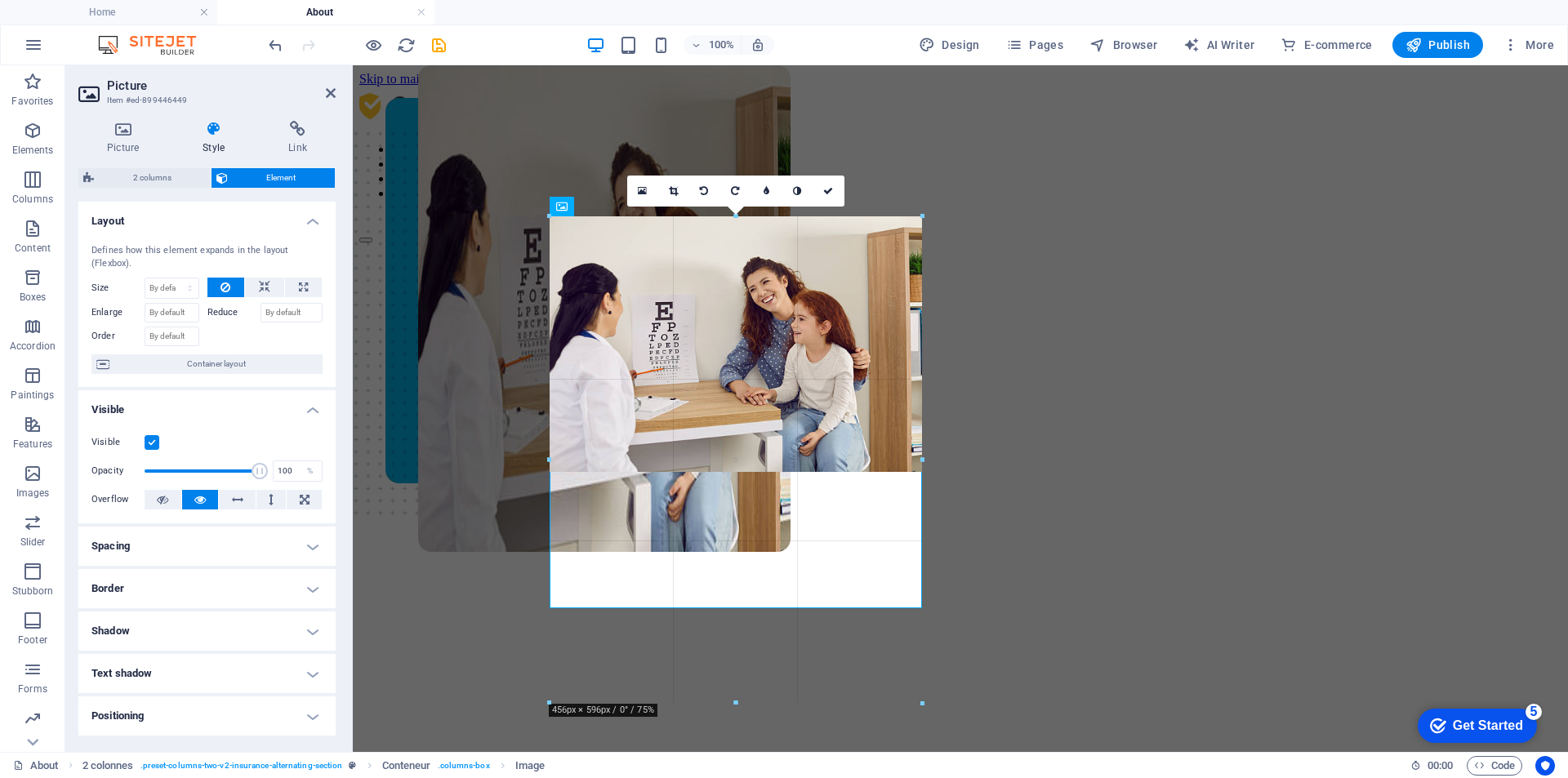
drag, startPoint x: 918, startPoint y: 471, endPoint x: 923, endPoint y: 413, distance: 58.2
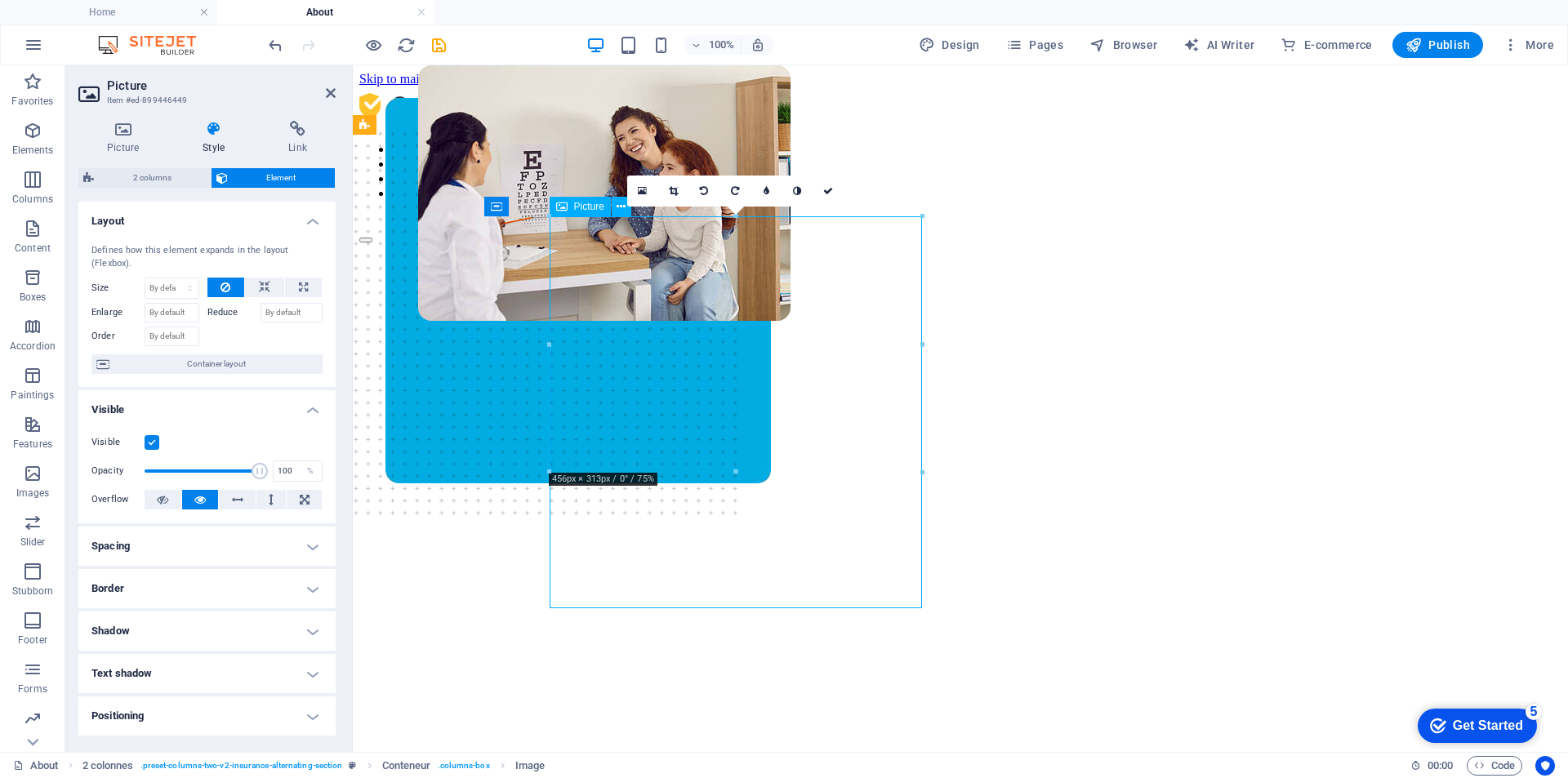
click at [667, 313] on figure at bounding box center [604, 376] width 372 height 621
click at [655, 242] on figure at bounding box center [604, 376] width 372 height 621
drag, startPoint x: 639, startPoint y: 245, endPoint x: 602, endPoint y: 279, distance: 50.2
click at [602, 279] on figure at bounding box center [604, 376] width 372 height 621
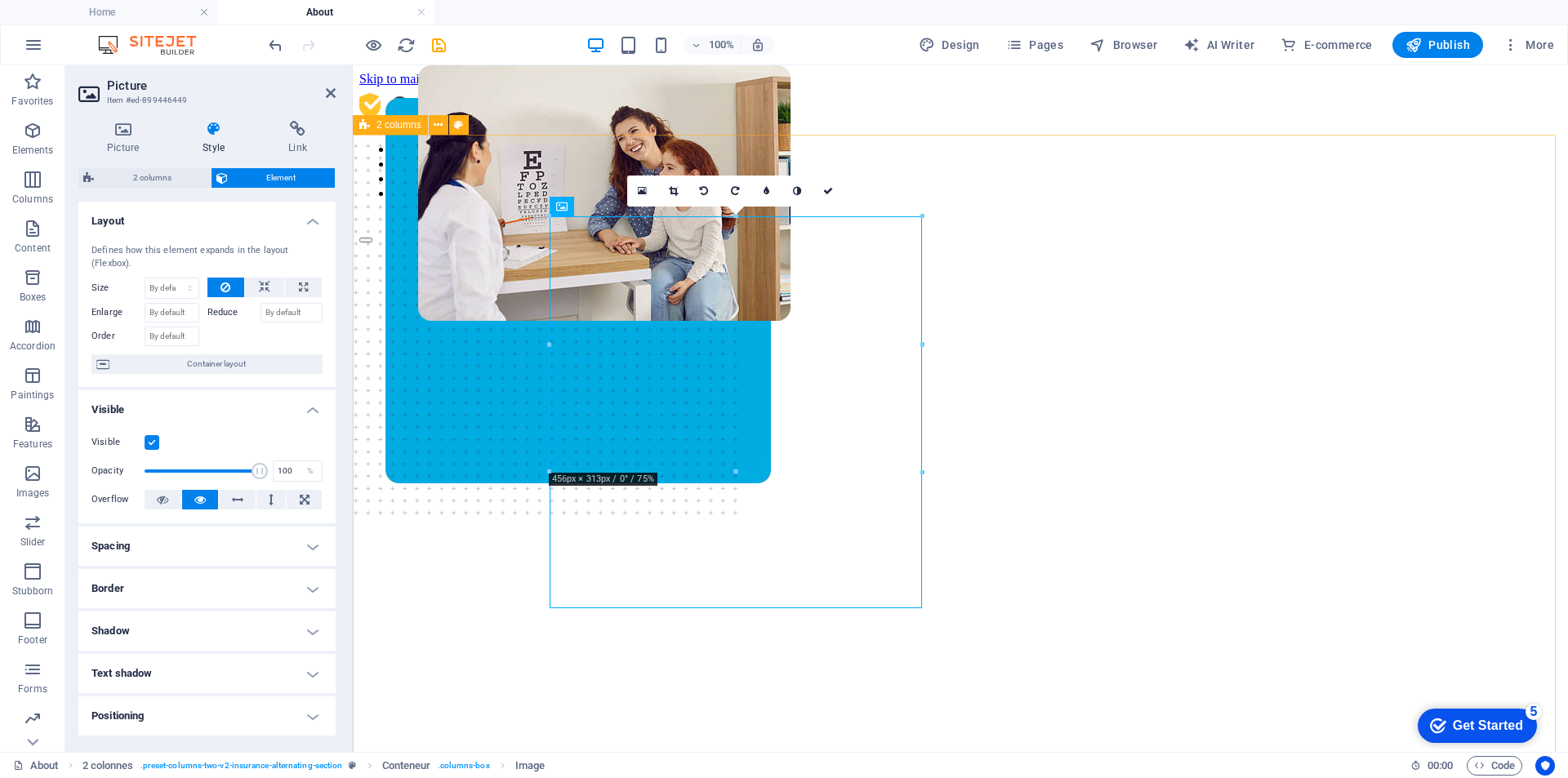
click at [468, 636] on div "Our Commitment Welcome to Eye Believe Optical, your trusted local eyewear desti…" at bounding box center [960, 631] width 1202 height 775
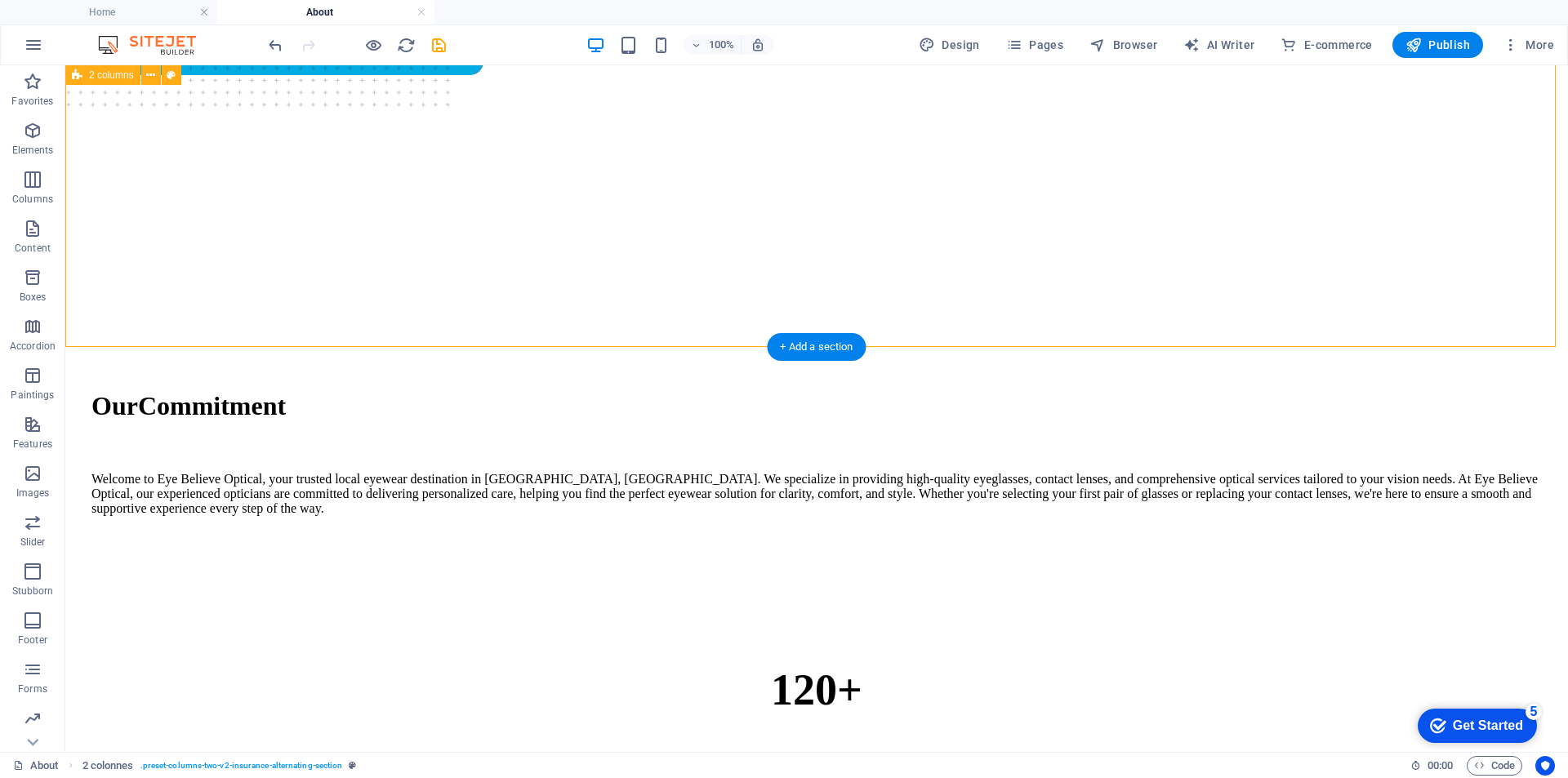
scroll to position [490, 0]
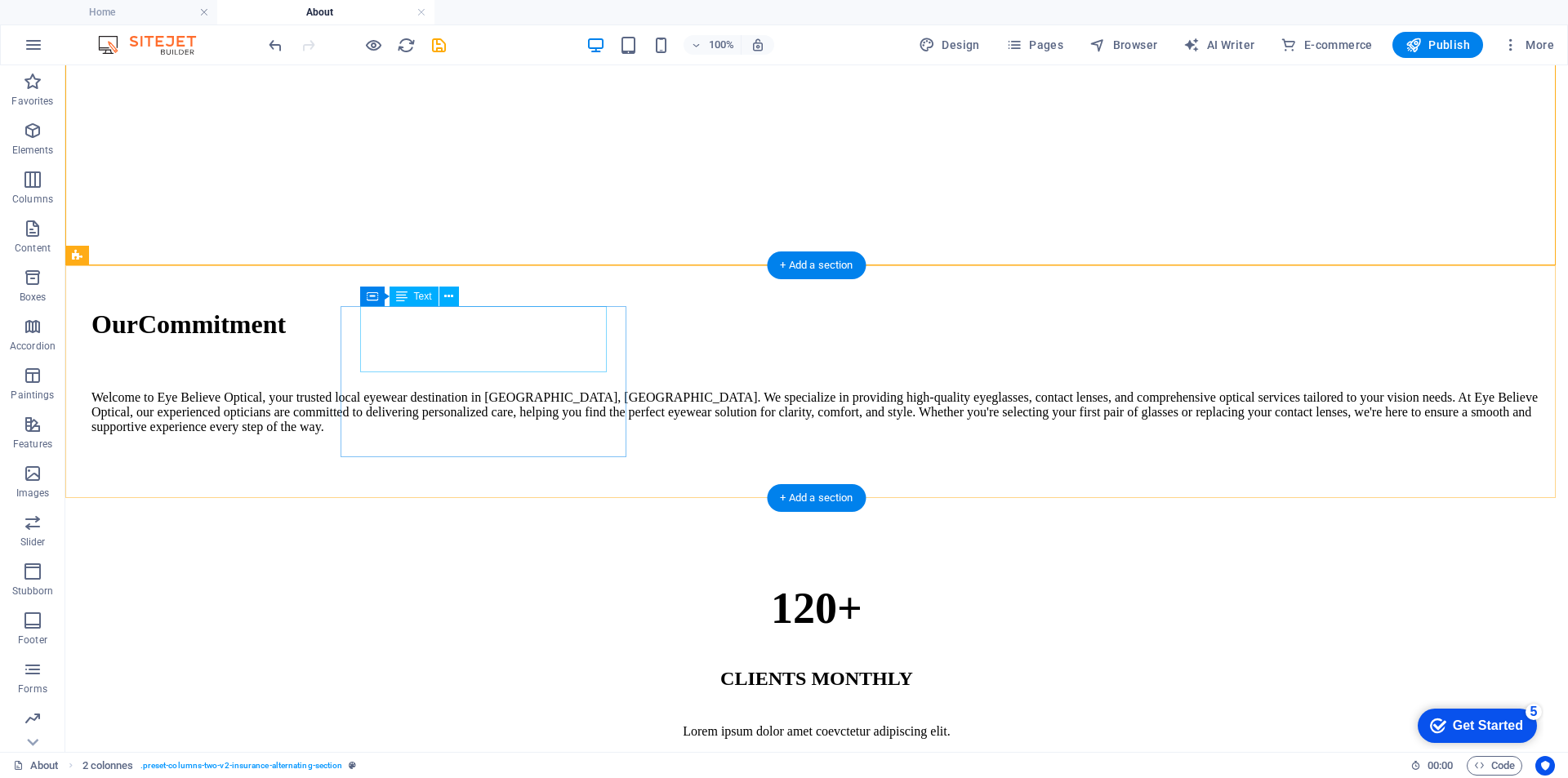
click at [506, 583] on div "120+" at bounding box center [817, 608] width 1450 height 51
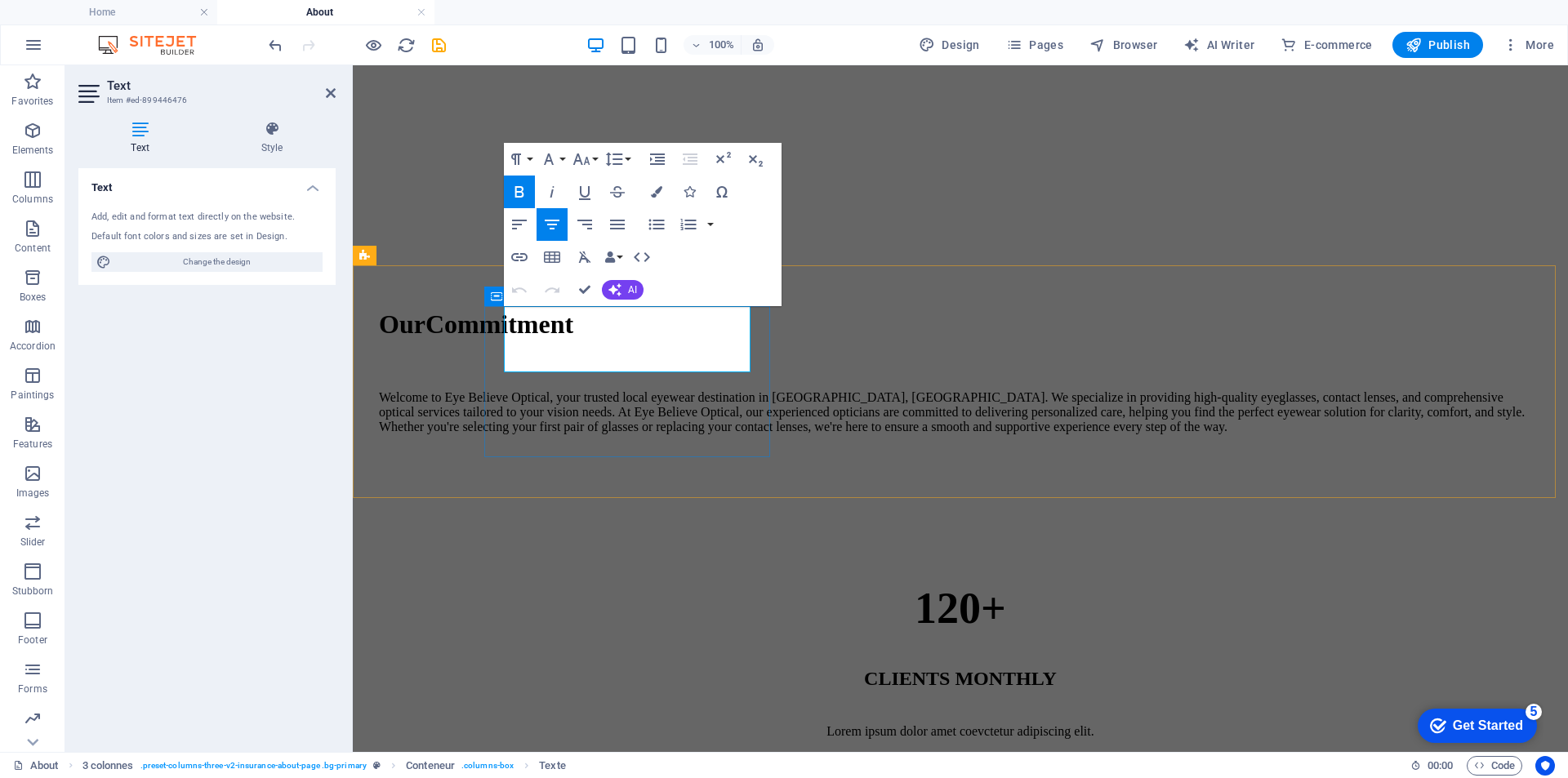
click at [915, 584] on font "120+" at bounding box center [960, 608] width 92 height 49
click at [693, 724] on div "Lorem ipsum dolor amet coevctetur adipiscing elit." at bounding box center [960, 731] width 1163 height 15
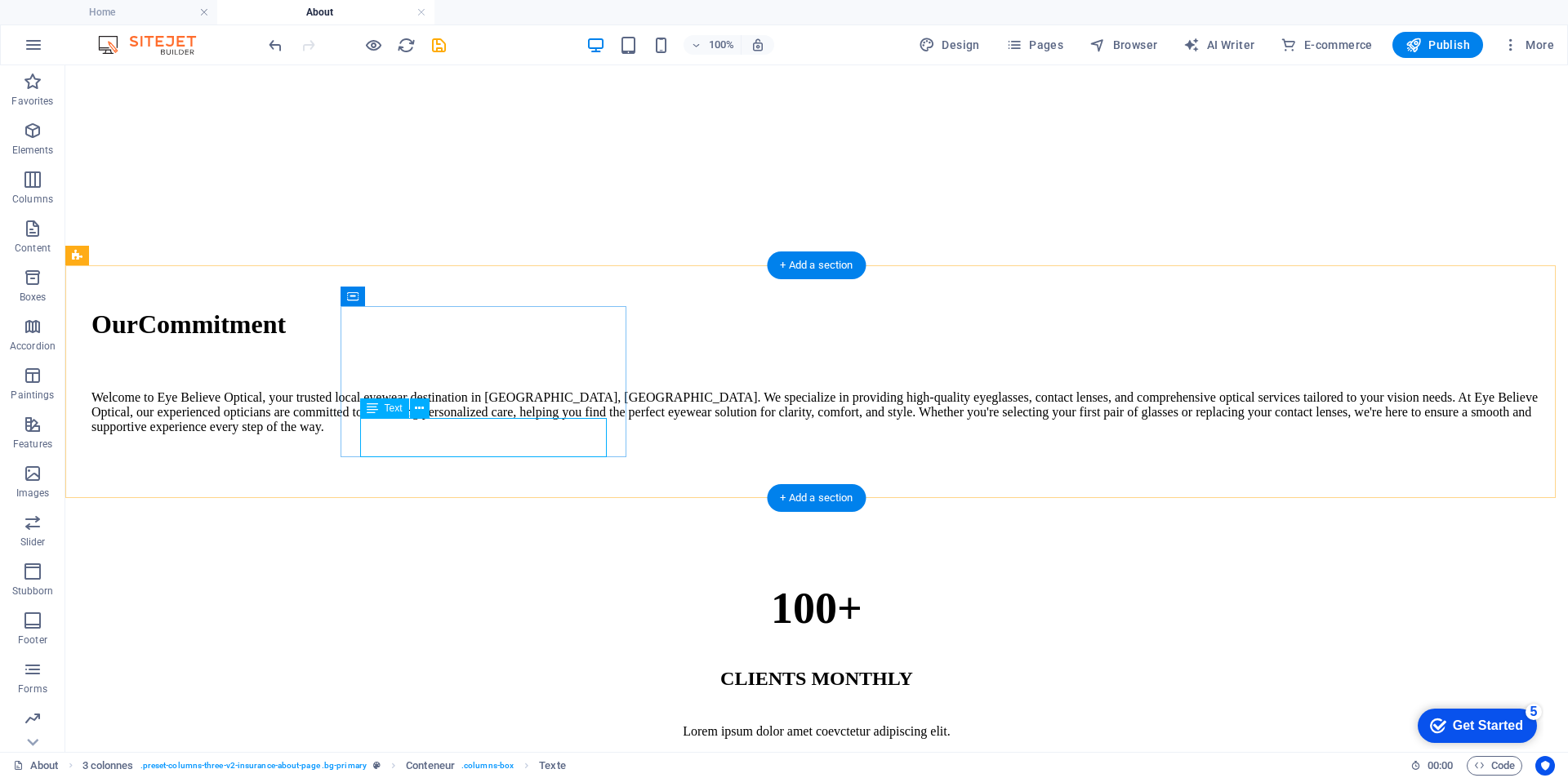
click at [543, 724] on div "Lorem ipsum dolor amet coevctetur adipiscing elit." at bounding box center [817, 731] width 1450 height 15
click at [845, 752] on div "100%" at bounding box center [817, 777] width 1450 height 51
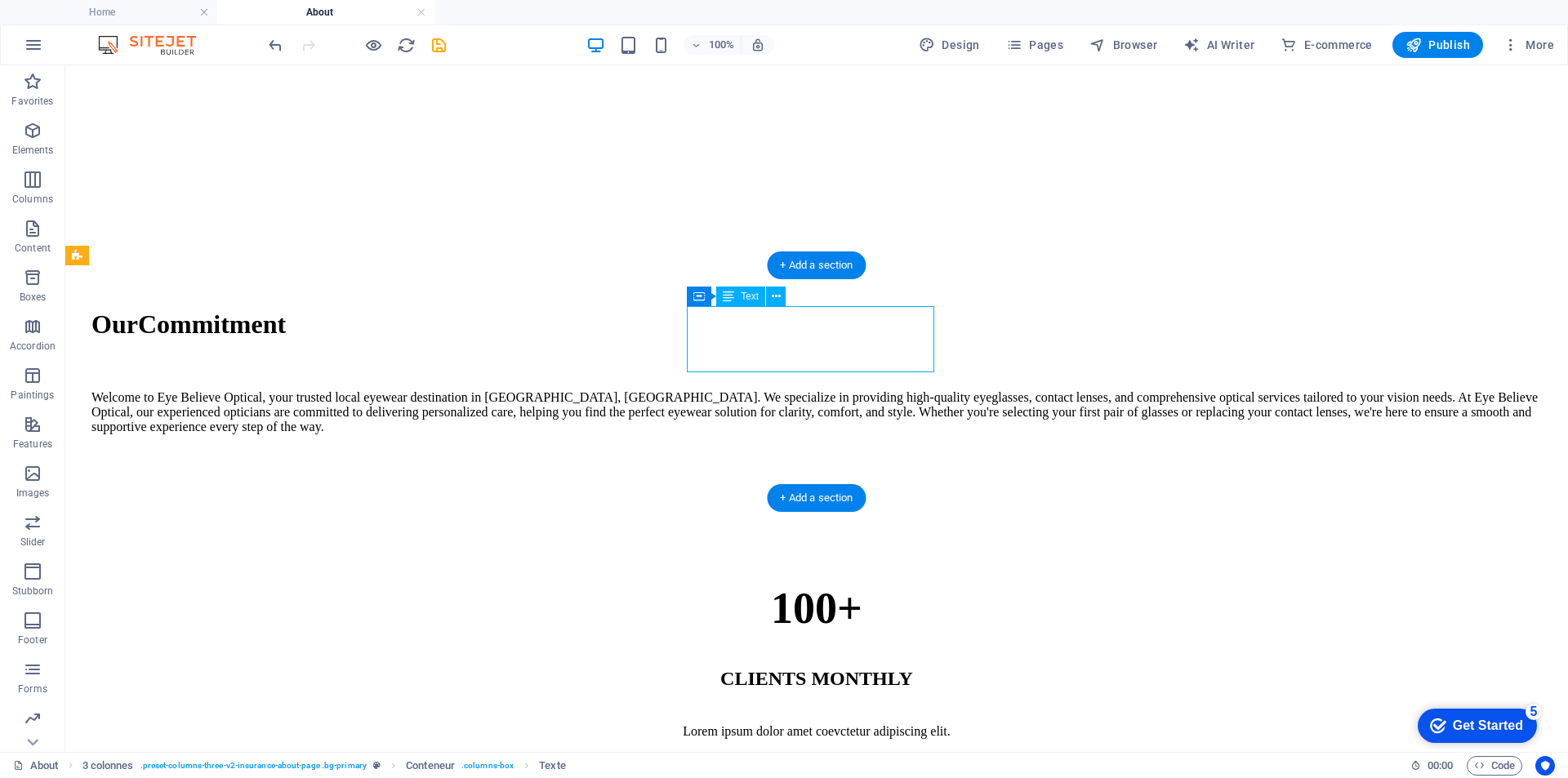
click at [845, 752] on div "100%" at bounding box center [817, 777] width 1450 height 51
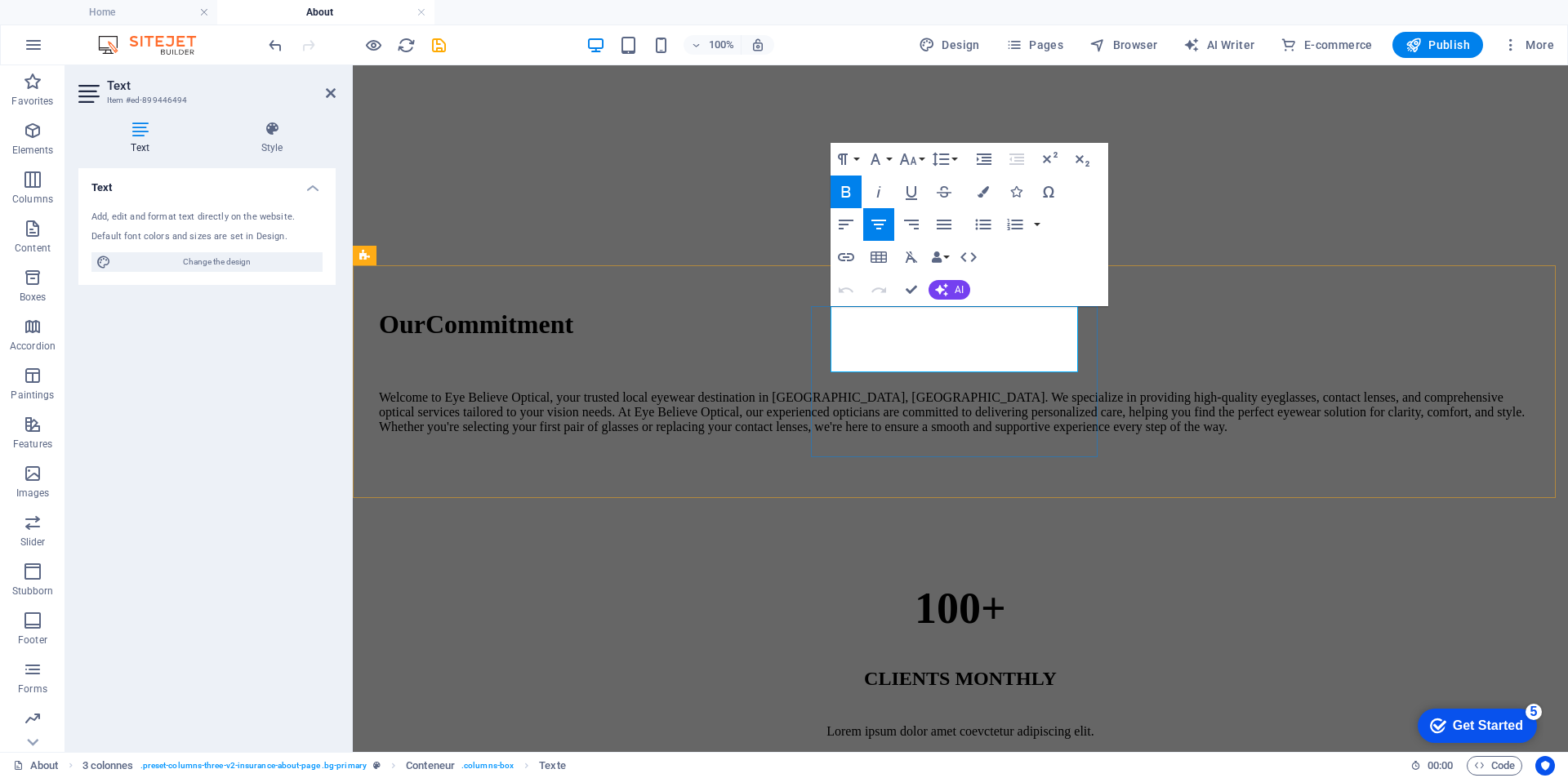
click at [996, 753] on font "100%" at bounding box center [961, 777] width 110 height 49
drag, startPoint x: 1011, startPoint y: 349, endPoint x: 923, endPoint y: 342, distance: 88.3
click at [923, 753] on font "100%" at bounding box center [961, 777] width 110 height 49
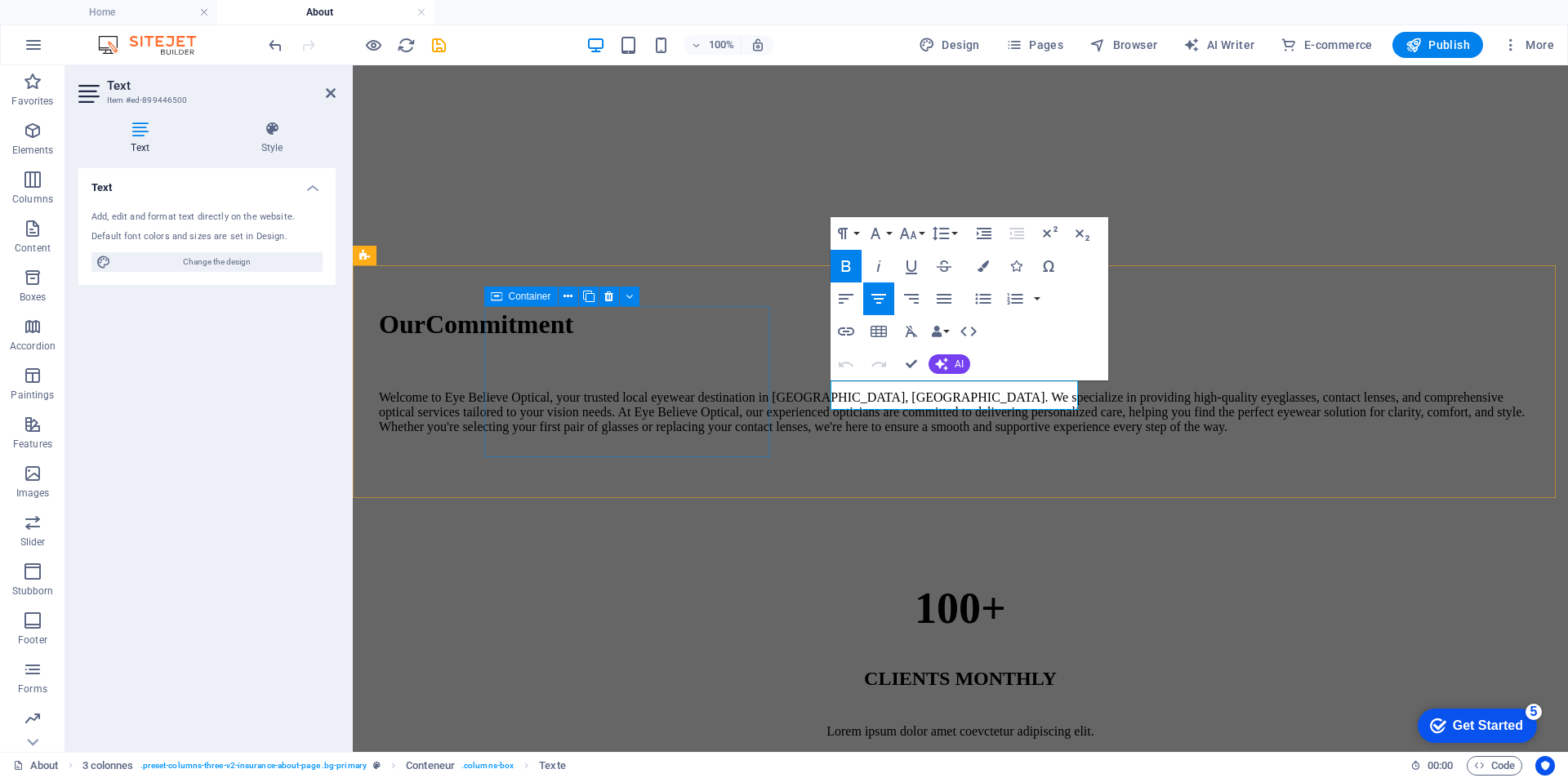
click at [758, 583] on div "100+ CLIENTS MONTHLY Lorem ipsum dolor amet coevctetur adipiscing elit." at bounding box center [960, 661] width 1163 height 156
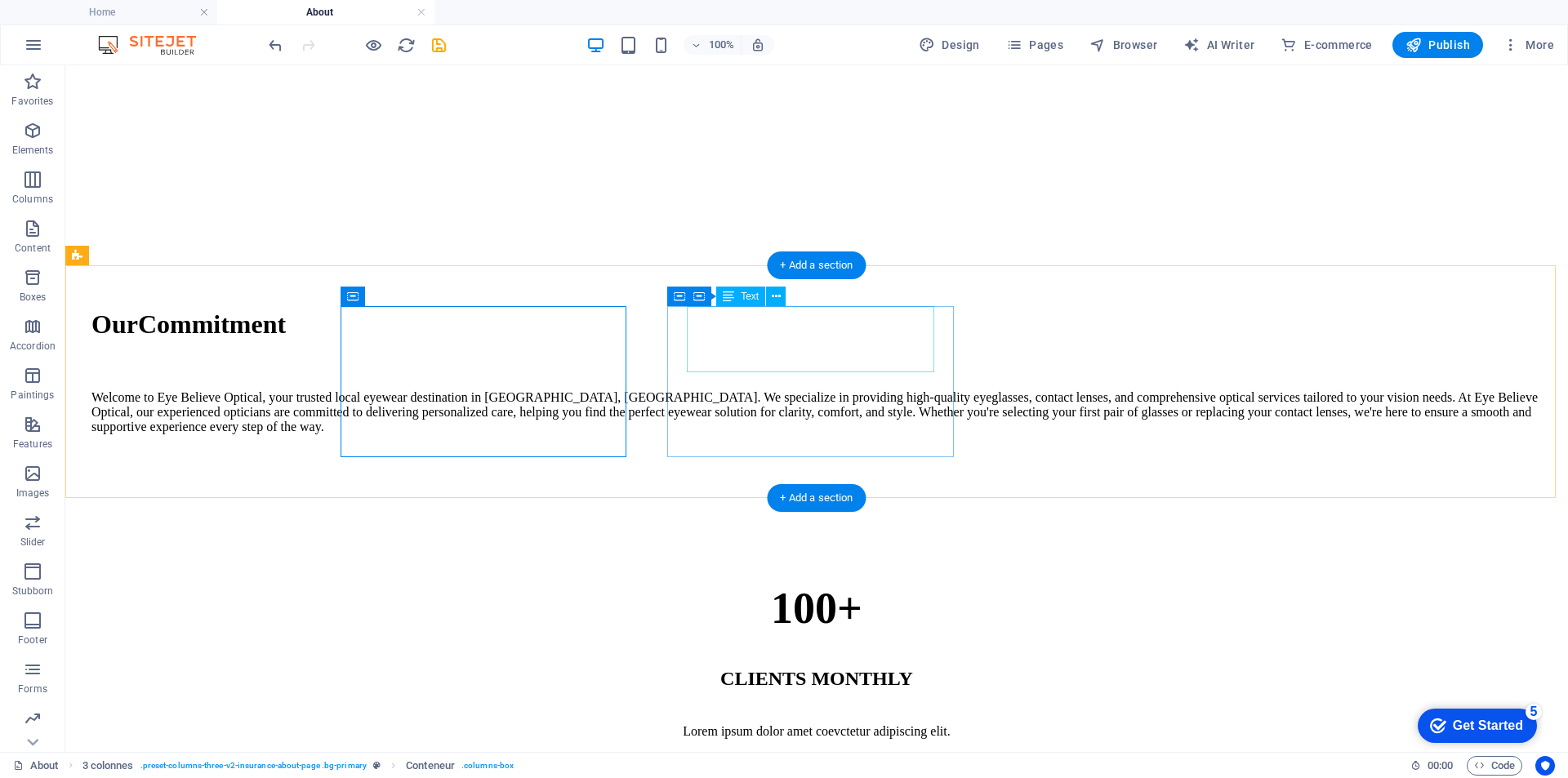
click at [836, 752] on div "4.8%" at bounding box center [817, 777] width 1450 height 51
click at [825, 752] on div "4.8%" at bounding box center [817, 777] width 1450 height 51
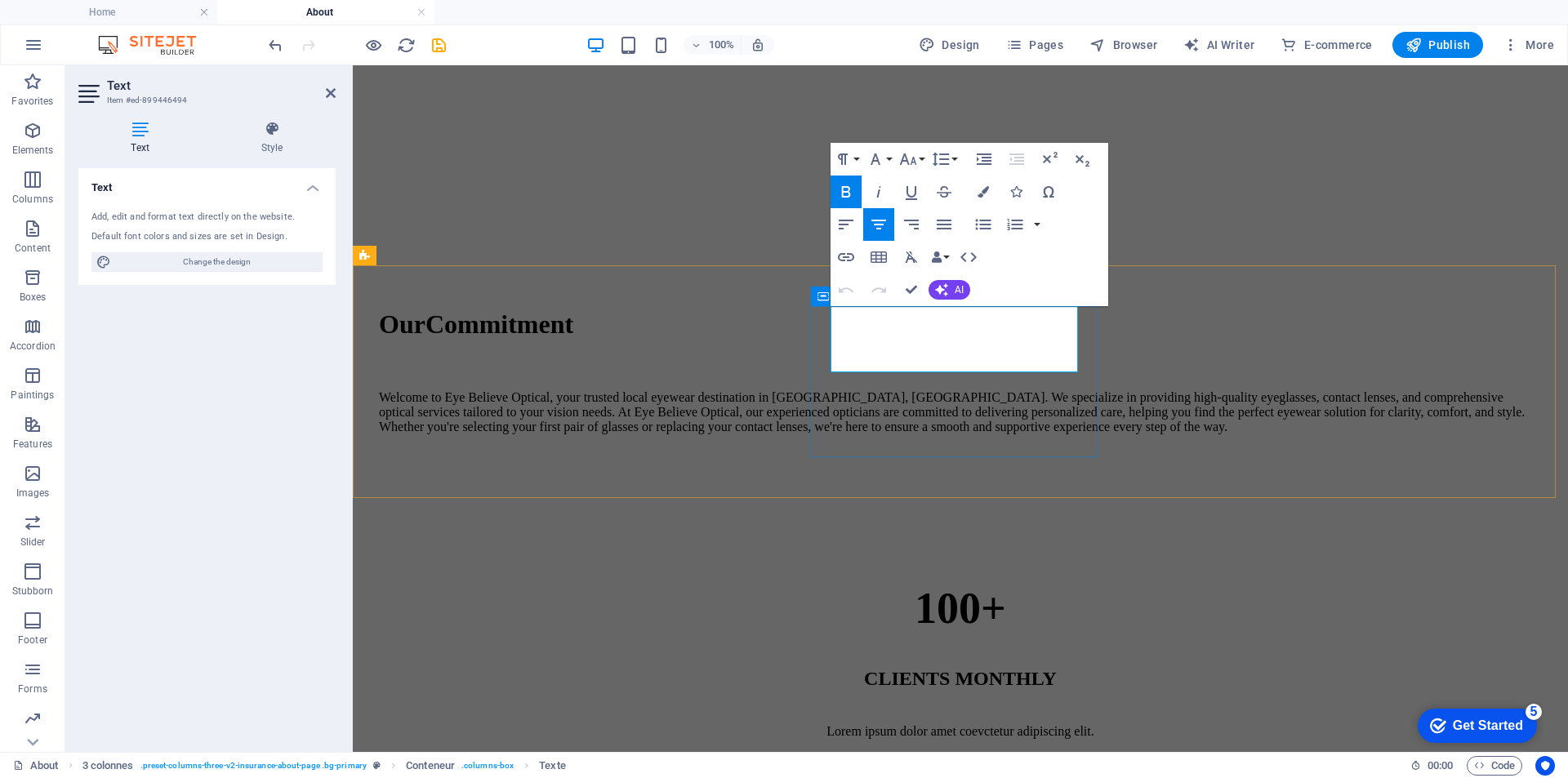
click at [963, 753] on font "4.8%" at bounding box center [960, 777] width 100 height 49
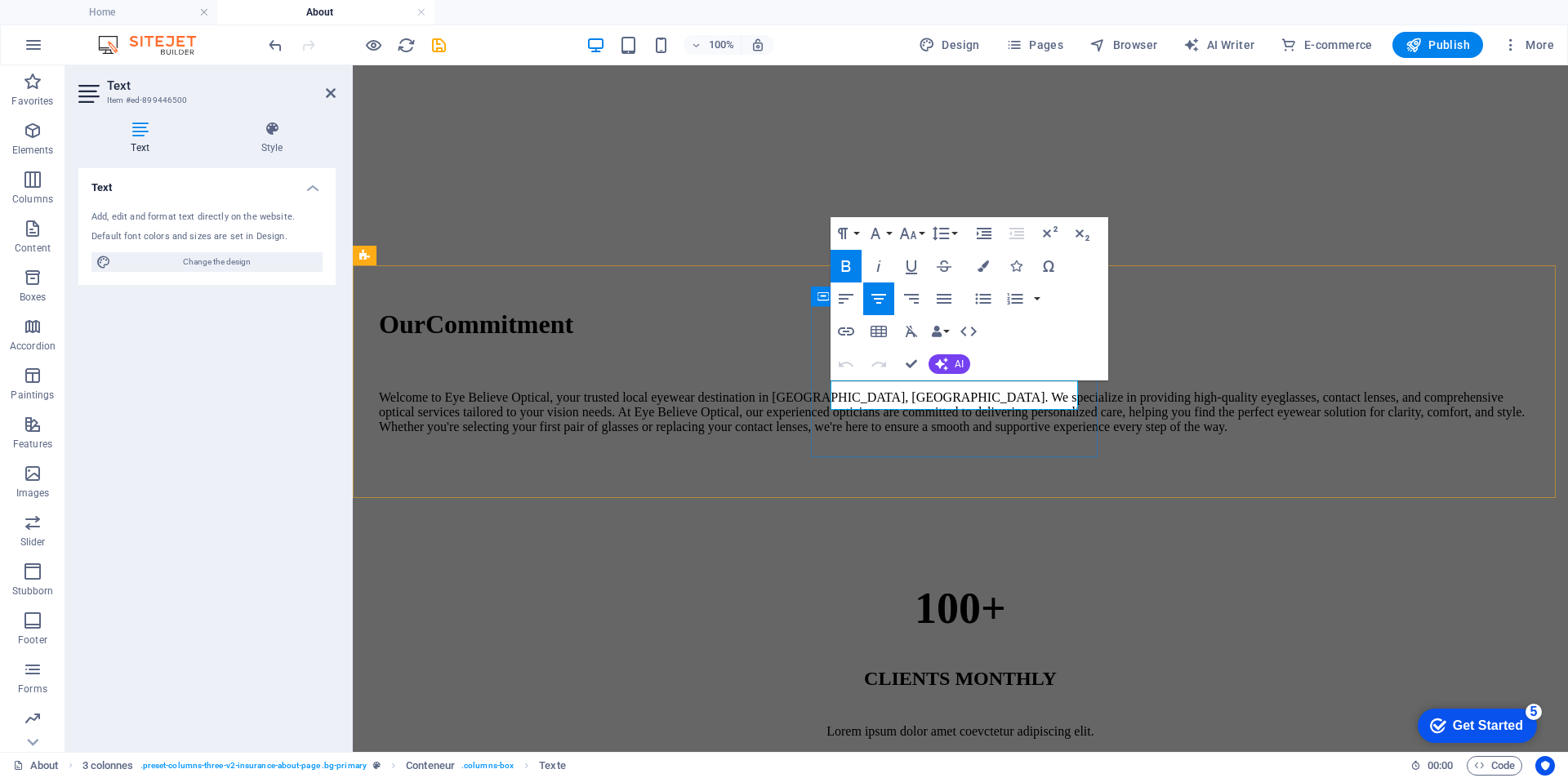
drag, startPoint x: 1026, startPoint y: 395, endPoint x: 884, endPoint y: 385, distance: 142.4
click at [280, 51] on icon "undo" at bounding box center [275, 45] width 19 height 19
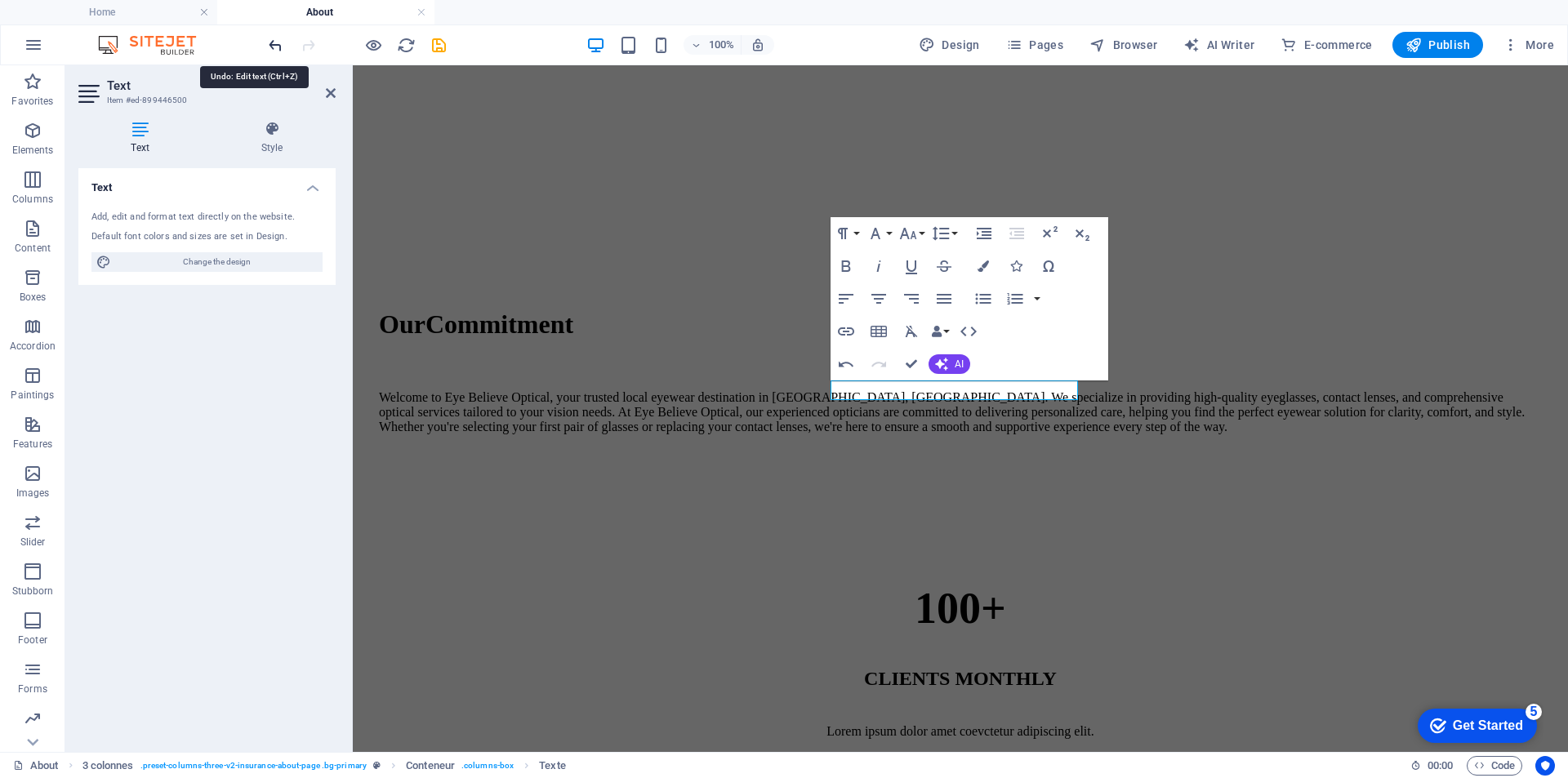
click at [280, 51] on icon "undo" at bounding box center [275, 45] width 19 height 19
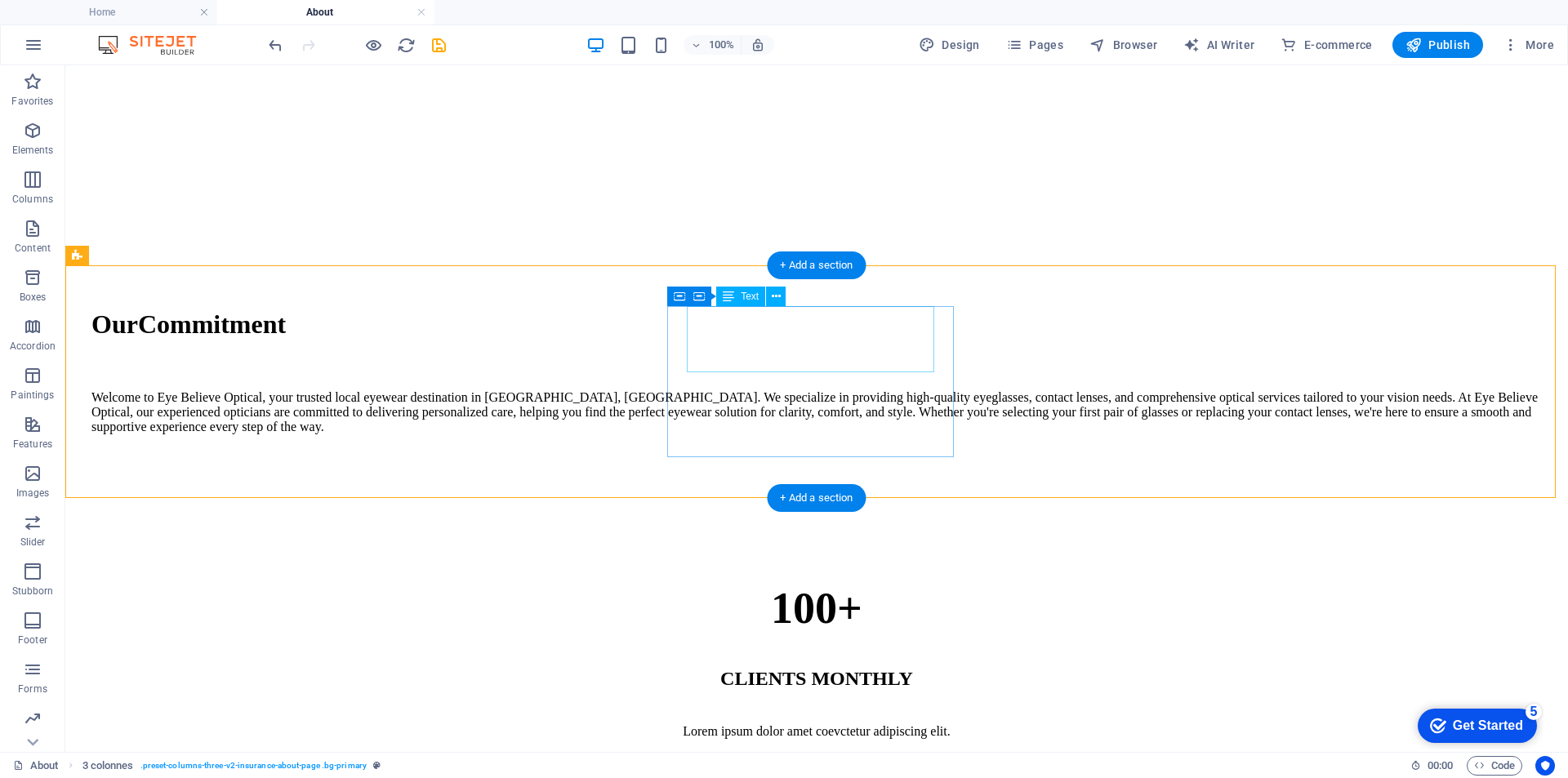
click at [796, 752] on div "4.8/5%" at bounding box center [817, 777] width 1450 height 51
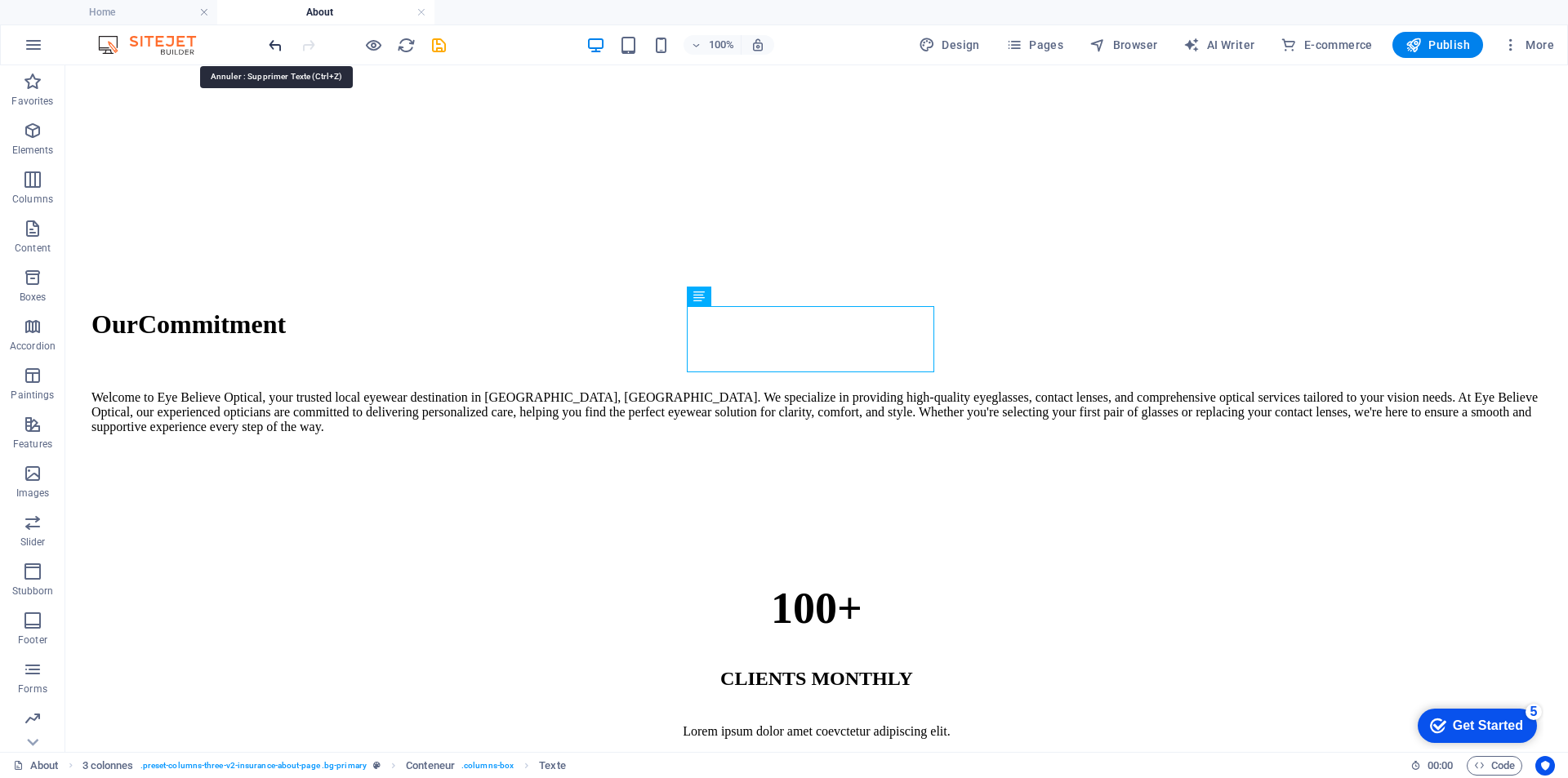
click at [273, 42] on icon "undo" at bounding box center [275, 45] width 19 height 19
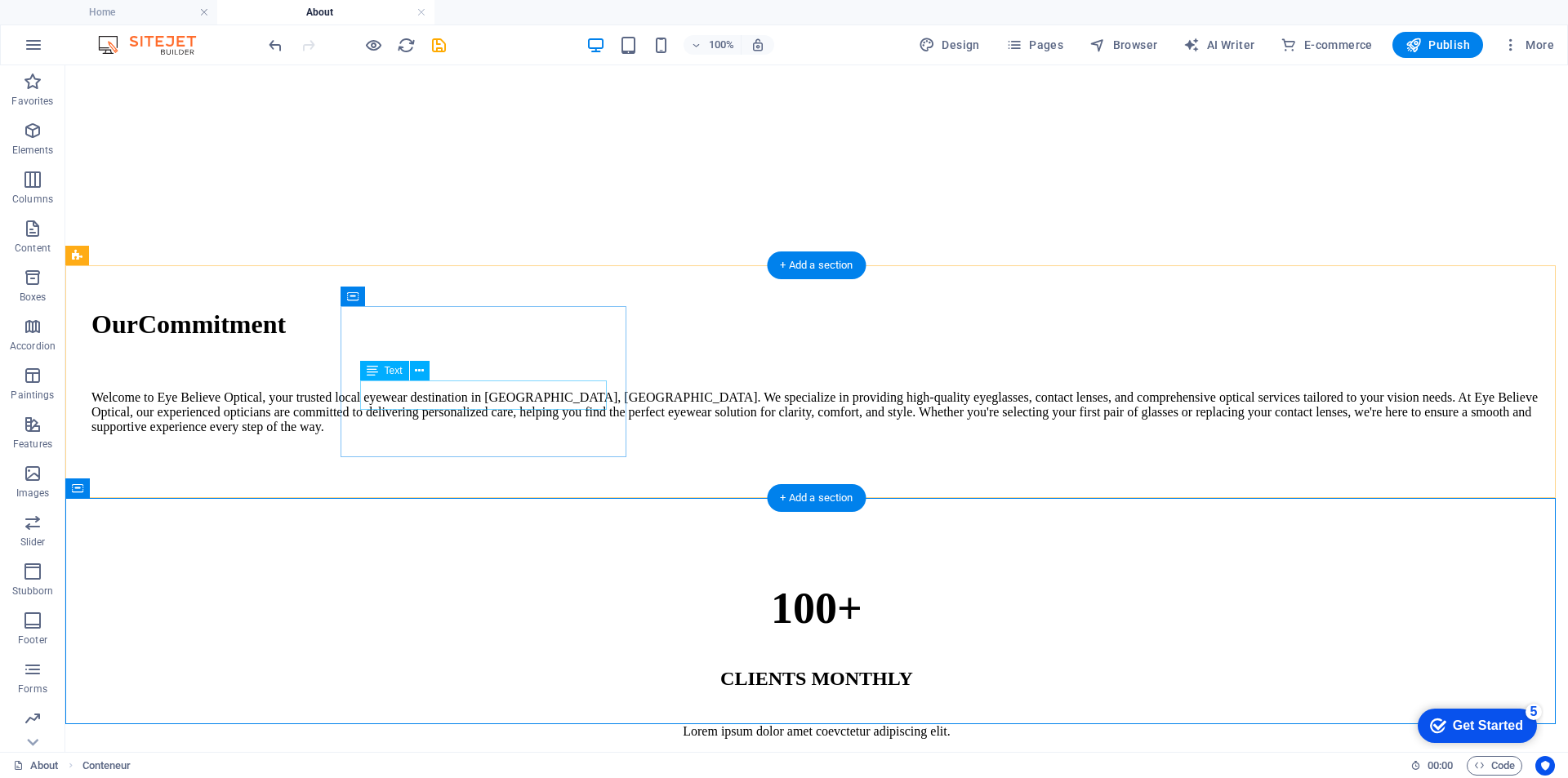
click at [463, 668] on div "CLIENTS MONTHLY" at bounding box center [817, 679] width 1450 height 22
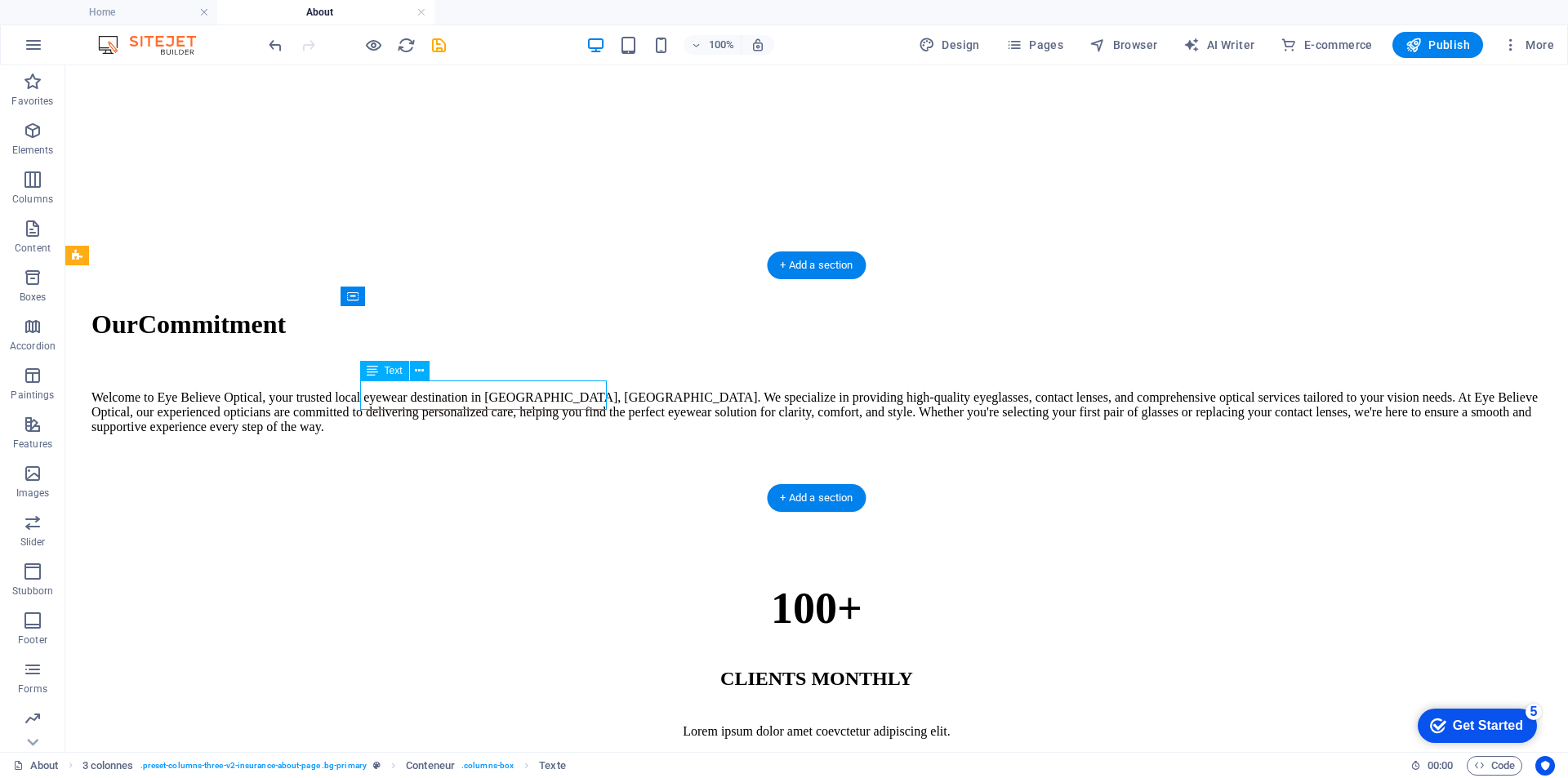
click at [468, 668] on div "CLIENTS MONTHLY" at bounding box center [817, 679] width 1450 height 22
click at [473, 668] on div "CLIENTS MONTHLY" at bounding box center [817, 679] width 1450 height 22
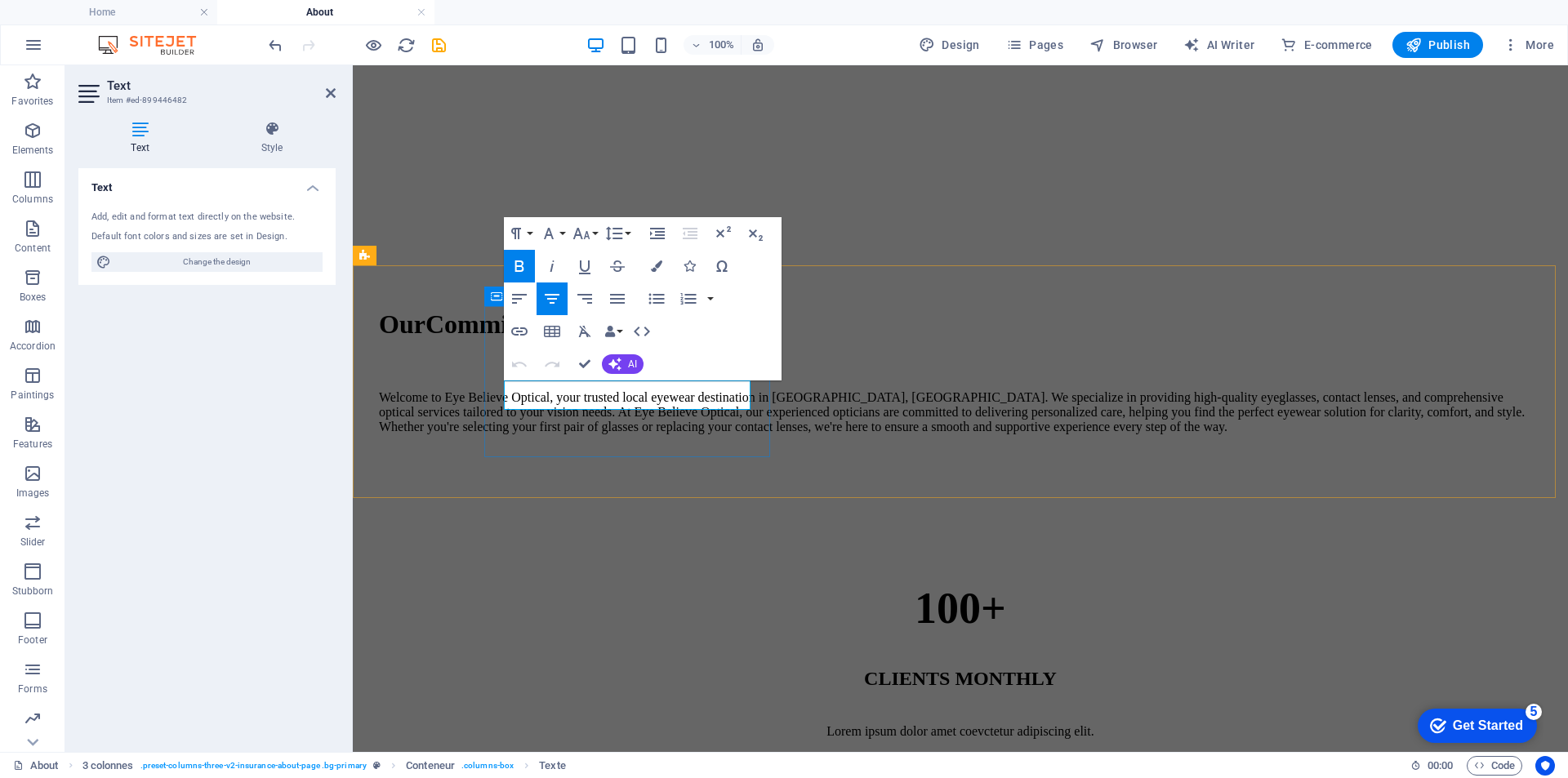
click at [864, 668] on font "CLIENTS MONTHLY" at bounding box center [960, 678] width 193 height 21
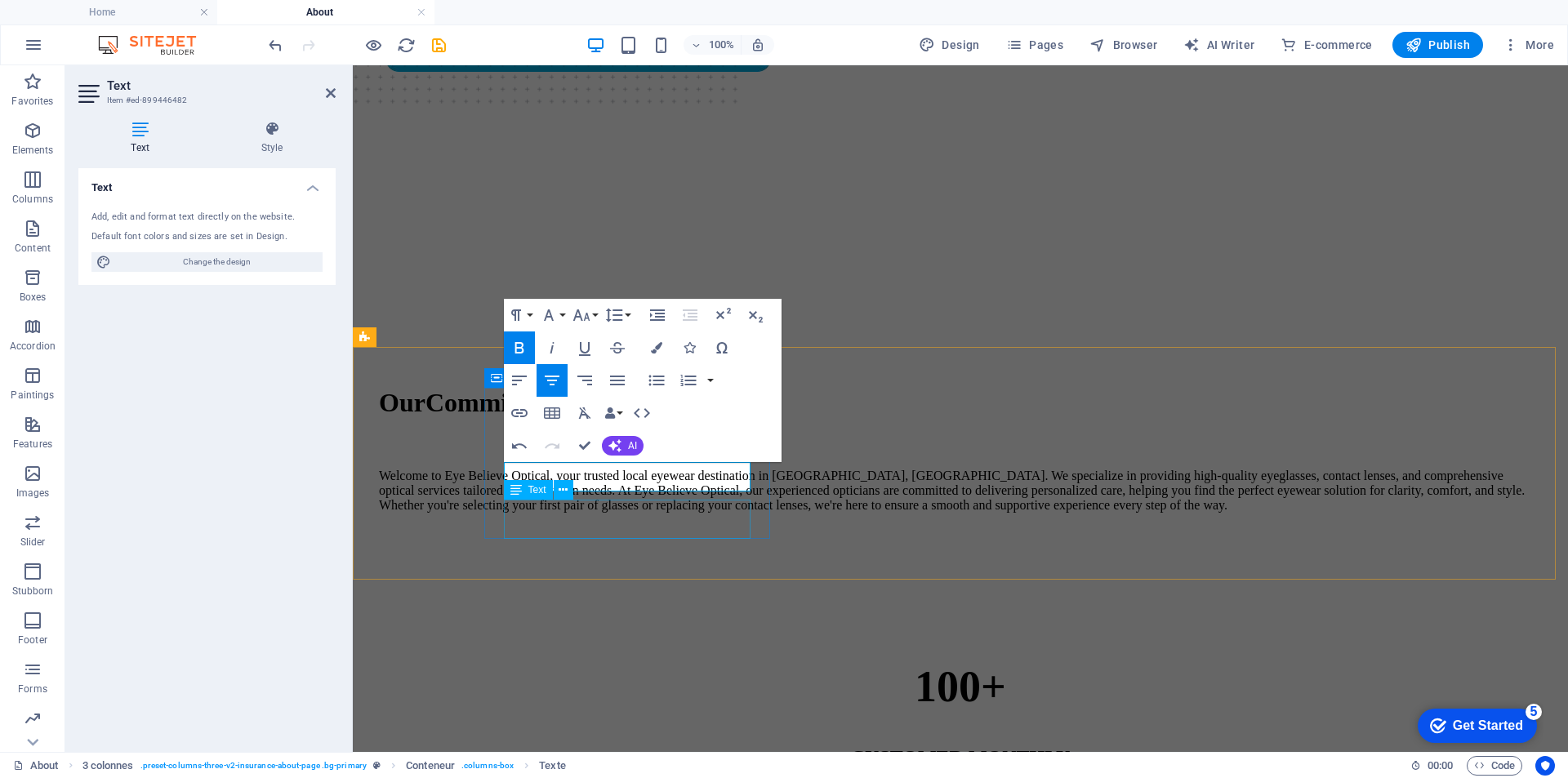
scroll to position [408, 0]
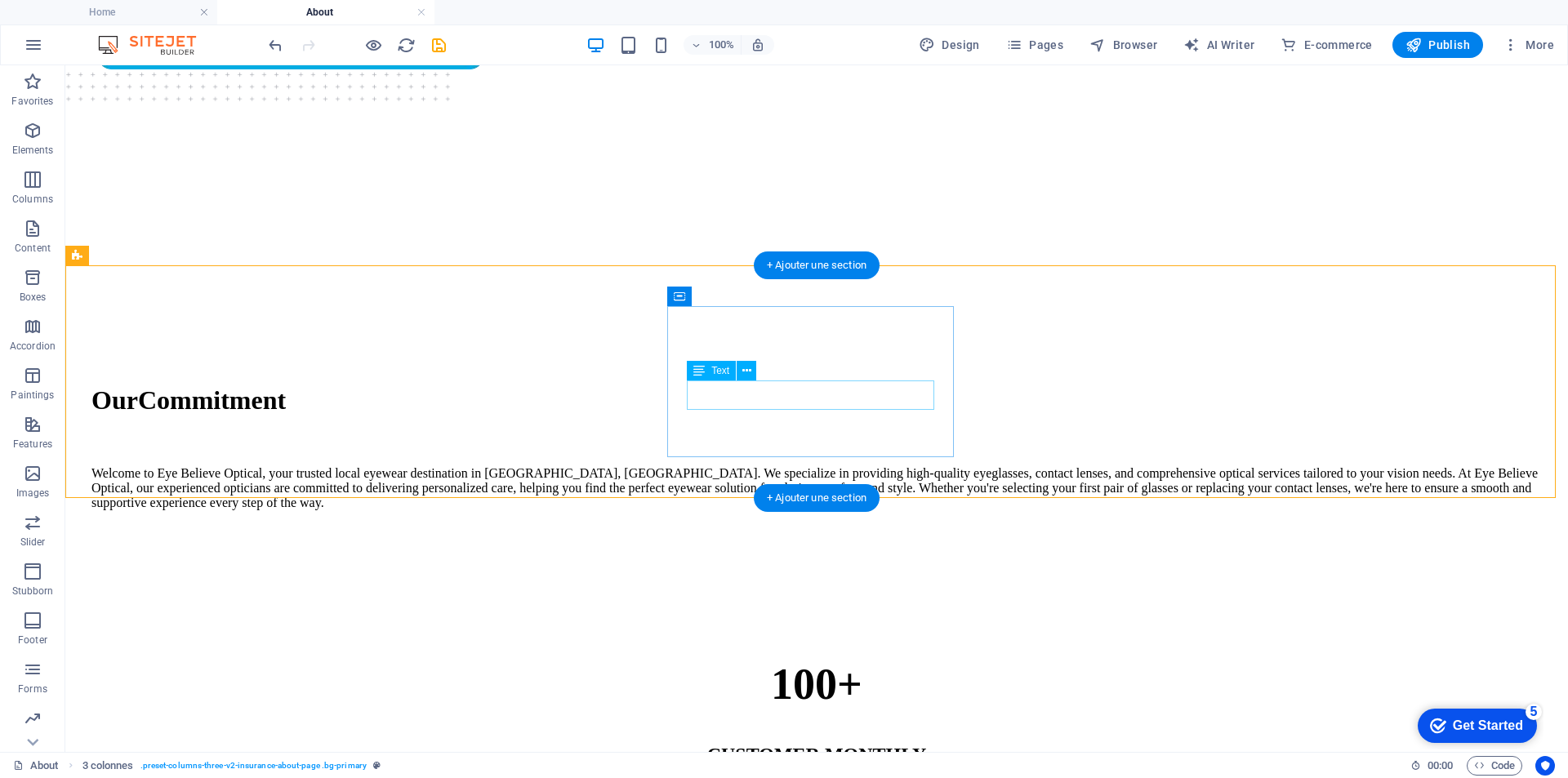
scroll to position [490, 0]
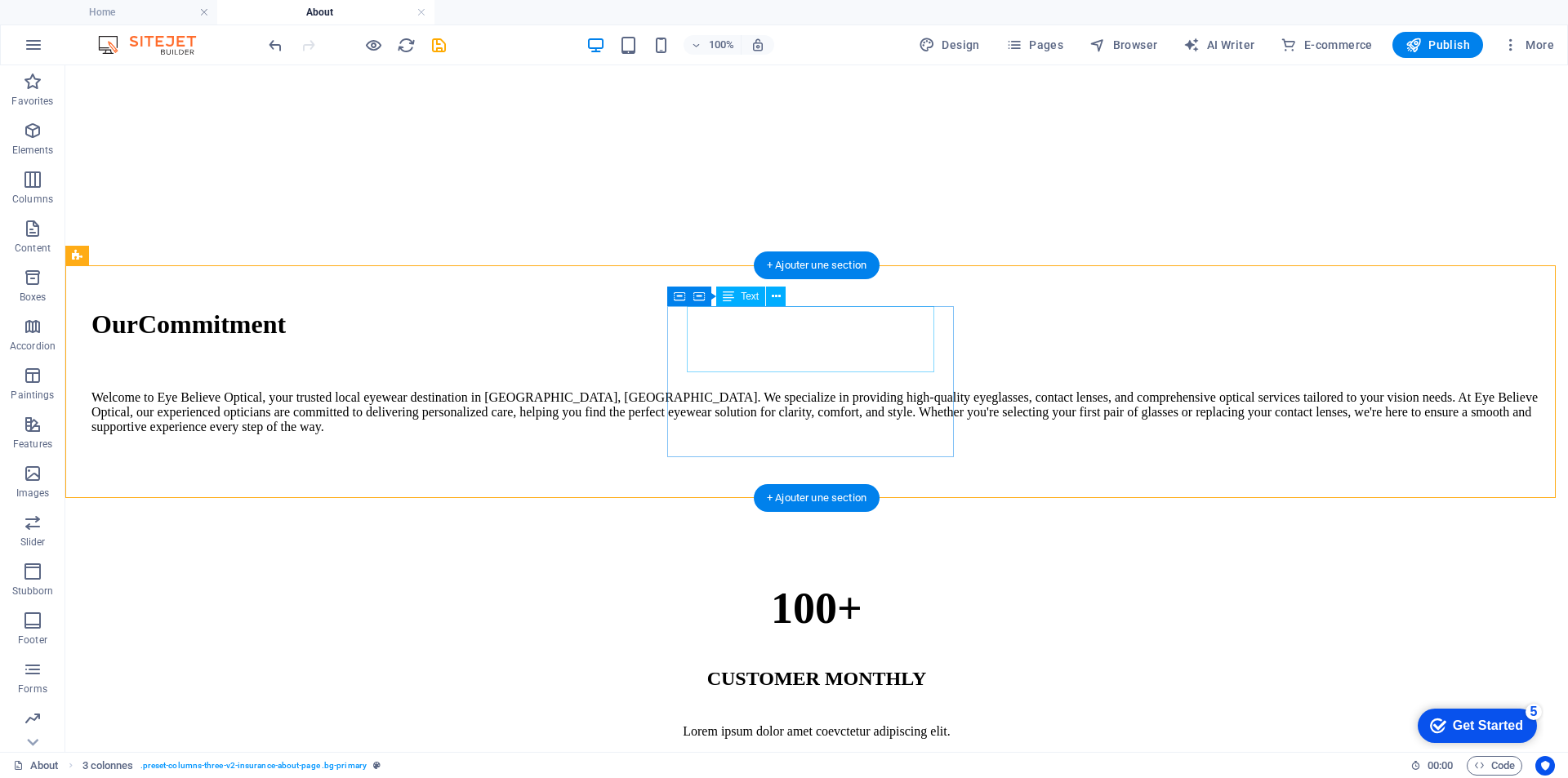
click at [881, 752] on div "4.8/5%" at bounding box center [817, 777] width 1450 height 51
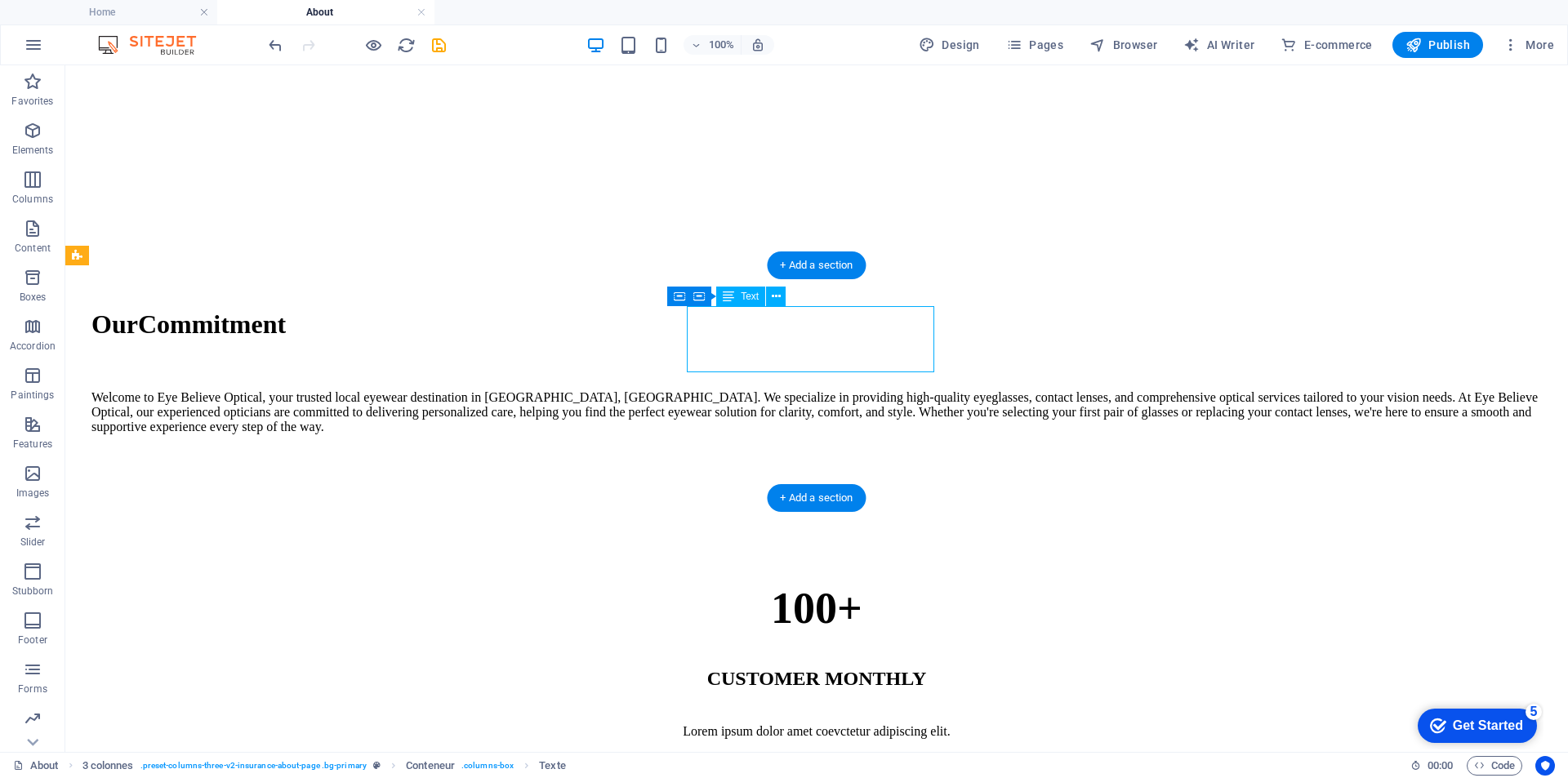
click at [883, 752] on div "4.8/5%" at bounding box center [817, 777] width 1450 height 51
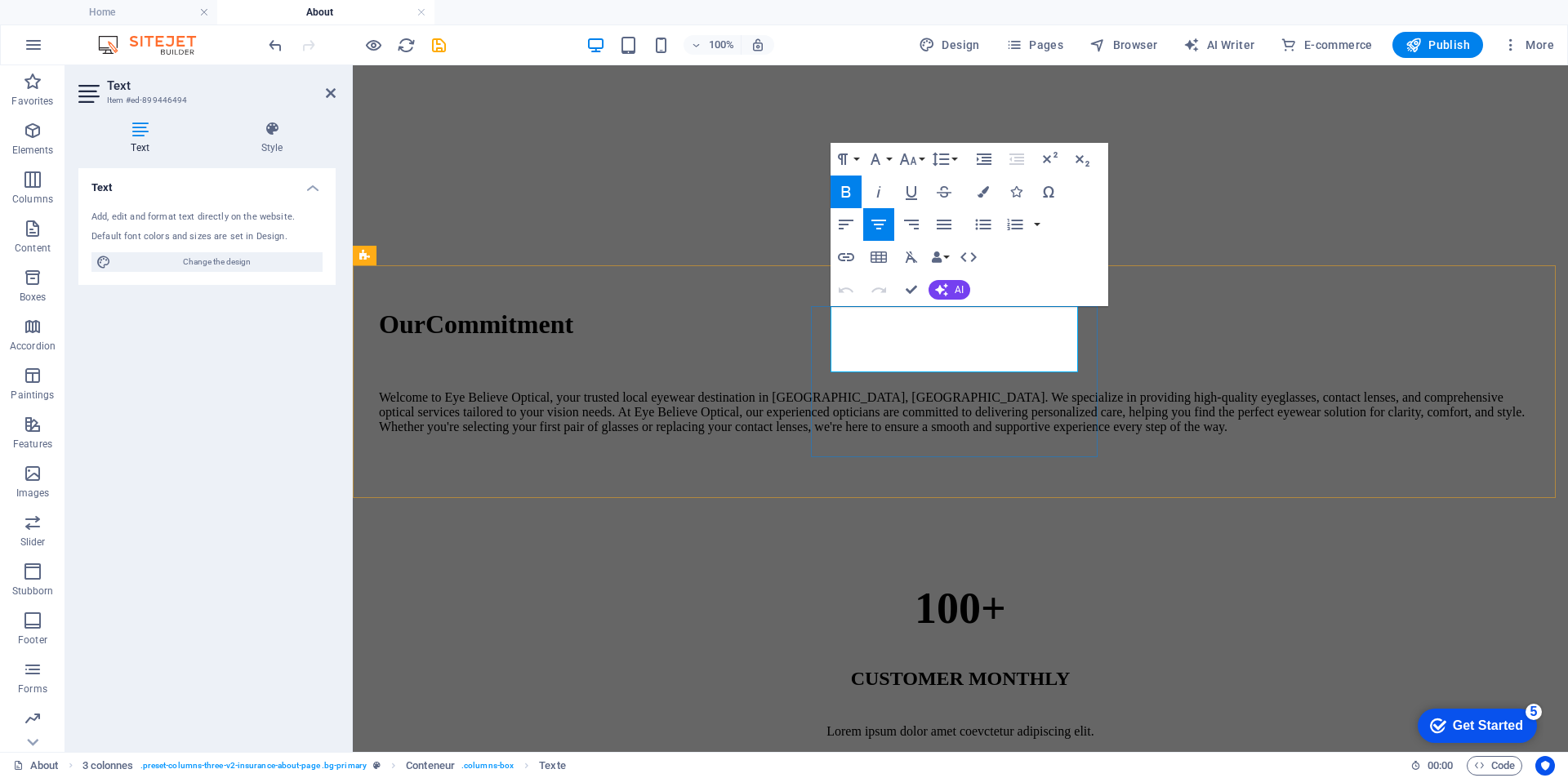
drag, startPoint x: 1045, startPoint y: 338, endPoint x: 1035, endPoint y: 338, distance: 10.0
click at [1038, 752] on p "4.8/5%" at bounding box center [960, 777] width 1163 height 51
